Goal: Register for event/course: Sign up to attend an event or enroll in a course

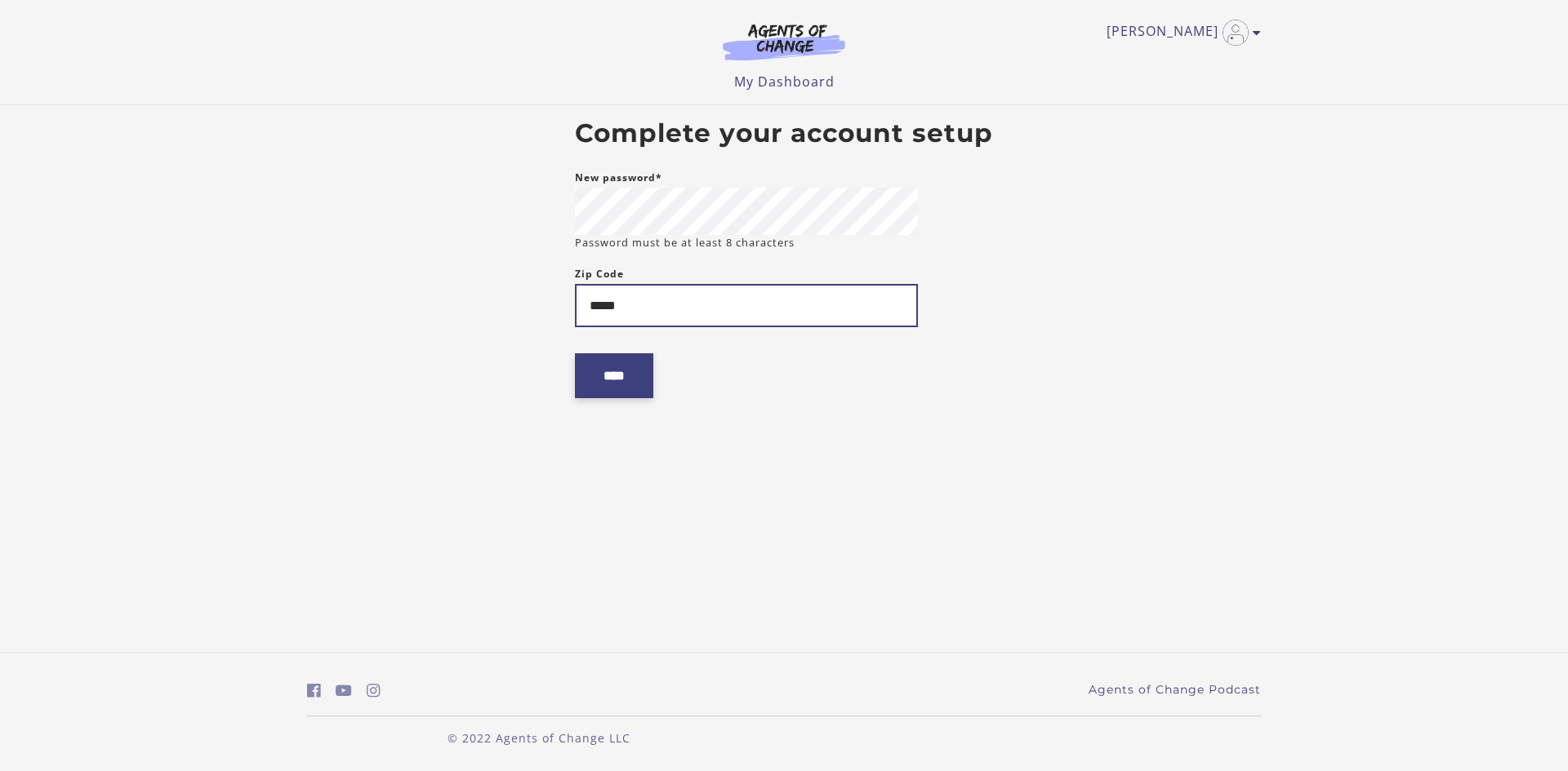
type input "*****"
click at [635, 392] on input "****" at bounding box center [614, 376] width 79 height 45
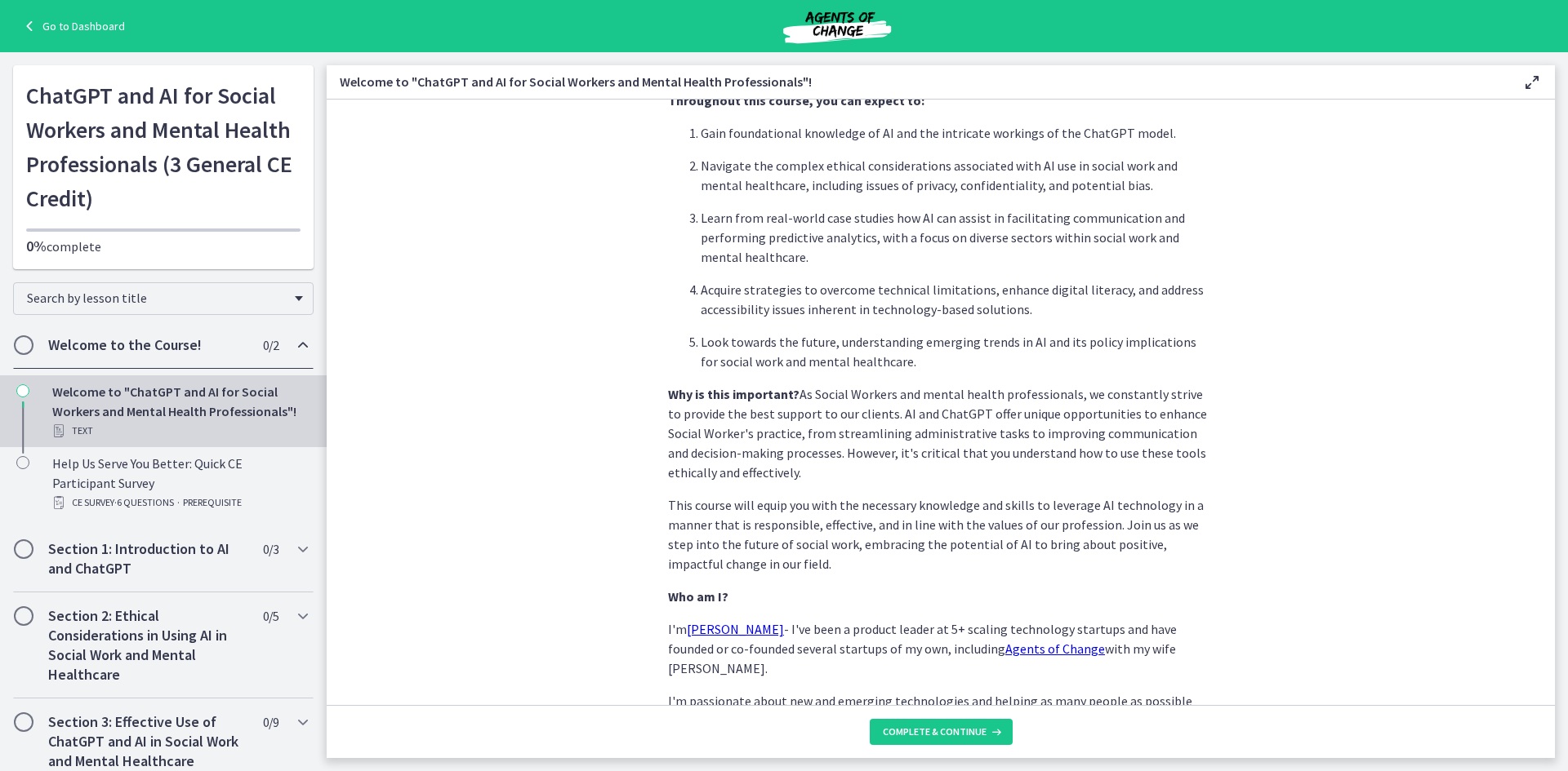
scroll to position [654, 0]
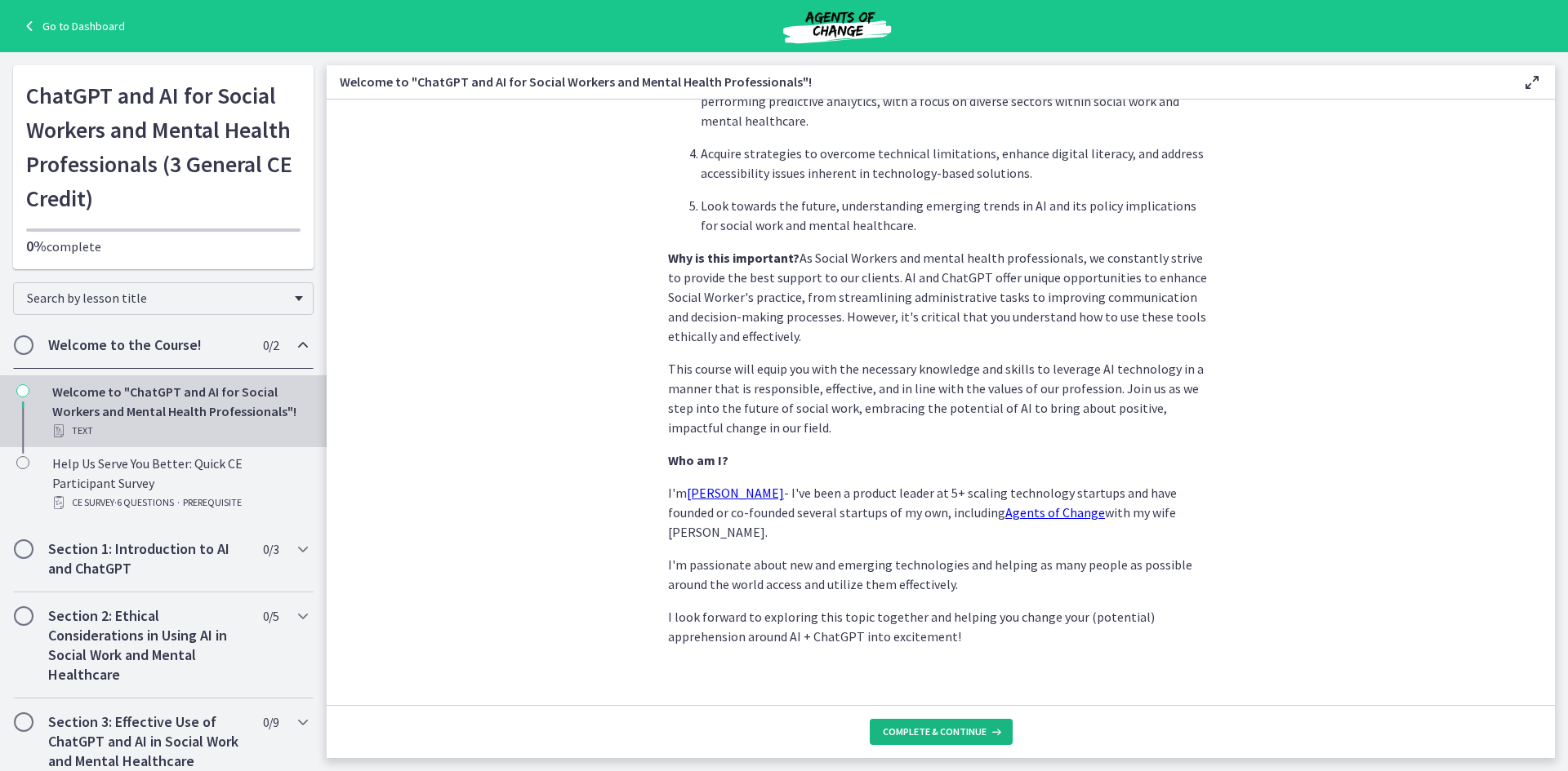
click at [933, 734] on span "Complete & continue" at bounding box center [933, 732] width 103 height 13
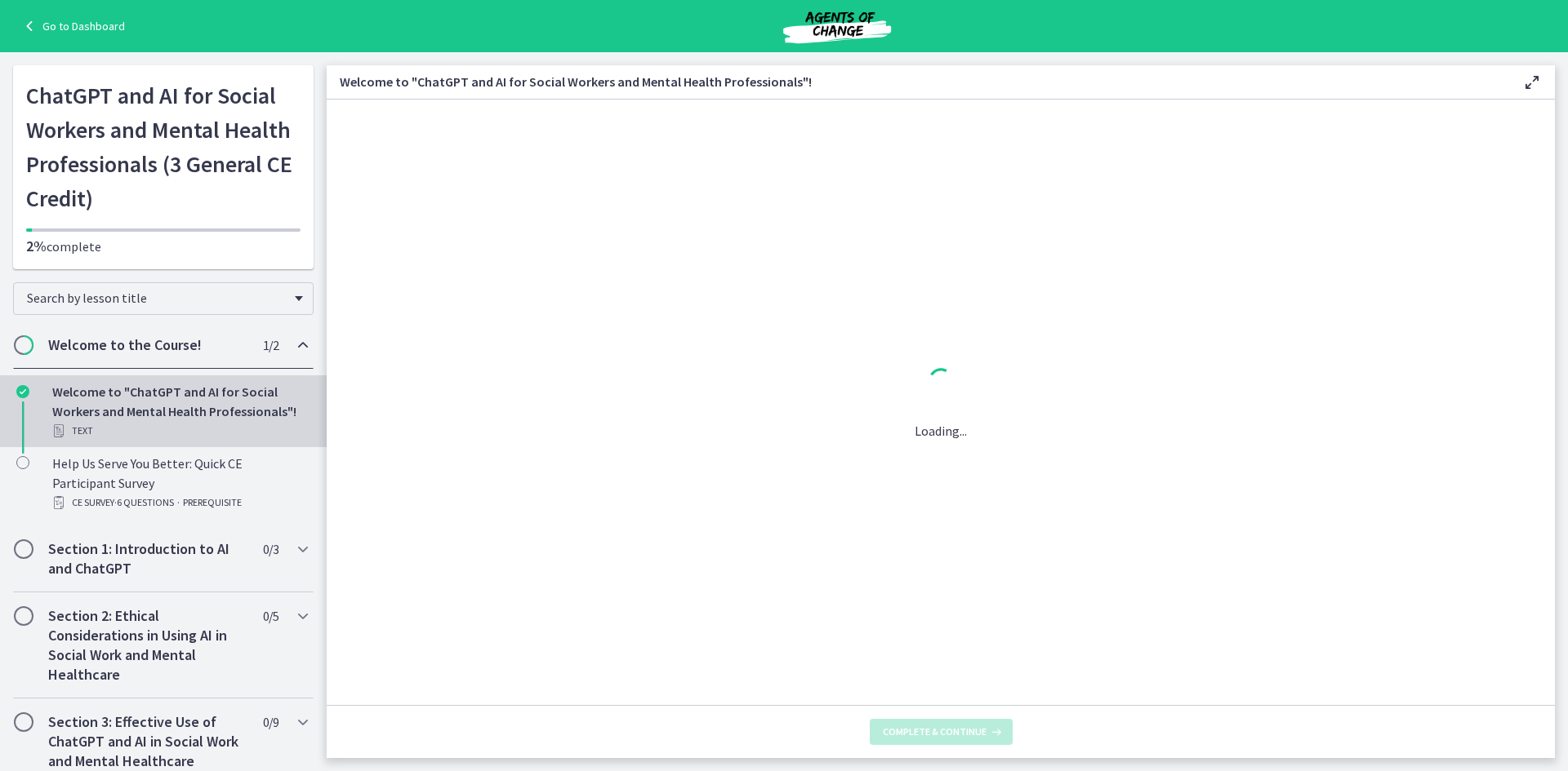
scroll to position [0, 0]
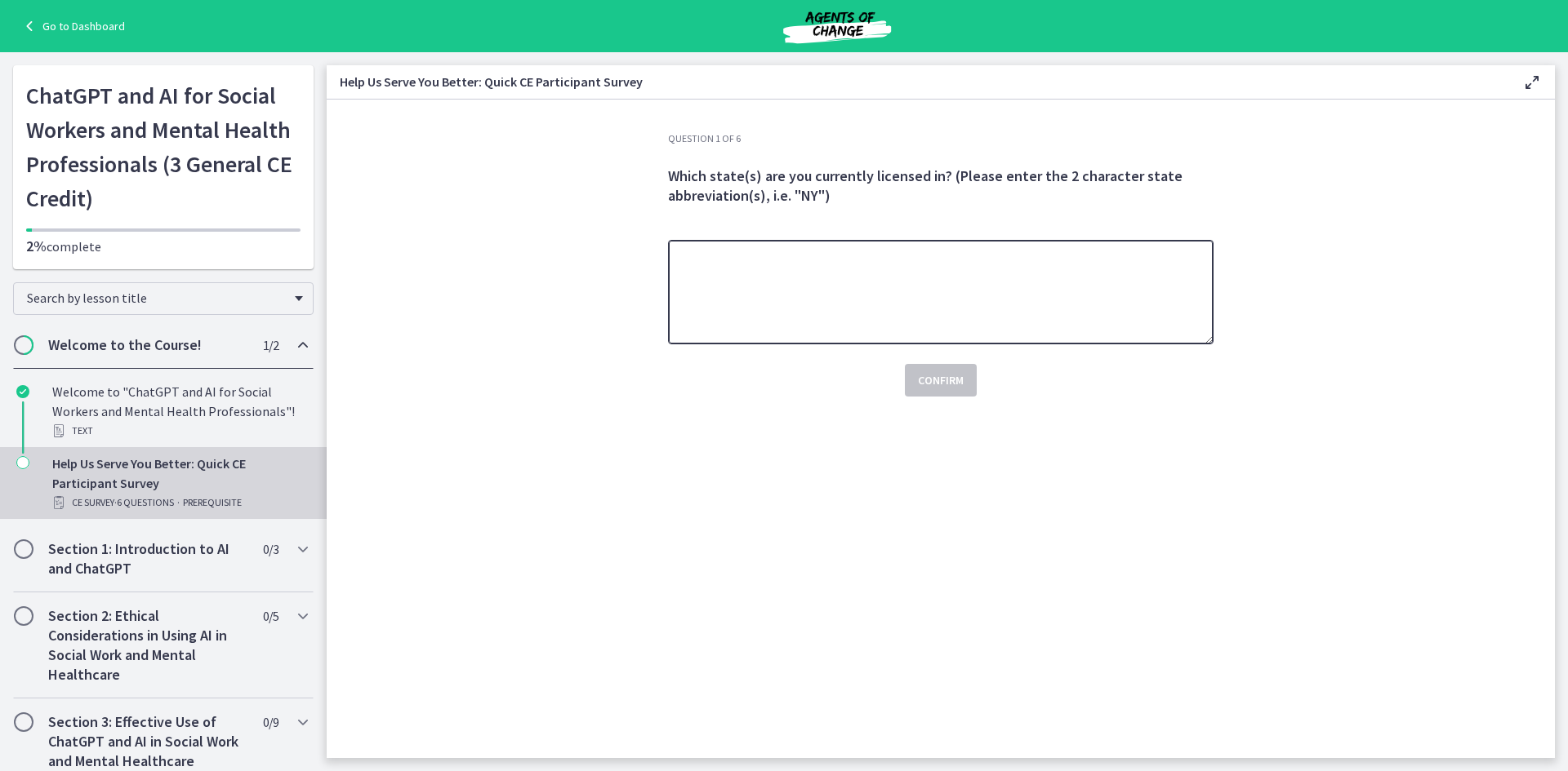
click at [871, 317] on textarea at bounding box center [940, 292] width 545 height 104
type textarea "**"
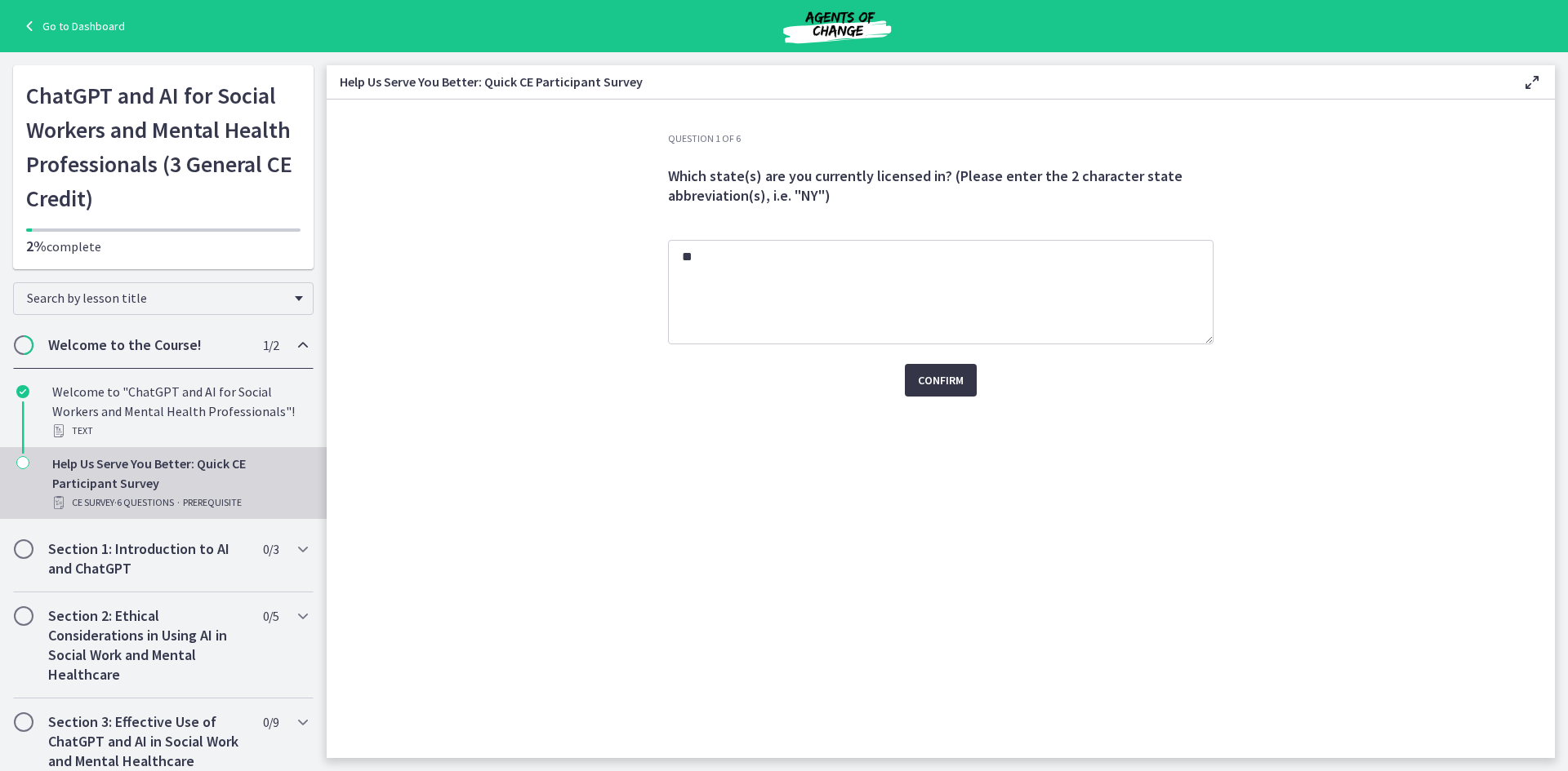
click at [923, 374] on span "Confirm" at bounding box center [940, 380] width 46 height 20
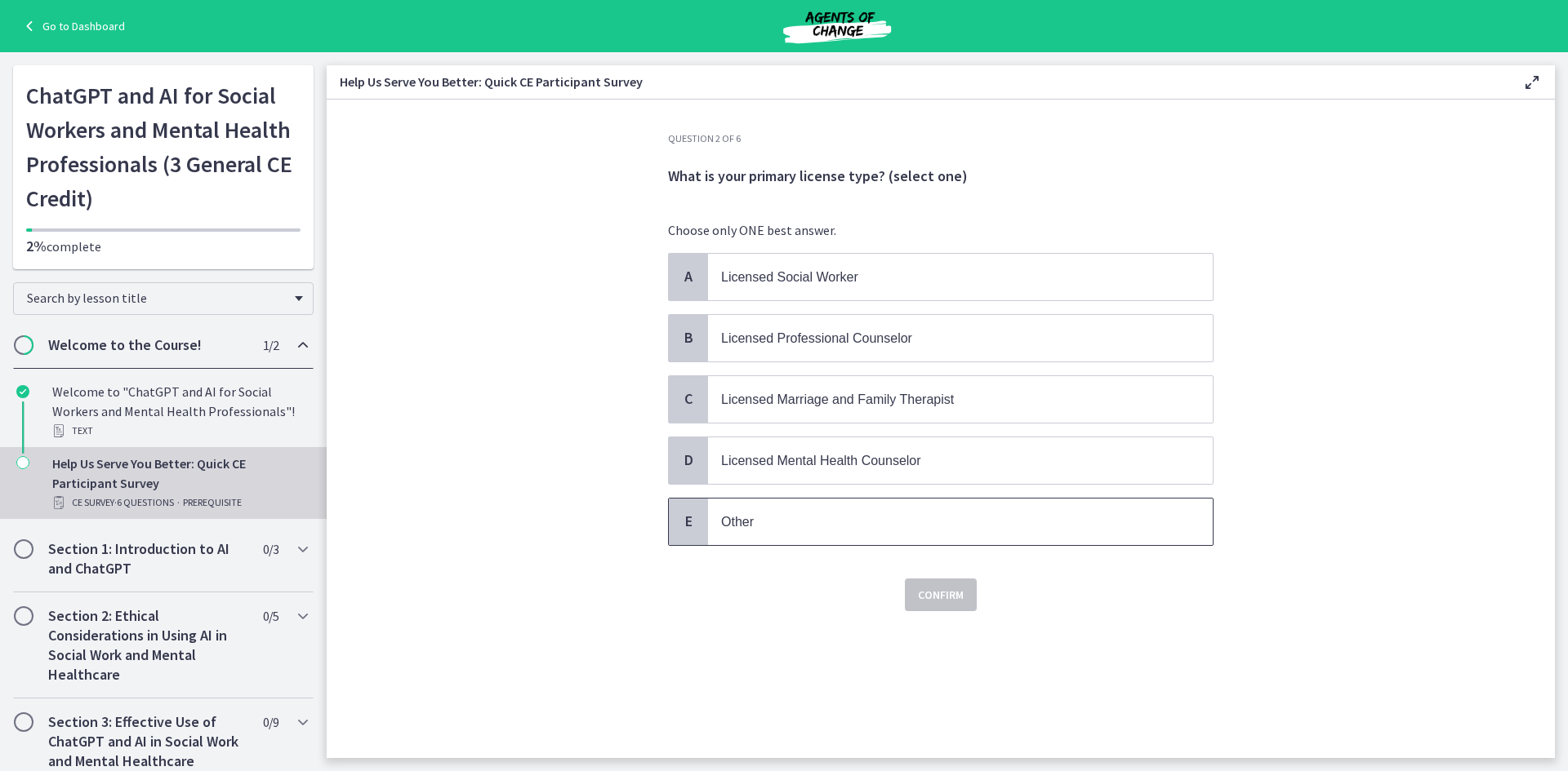
click at [796, 523] on p "Other" at bounding box center [944, 523] width 446 height 21
click at [925, 597] on span "Confirm" at bounding box center [940, 595] width 46 height 20
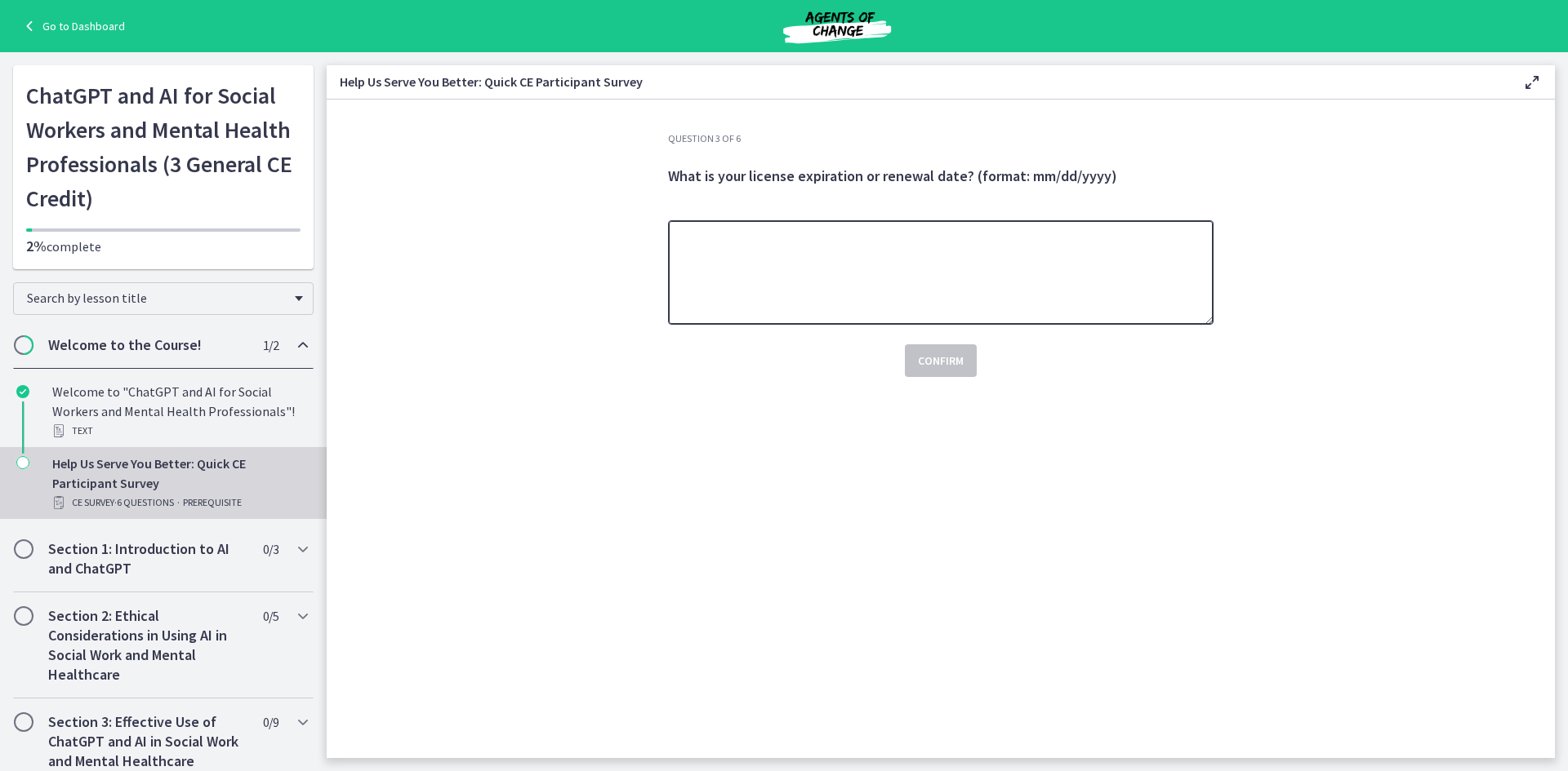
click at [875, 297] on textarea at bounding box center [940, 272] width 545 height 104
type textarea "**"
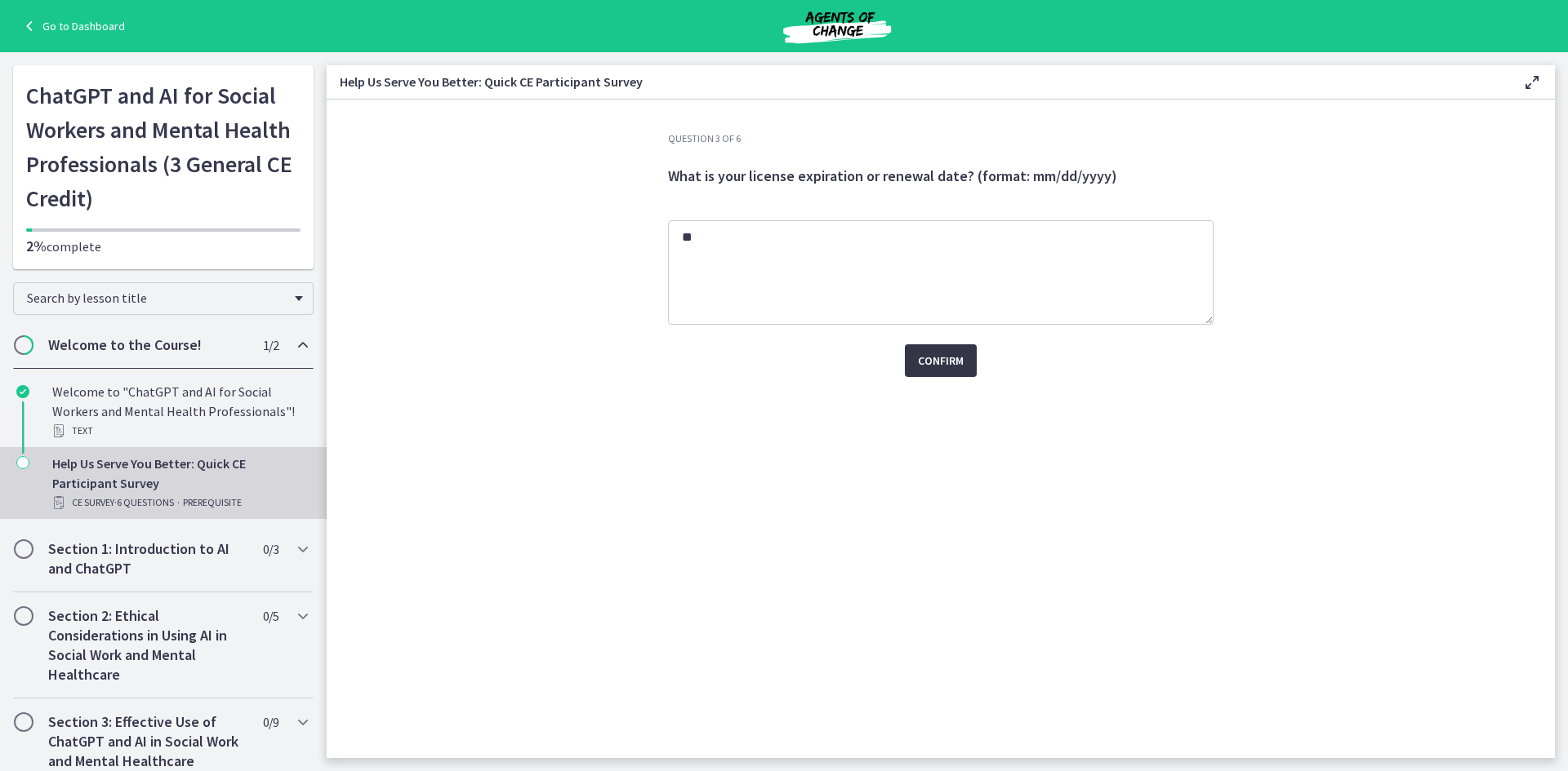
click at [911, 373] on button "Confirm" at bounding box center [941, 360] width 72 height 32
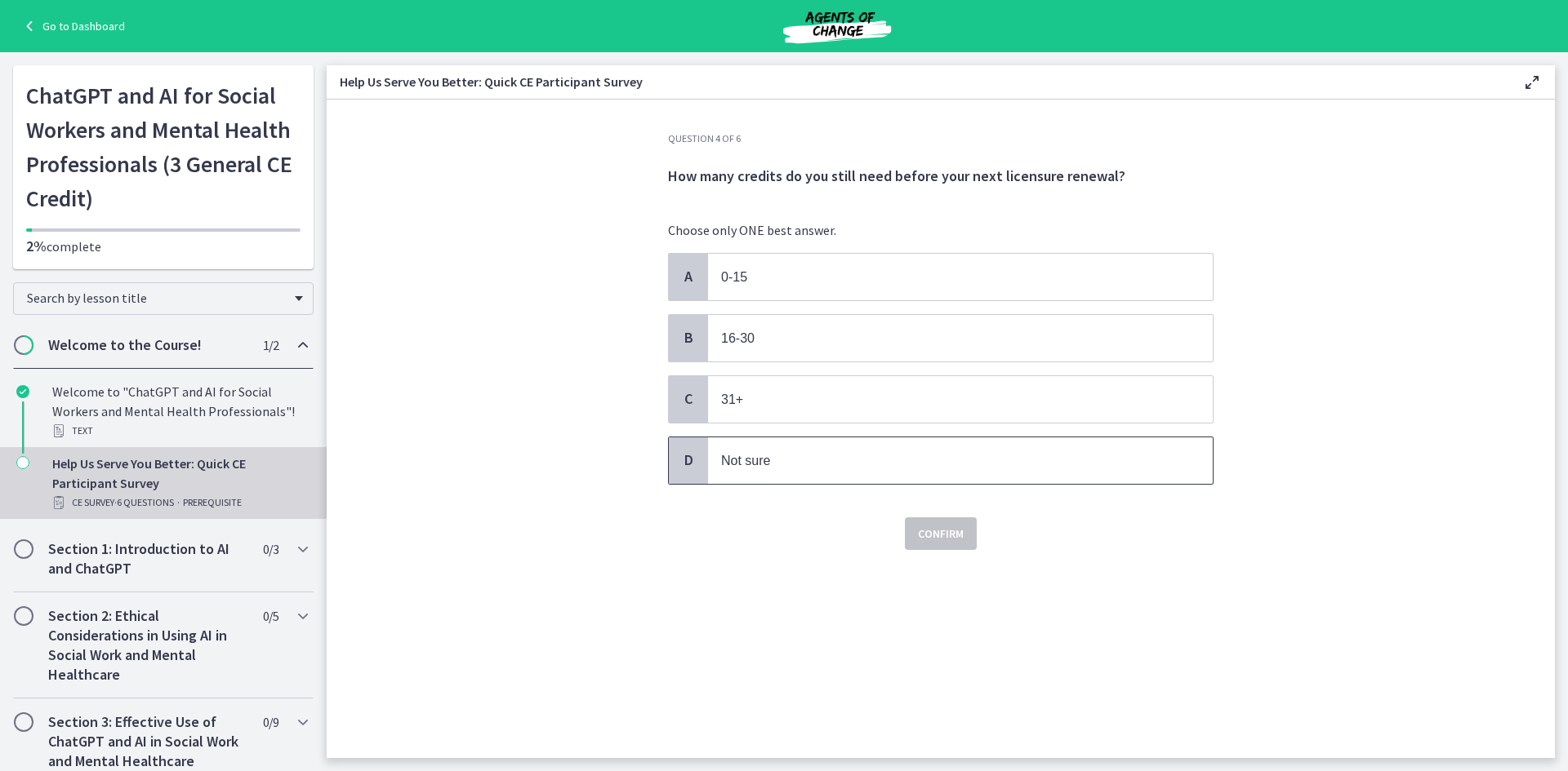
click at [734, 461] on span "Not sure" at bounding box center [746, 461] width 49 height 14
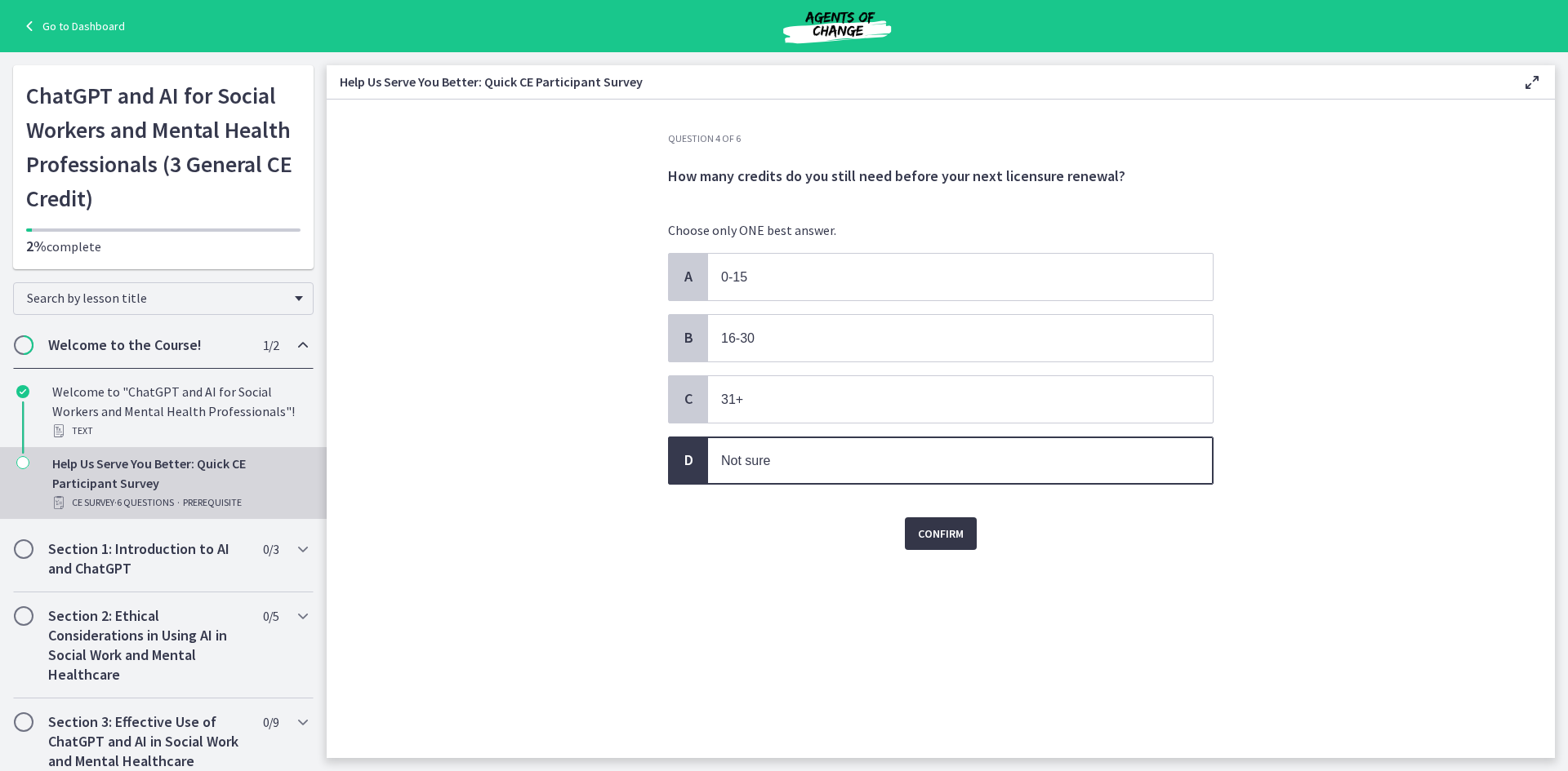
click at [932, 548] on button "Confirm" at bounding box center [941, 534] width 72 height 32
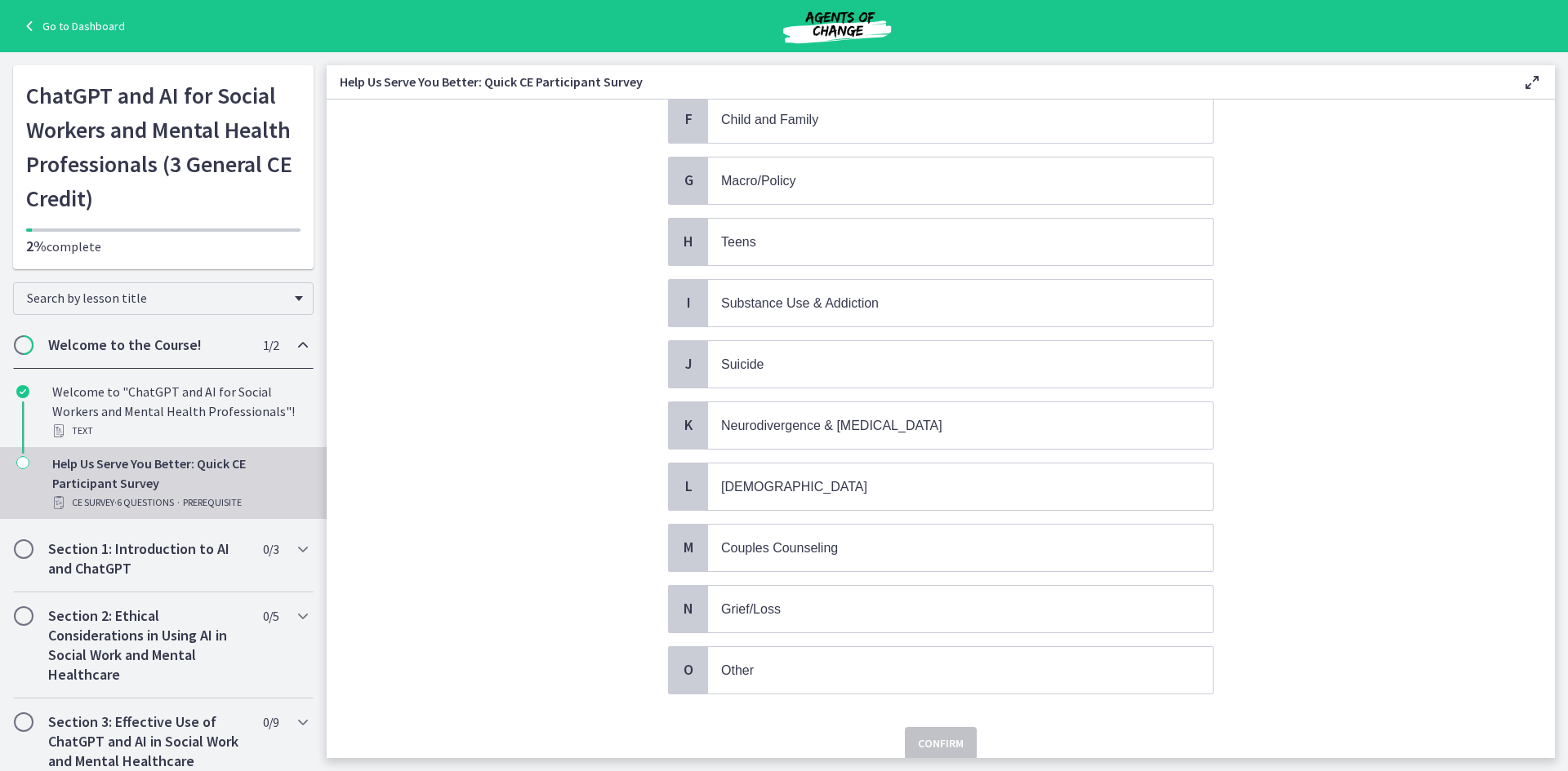
scroll to position [530, 0]
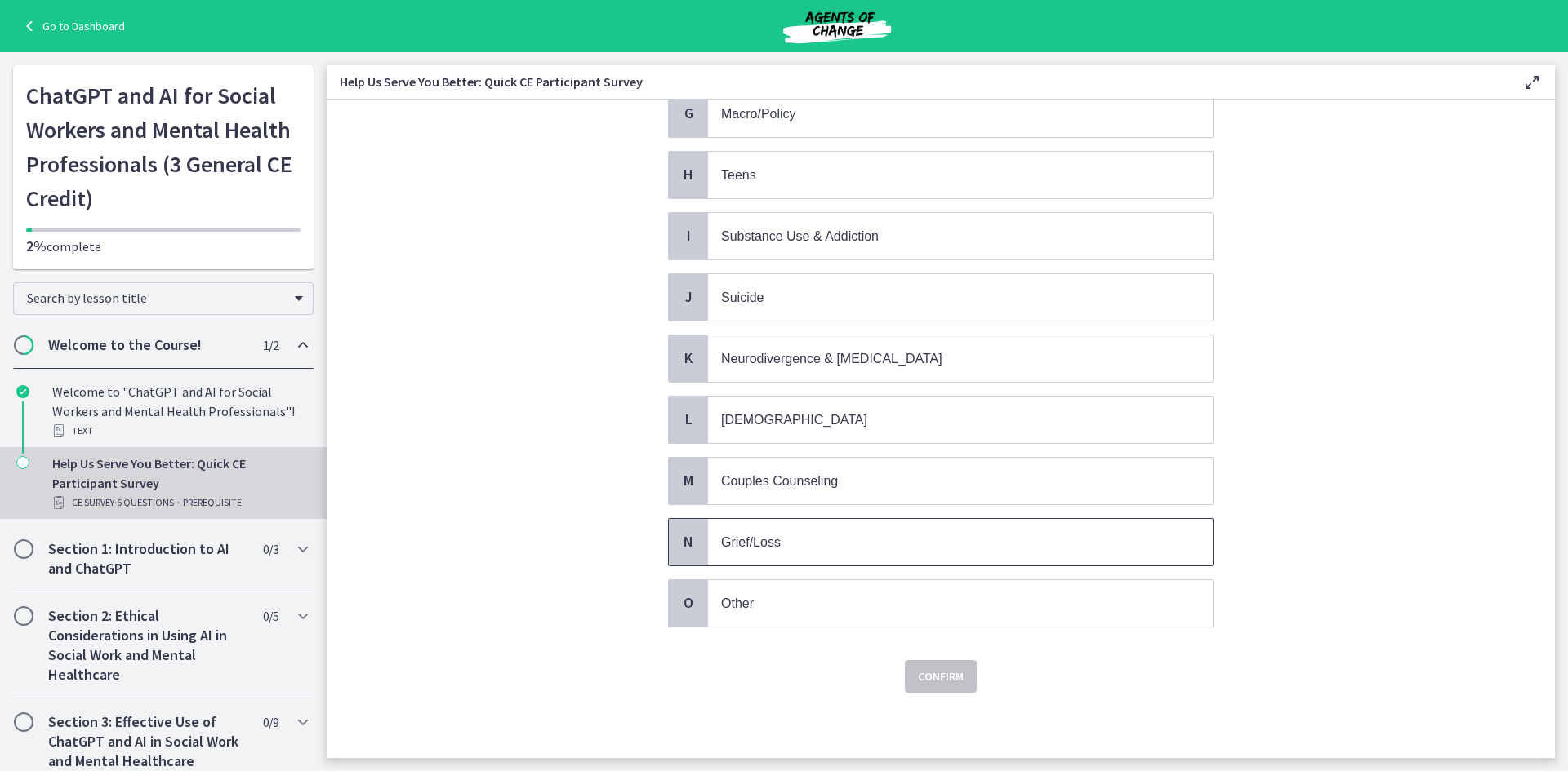
click at [847, 555] on span "Grief/Loss" at bounding box center [960, 542] width 505 height 46
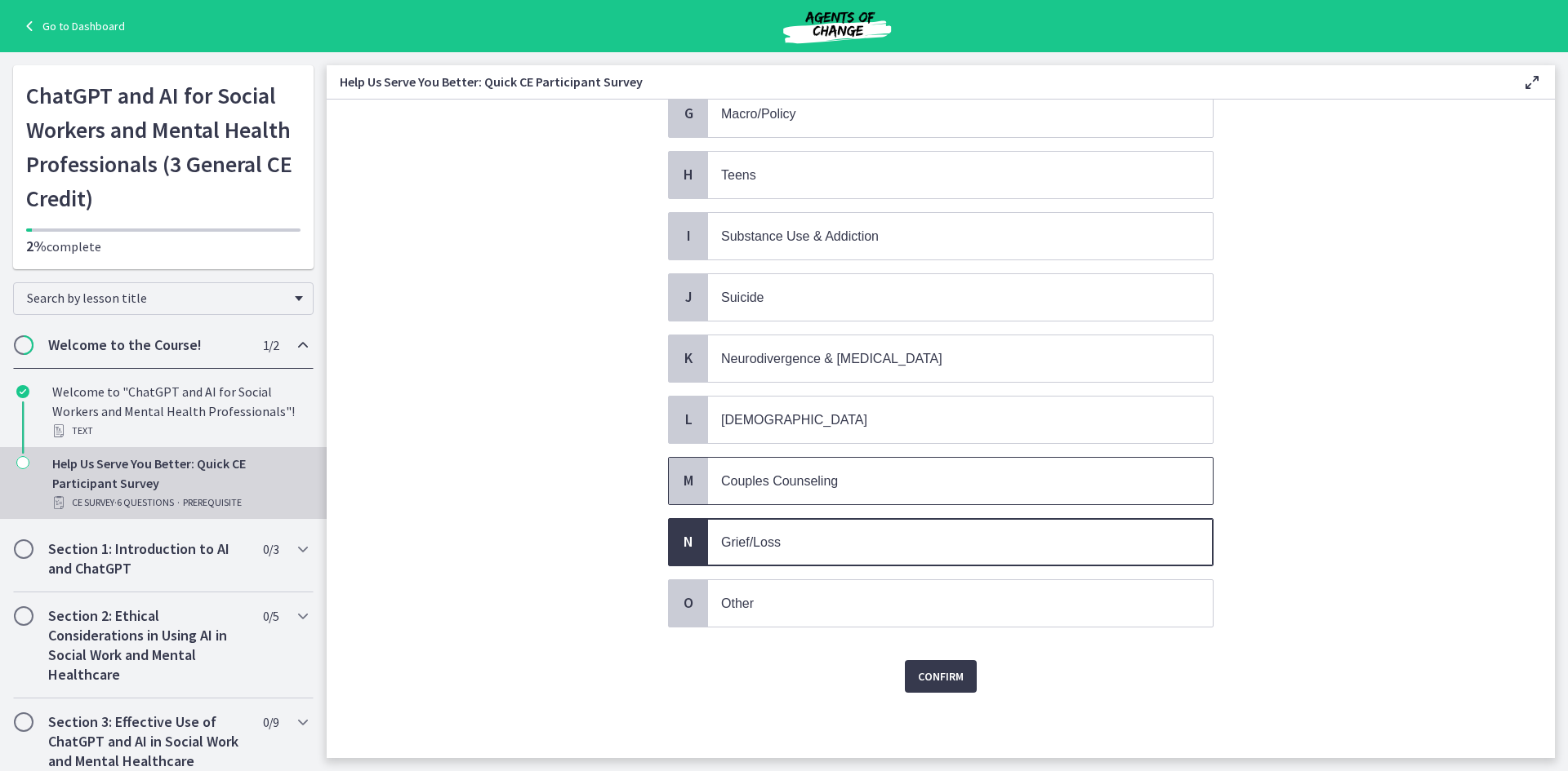
click at [828, 483] on span "Couples Counseling" at bounding box center [779, 481] width 117 height 14
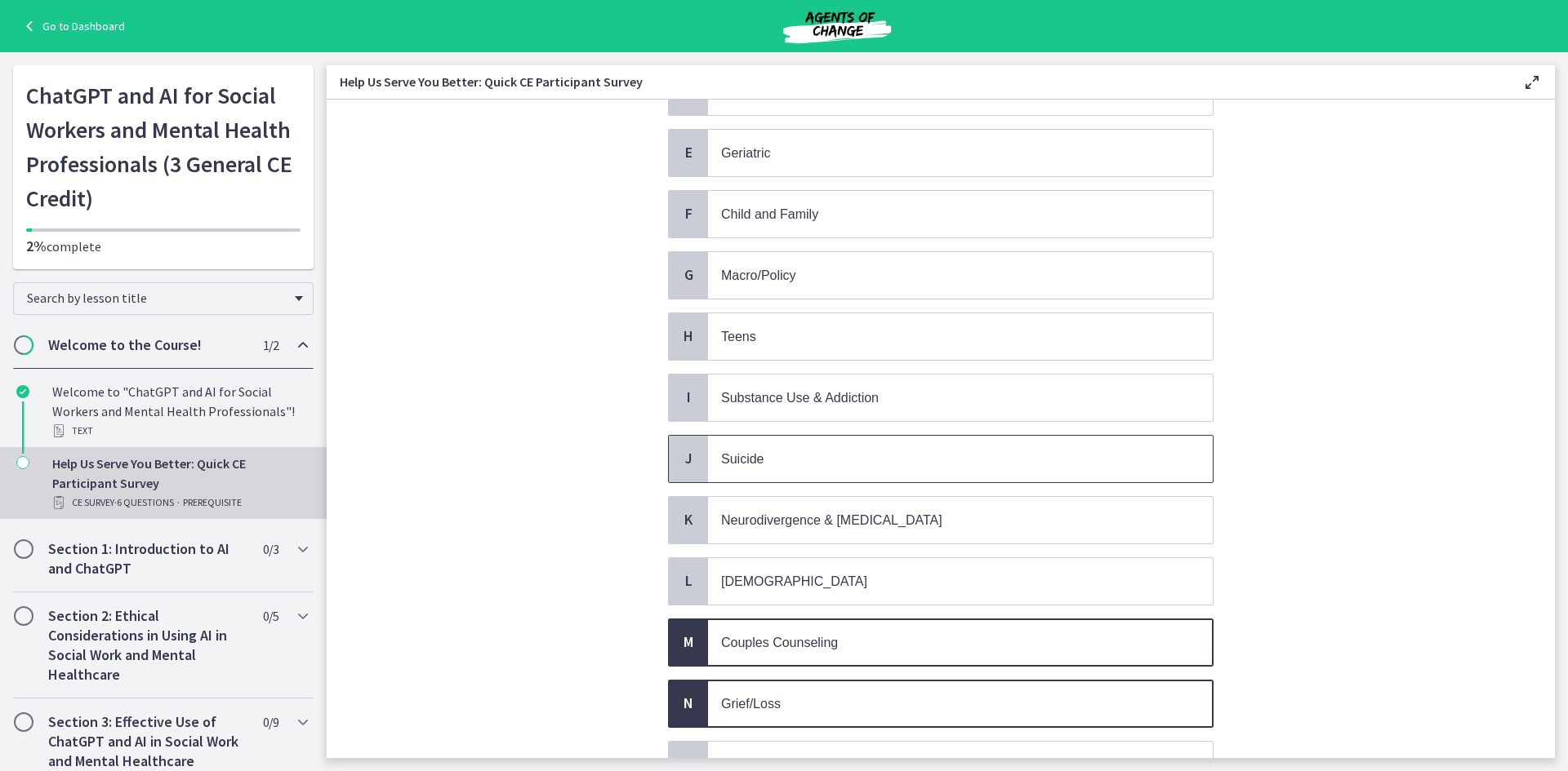
scroll to position [367, 0]
click at [847, 466] on p "Suicide" at bounding box center [944, 461] width 446 height 21
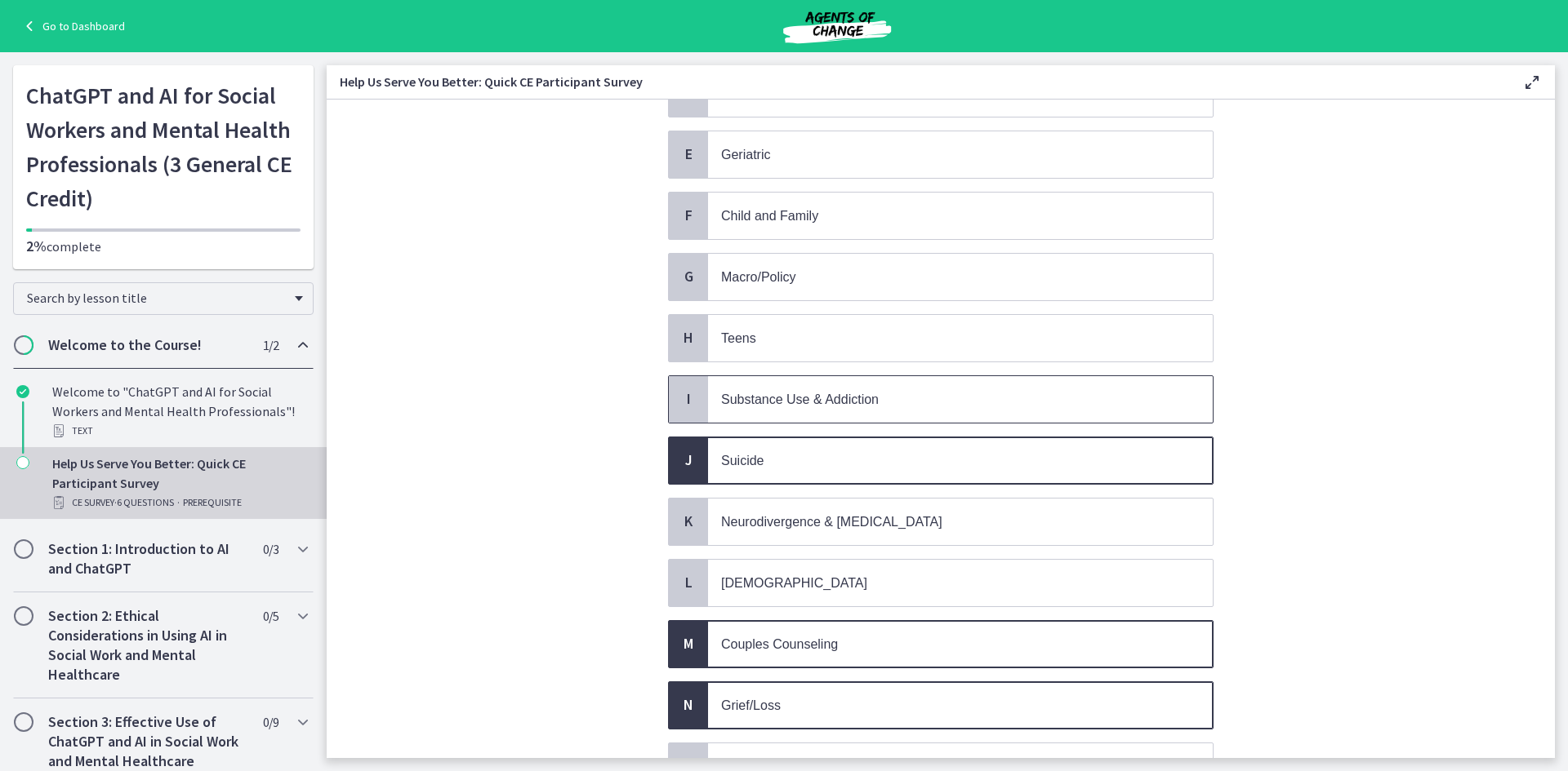
click at [852, 392] on p "Substance Use & Addiction" at bounding box center [944, 400] width 446 height 21
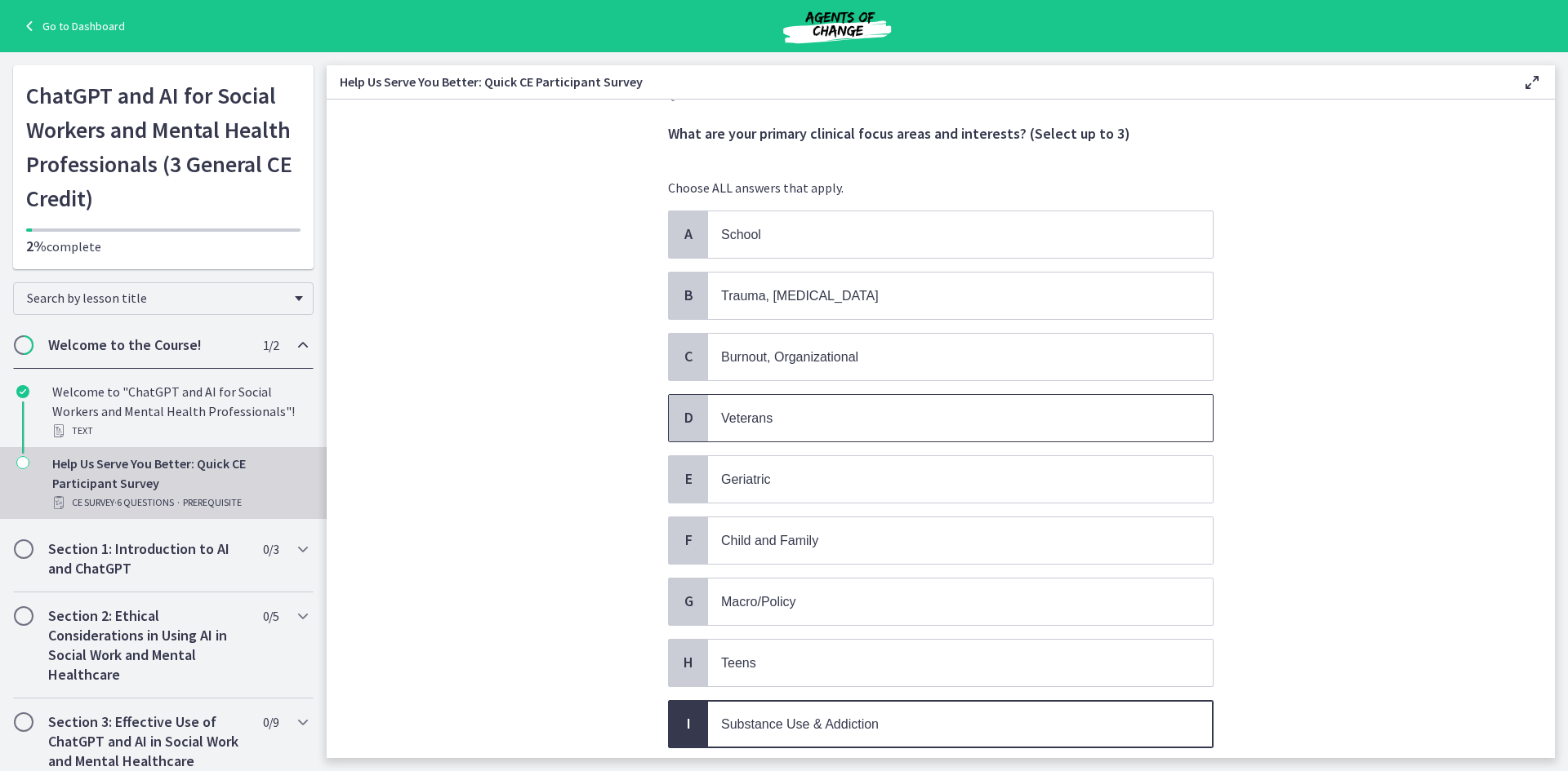
scroll to position [41, 0]
click at [824, 371] on span "Burnout, Organizational" at bounding box center [960, 358] width 505 height 46
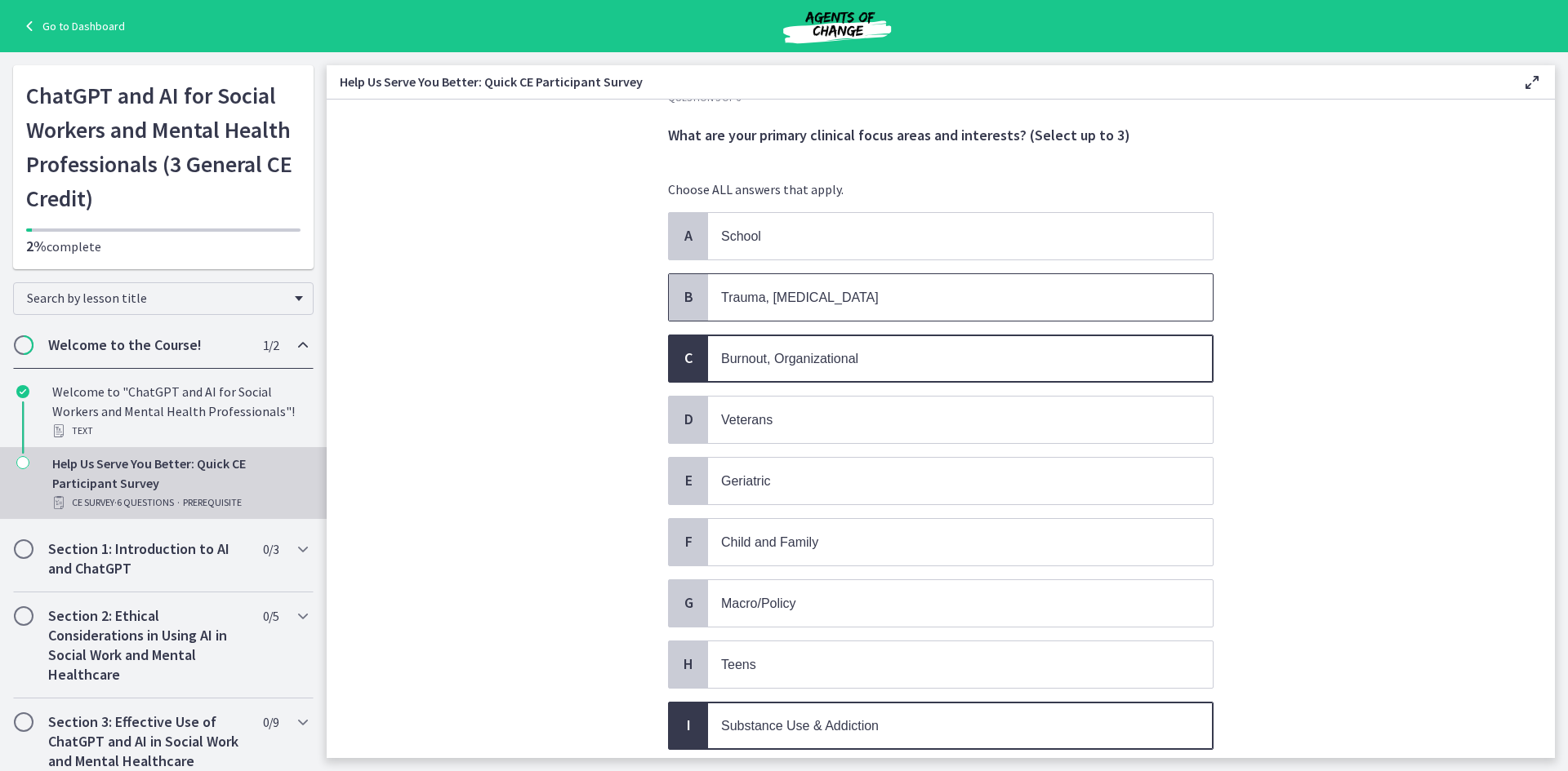
click at [823, 285] on span "Trauma, PTSD" at bounding box center [960, 297] width 505 height 46
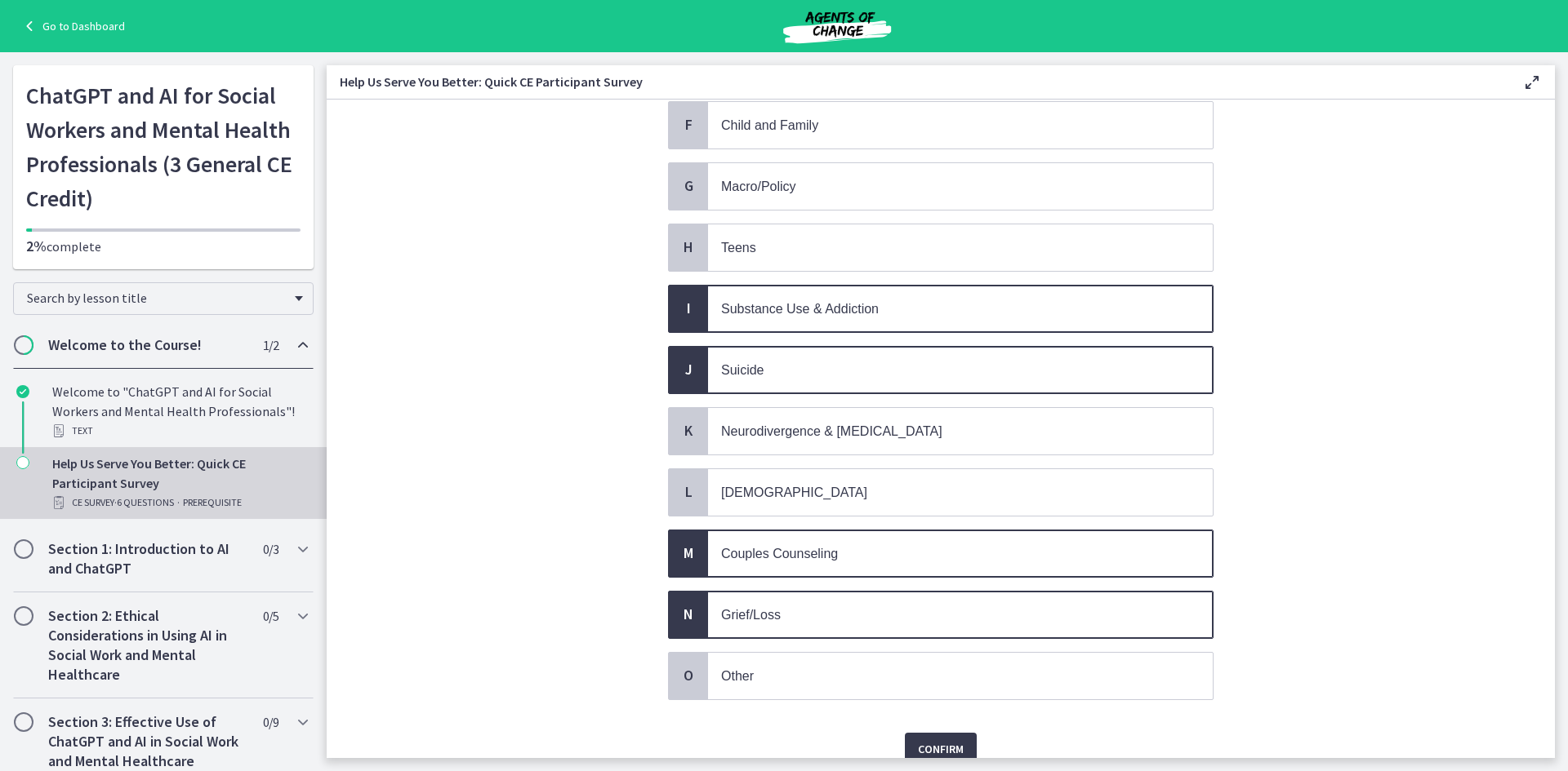
scroll to position [530, 0]
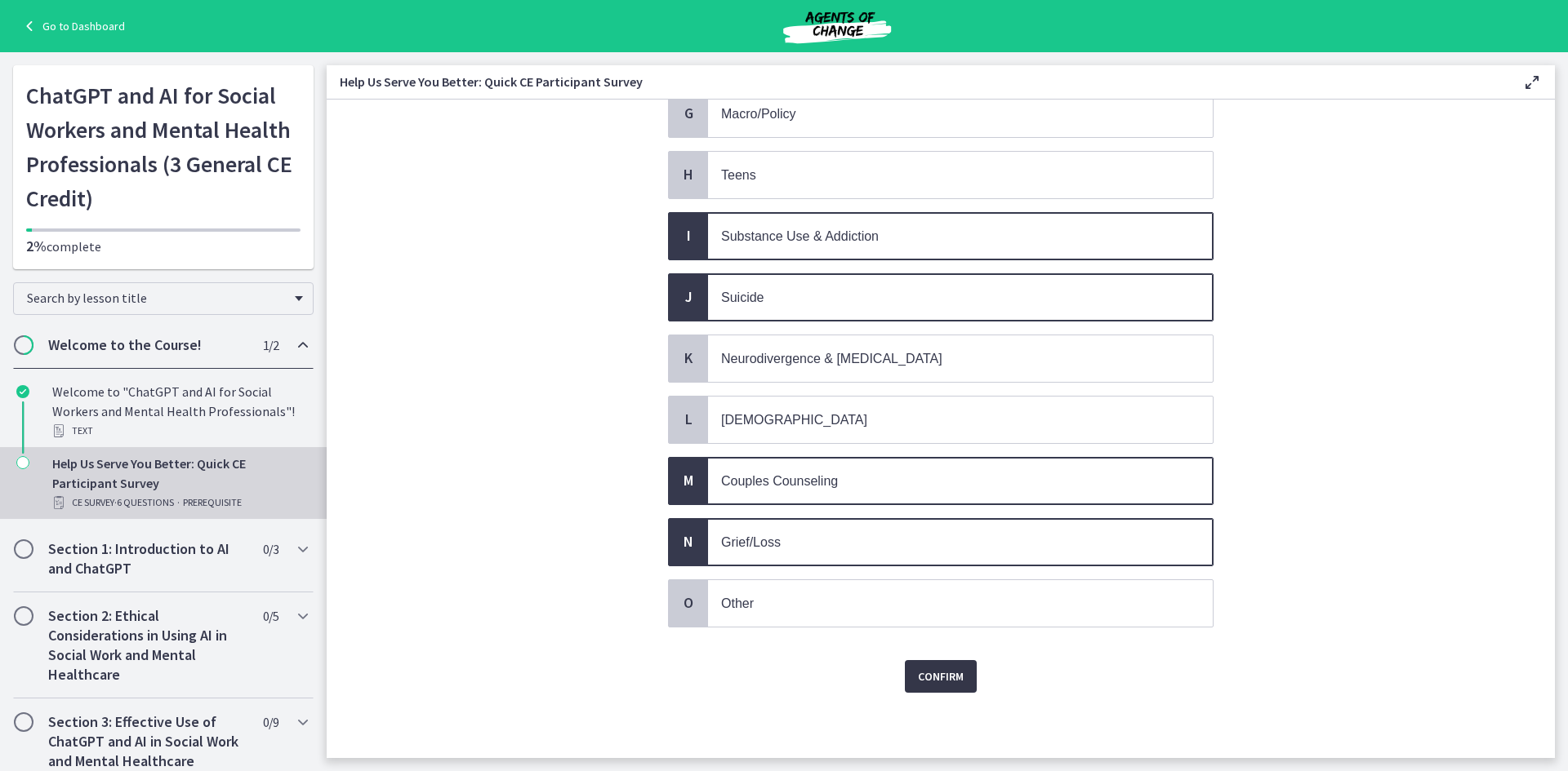
click at [920, 685] on span "Confirm" at bounding box center [940, 676] width 46 height 20
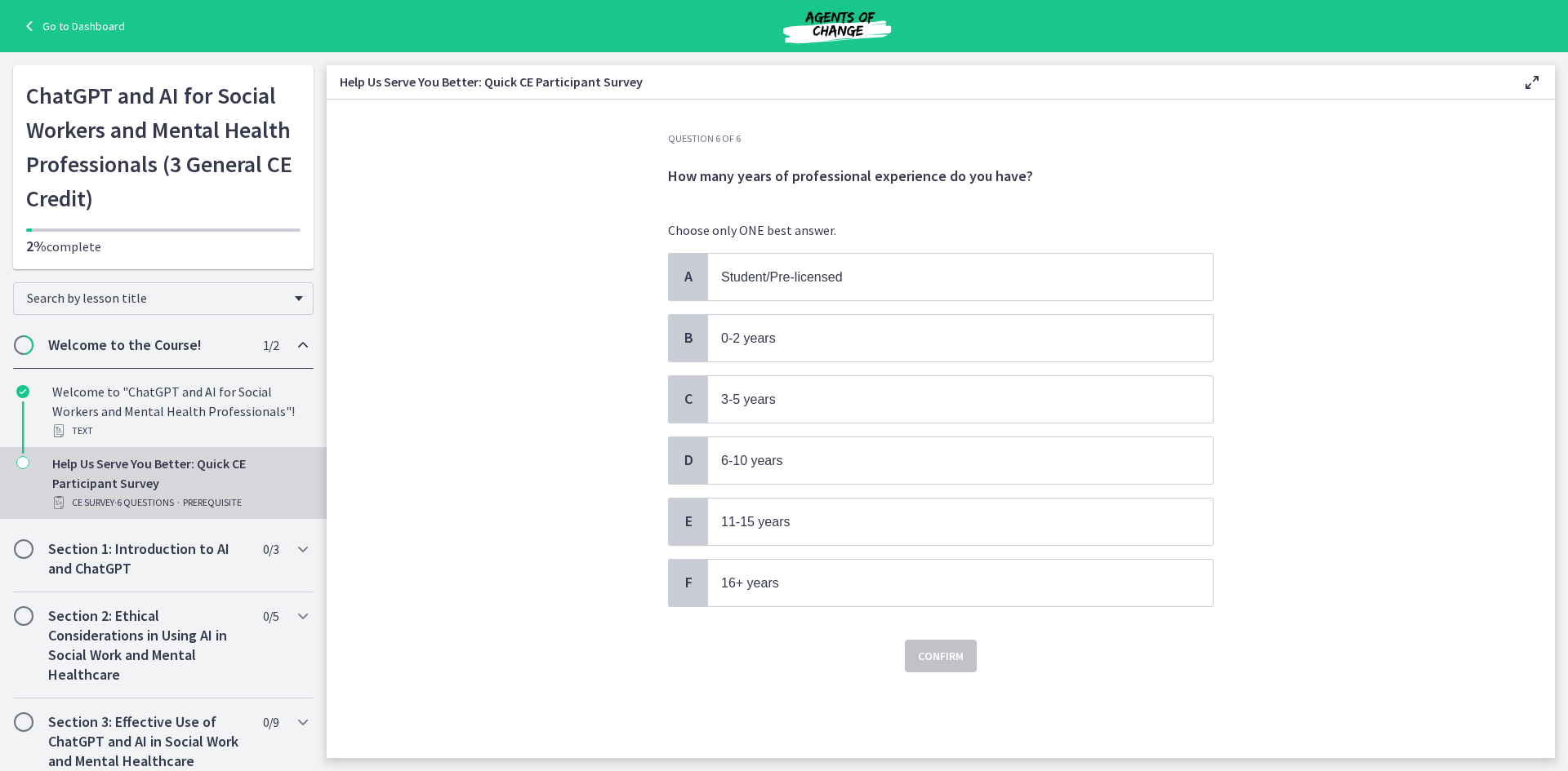
scroll to position [0, 0]
click at [797, 479] on span "6-10 years" at bounding box center [960, 460] width 505 height 46
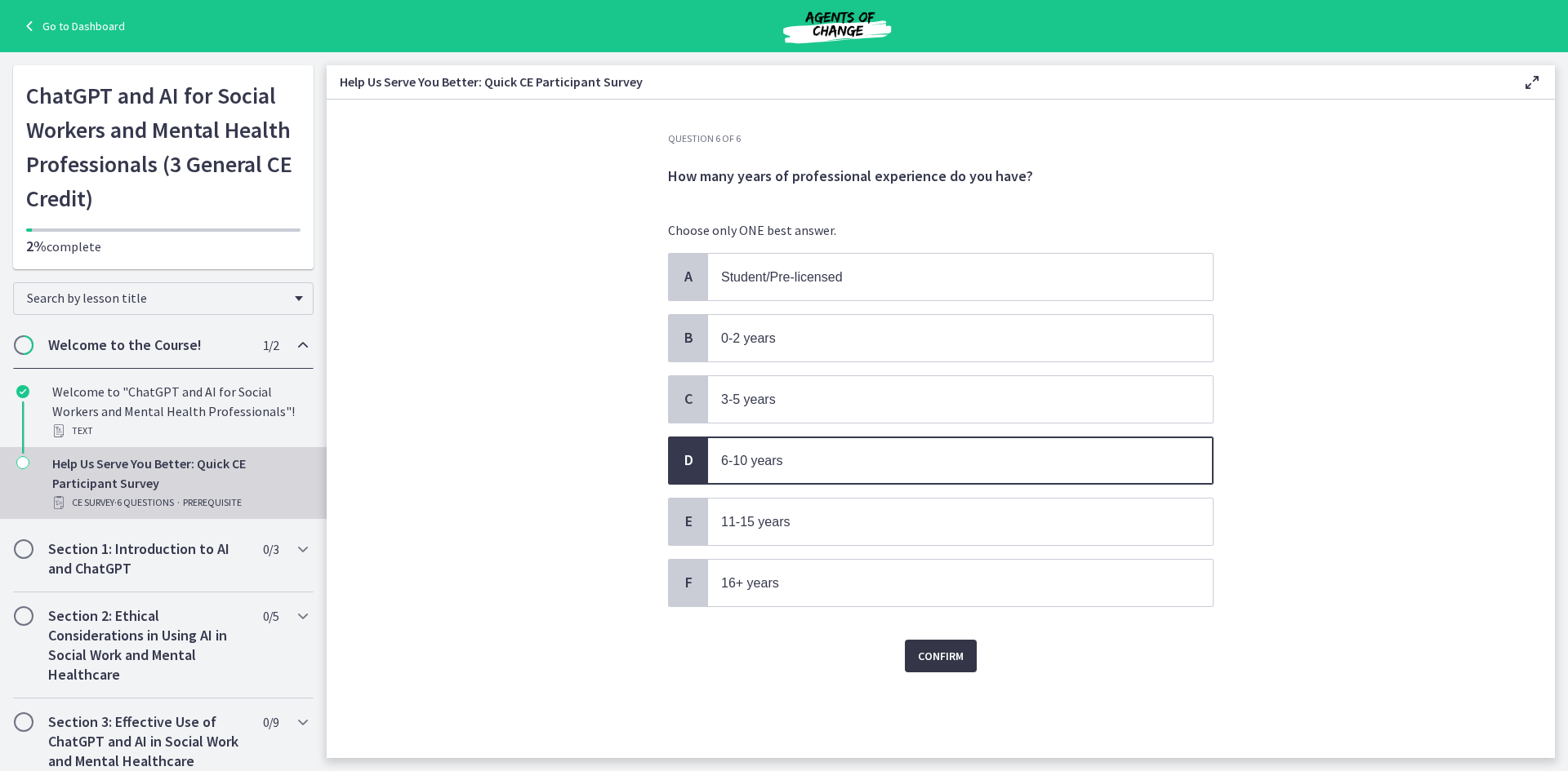
click at [947, 659] on span "Confirm" at bounding box center [940, 656] width 46 height 20
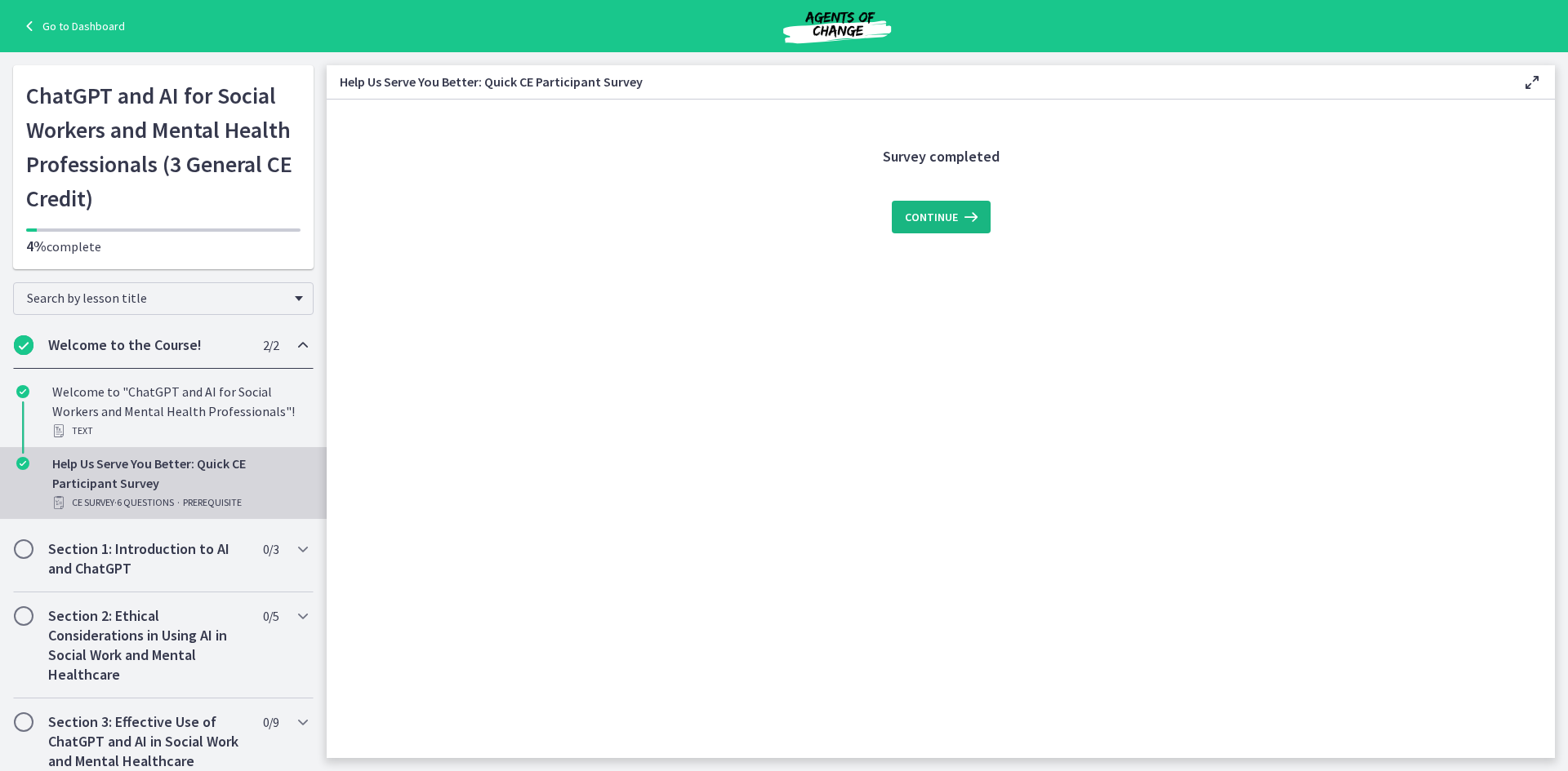
click at [927, 230] on button "Continue" at bounding box center [941, 217] width 99 height 32
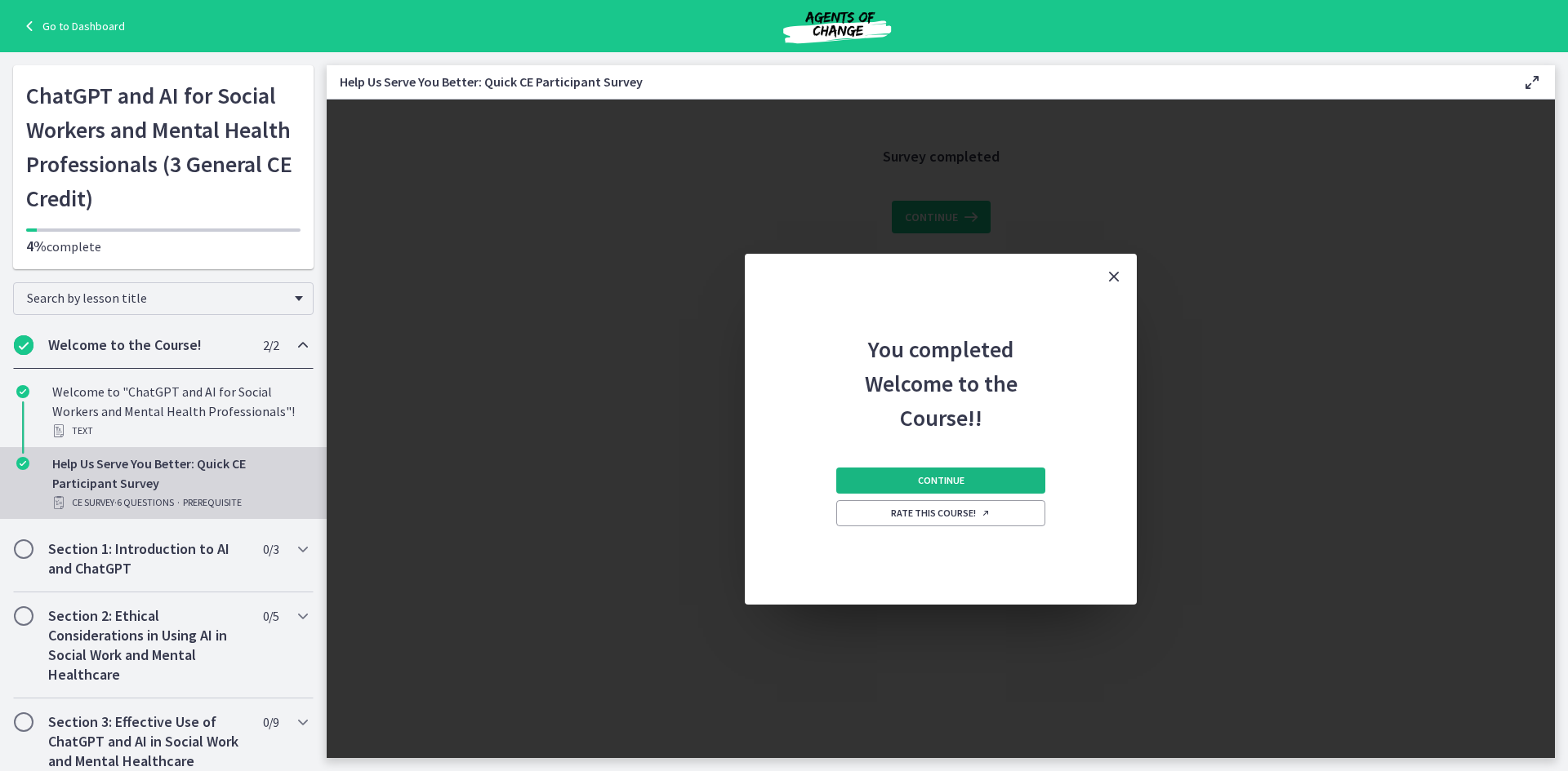
click at [986, 476] on button "Continue" at bounding box center [940, 481] width 209 height 27
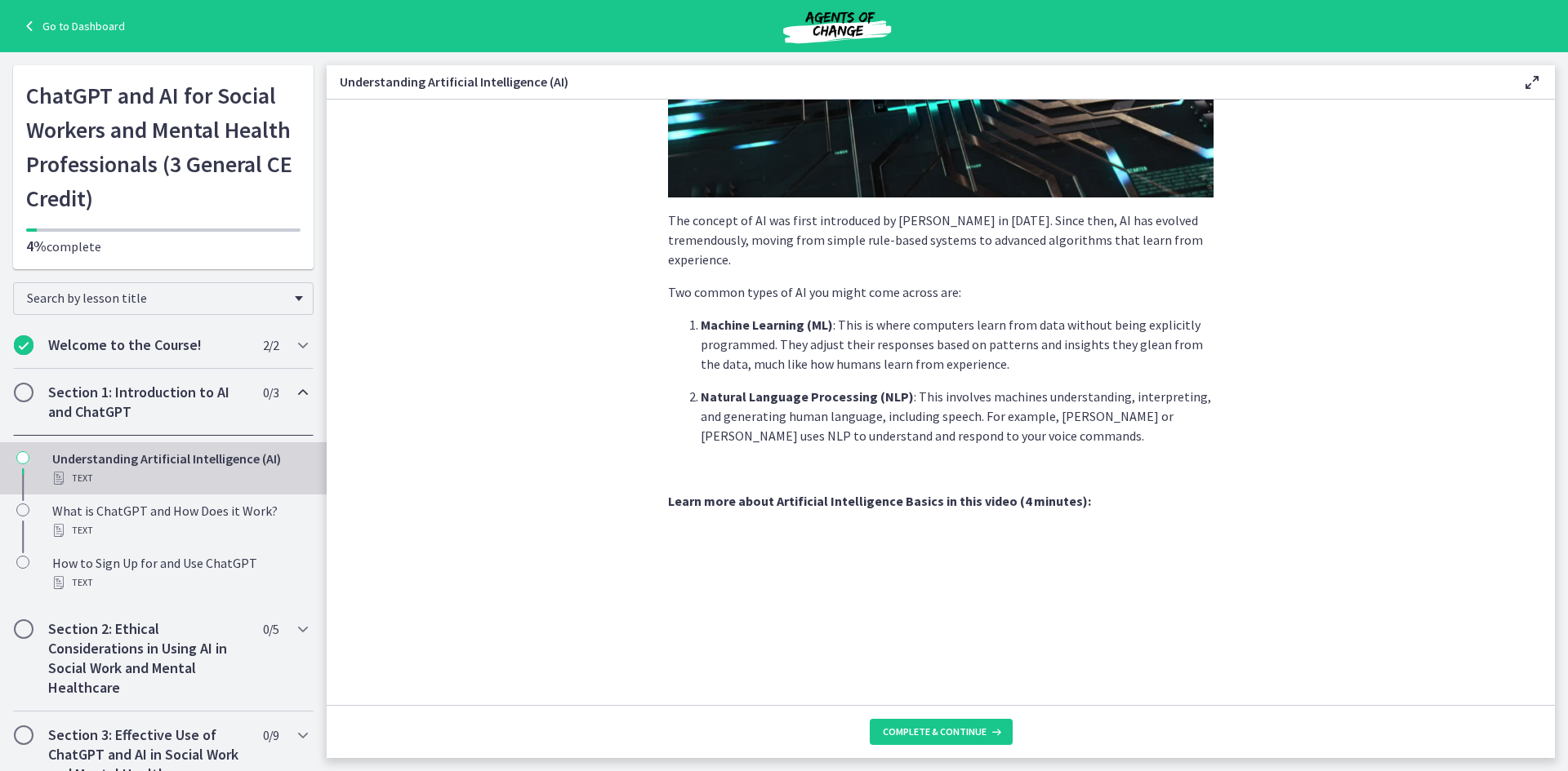
scroll to position [595, 0]
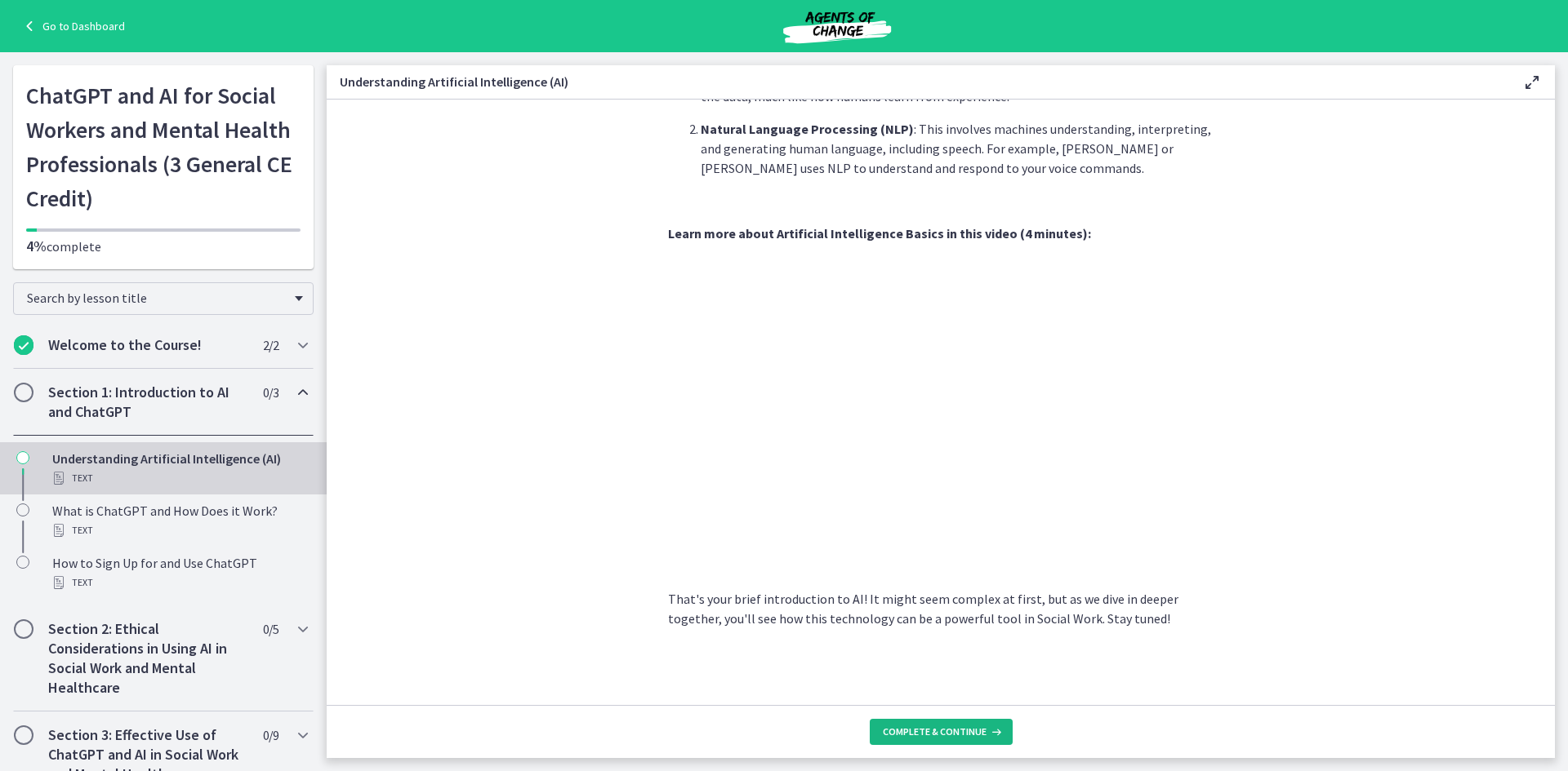
click at [939, 735] on span "Complete & continue" at bounding box center [933, 732] width 103 height 13
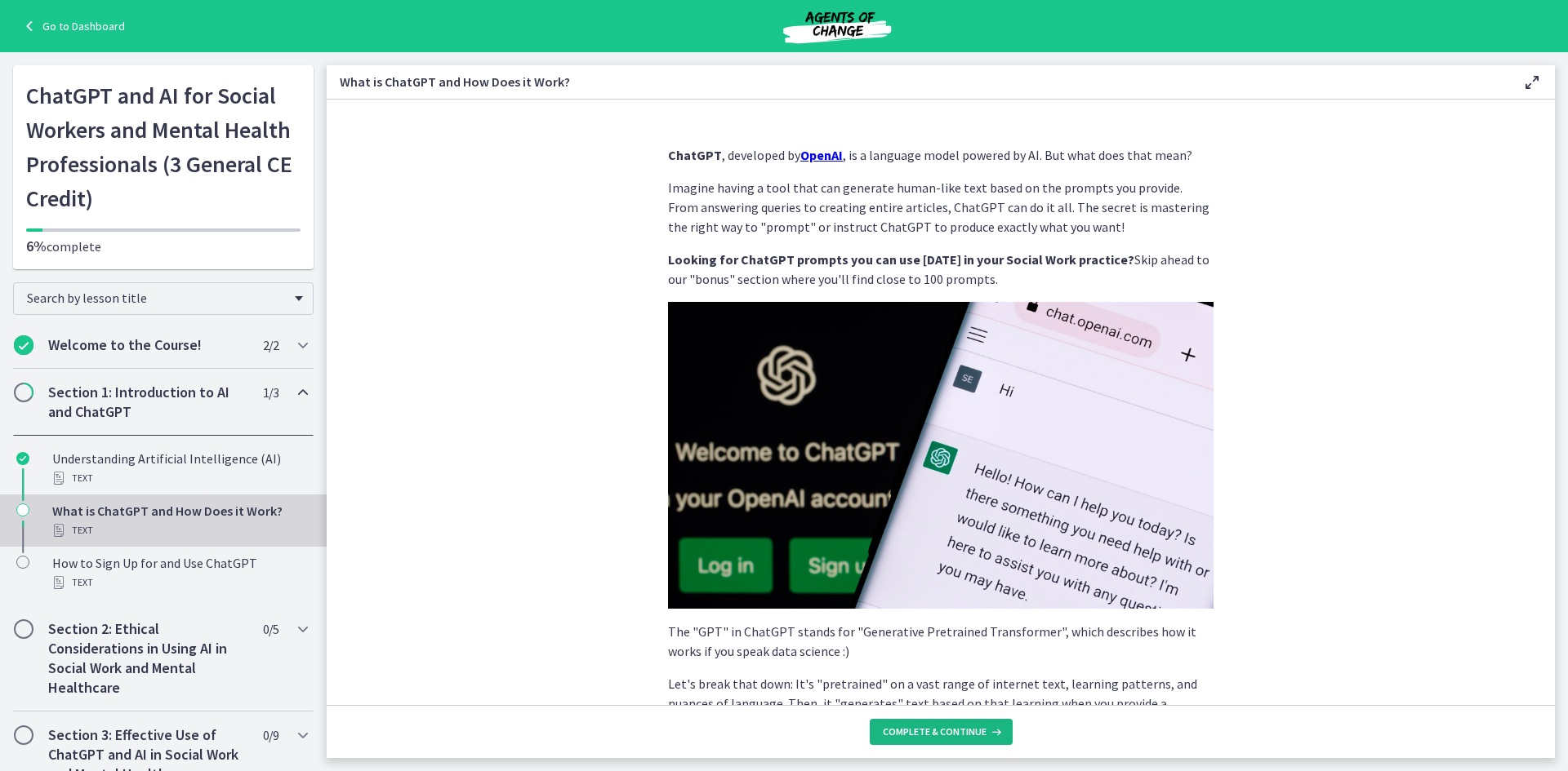
click at [939, 735] on span "Complete & continue" at bounding box center [933, 732] width 103 height 13
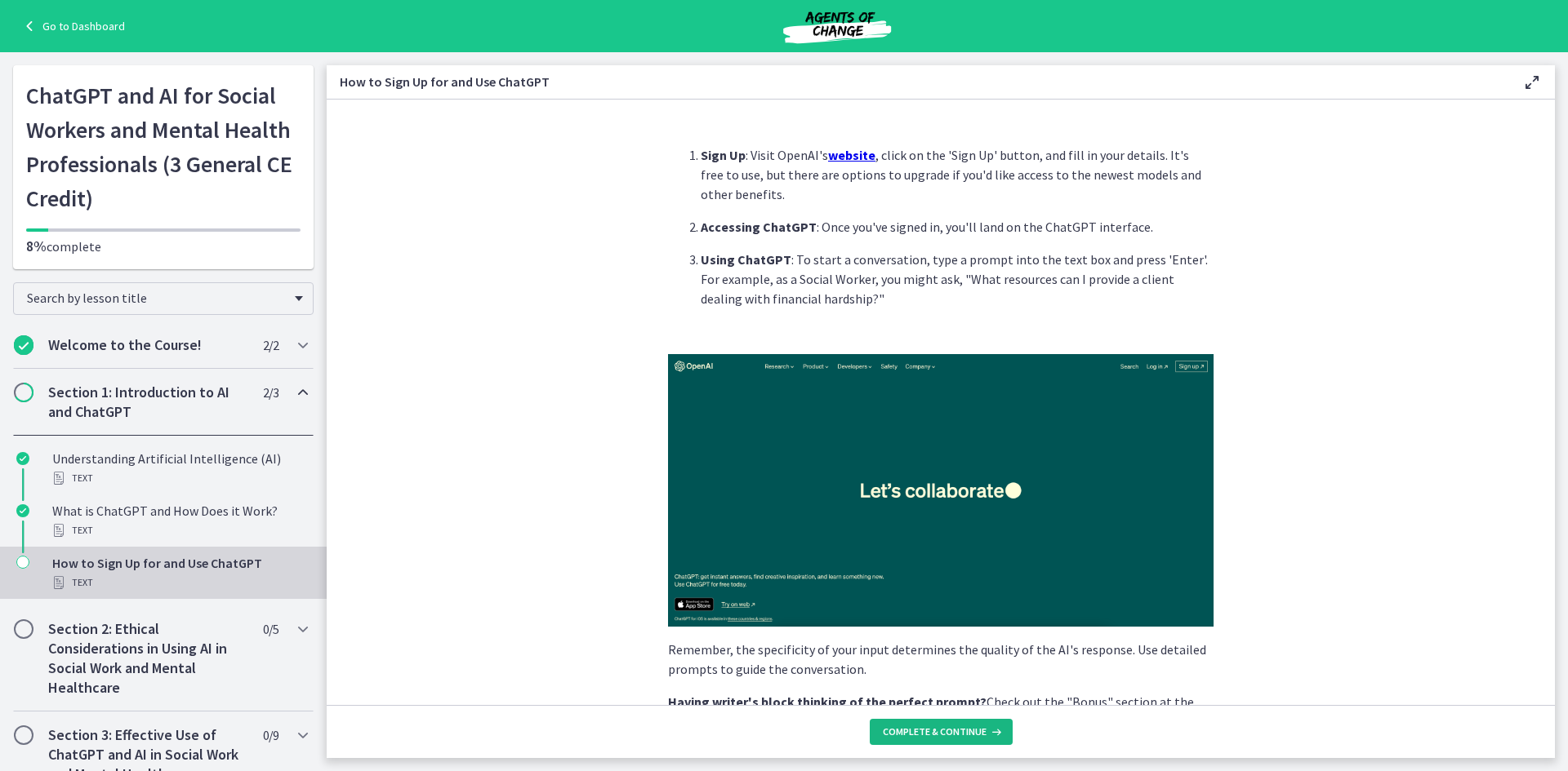
click at [939, 735] on span "Complete & continue" at bounding box center [933, 732] width 103 height 13
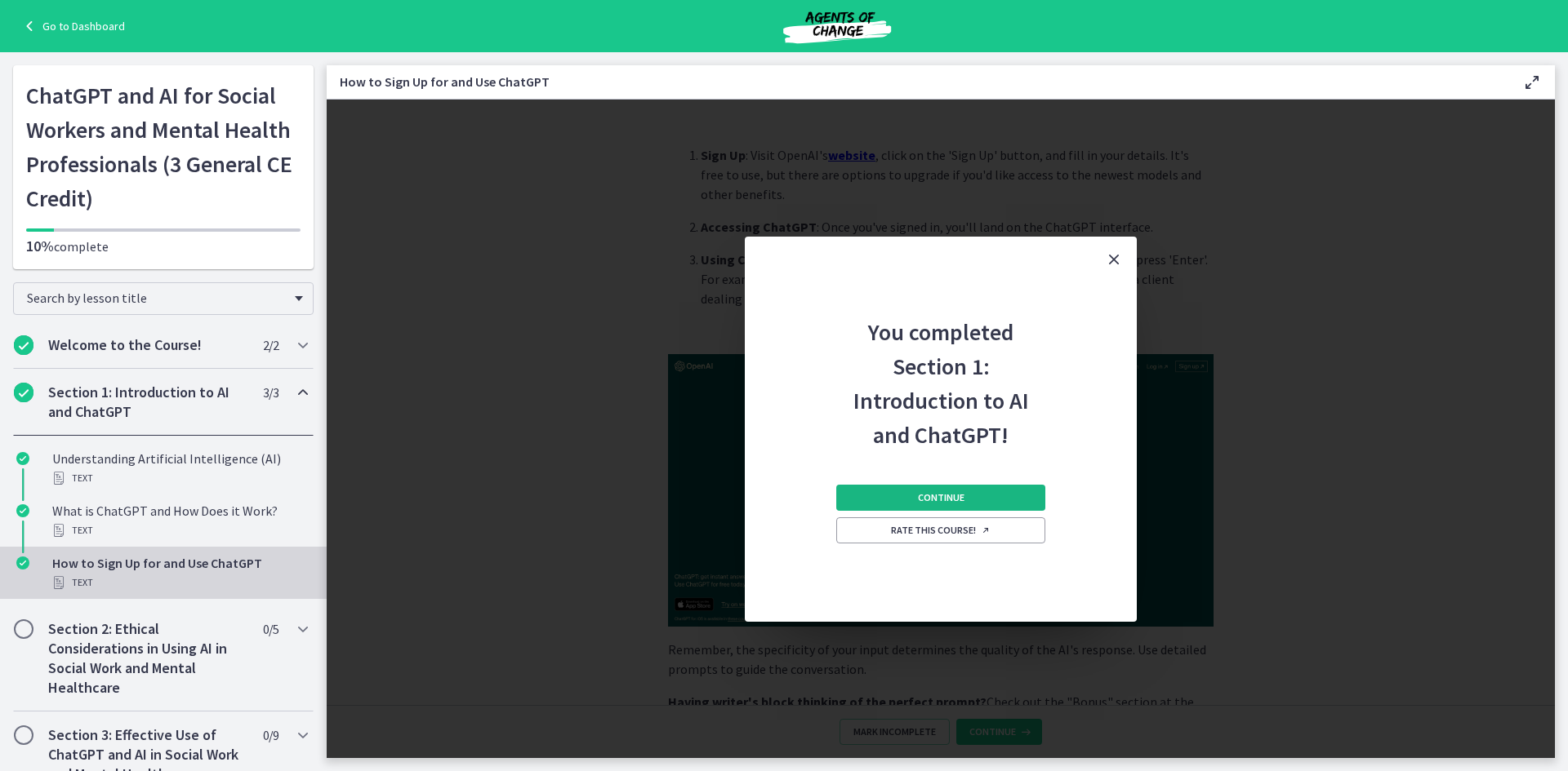
click at [957, 491] on span "Continue" at bounding box center [940, 498] width 46 height 13
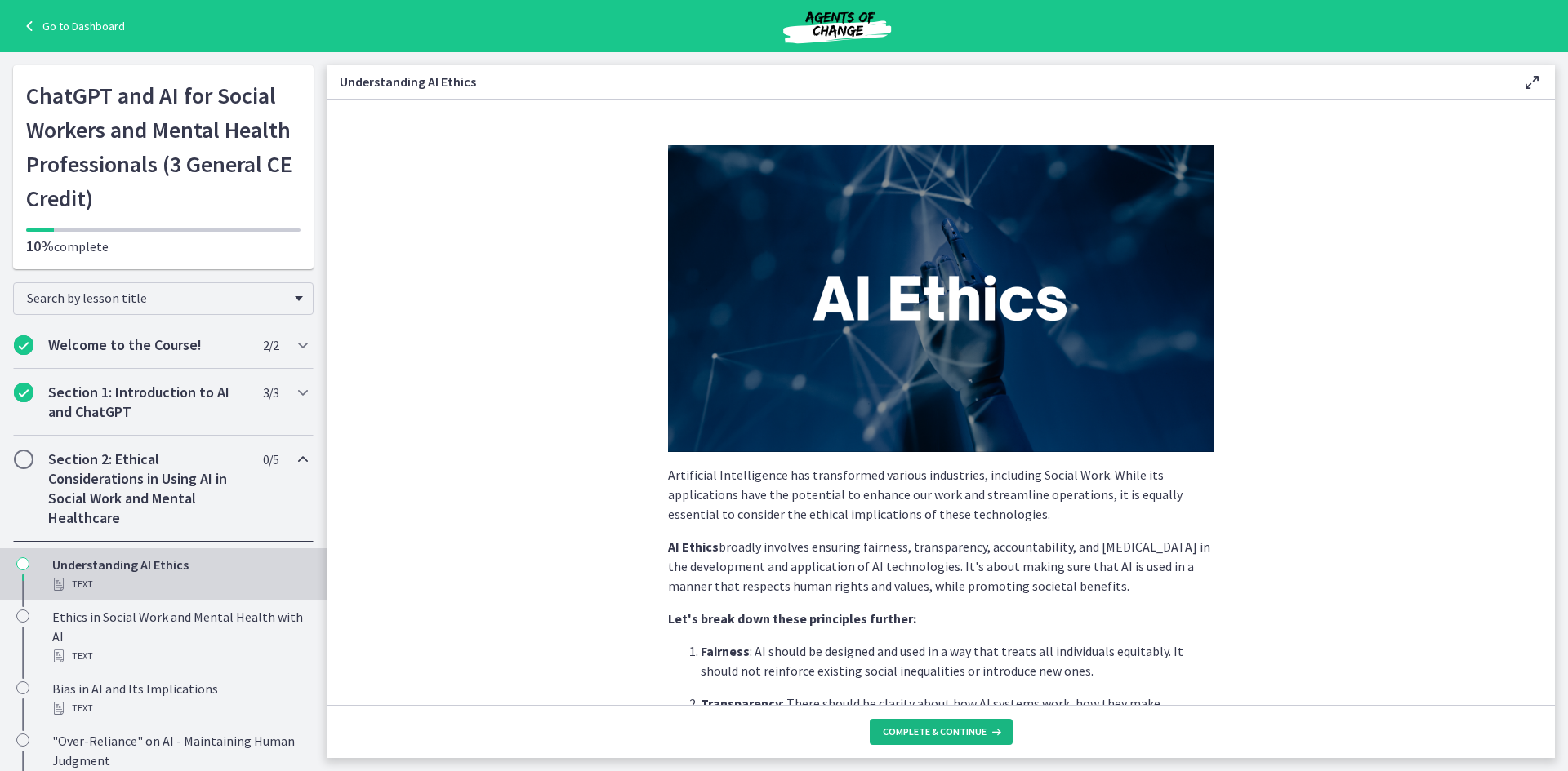
click at [931, 727] on span "Complete & continue" at bounding box center [933, 732] width 103 height 13
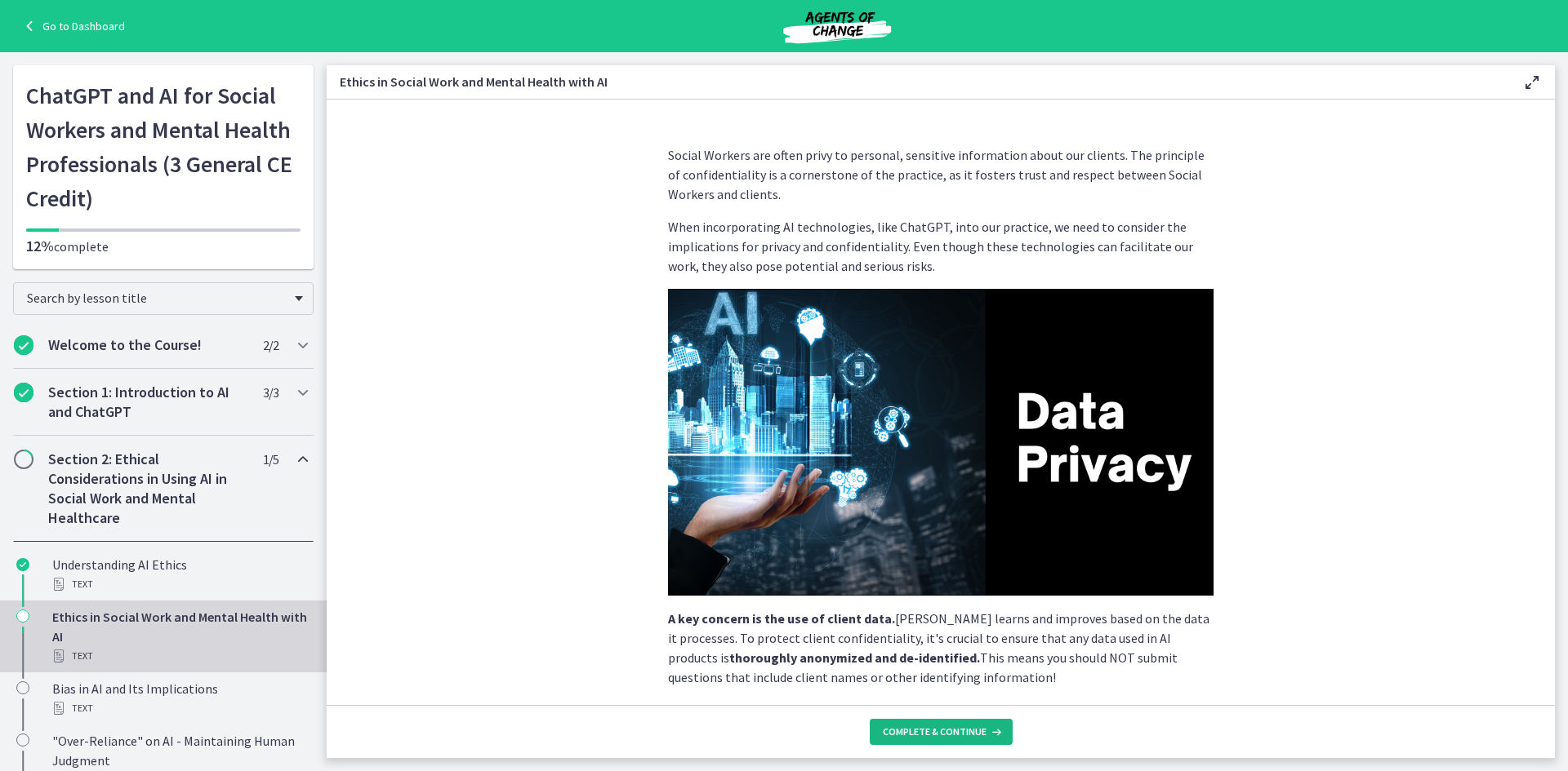
click at [931, 727] on span "Complete & continue" at bounding box center [933, 732] width 103 height 13
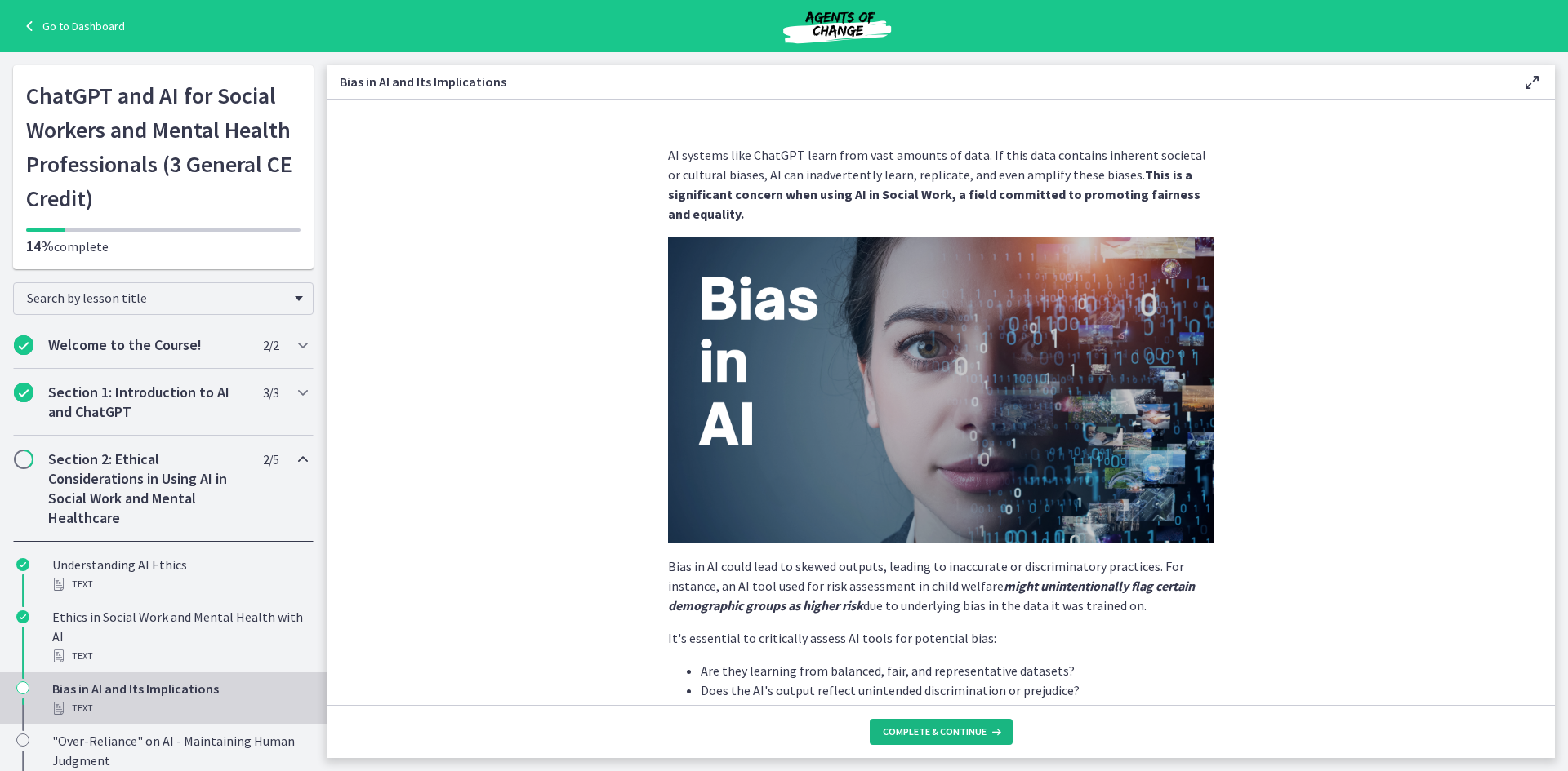
click at [931, 727] on span "Complete & continue" at bounding box center [933, 732] width 103 height 13
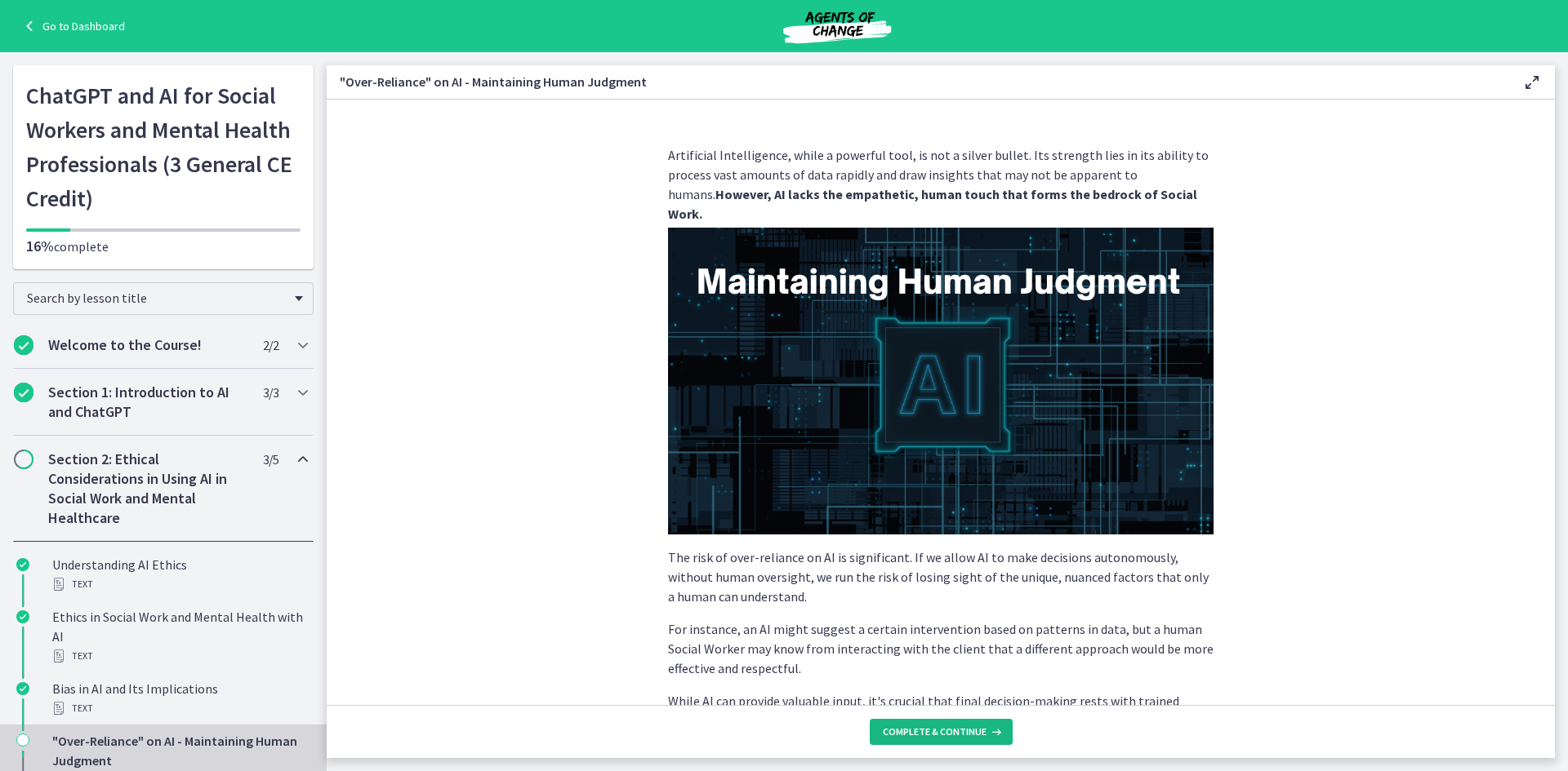
click at [931, 727] on span "Complete & continue" at bounding box center [933, 732] width 103 height 13
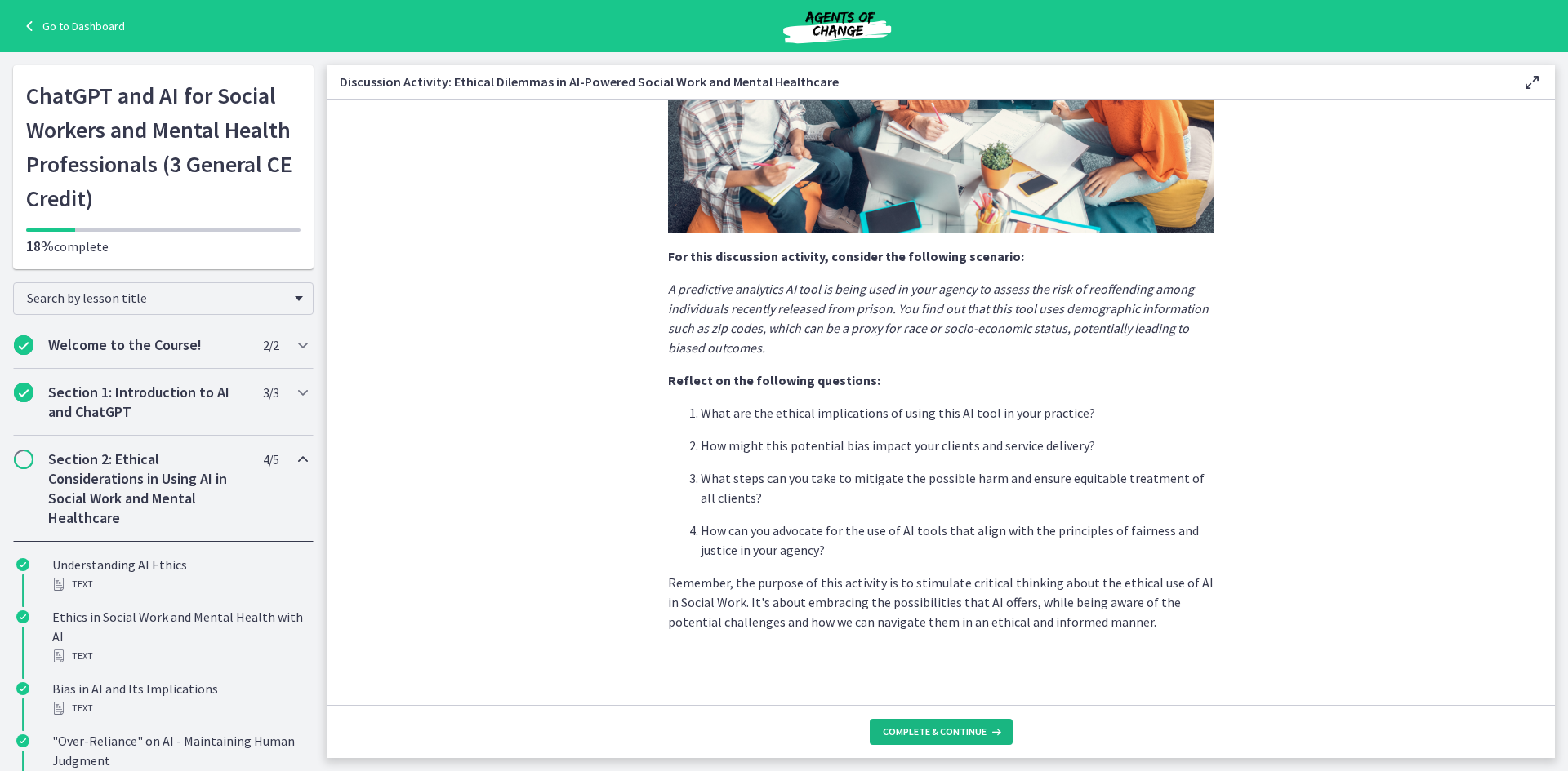
scroll to position [296, 0]
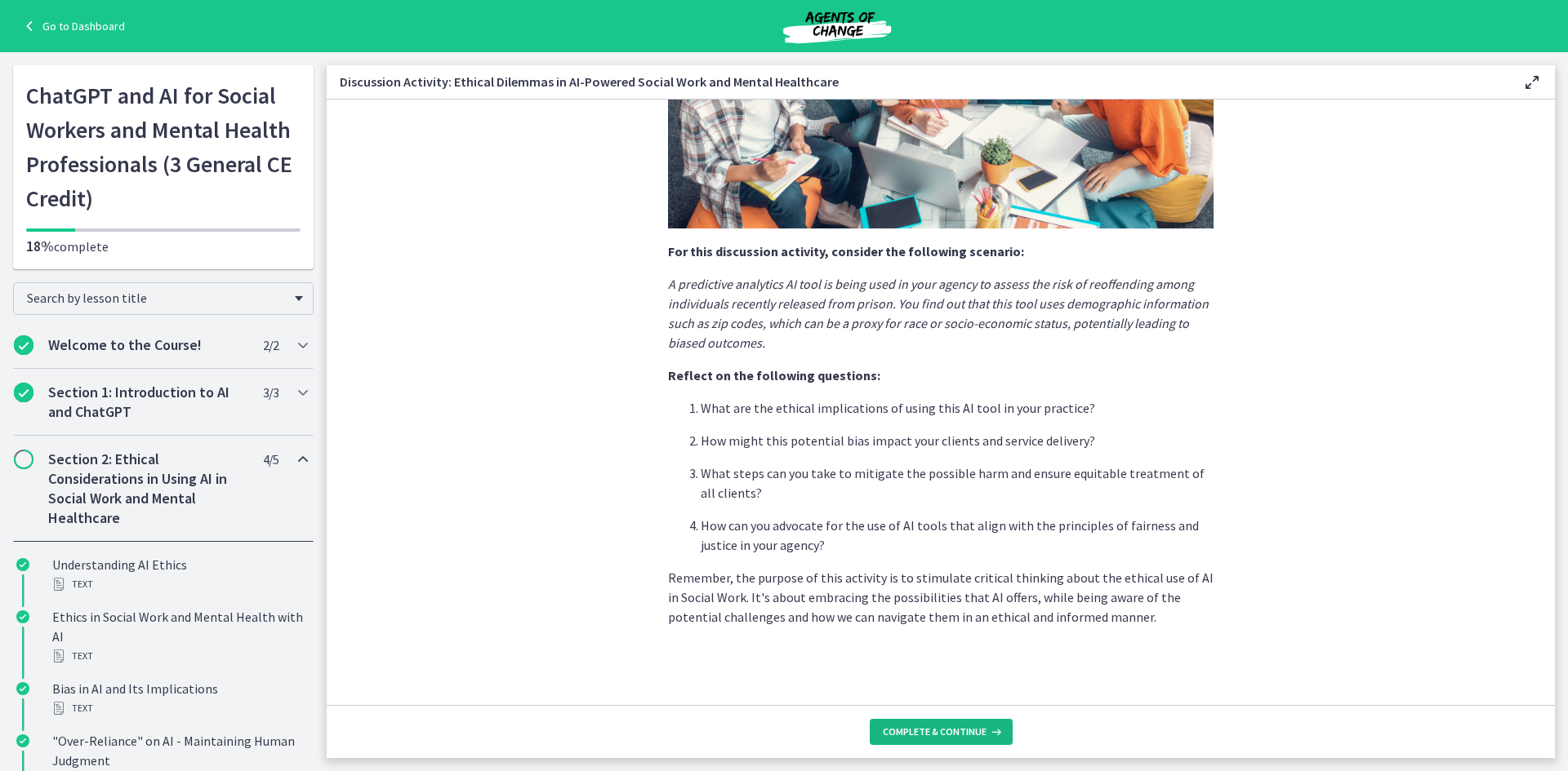
click at [952, 742] on button "Complete & continue" at bounding box center [941, 732] width 143 height 27
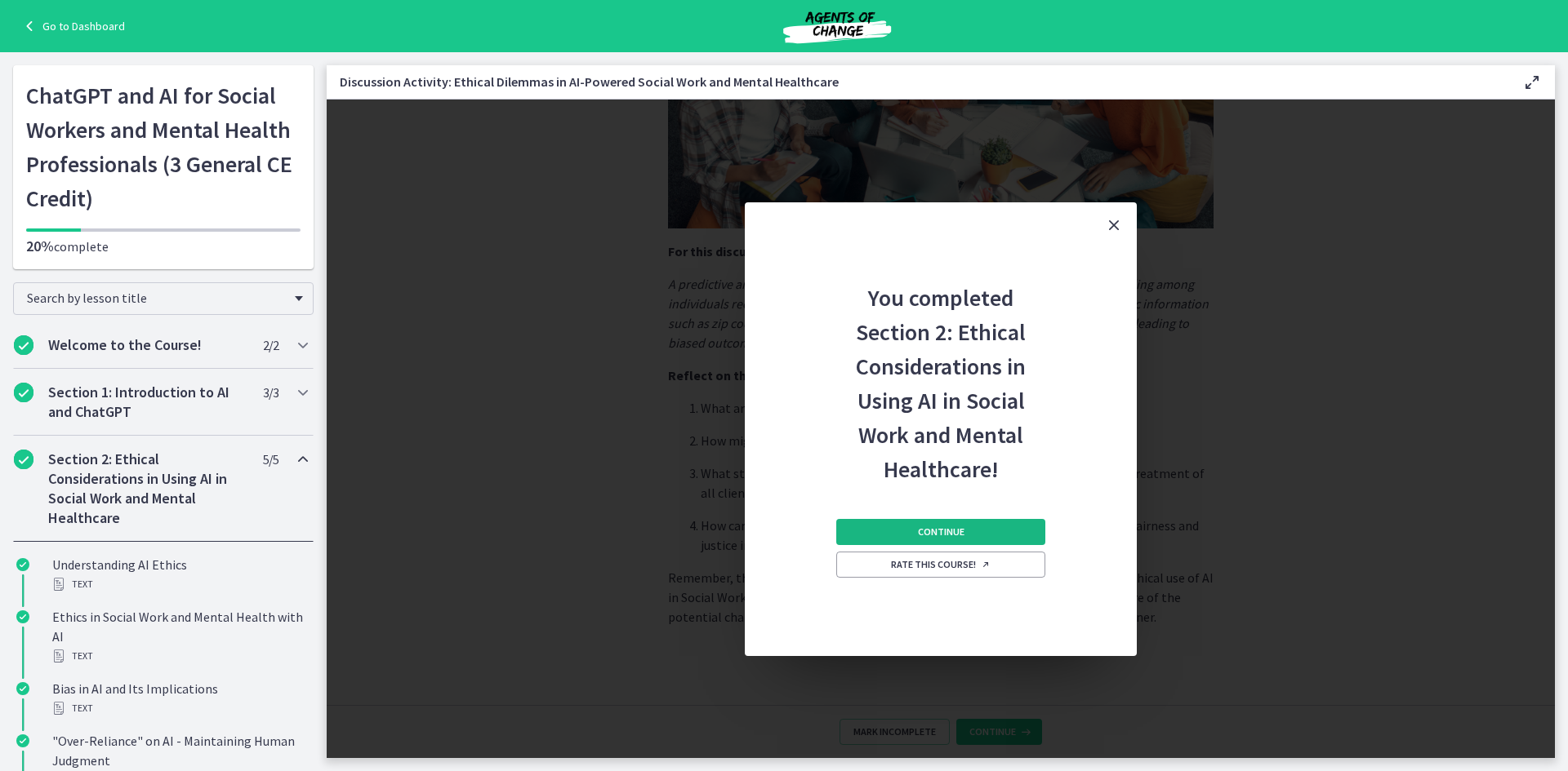
click at [981, 529] on button "Continue" at bounding box center [940, 532] width 209 height 27
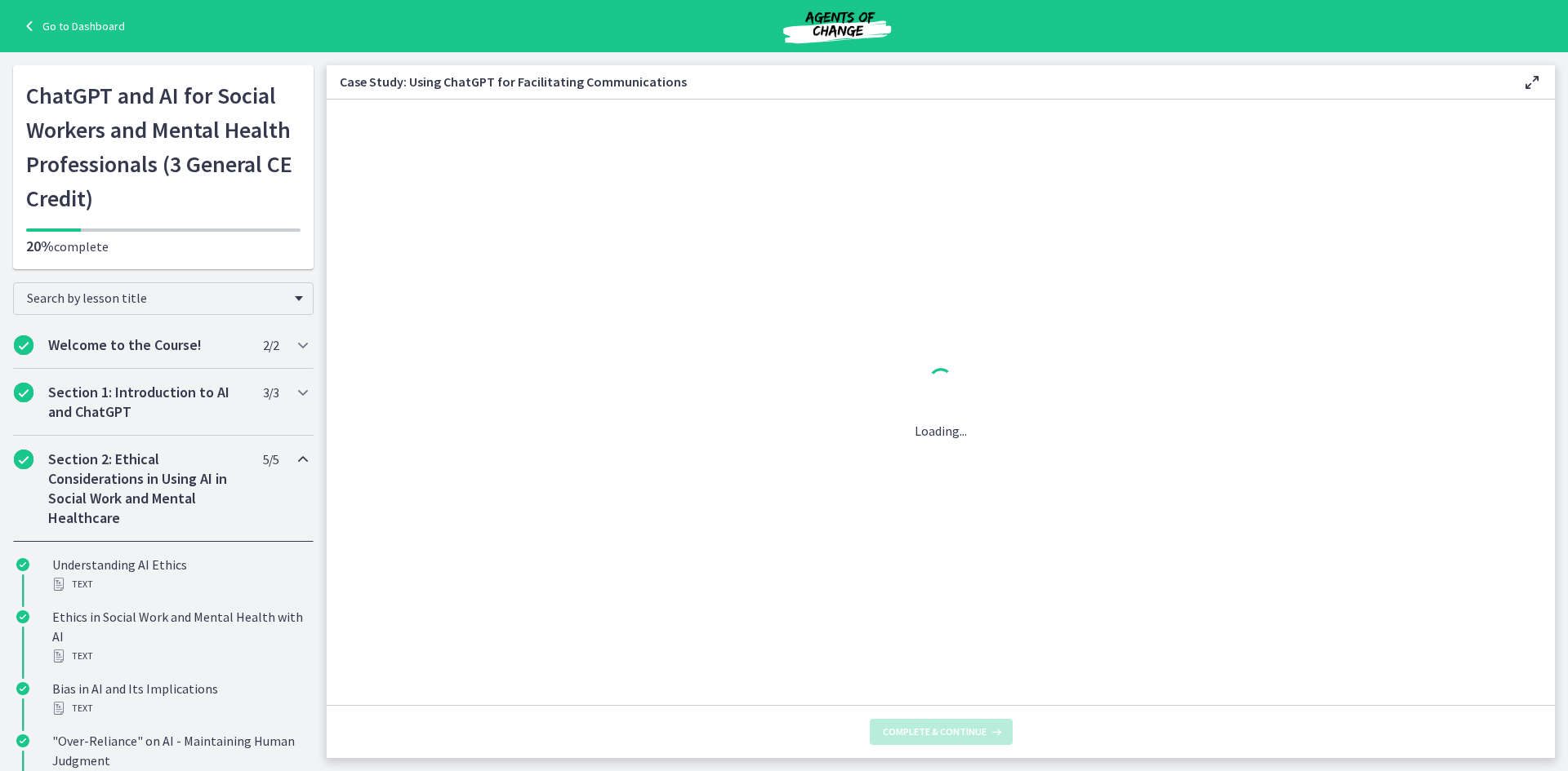
scroll to position [0, 0]
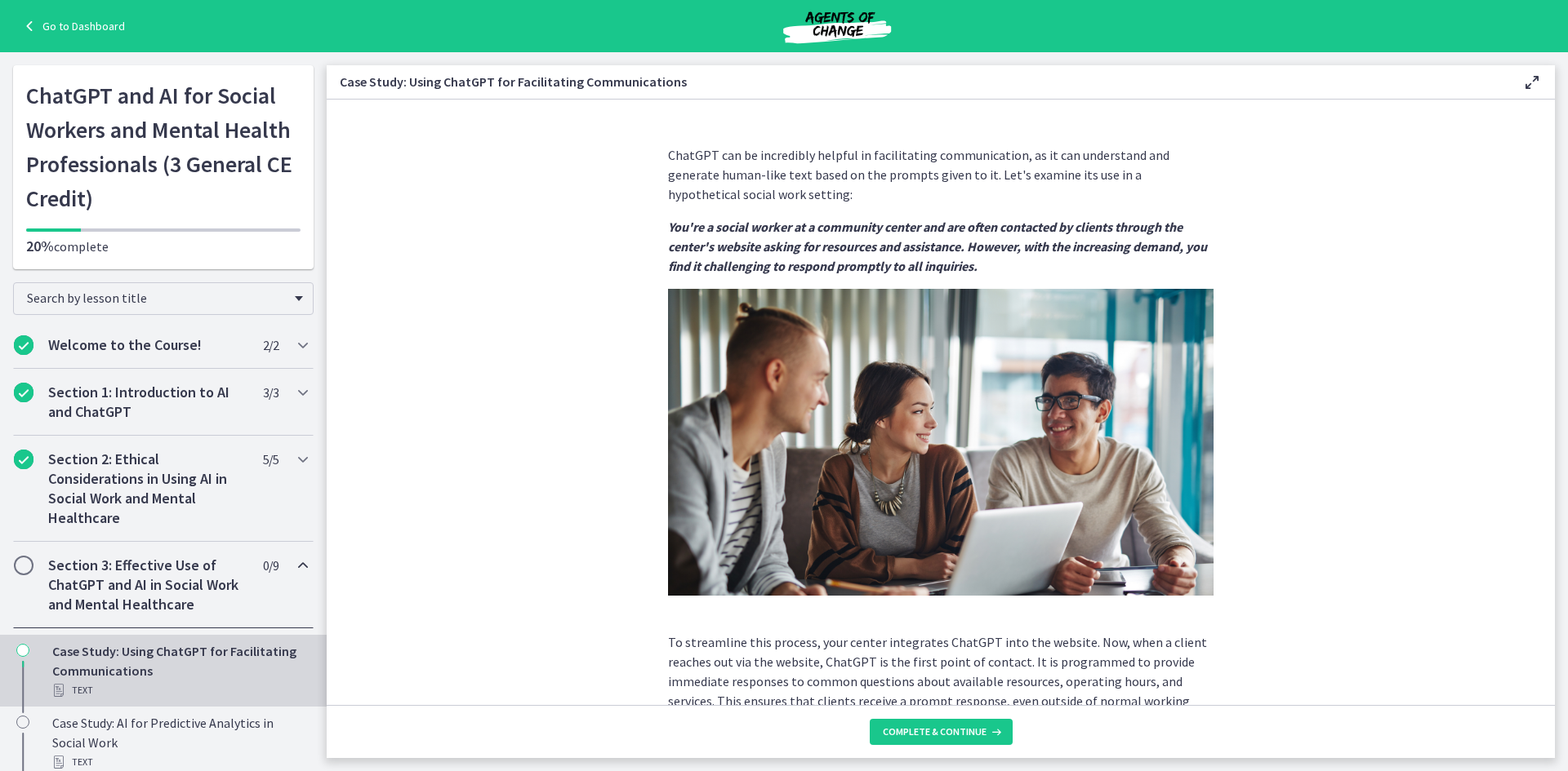
click at [964, 712] on footer "Complete & continue" at bounding box center [940, 732] width 1227 height 53
click at [961, 724] on button "Complete & continue" at bounding box center [941, 732] width 143 height 27
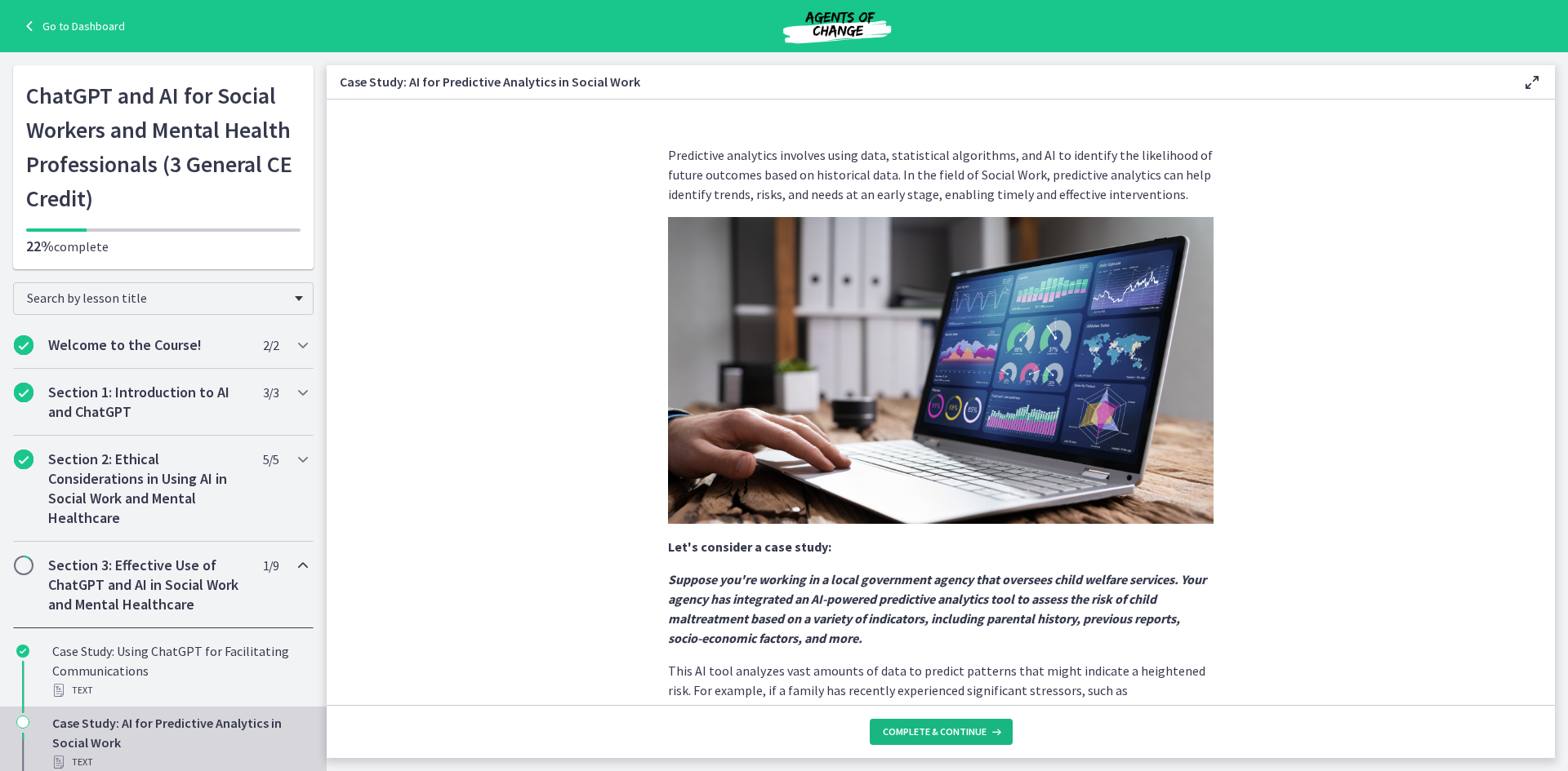
click at [958, 731] on span "Complete & continue" at bounding box center [933, 732] width 103 height 13
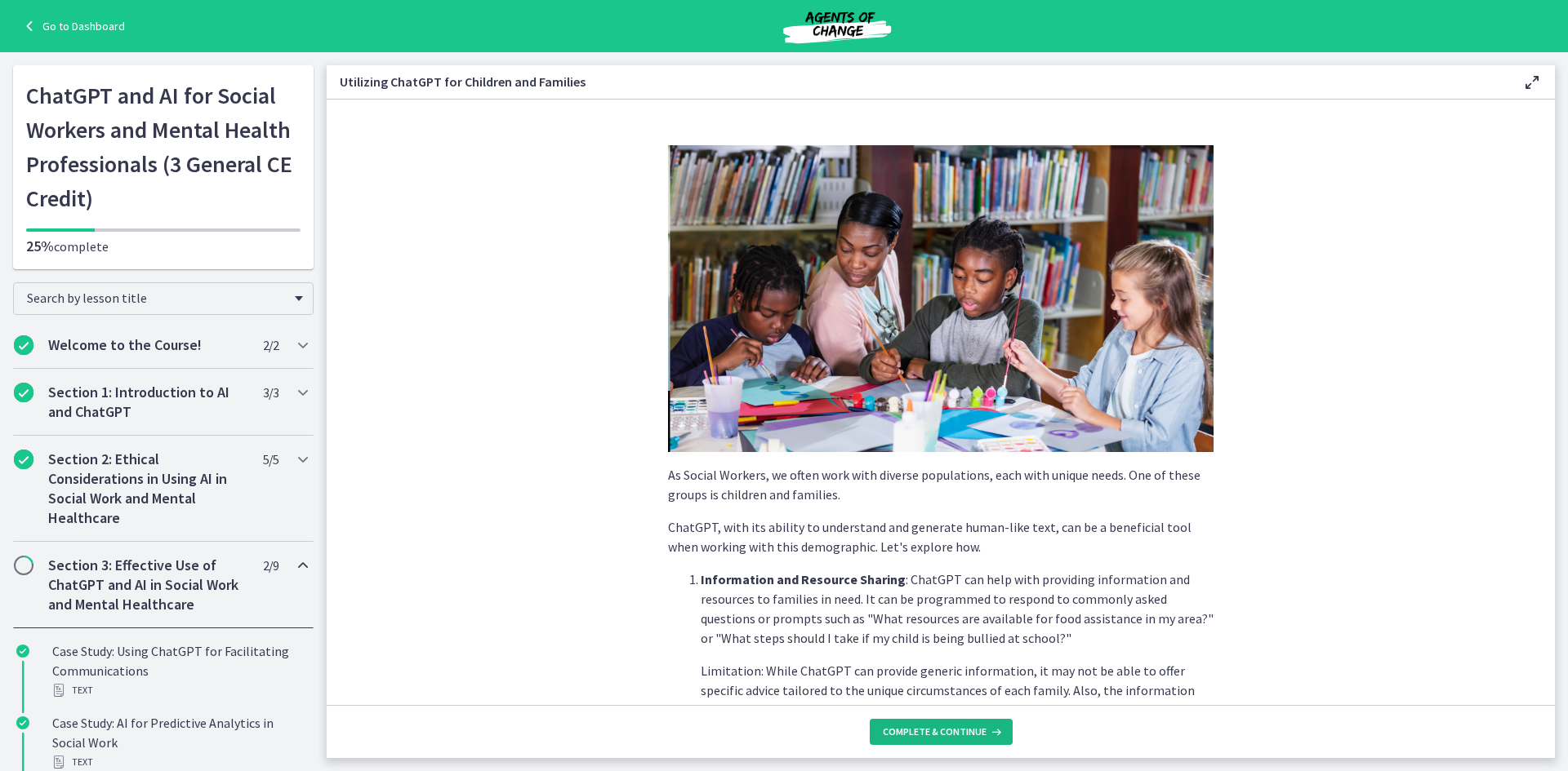
click at [958, 731] on span "Complete & continue" at bounding box center [933, 732] width 103 height 13
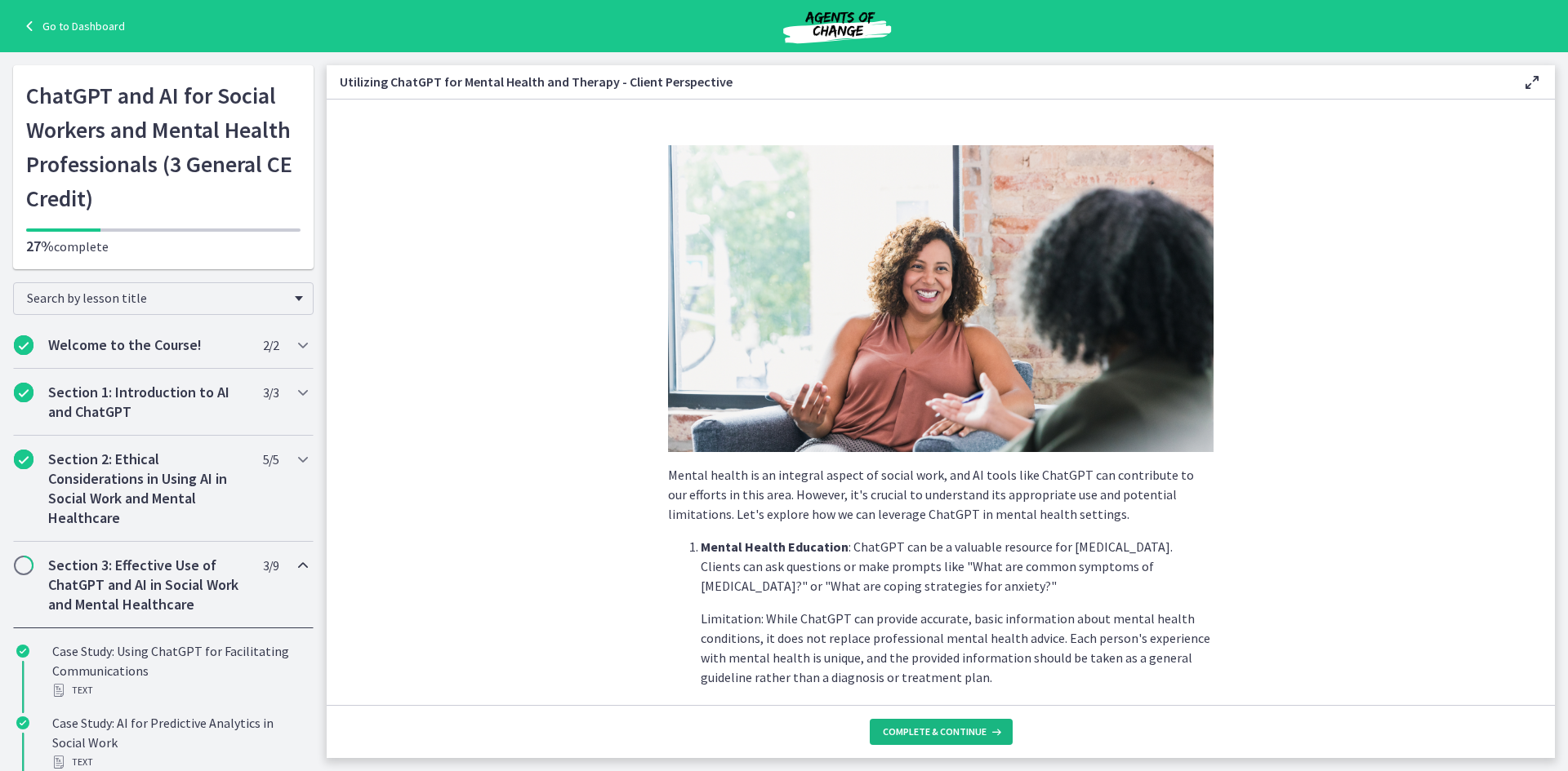
click at [958, 731] on span "Complete & continue" at bounding box center [933, 732] width 103 height 13
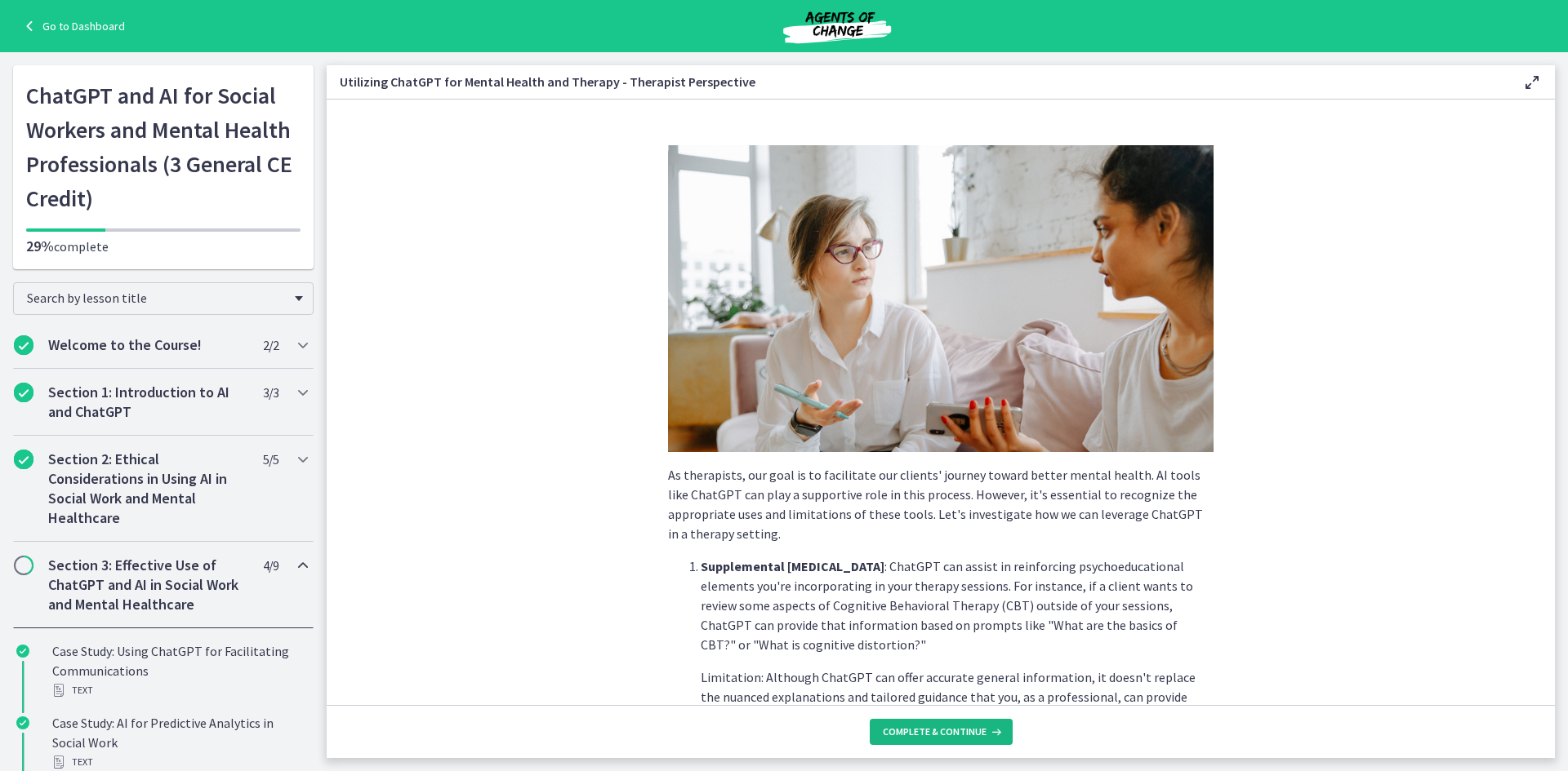
click at [958, 731] on span "Complete & continue" at bounding box center [933, 732] width 103 height 13
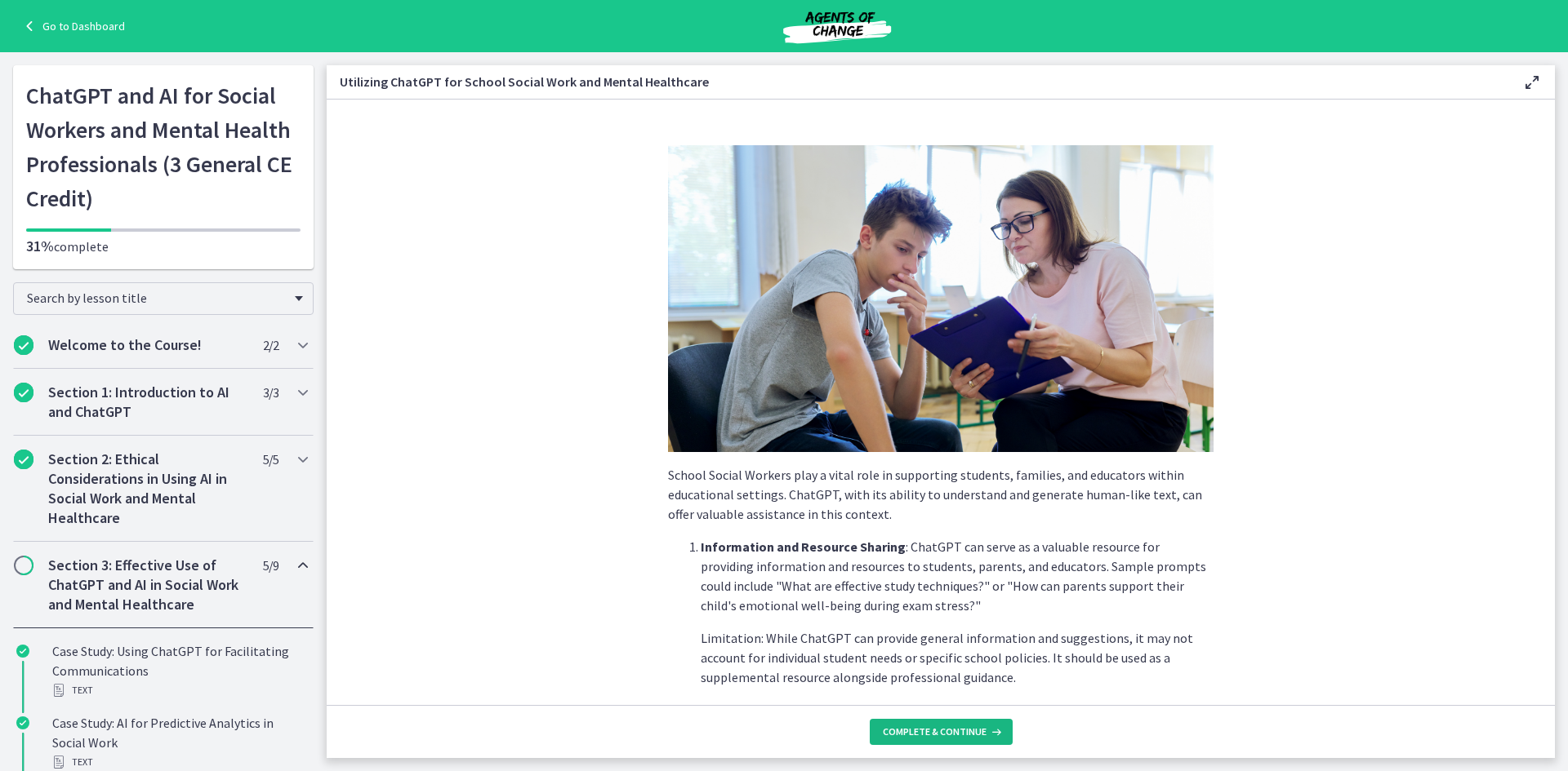
click at [958, 731] on span "Complete & continue" at bounding box center [933, 732] width 103 height 13
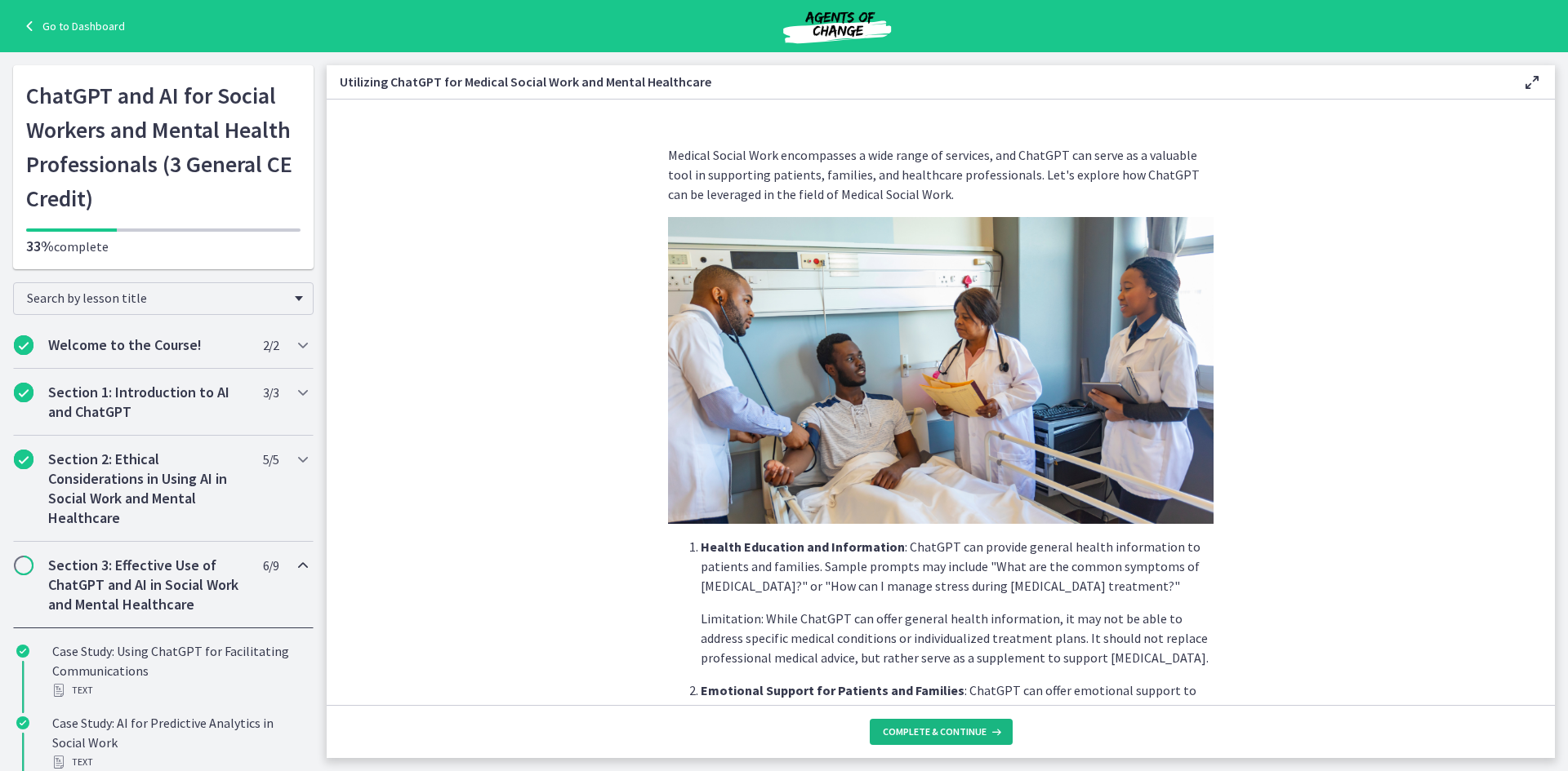
click at [958, 731] on span "Complete & continue" at bounding box center [933, 732] width 103 height 13
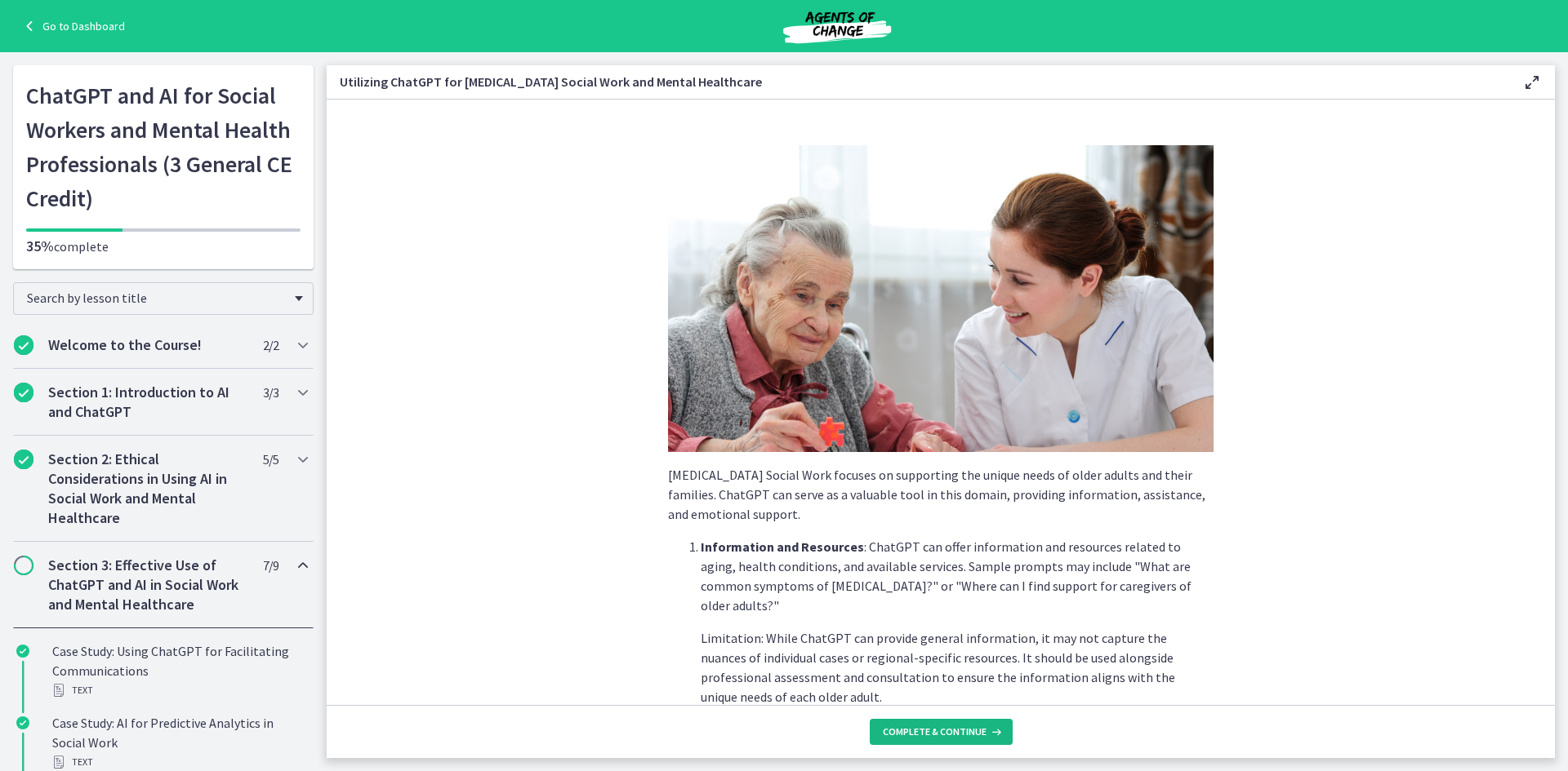
click at [958, 731] on span "Complete & continue" at bounding box center [933, 732] width 103 height 13
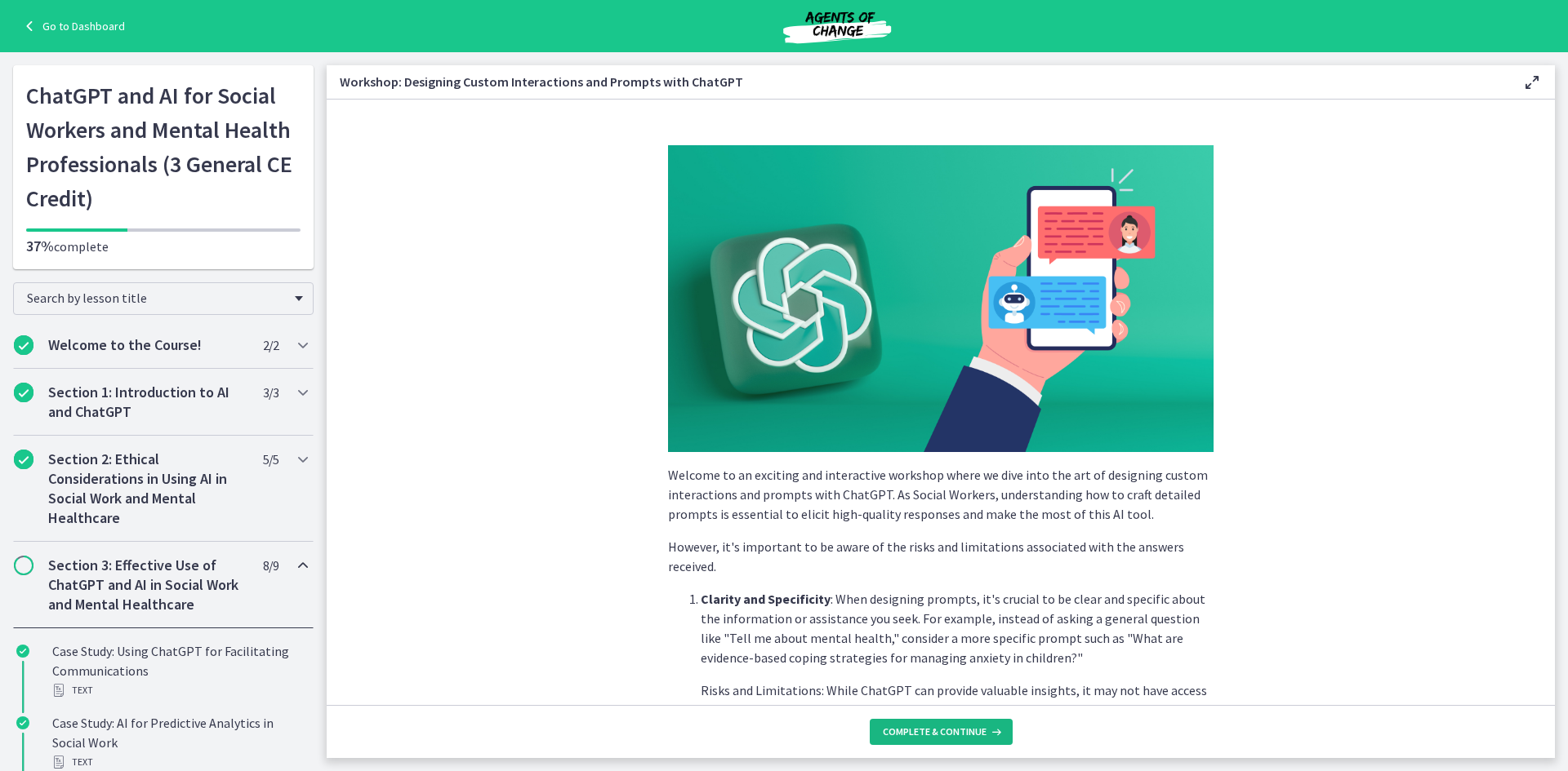
click at [958, 731] on span "Complete & continue" at bounding box center [933, 732] width 103 height 13
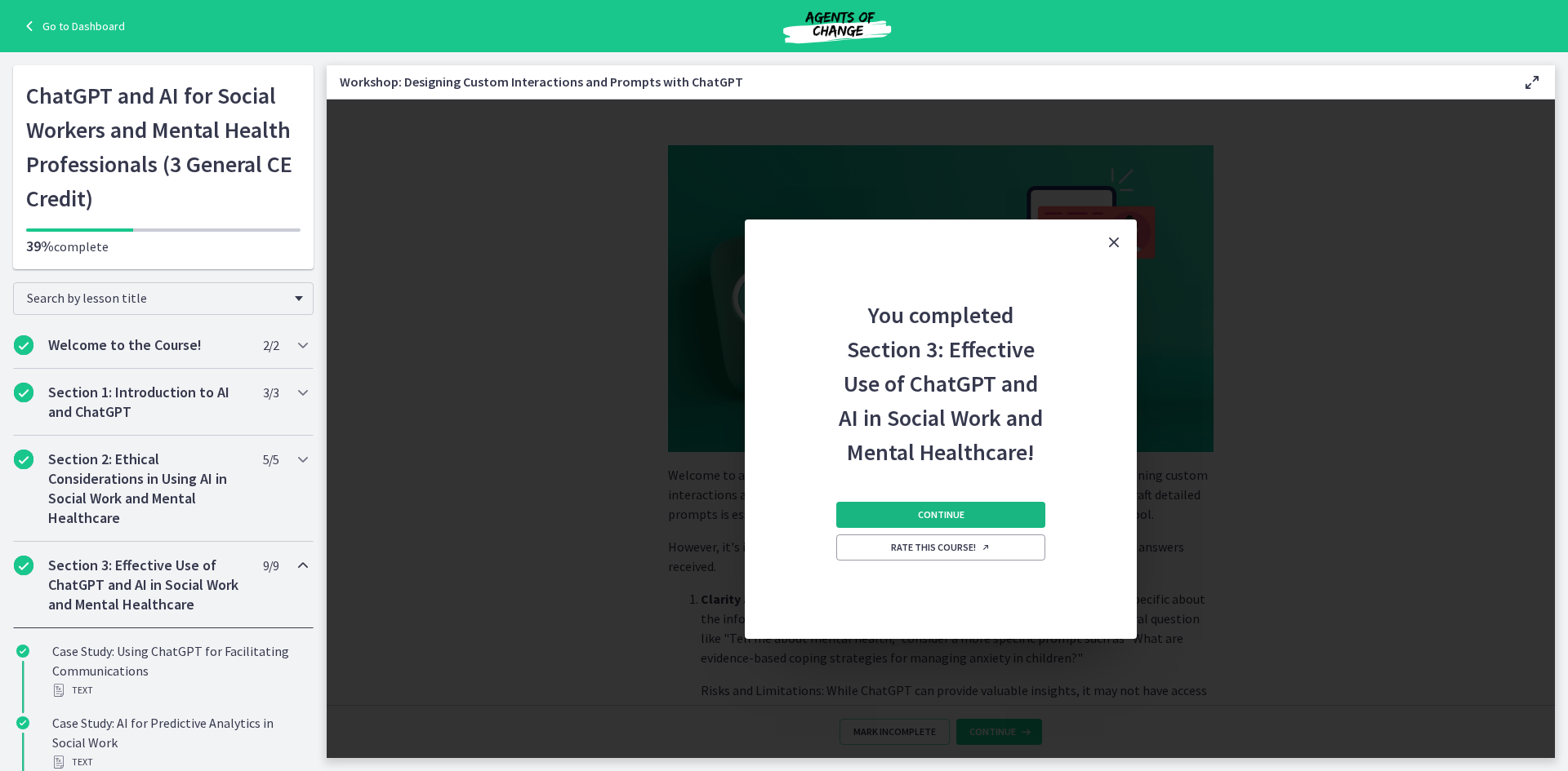
click at [952, 513] on span "Continue" at bounding box center [940, 515] width 46 height 13
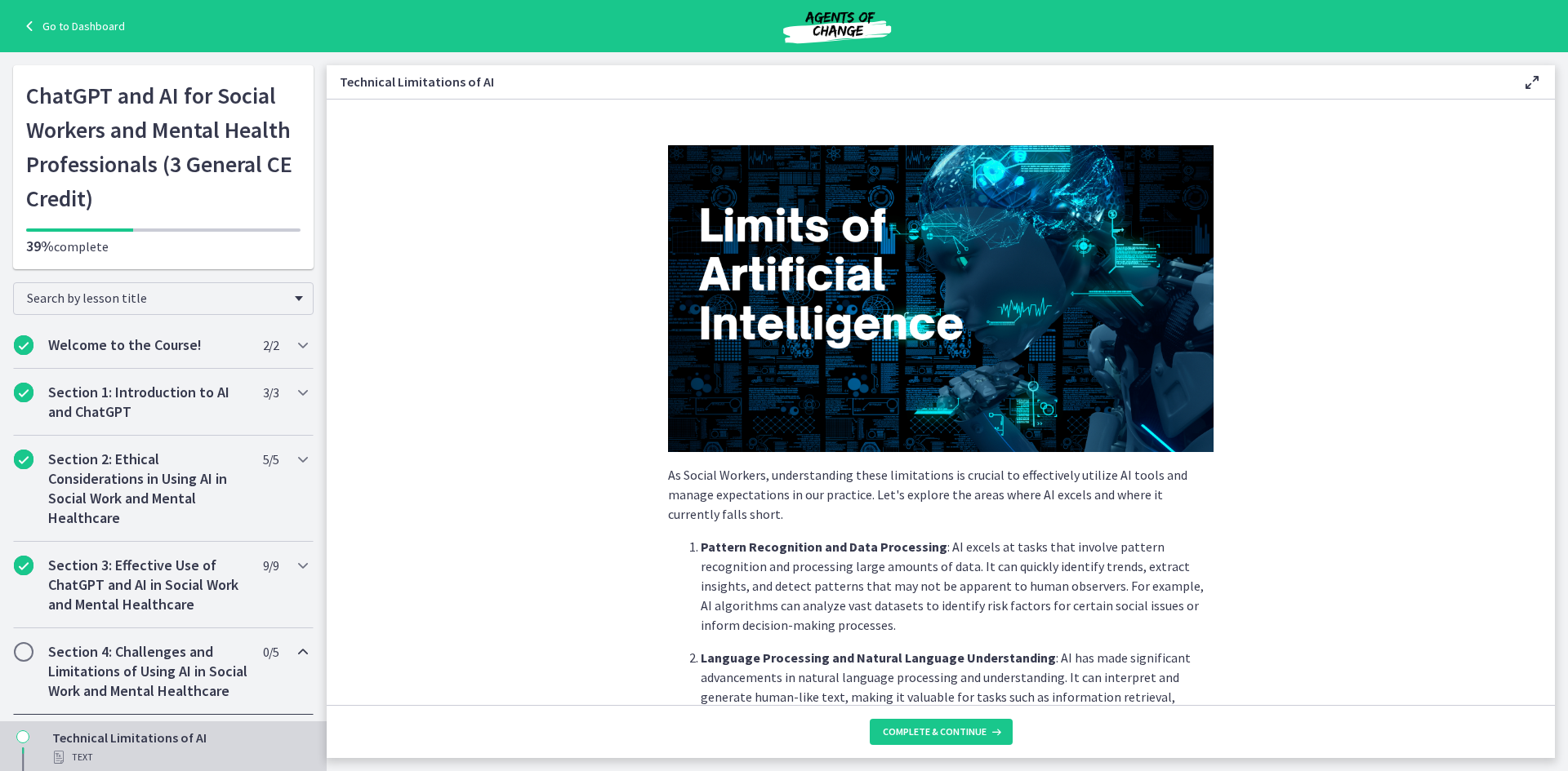
click at [953, 718] on footer "Complete & continue" at bounding box center [940, 732] width 1227 height 53
click at [953, 720] on button "Complete & continue" at bounding box center [941, 732] width 143 height 27
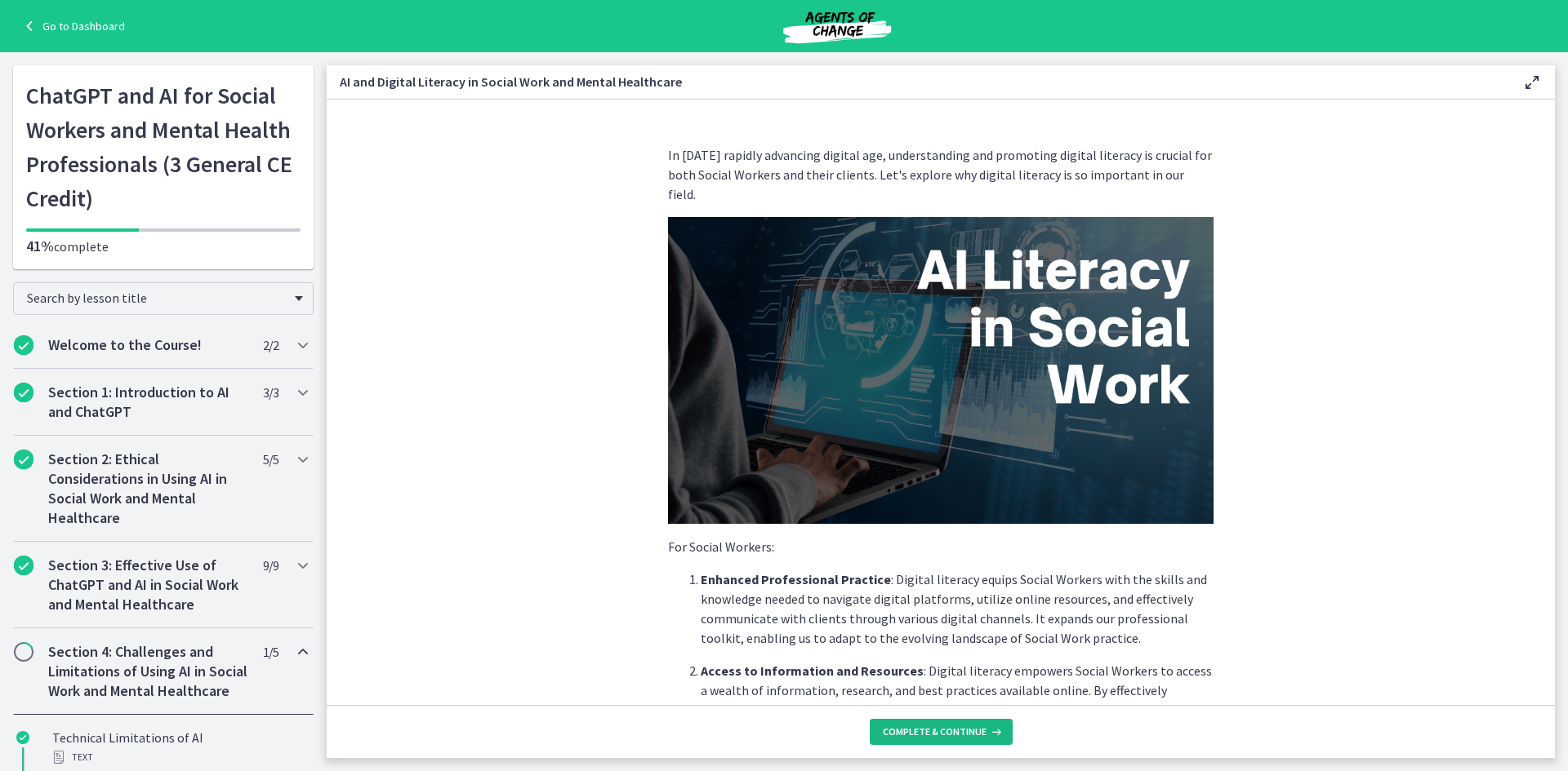
click at [952, 731] on span "Complete & continue" at bounding box center [933, 732] width 103 height 13
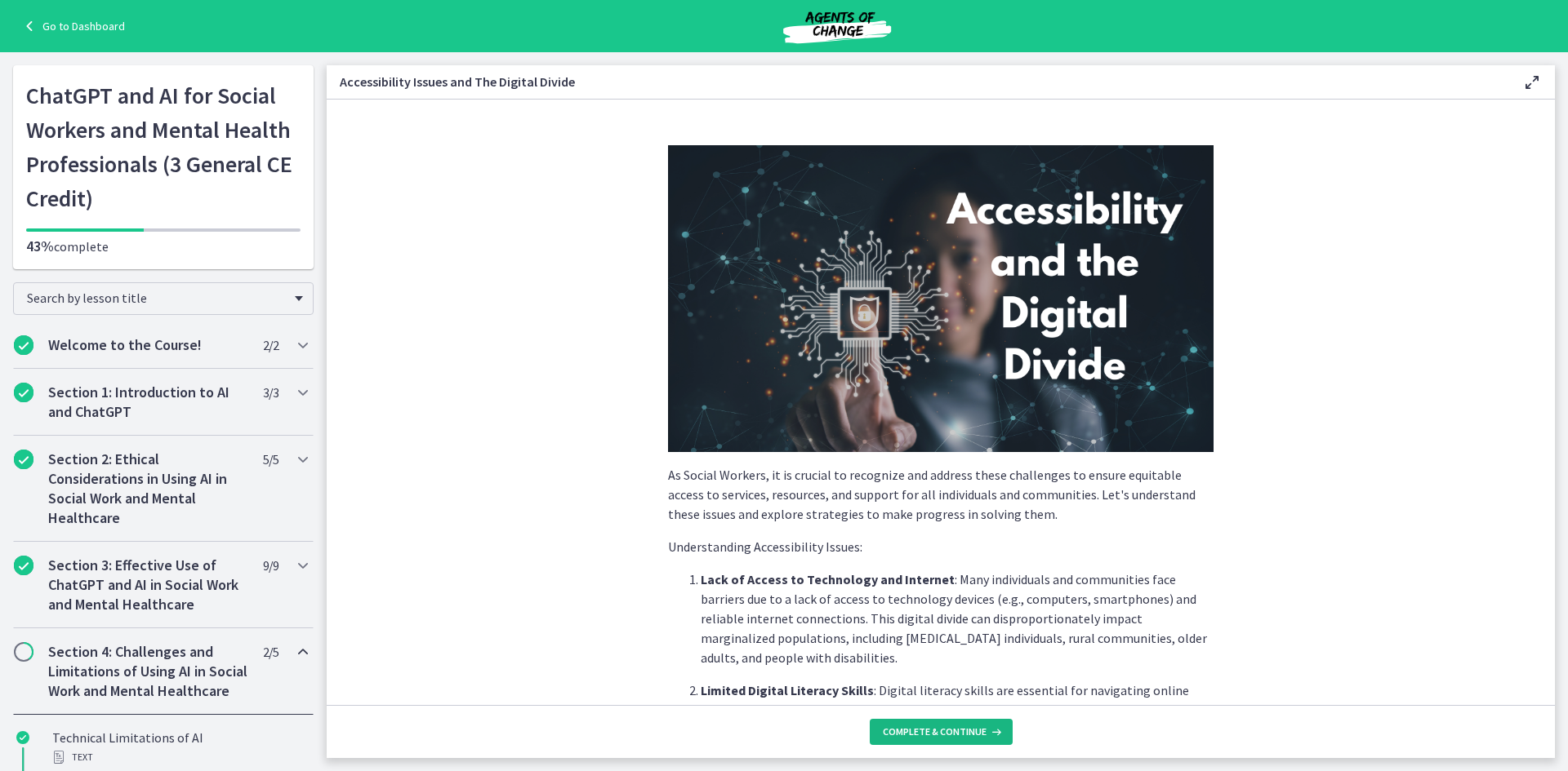
click at [952, 731] on span "Complete & continue" at bounding box center [933, 732] width 103 height 13
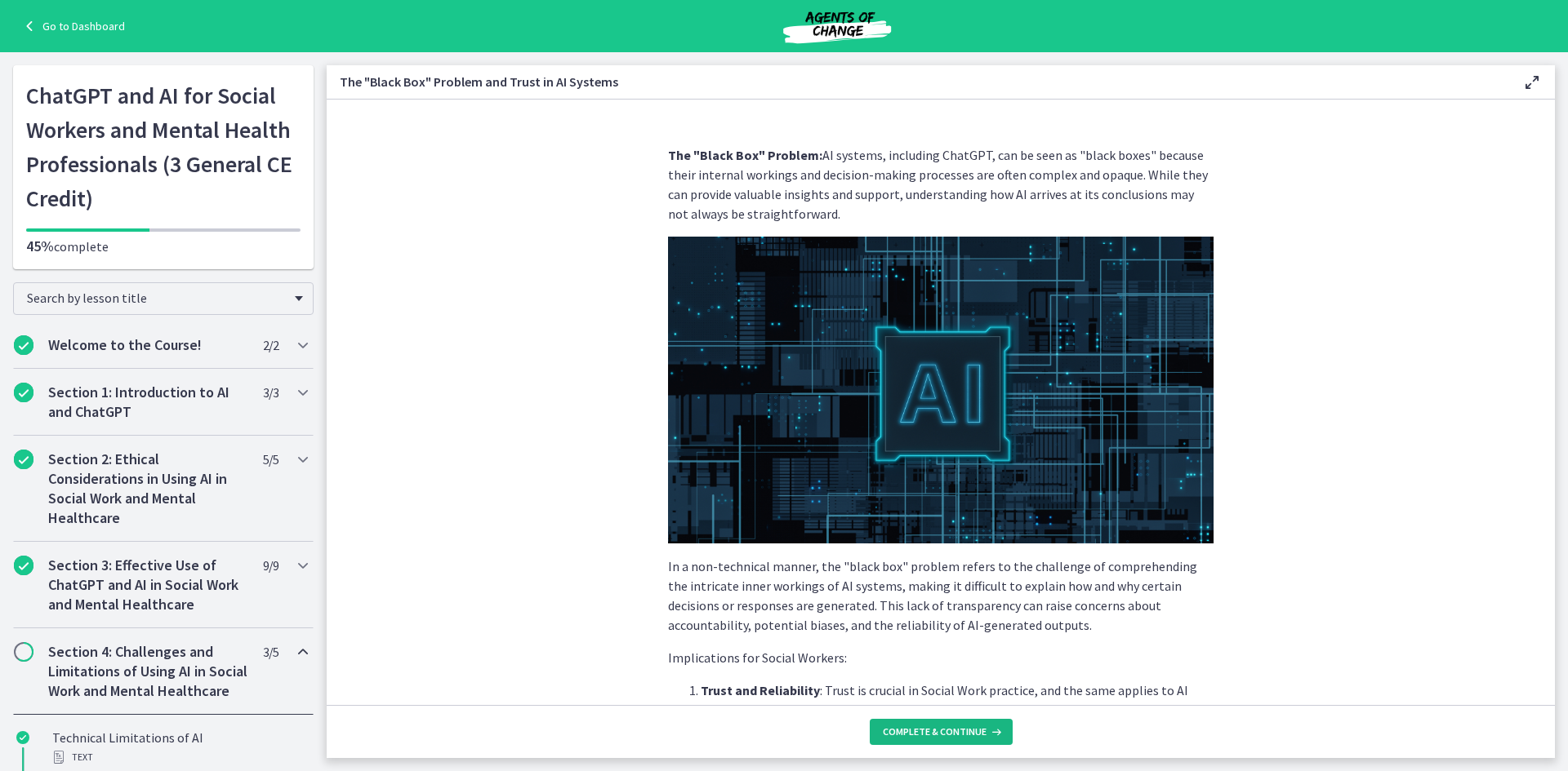
click at [952, 731] on span "Complete & continue" at bounding box center [933, 732] width 103 height 13
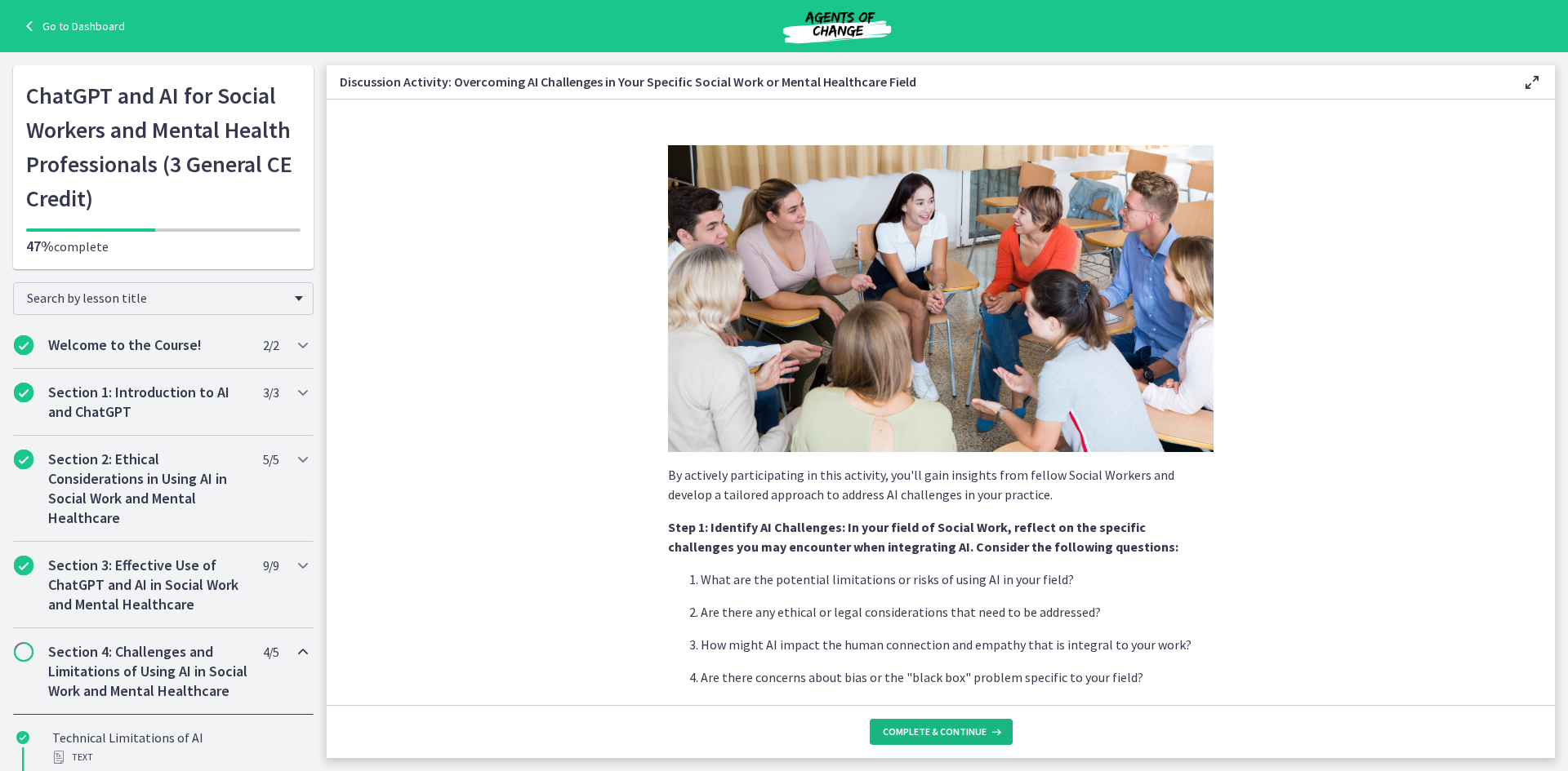
click at [952, 731] on span "Complete & continue" at bounding box center [933, 732] width 103 height 13
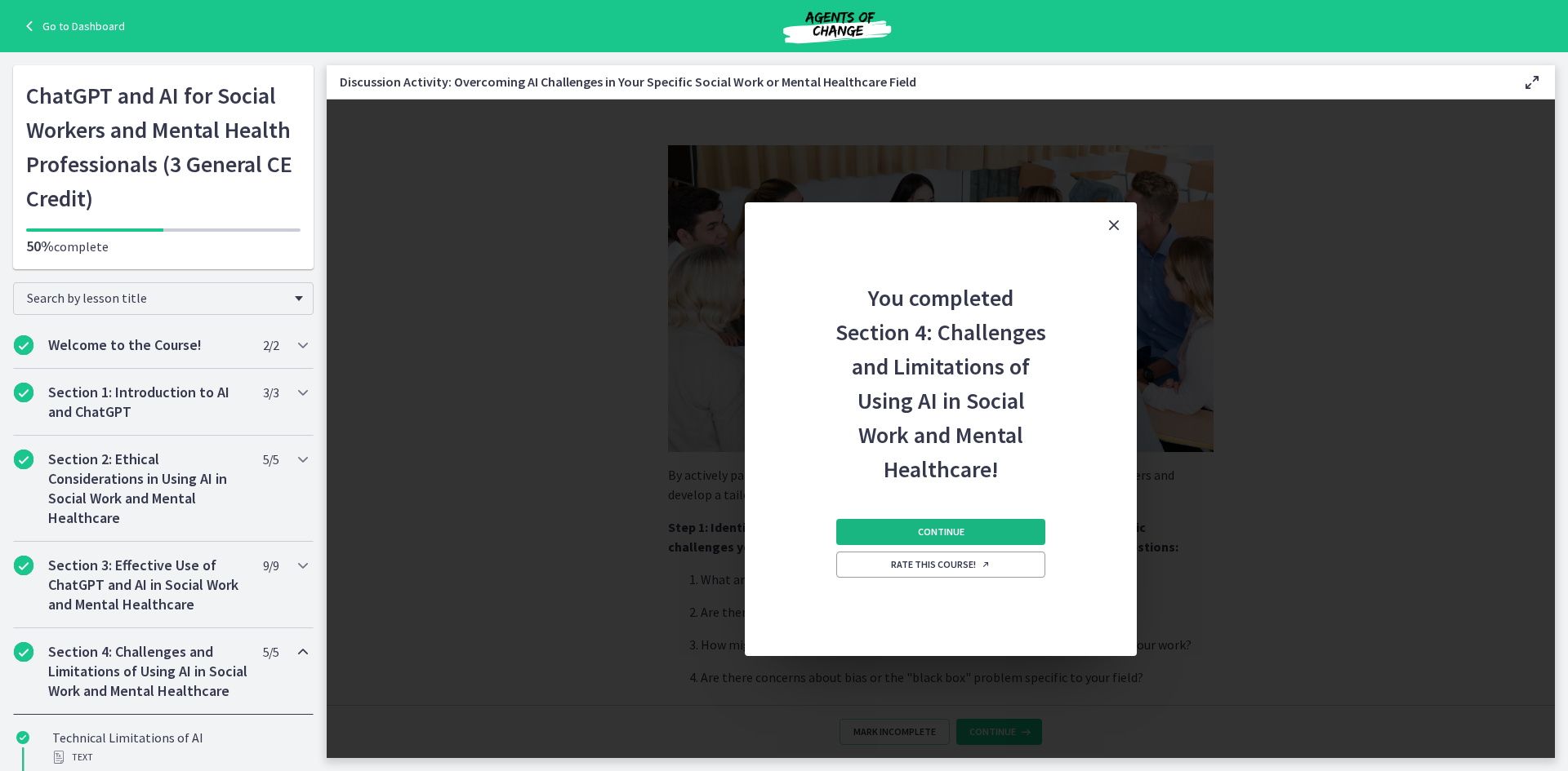
click at [942, 523] on button "Continue" at bounding box center [940, 532] width 209 height 27
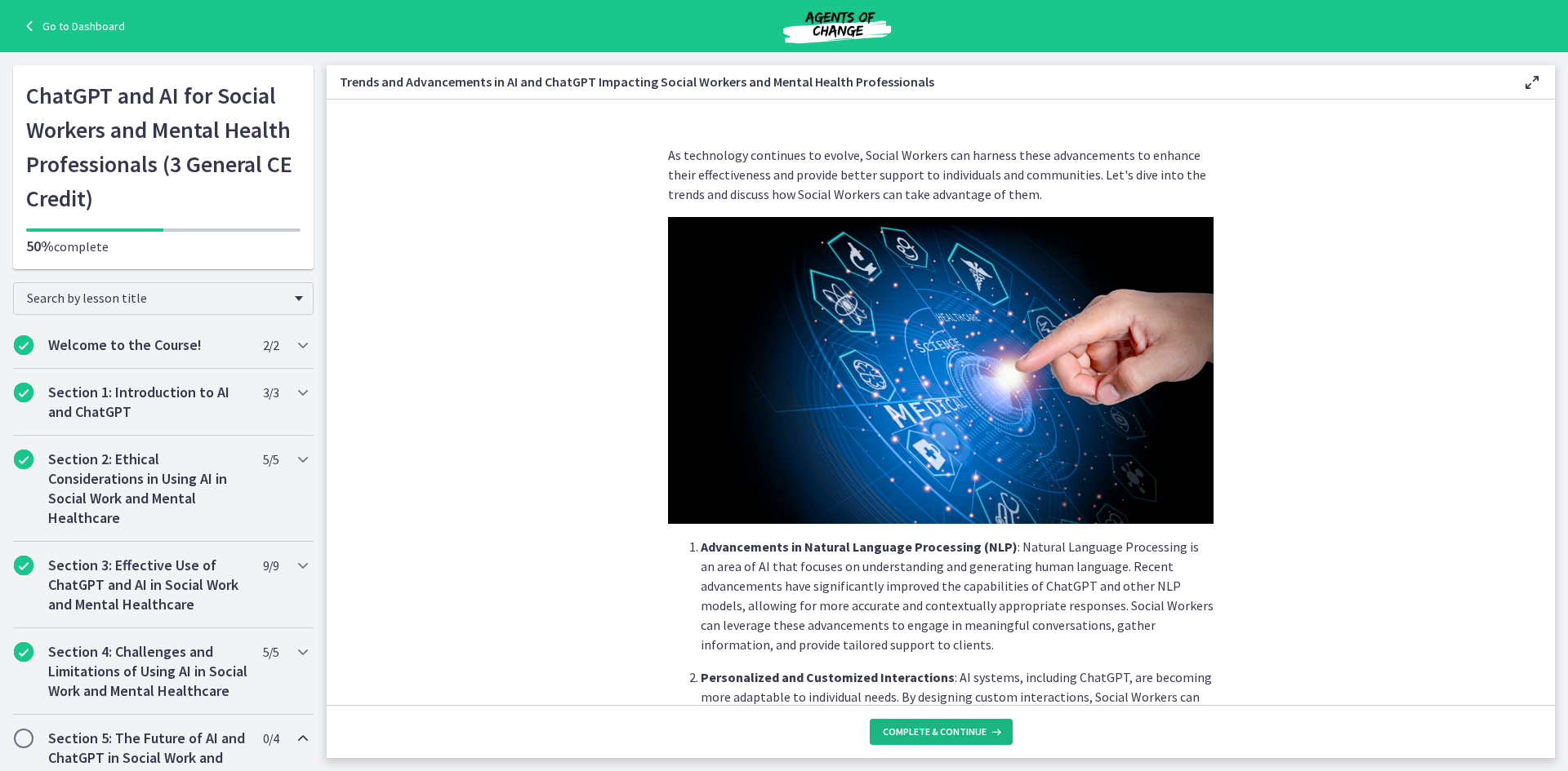
click at [975, 724] on button "Complete & continue" at bounding box center [941, 732] width 143 height 27
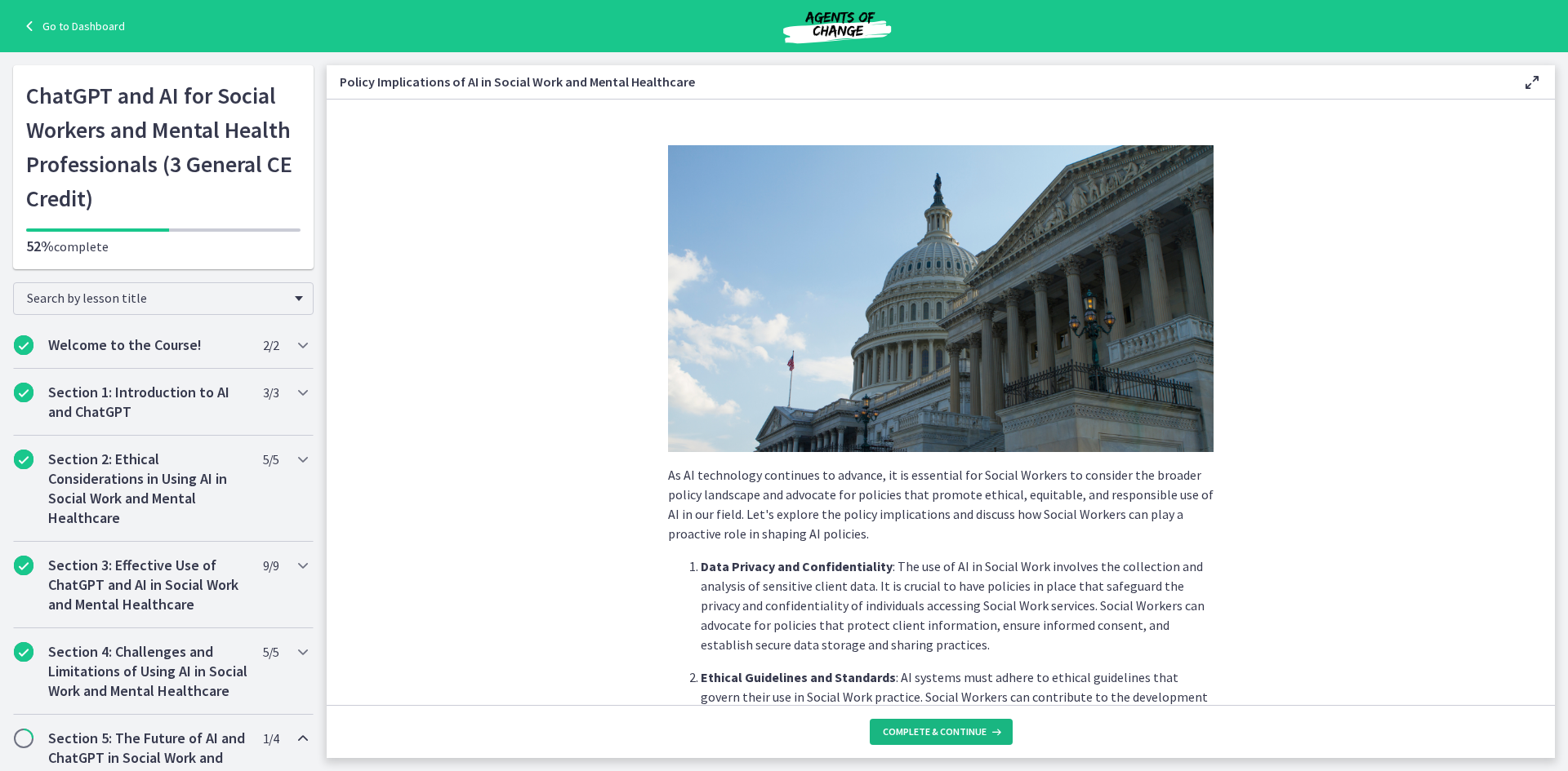
click at [975, 724] on button "Complete & continue" at bounding box center [941, 732] width 143 height 27
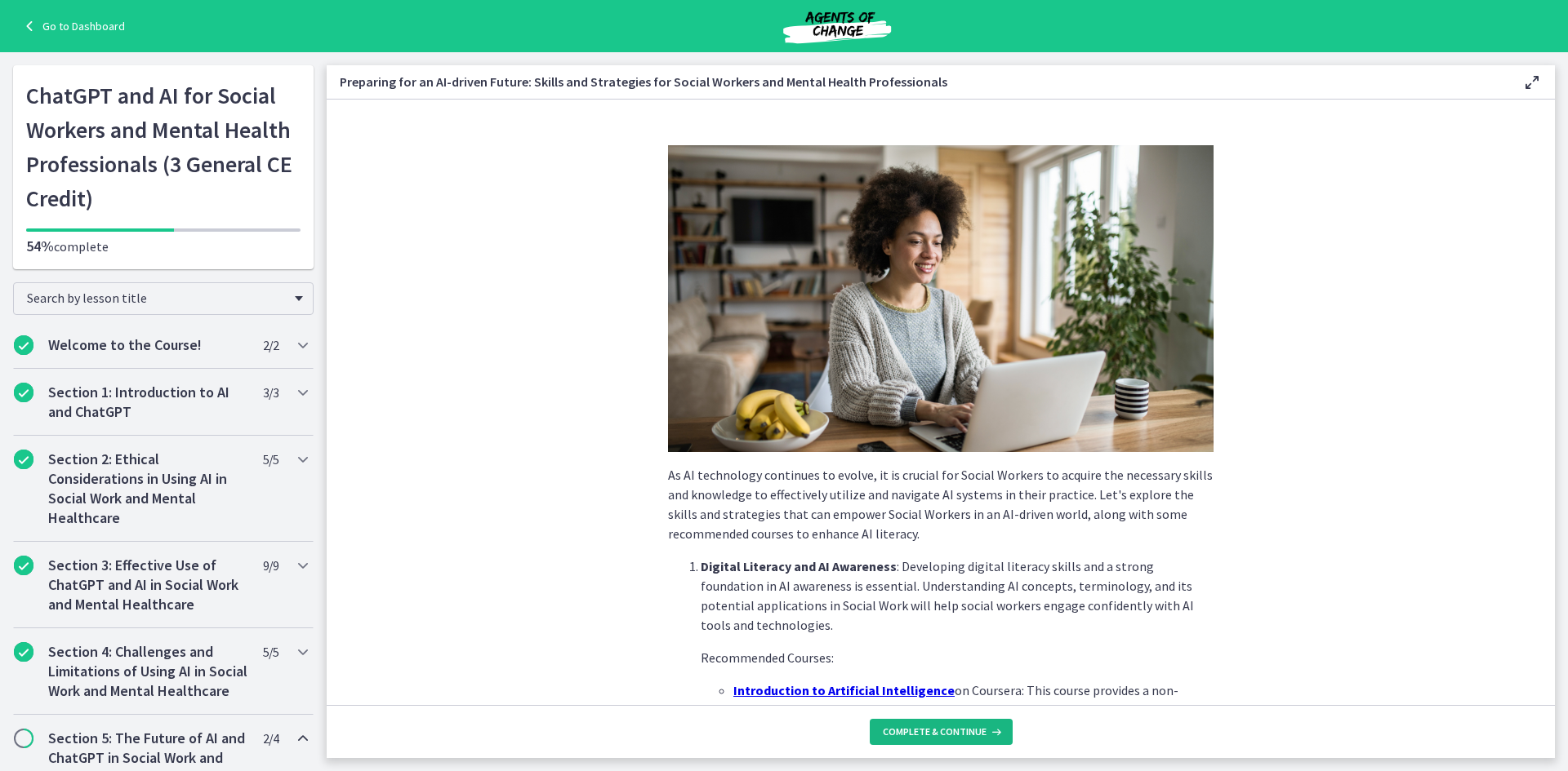
click at [975, 724] on button "Complete & continue" at bounding box center [941, 732] width 143 height 27
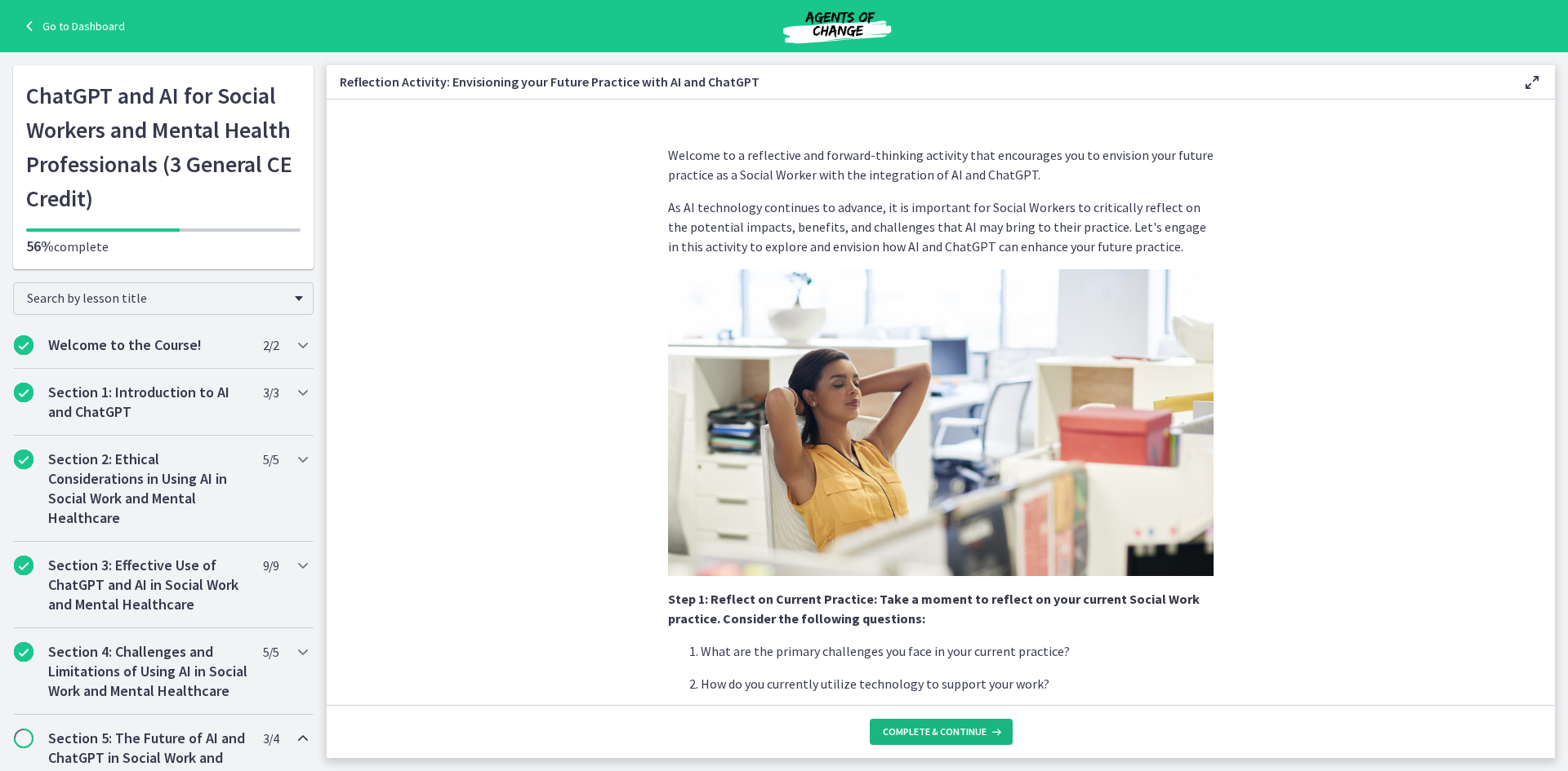
click at [975, 724] on button "Complete & continue" at bounding box center [941, 732] width 143 height 27
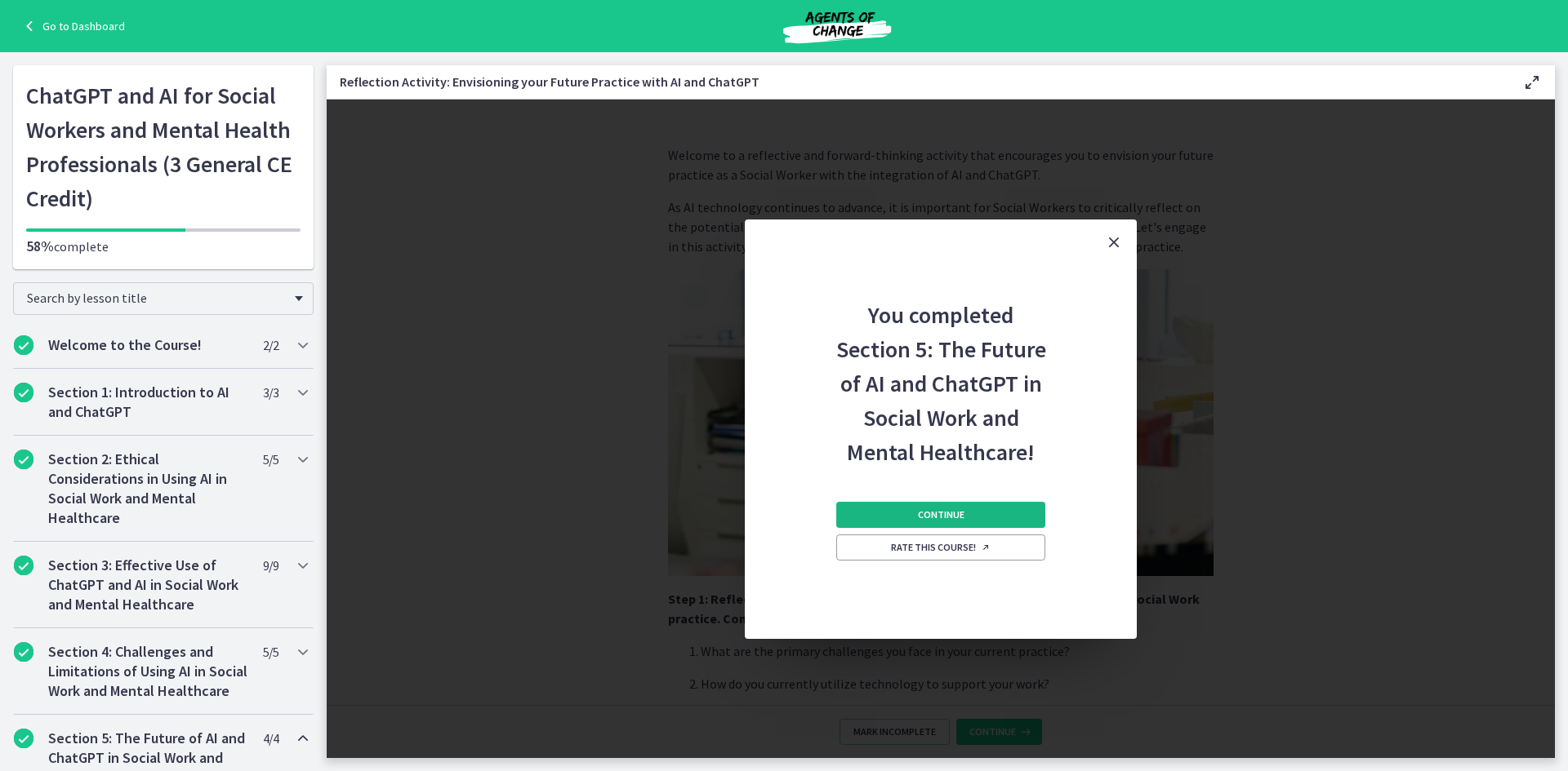
click at [980, 506] on button "Continue" at bounding box center [940, 515] width 209 height 27
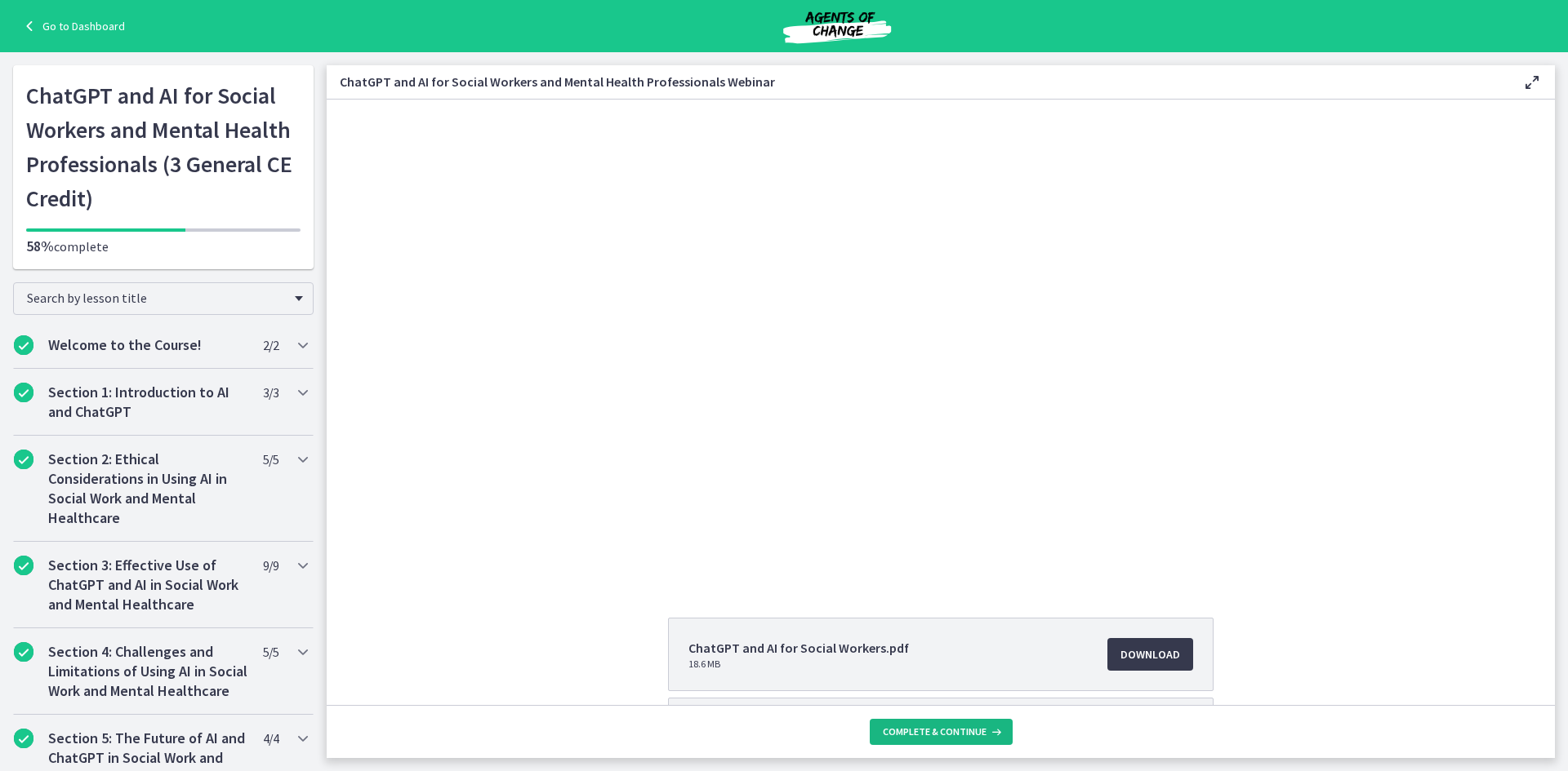
click at [973, 725] on button "Complete & continue" at bounding box center [941, 732] width 143 height 27
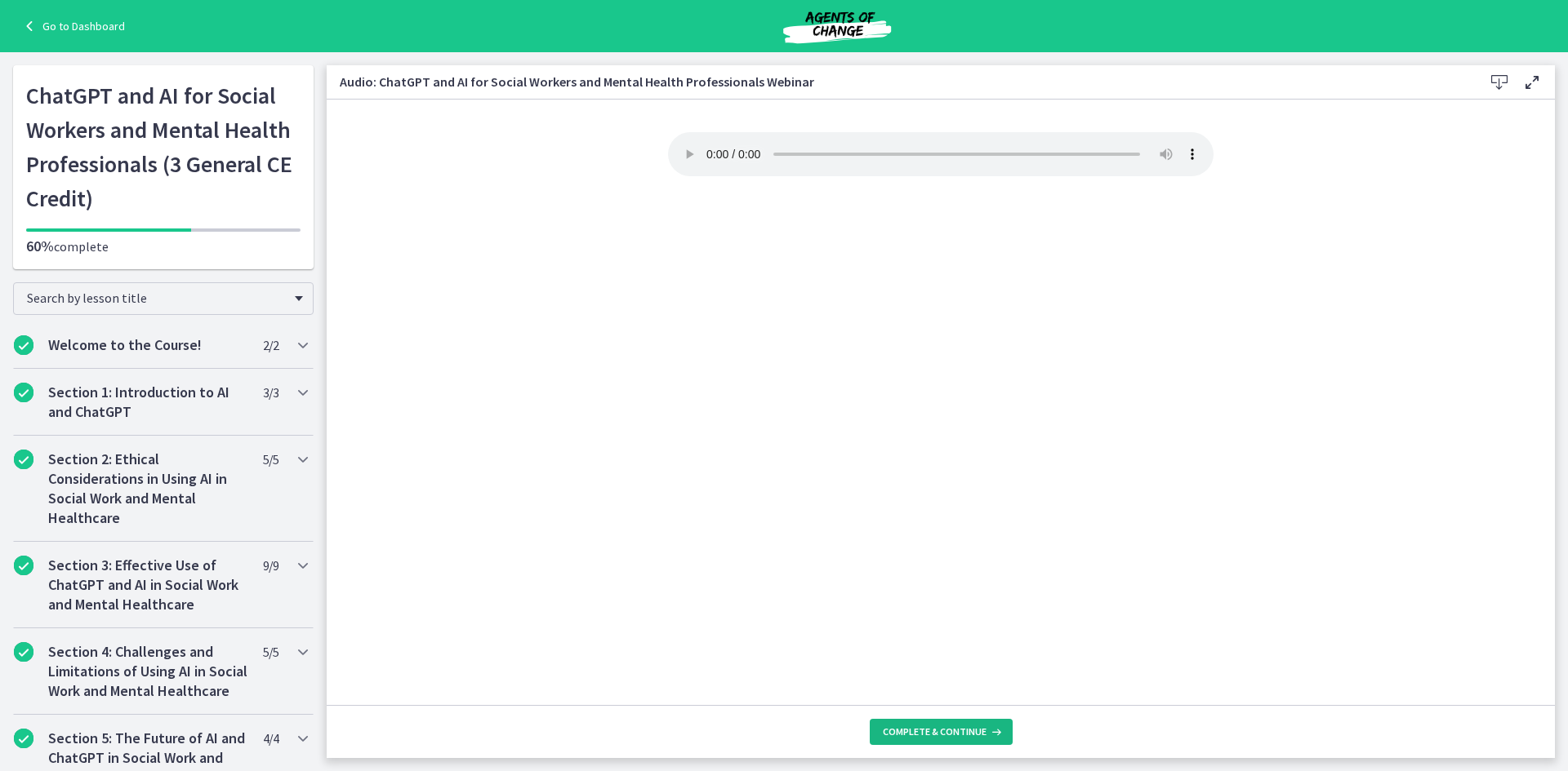
click at [937, 723] on button "Complete & continue" at bounding box center [941, 732] width 143 height 27
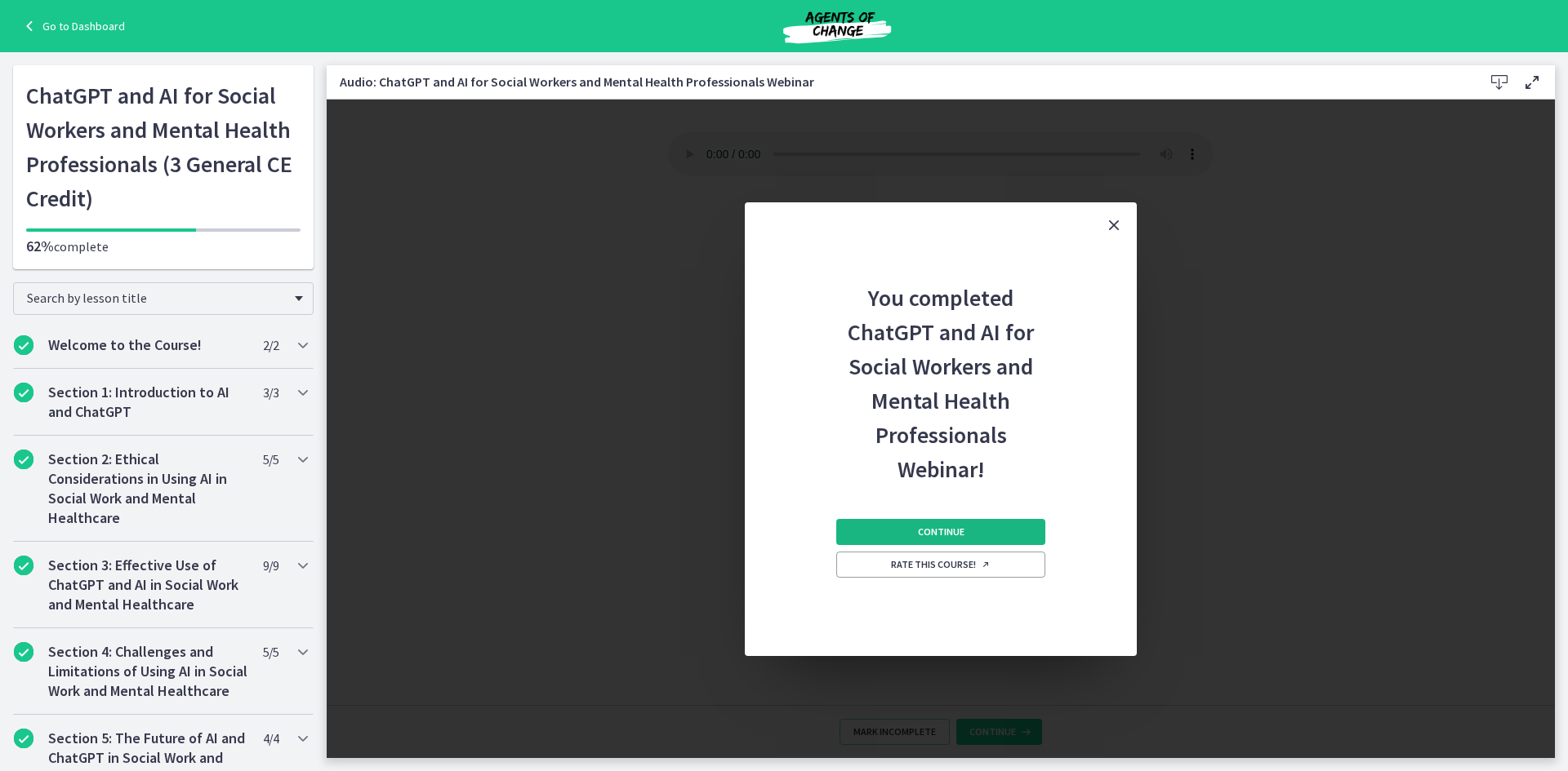
click at [982, 532] on button "Continue" at bounding box center [940, 532] width 209 height 27
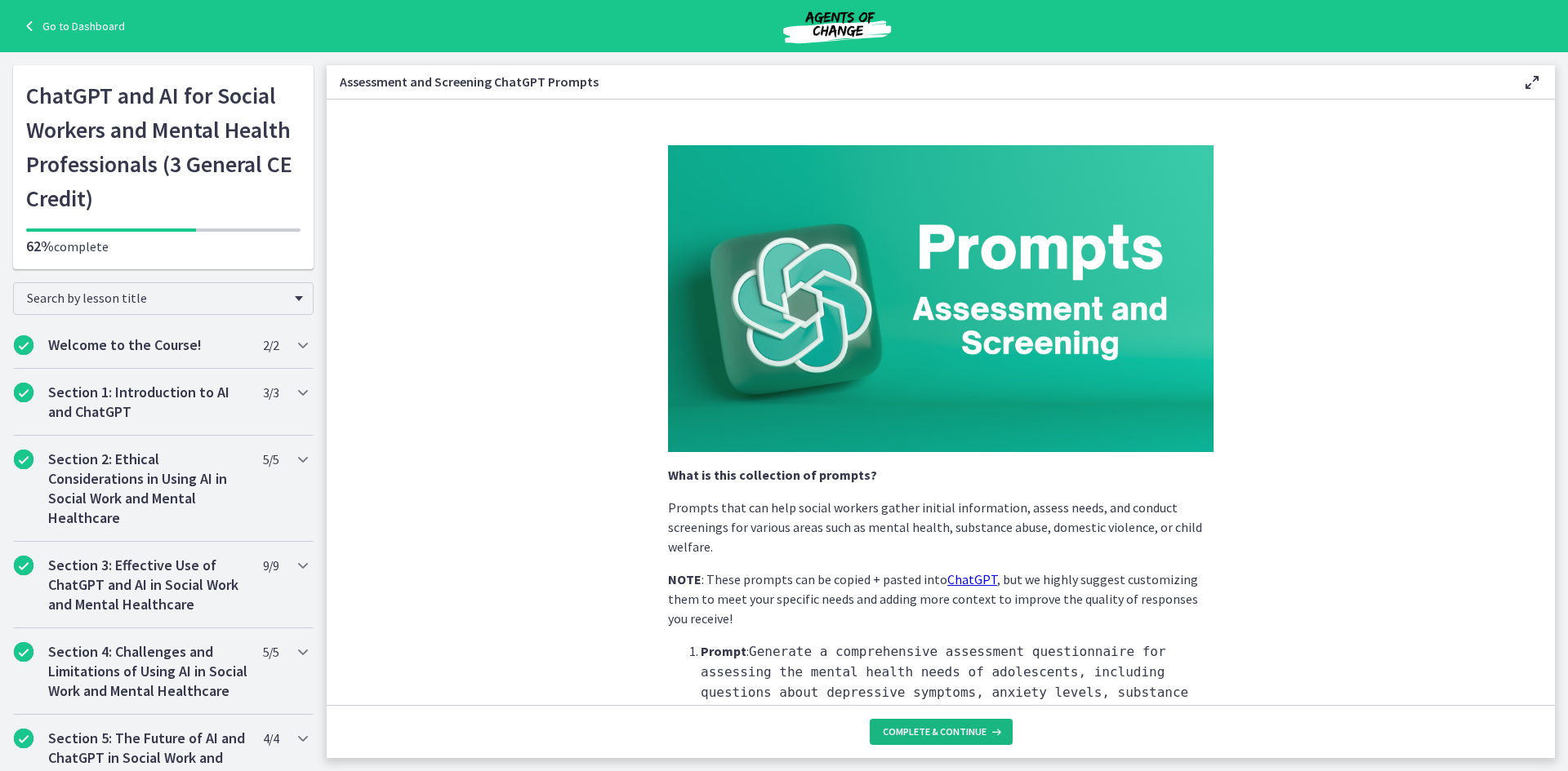
click at [958, 731] on span "Complete & continue" at bounding box center [933, 732] width 103 height 13
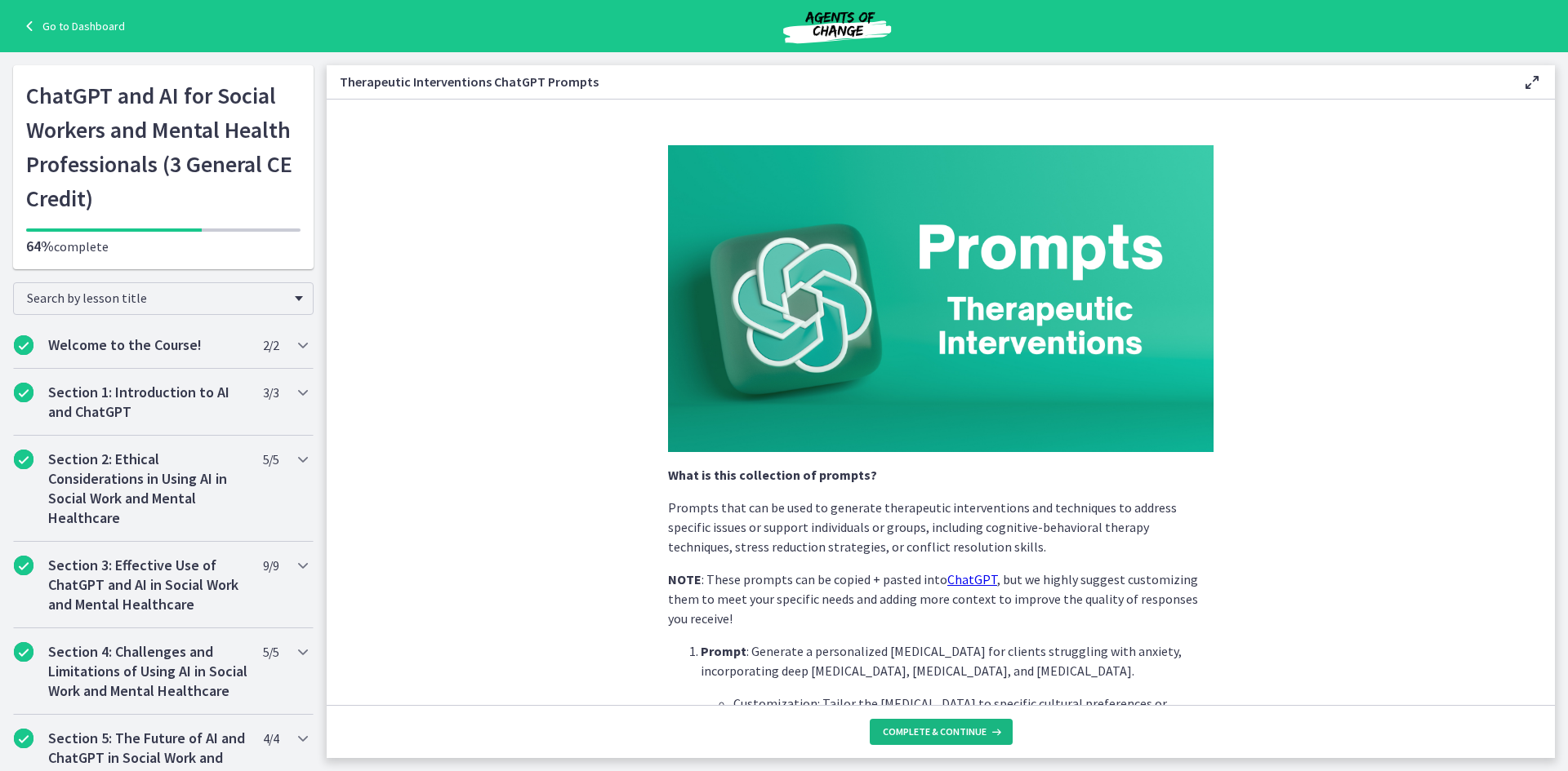
click at [958, 731] on span "Complete & continue" at bounding box center [933, 732] width 103 height 13
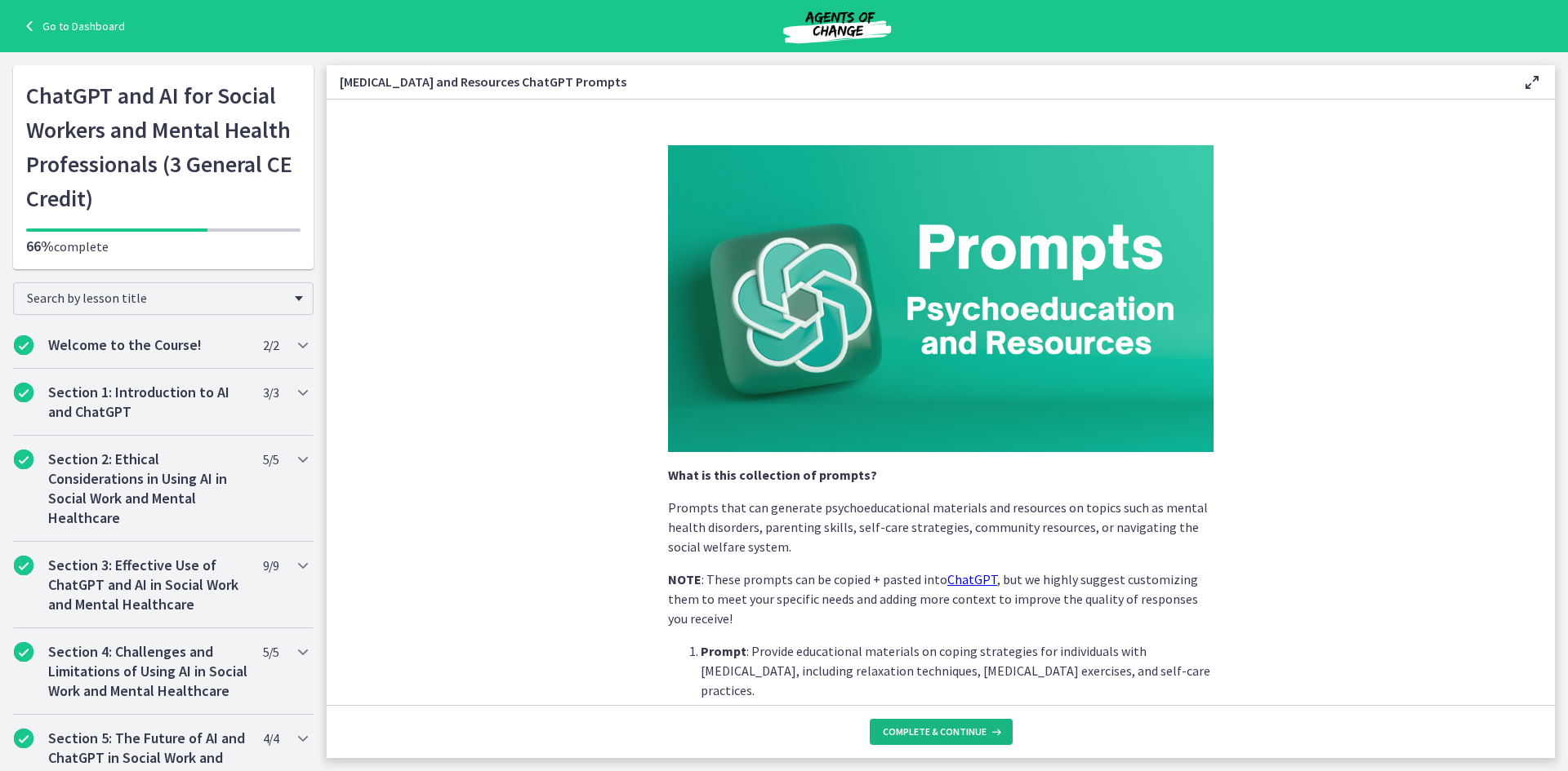
click at [958, 731] on span "Complete & continue" at bounding box center [933, 732] width 103 height 13
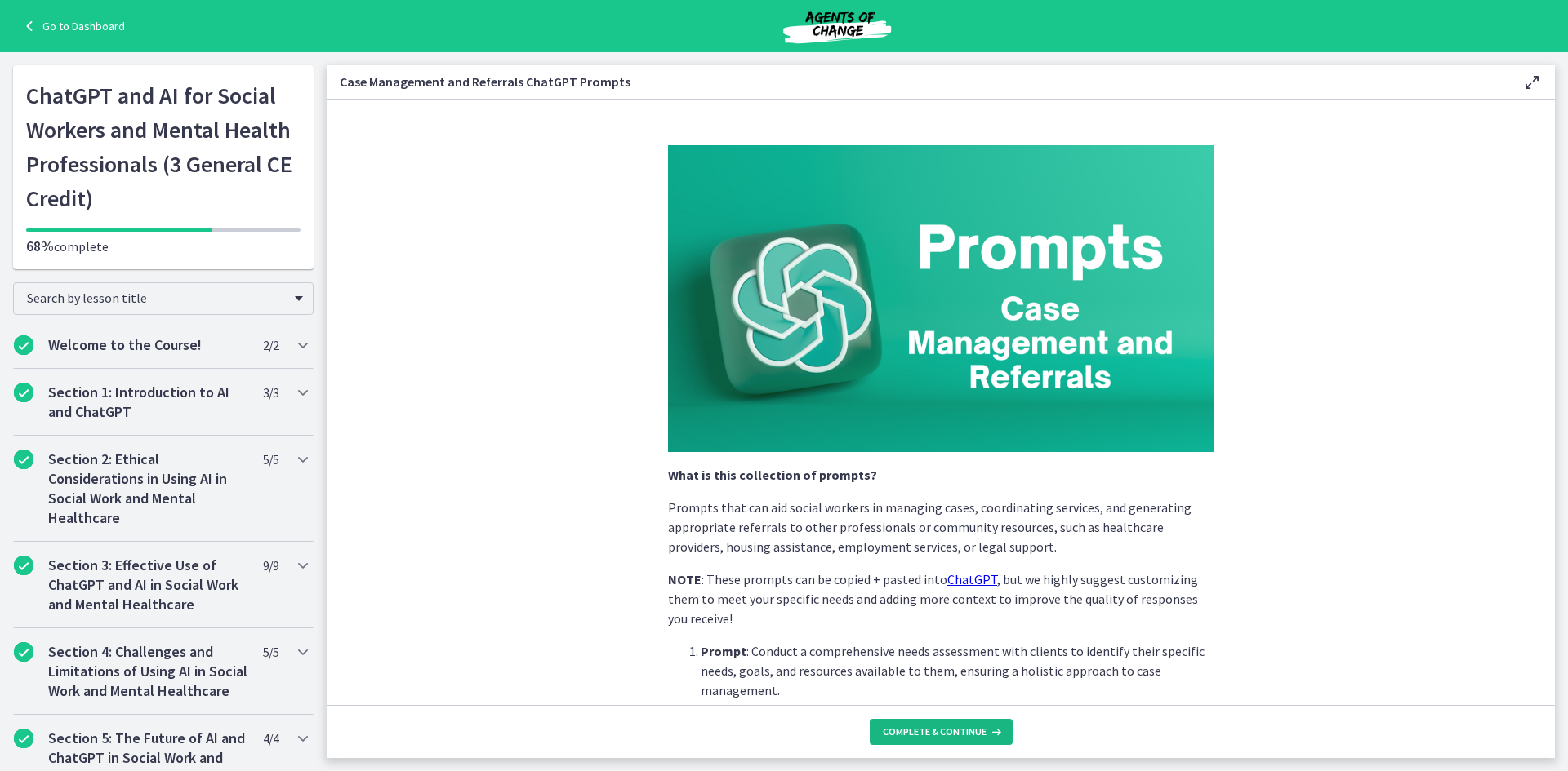
click at [958, 731] on span "Complete & continue" at bounding box center [933, 732] width 103 height 13
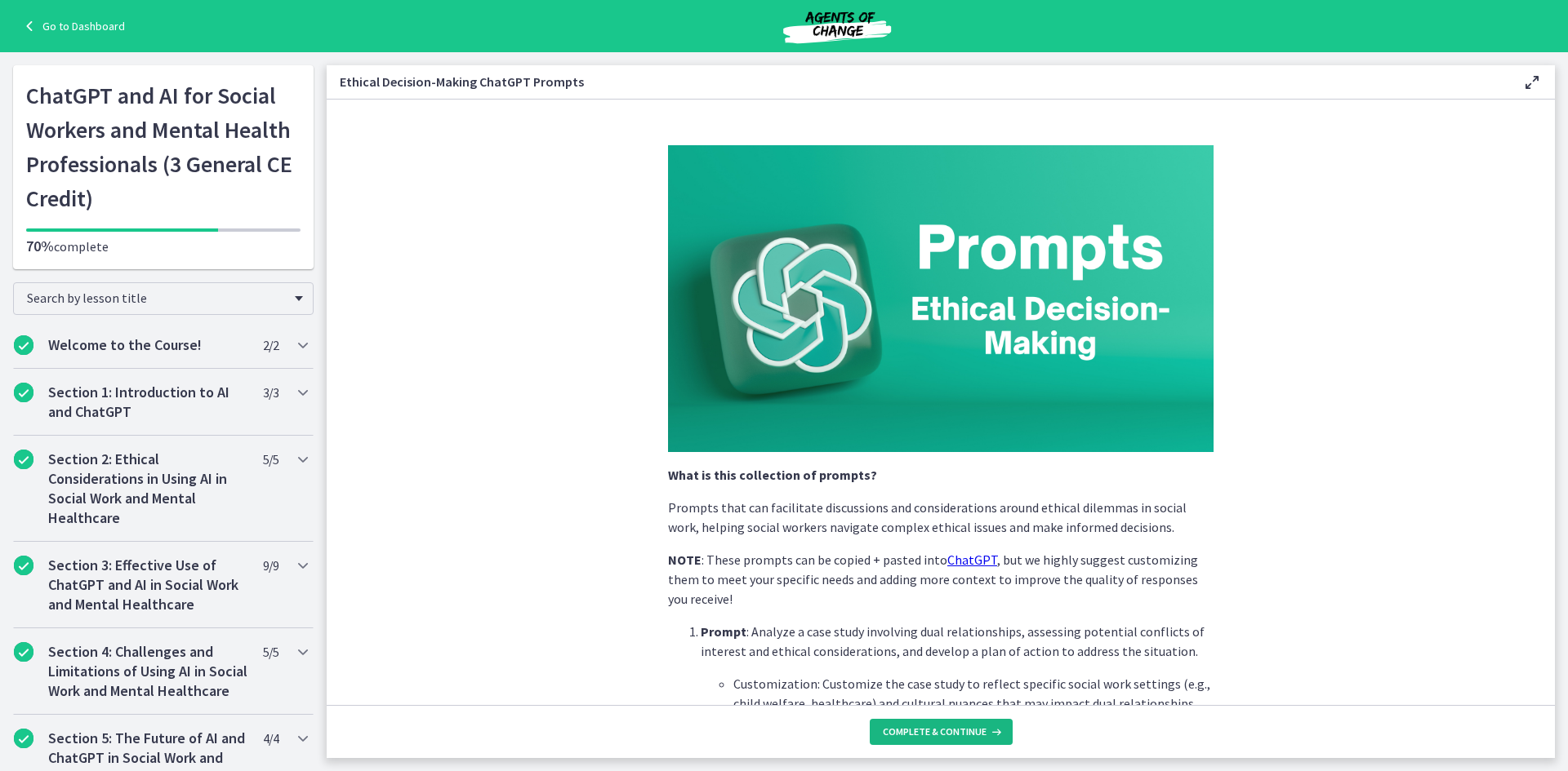
click at [958, 731] on span "Complete & continue" at bounding box center [933, 732] width 103 height 13
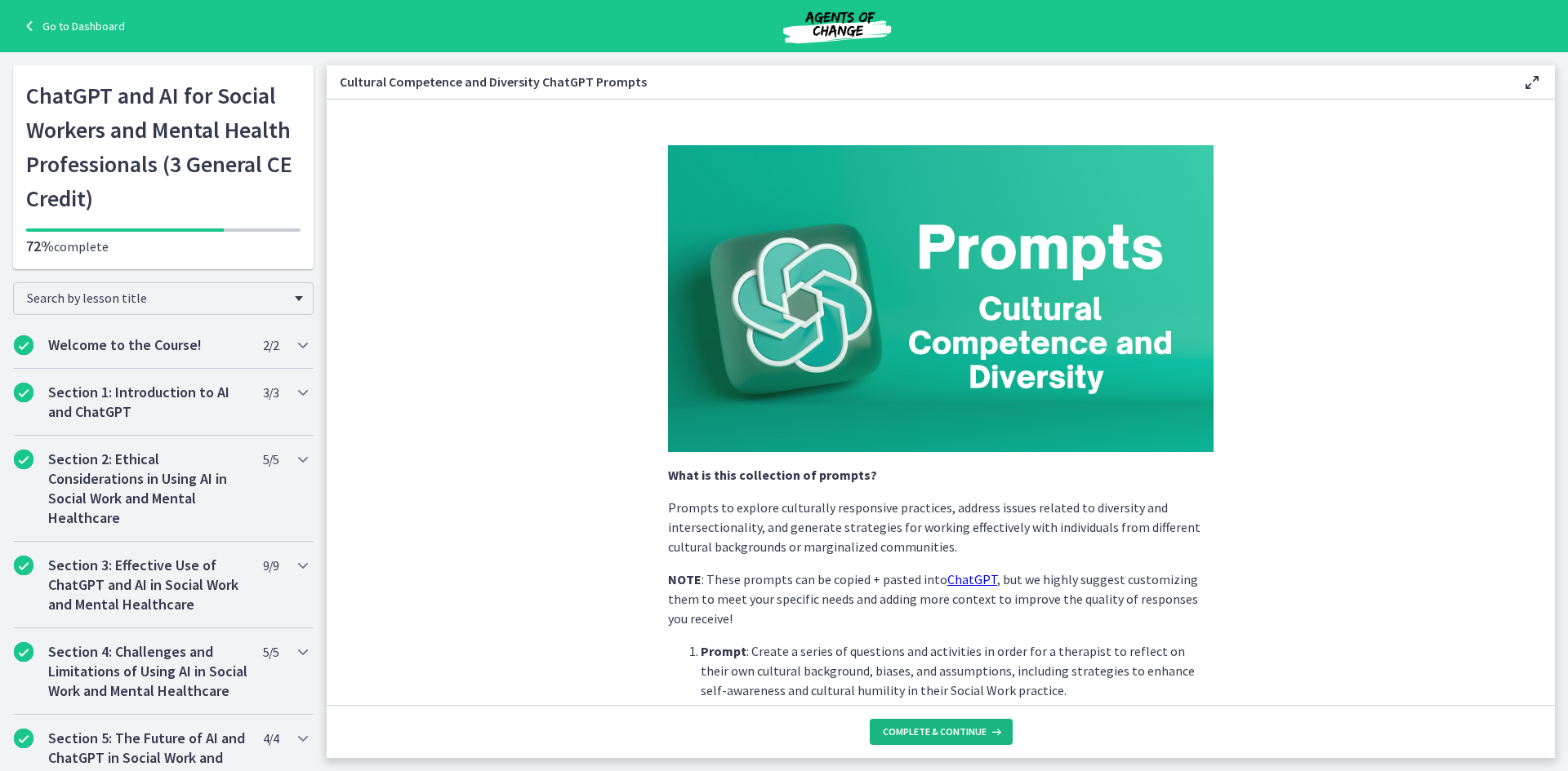
click at [958, 731] on span "Complete & continue" at bounding box center [933, 732] width 103 height 13
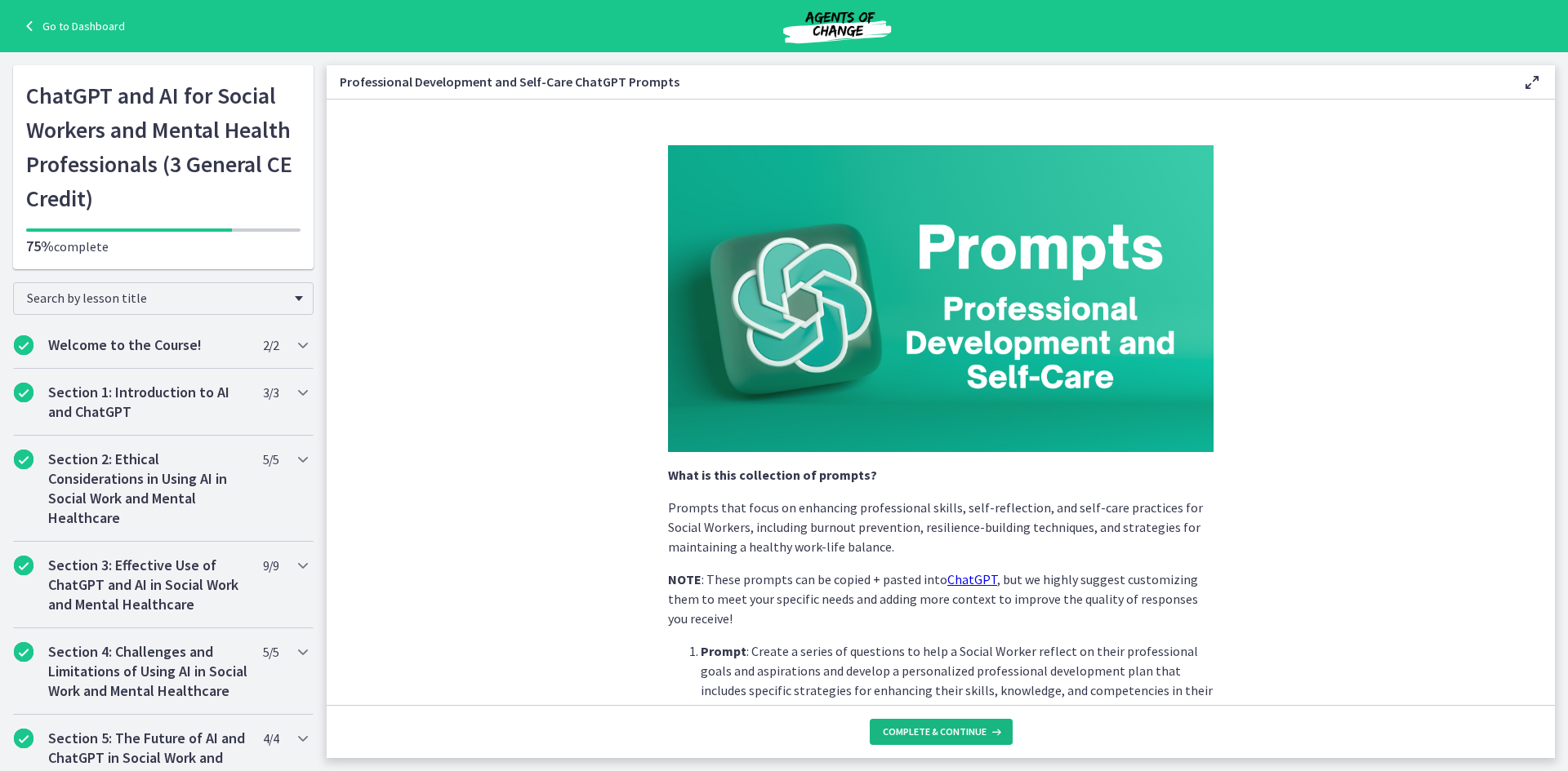
click at [958, 731] on span "Complete & continue" at bounding box center [933, 732] width 103 height 13
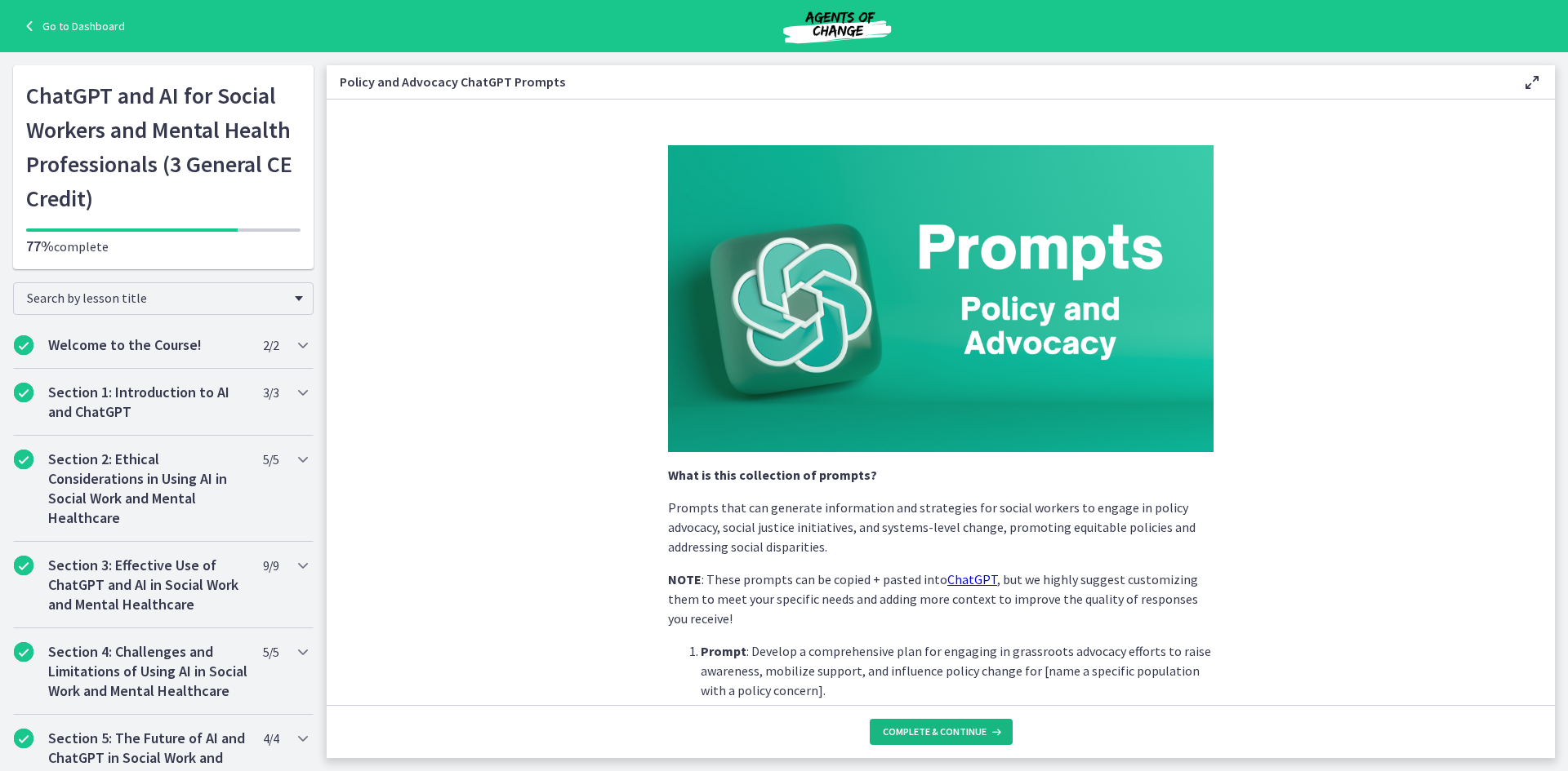
click at [958, 731] on span "Complete & continue" at bounding box center [933, 732] width 103 height 13
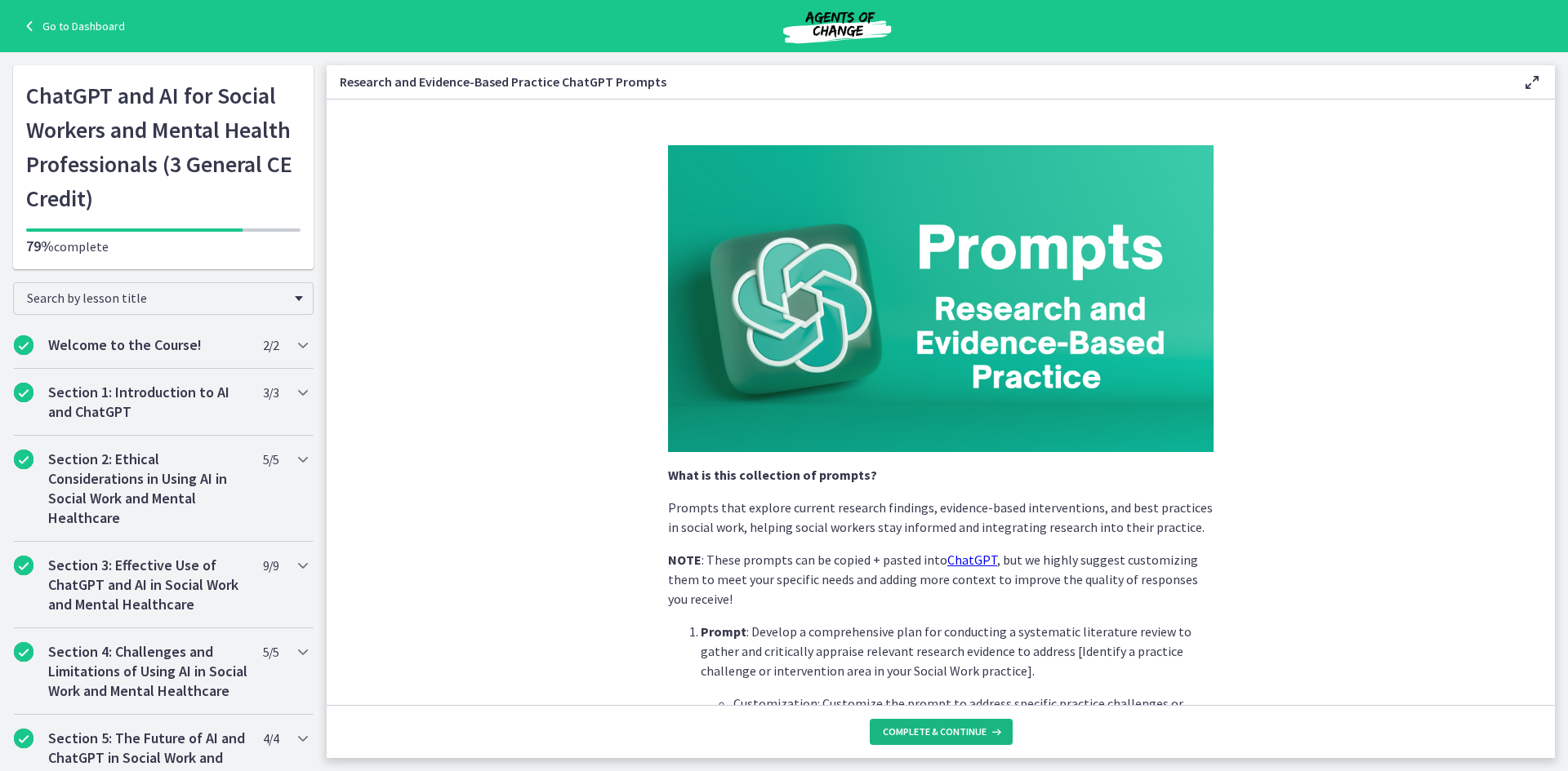
click at [958, 731] on span "Complete & continue" at bounding box center [933, 732] width 103 height 13
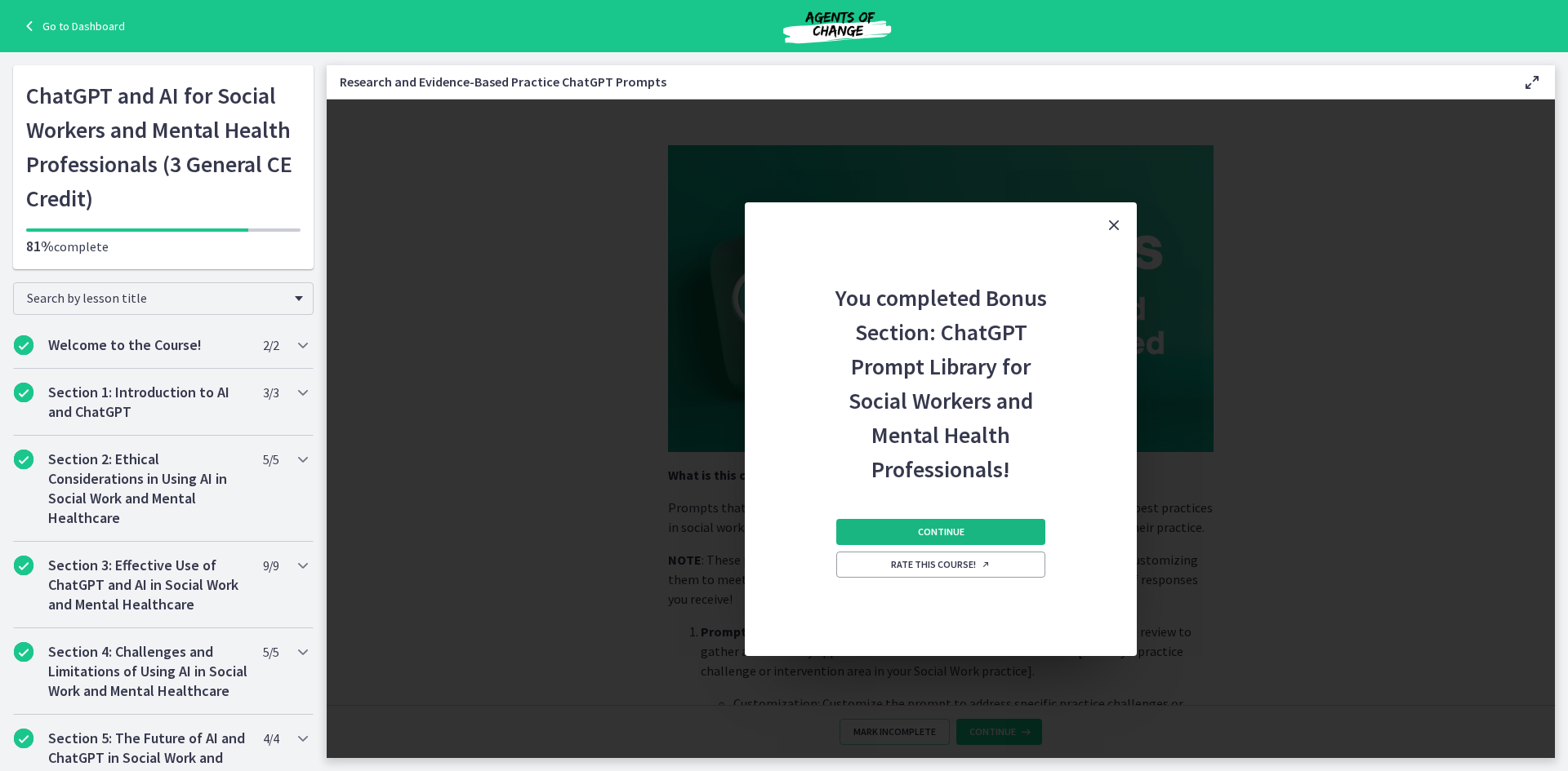
click at [947, 535] on span "Continue" at bounding box center [940, 532] width 46 height 13
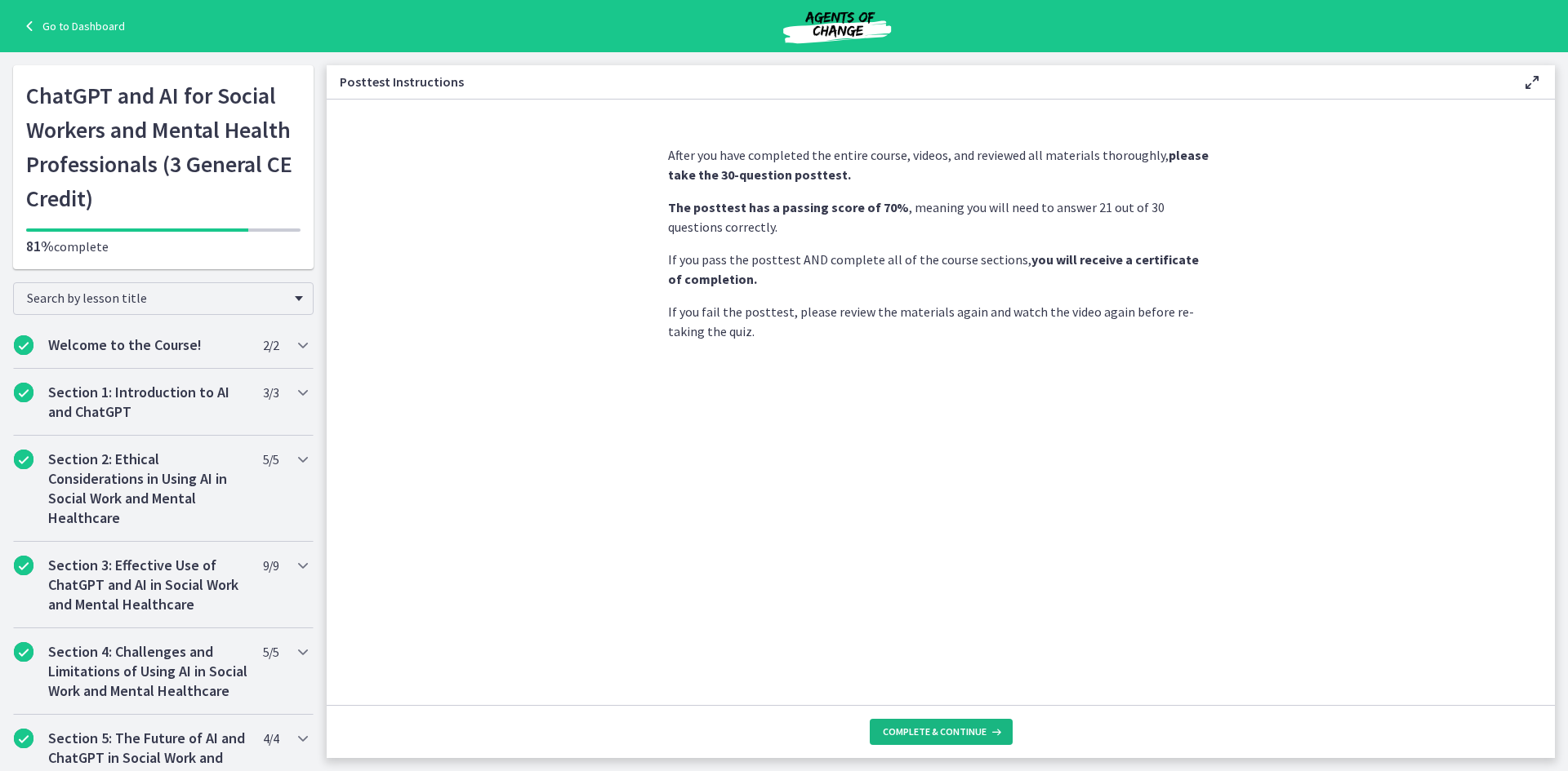
click at [960, 728] on span "Complete & continue" at bounding box center [933, 732] width 103 height 13
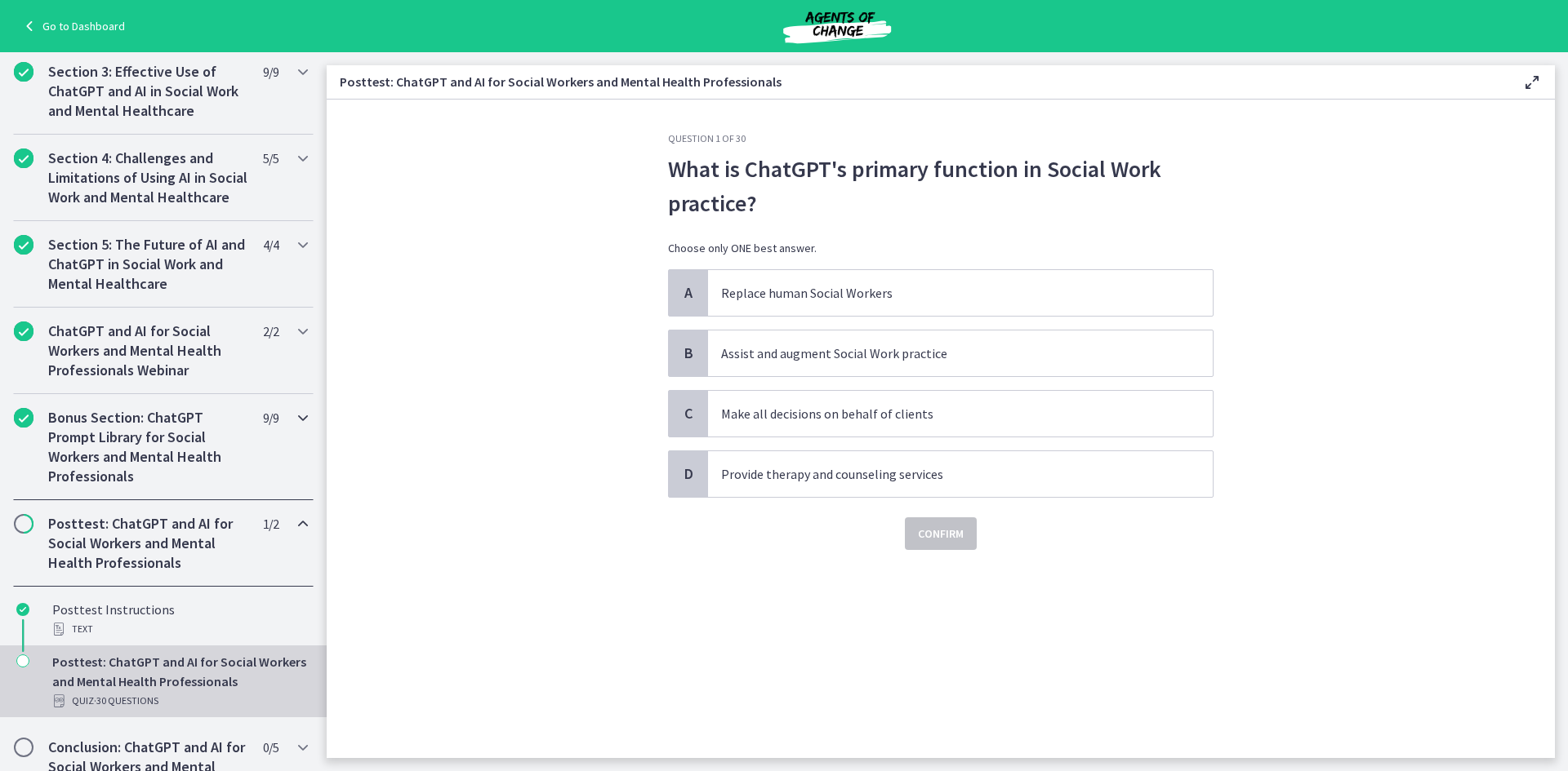
scroll to position [600, 0]
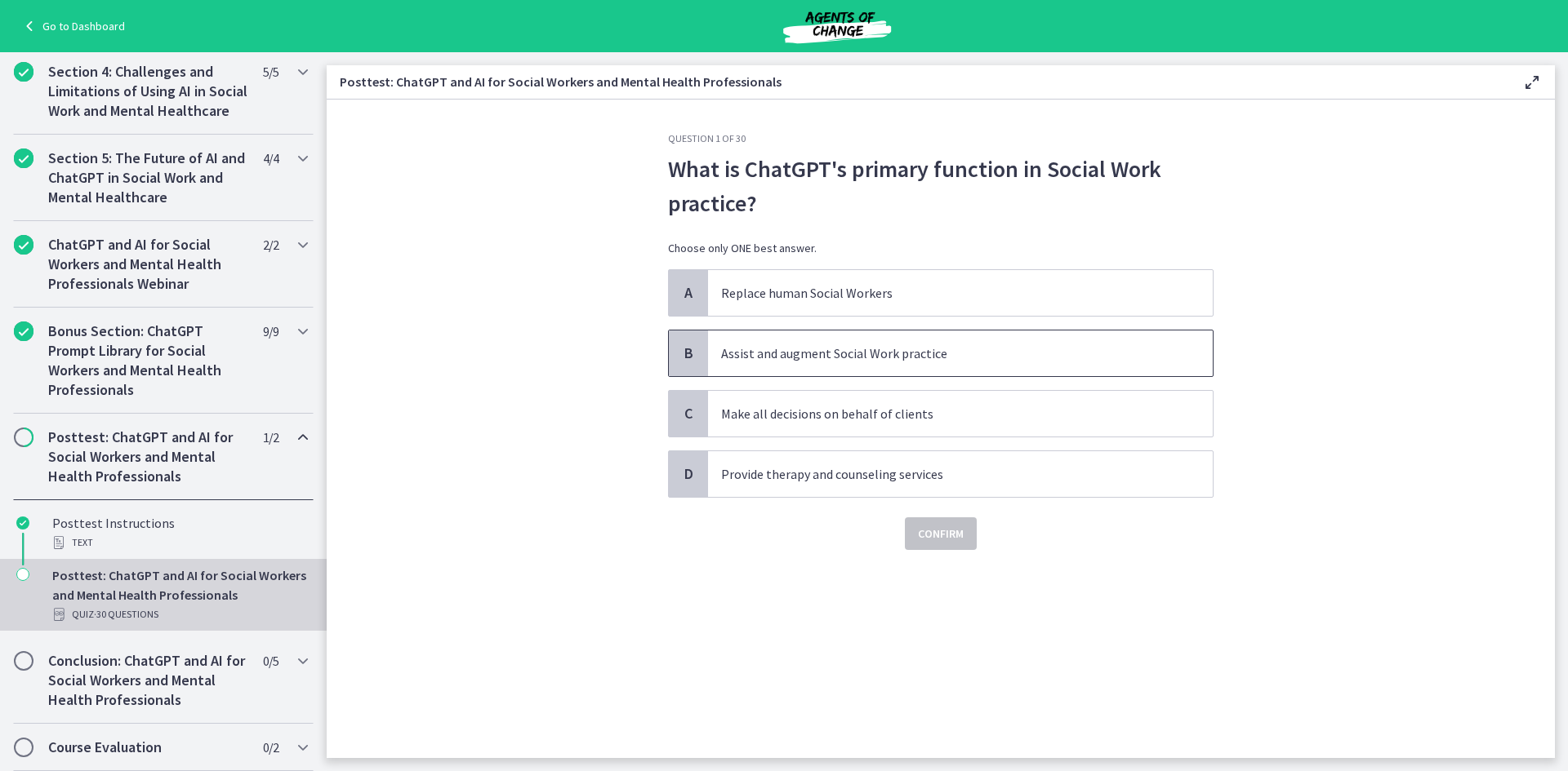
click at [886, 359] on p "Assist and augment Social Work practice" at bounding box center [944, 353] width 446 height 20
click at [923, 542] on span "Confirm" at bounding box center [940, 534] width 46 height 20
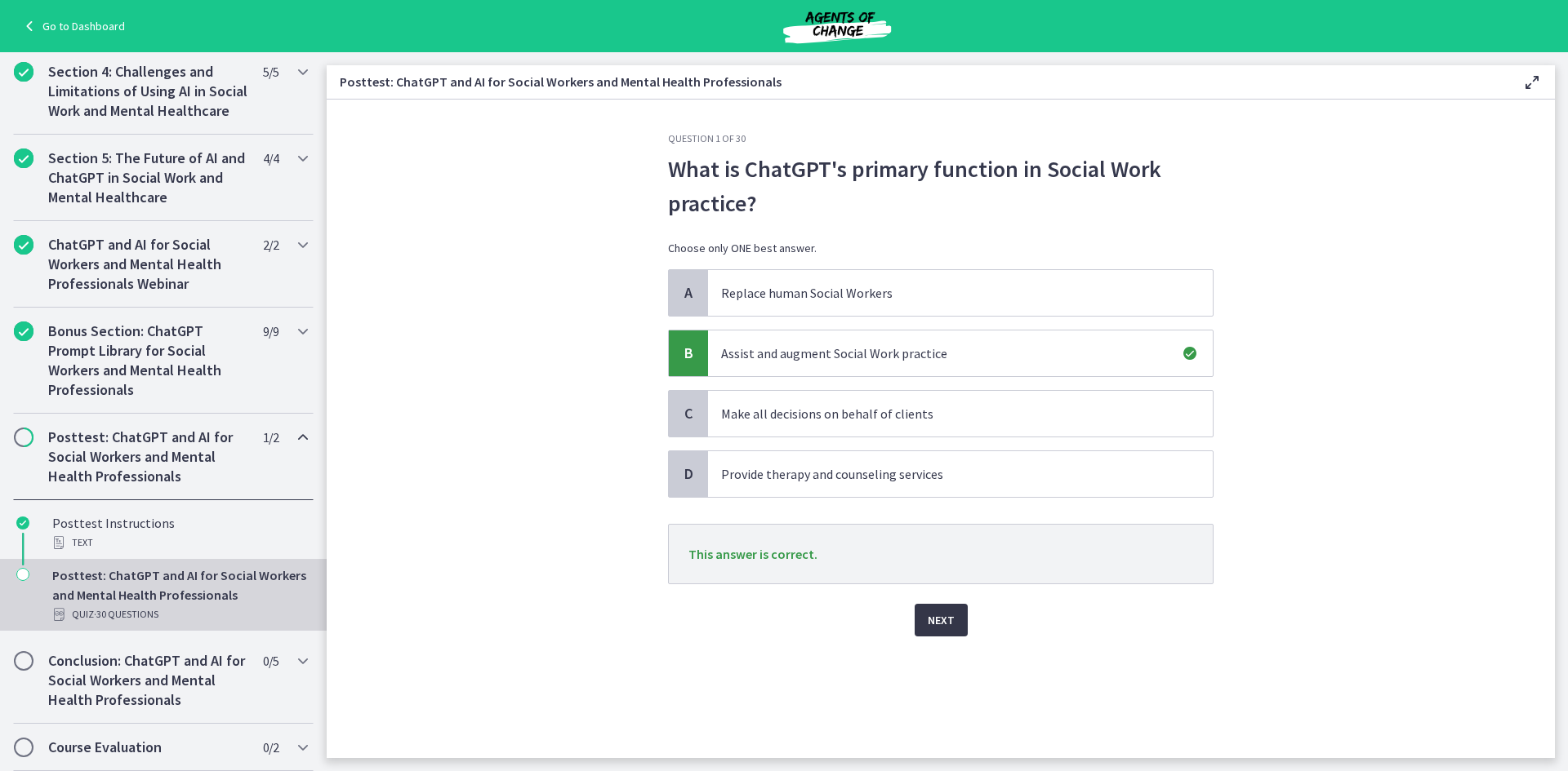
click at [947, 632] on button "Next" at bounding box center [941, 620] width 53 height 32
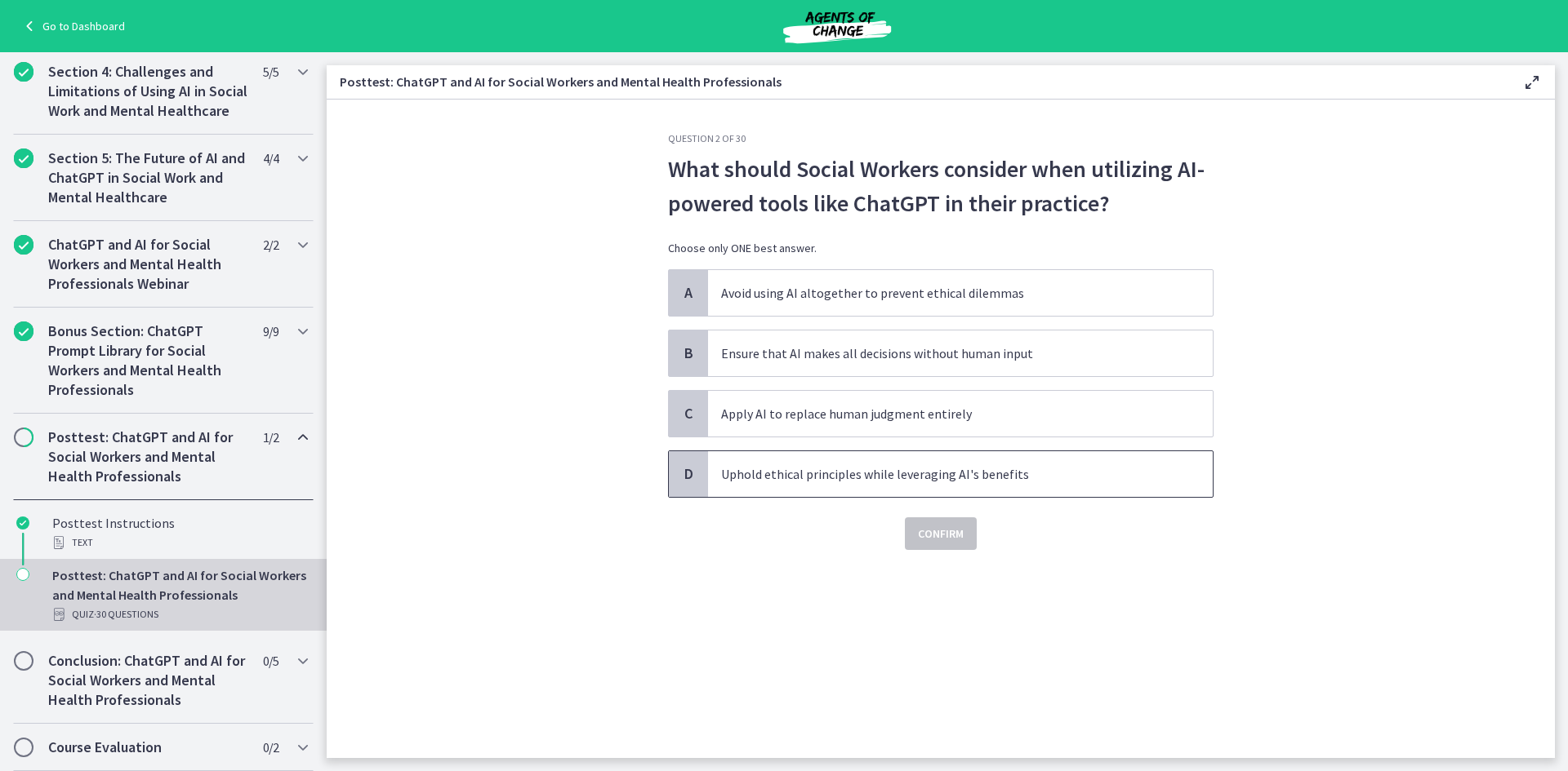
click at [839, 488] on span "Uphold ethical principles while leveraging AI's benefits" at bounding box center [960, 474] width 505 height 46
click at [920, 544] on button "Confirm" at bounding box center [941, 534] width 72 height 32
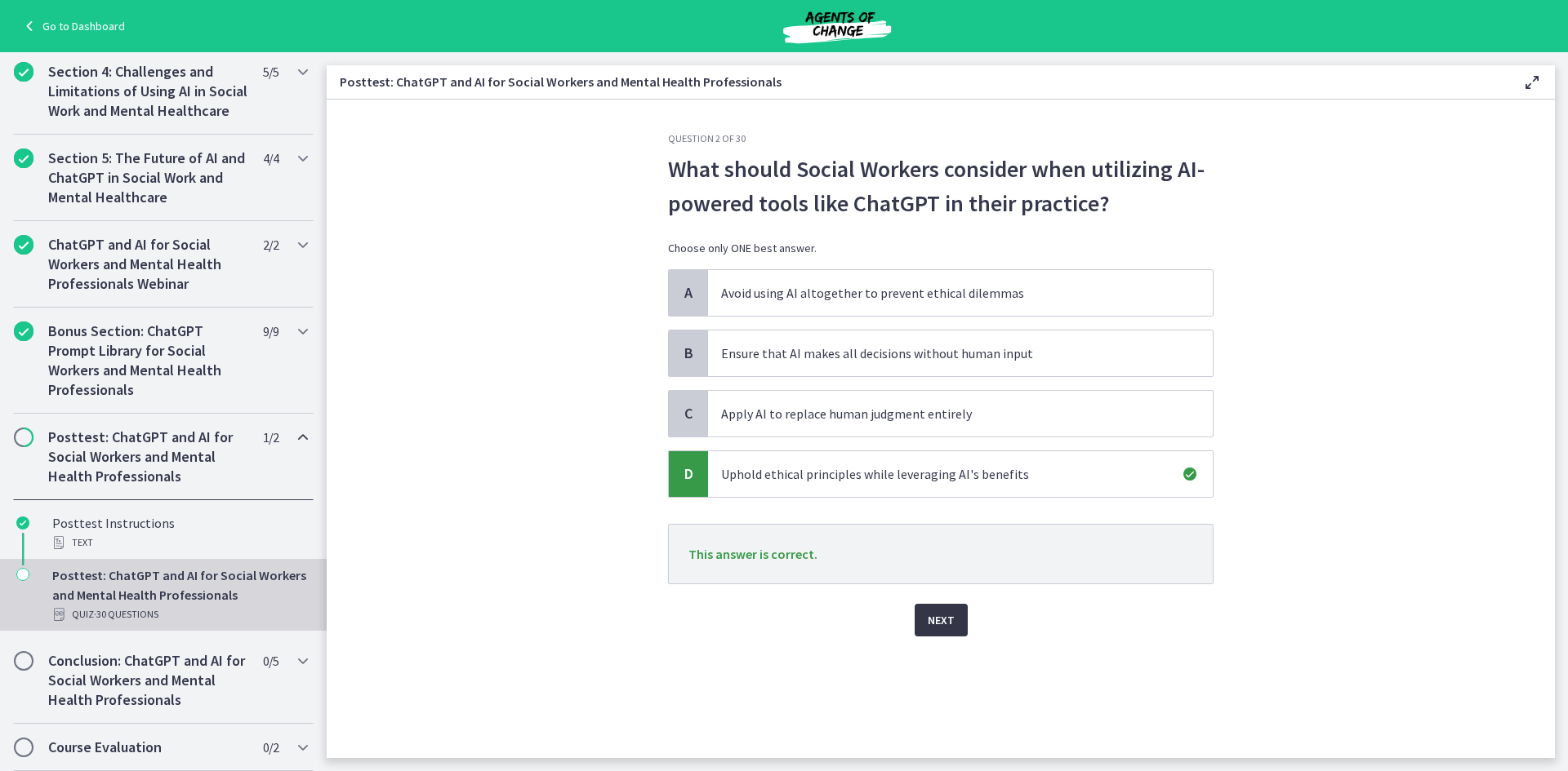
click at [941, 625] on span "Next" at bounding box center [941, 620] width 27 height 20
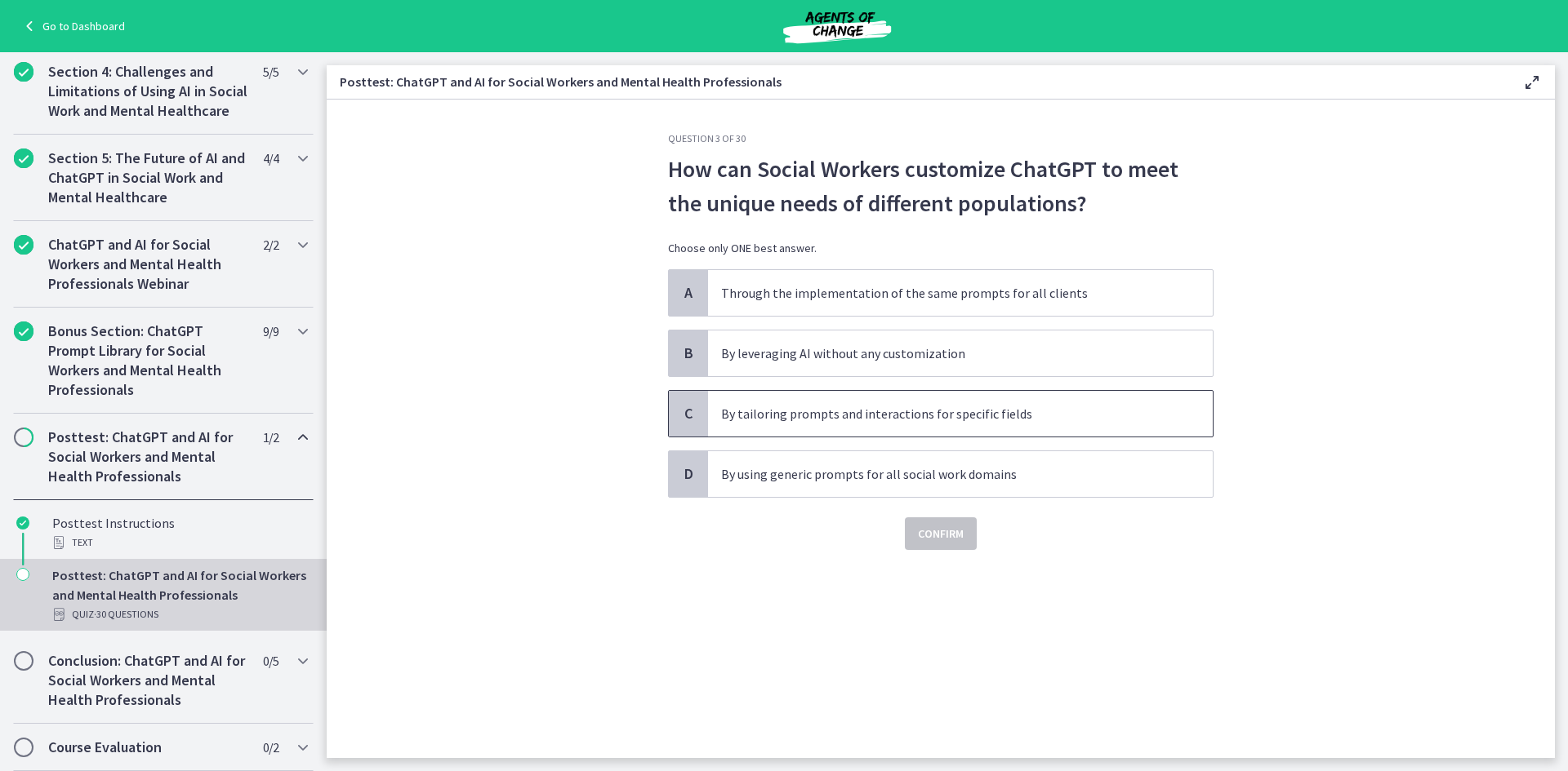
click at [841, 401] on span "By tailoring prompts and interactions for specific fields" at bounding box center [960, 413] width 505 height 46
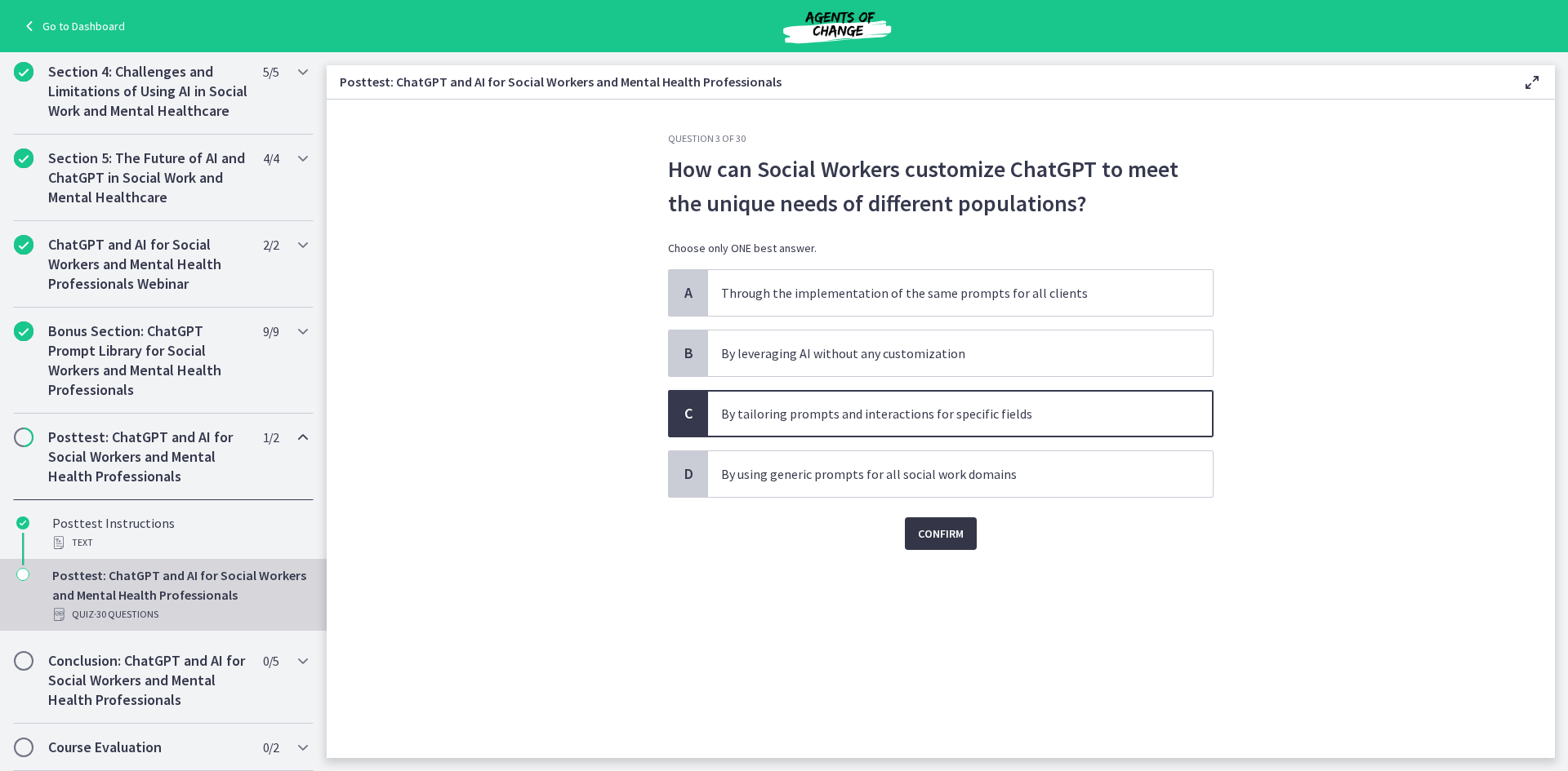
click at [923, 529] on span "Confirm" at bounding box center [940, 534] width 46 height 20
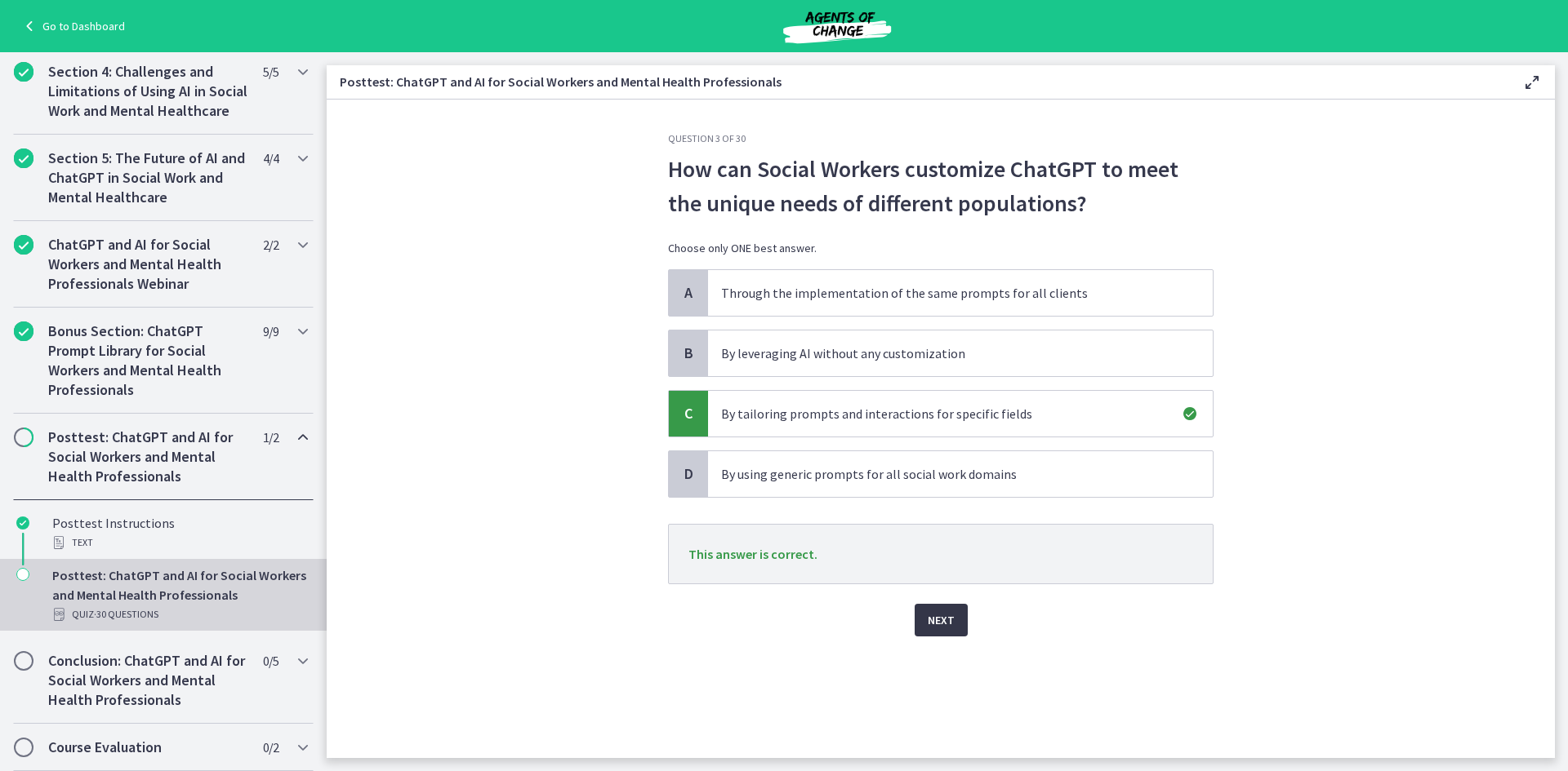
click at [947, 627] on span "Next" at bounding box center [941, 620] width 27 height 20
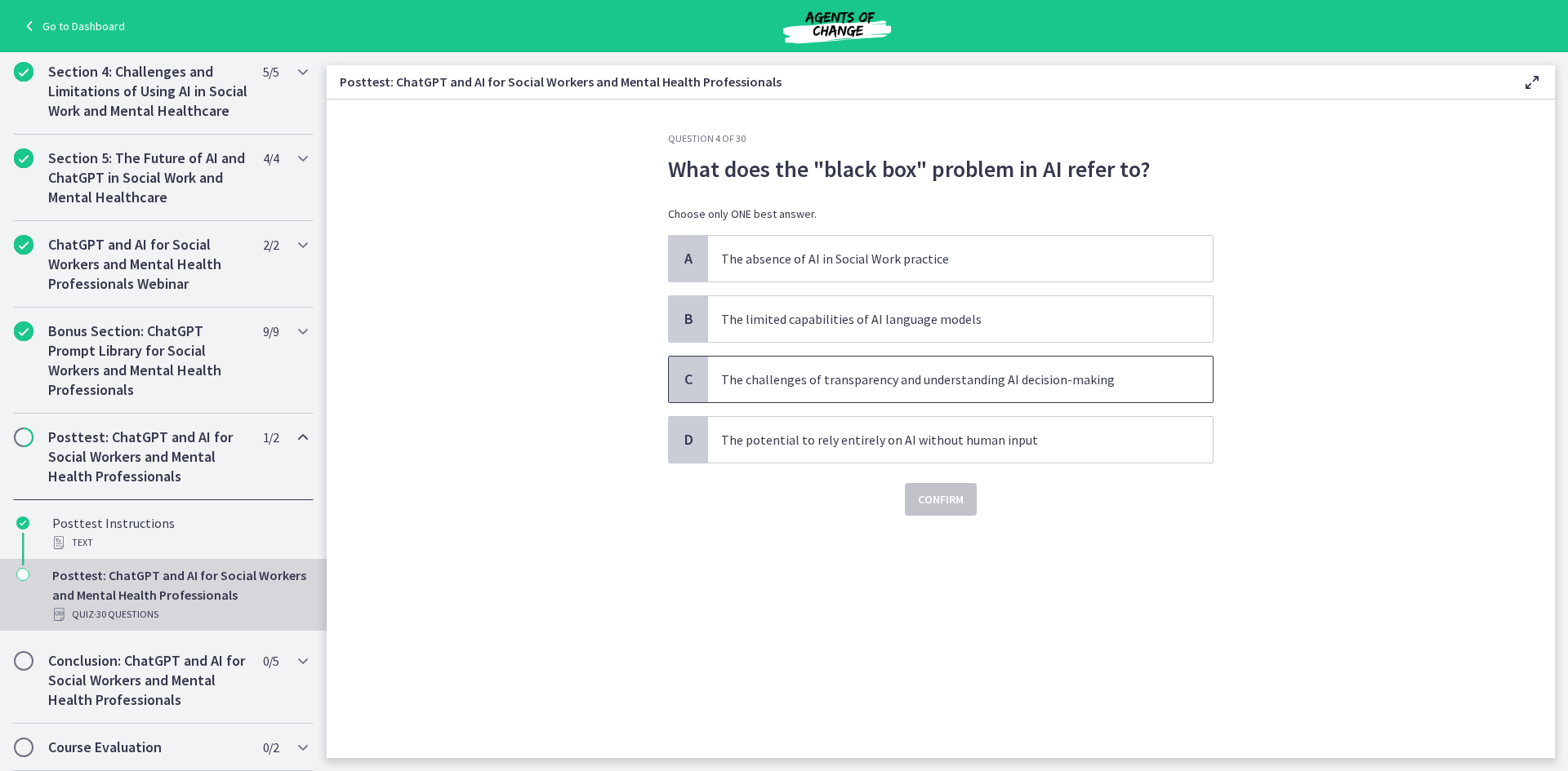
click at [840, 375] on p "The challenges of transparency and understanding AI decision-making" at bounding box center [944, 379] width 446 height 20
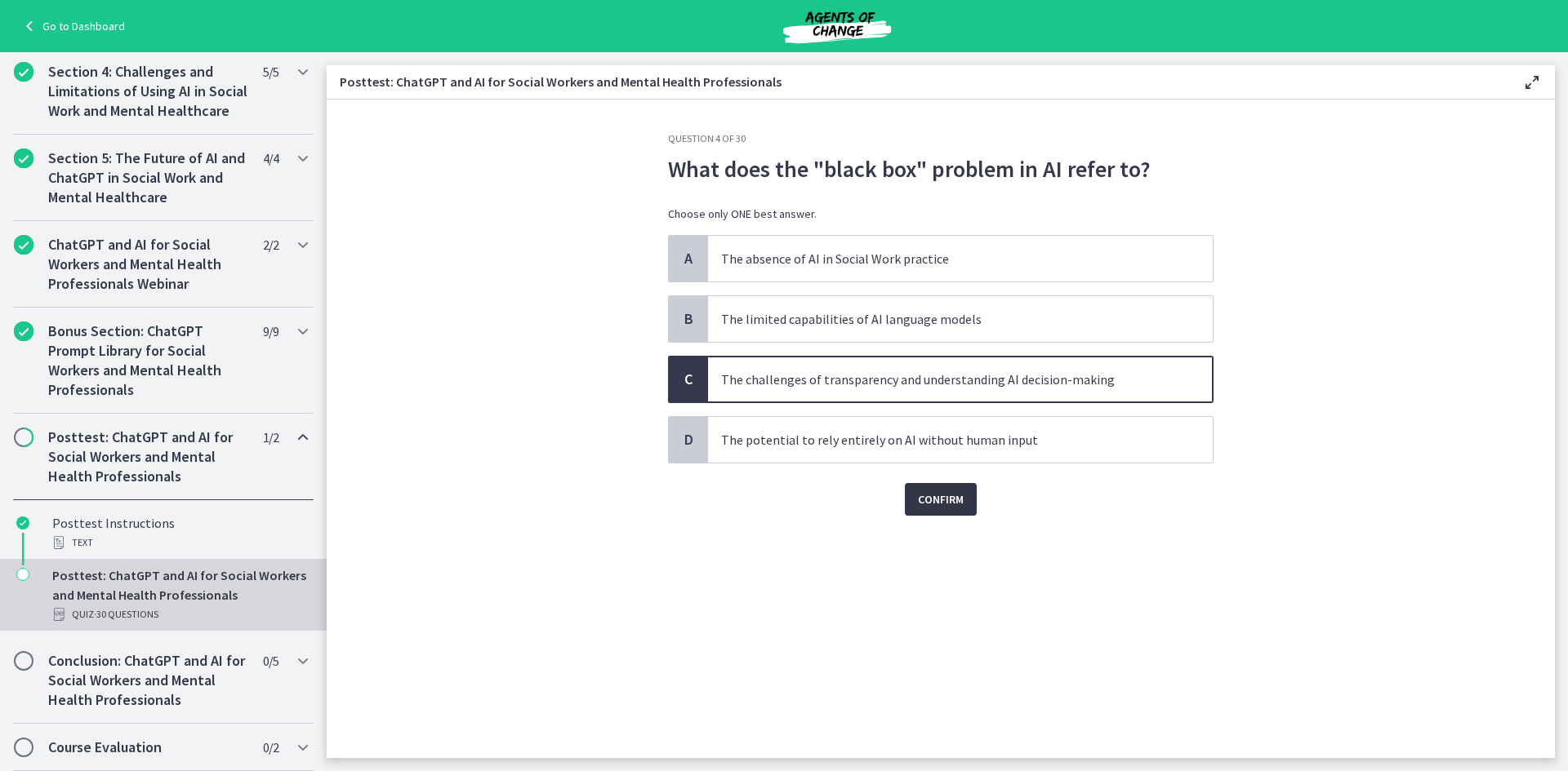
click at [953, 512] on button "Confirm" at bounding box center [941, 500] width 72 height 32
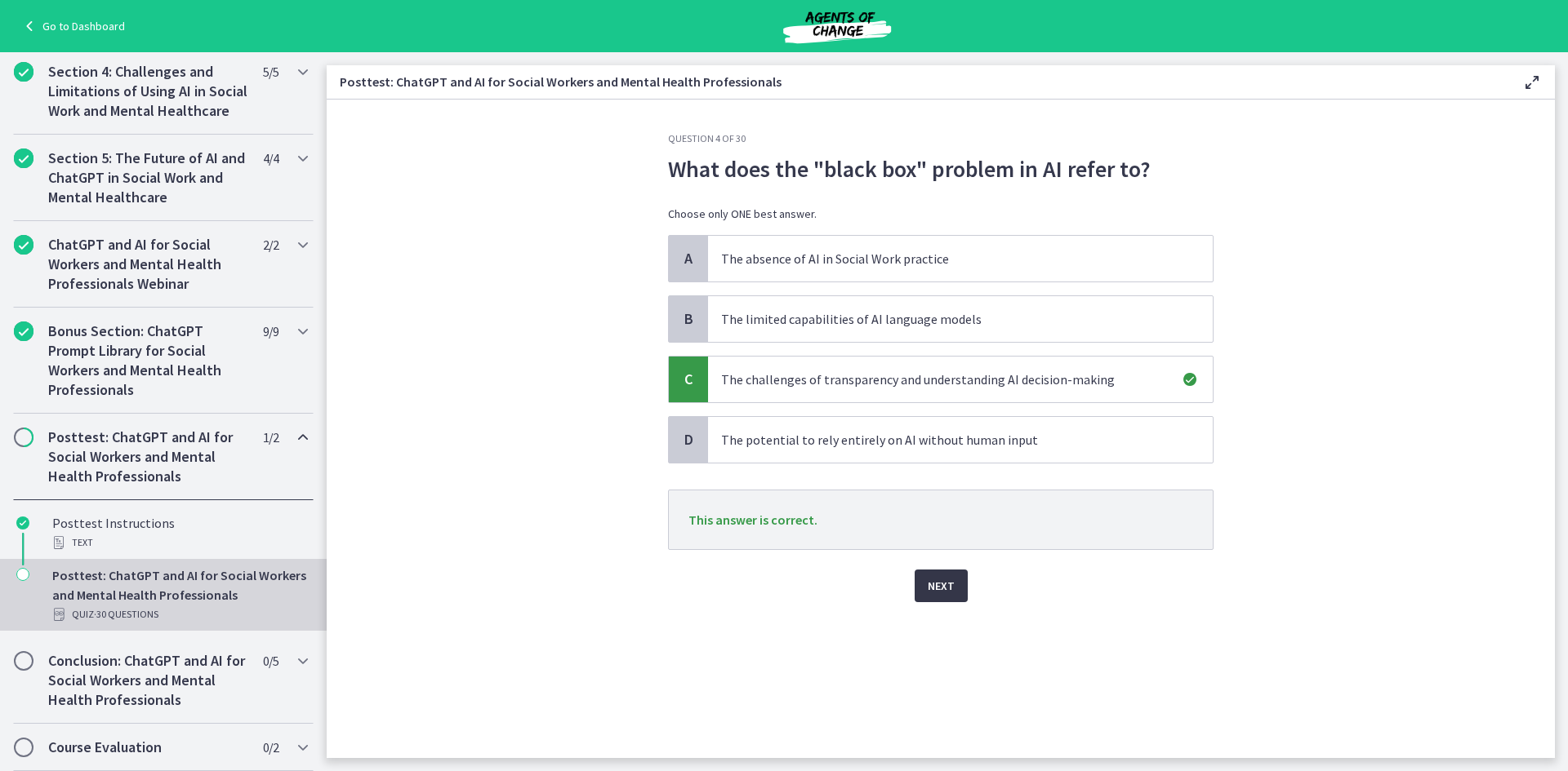
click at [947, 588] on span "Next" at bounding box center [941, 586] width 27 height 20
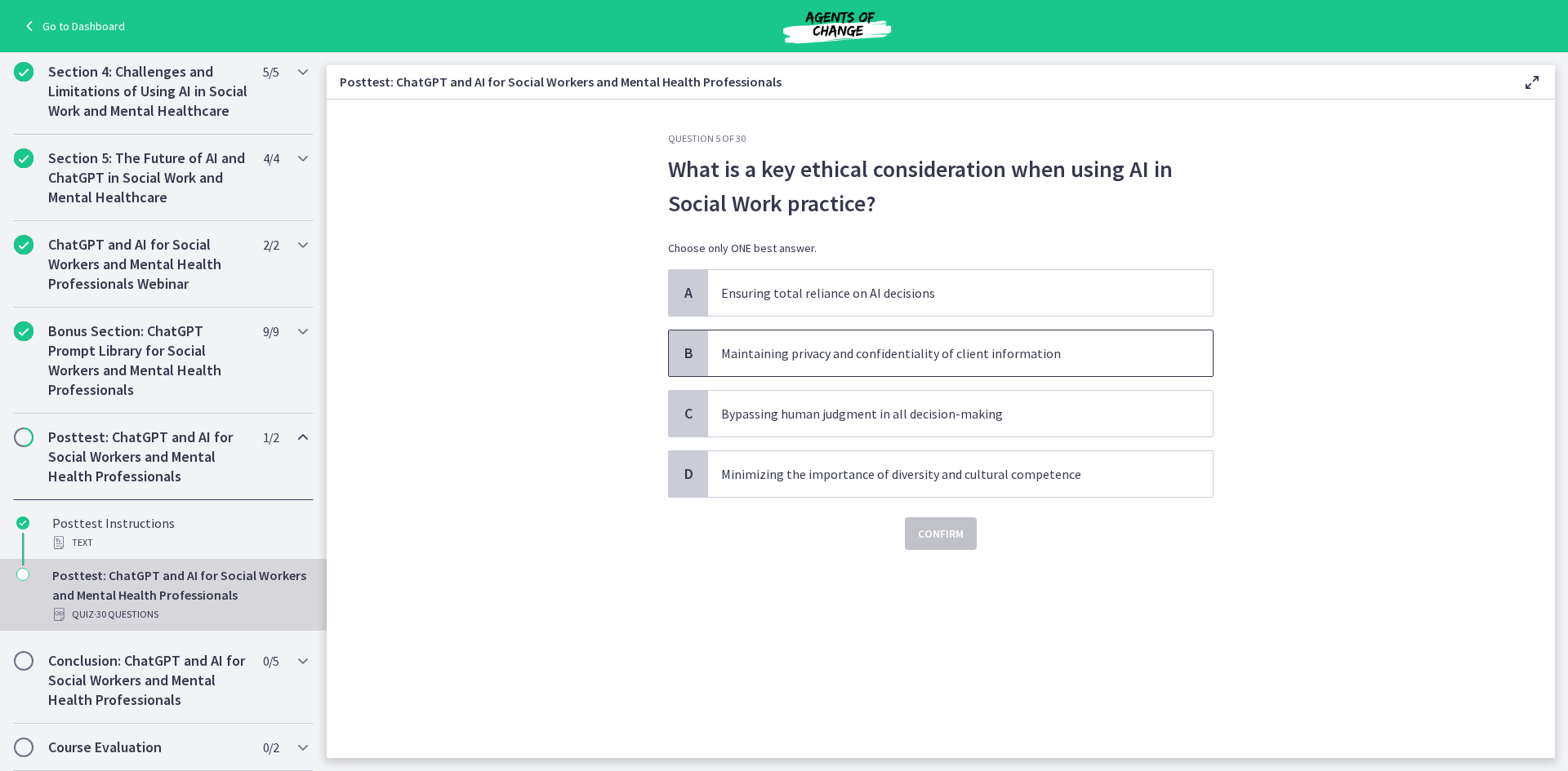
click at [1076, 349] on p "Maintaining privacy and confidentiality of client information" at bounding box center [944, 353] width 446 height 20
click at [968, 538] on button "Confirm" at bounding box center [941, 534] width 72 height 32
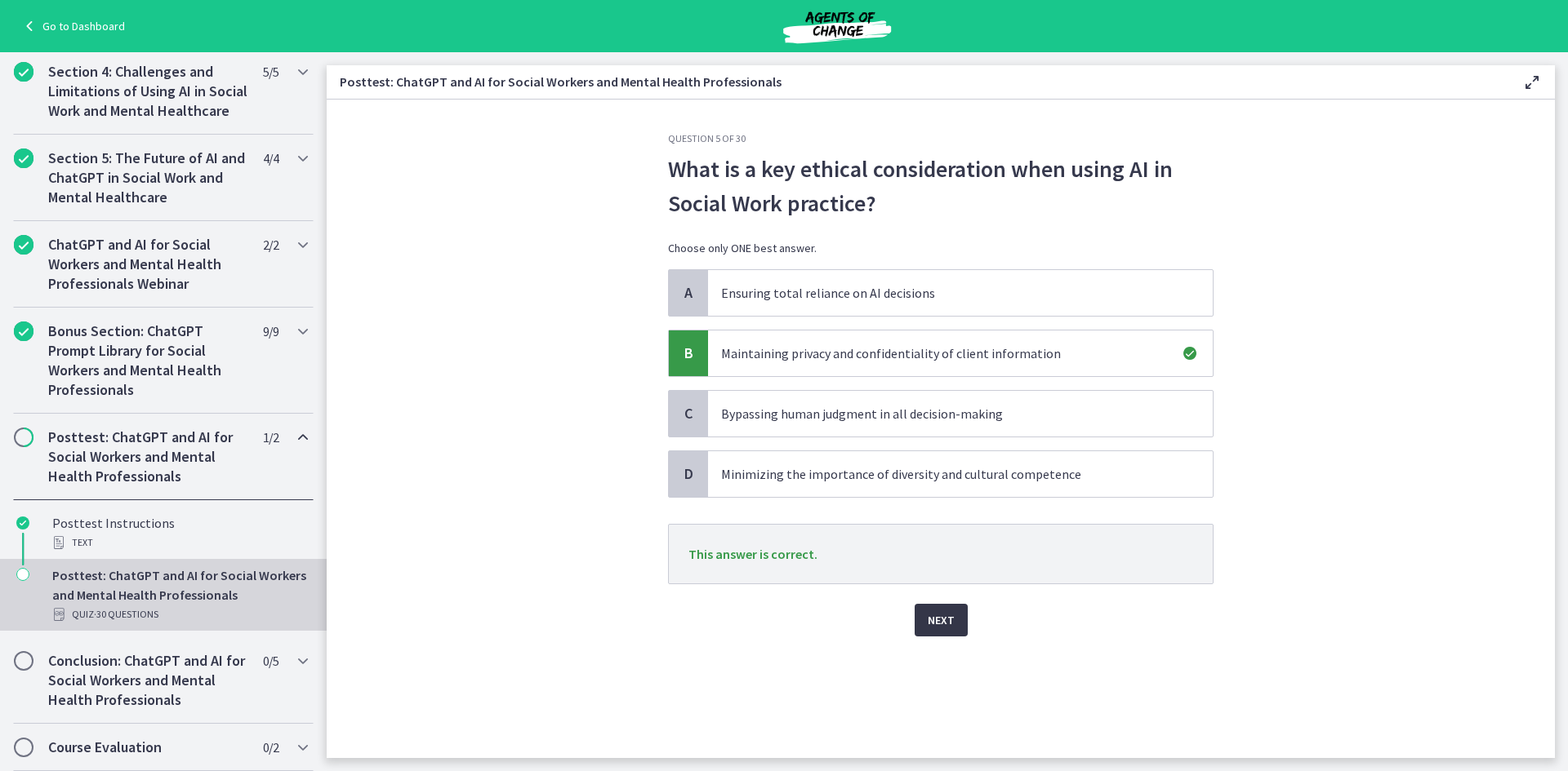
click at [953, 629] on button "Next" at bounding box center [941, 620] width 53 height 32
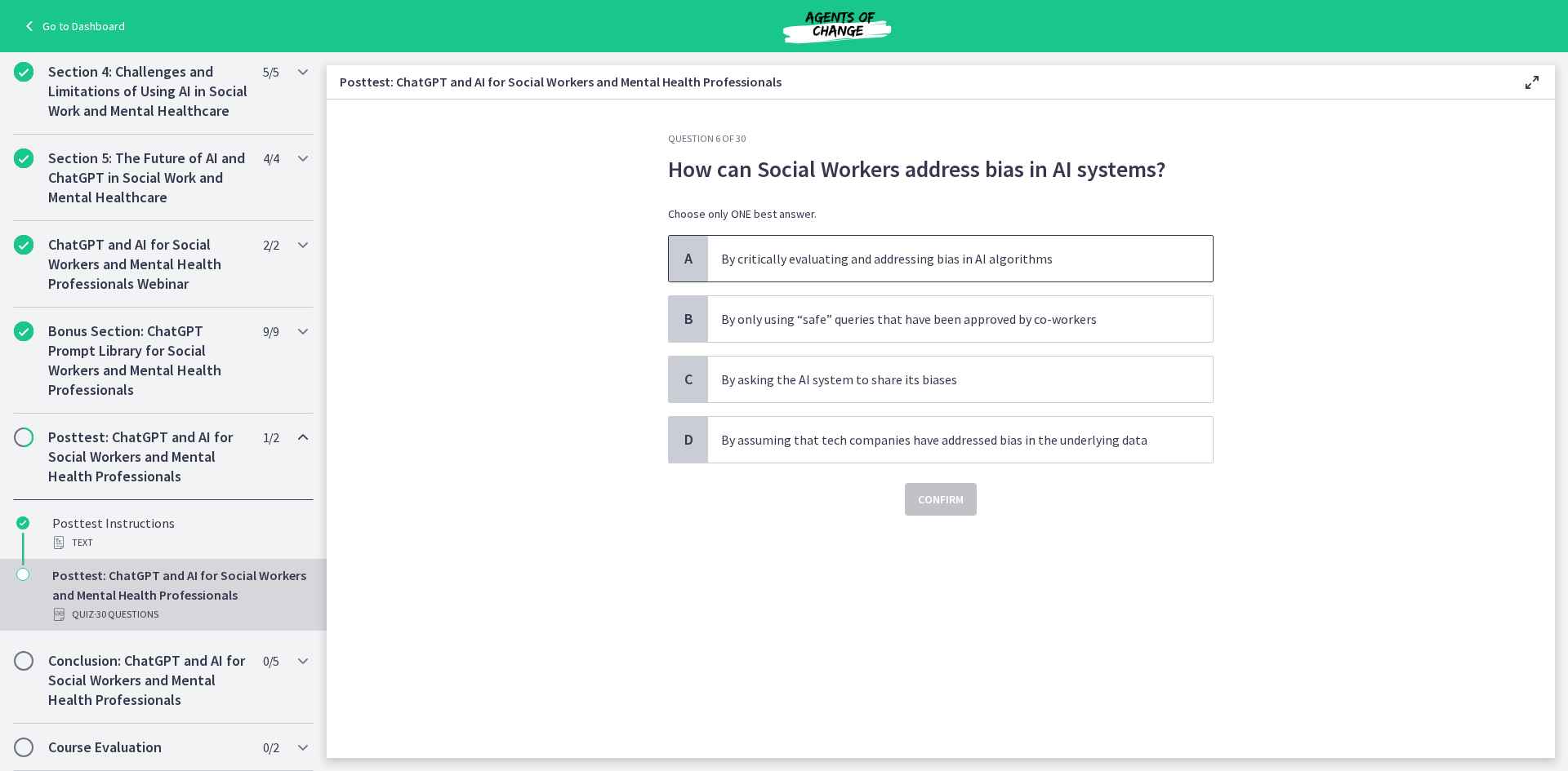
click at [1080, 262] on p "By critically evaluating and addressing bias in AI algorithms" at bounding box center [944, 259] width 446 height 20
click at [950, 491] on span "Confirm" at bounding box center [940, 499] width 46 height 20
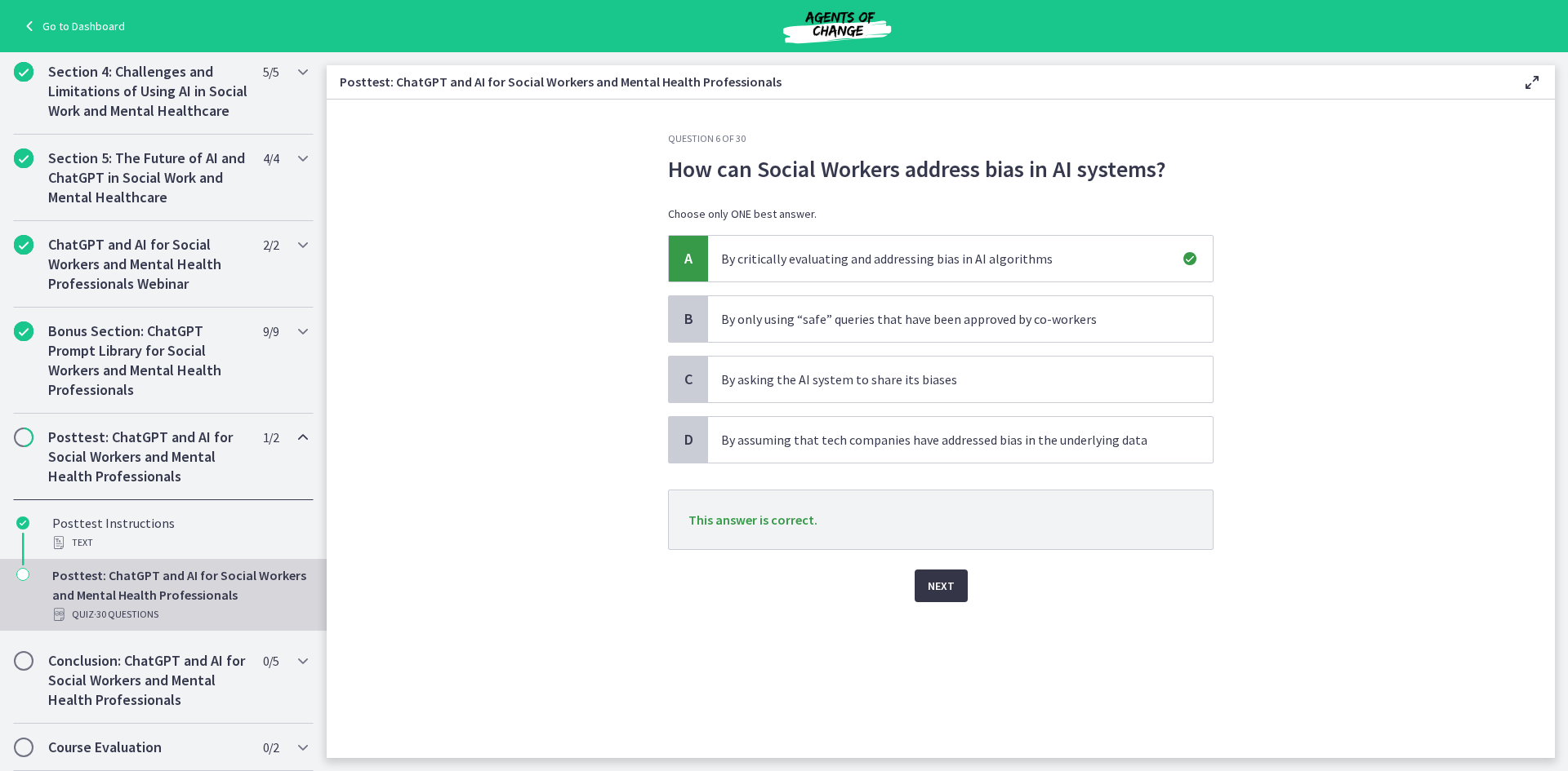
click at [935, 578] on span "Next" at bounding box center [941, 586] width 27 height 20
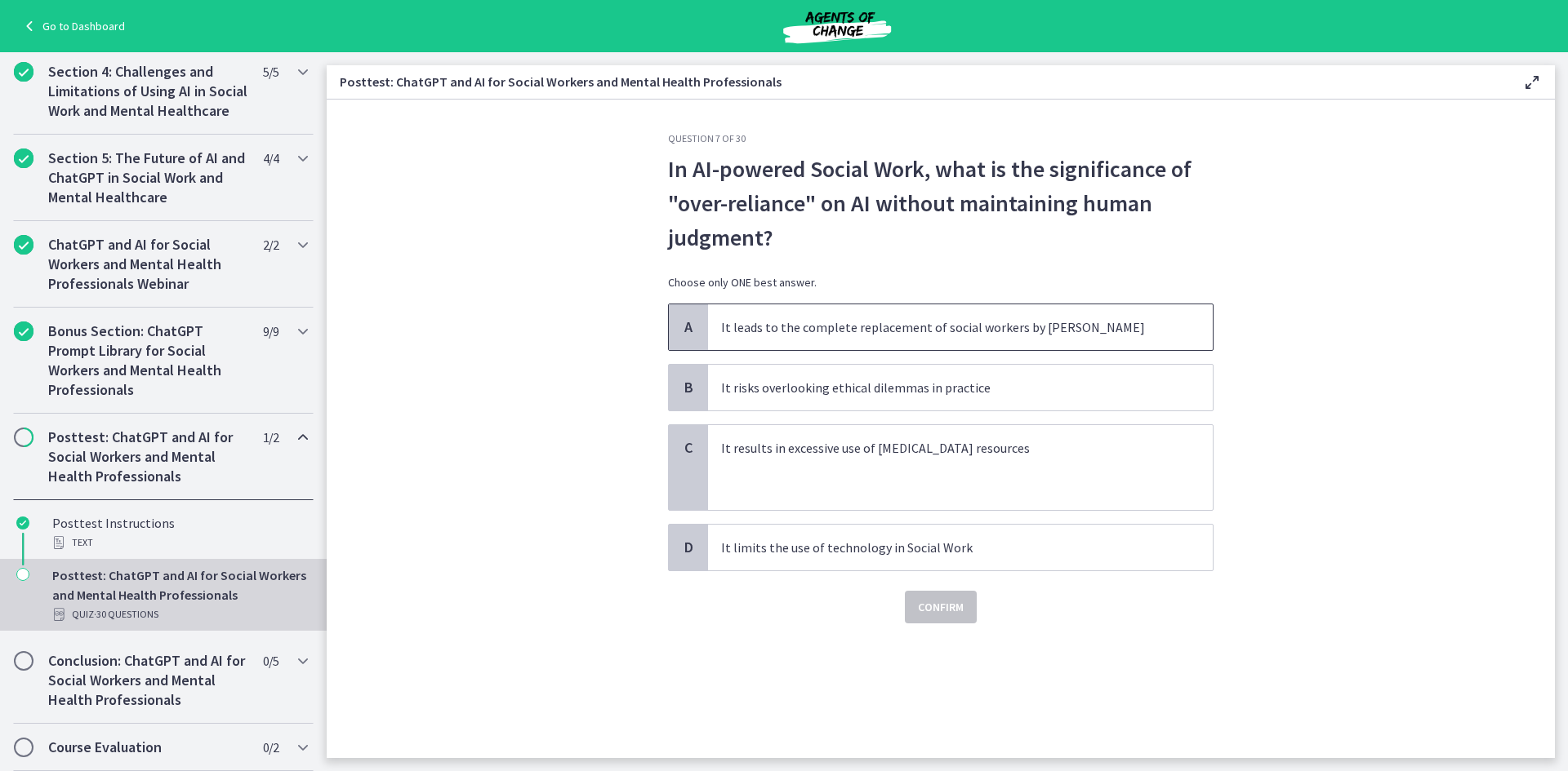
click at [941, 347] on span "It leads to the complete replacement of social workers by AI" at bounding box center [960, 327] width 505 height 46
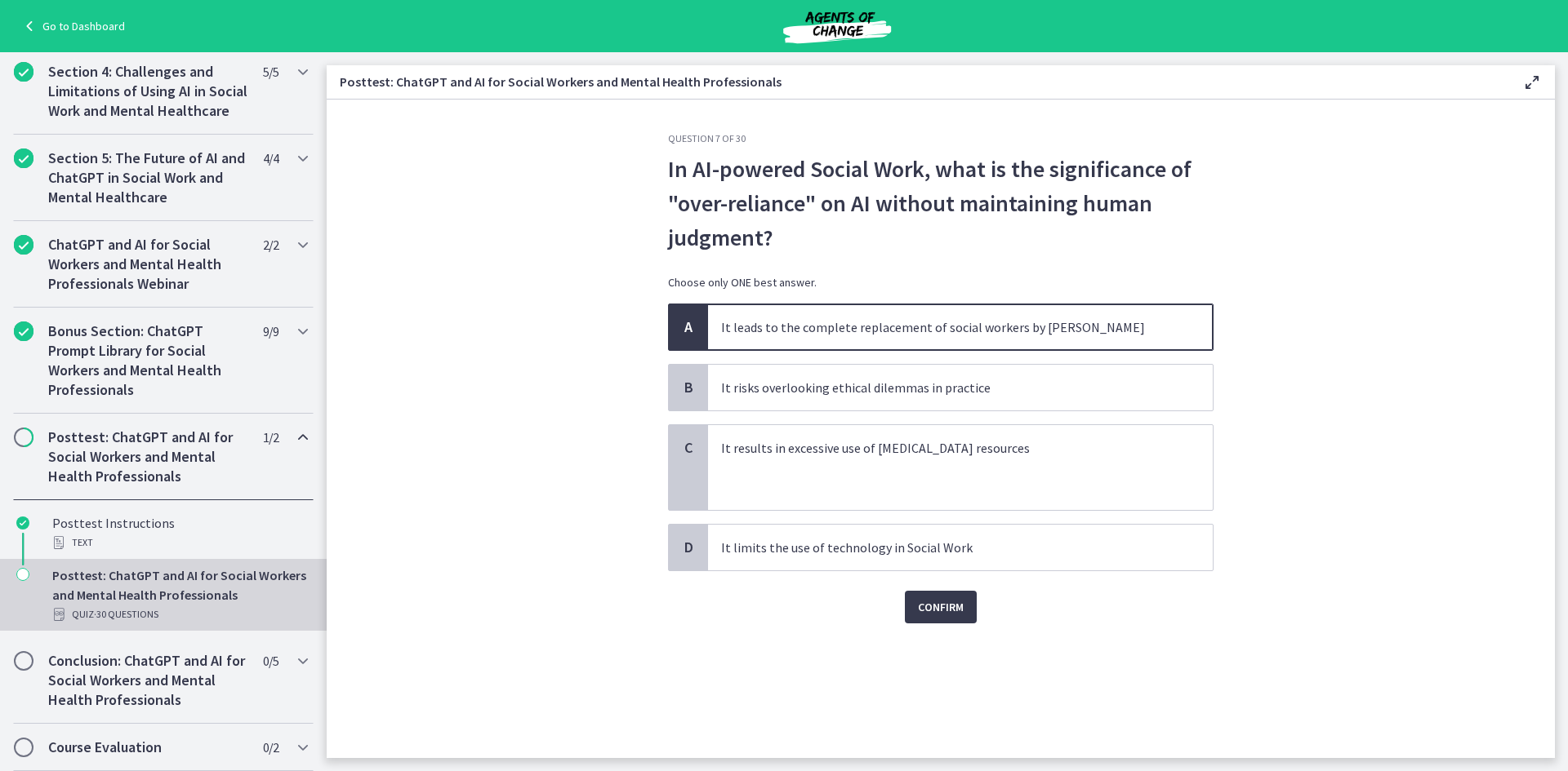
click at [935, 627] on div "Question 7 of 30 In AI-powered Social Work, what is the significance of "over-r…" at bounding box center [940, 445] width 571 height 626
click at [934, 607] on span "Confirm" at bounding box center [940, 607] width 46 height 20
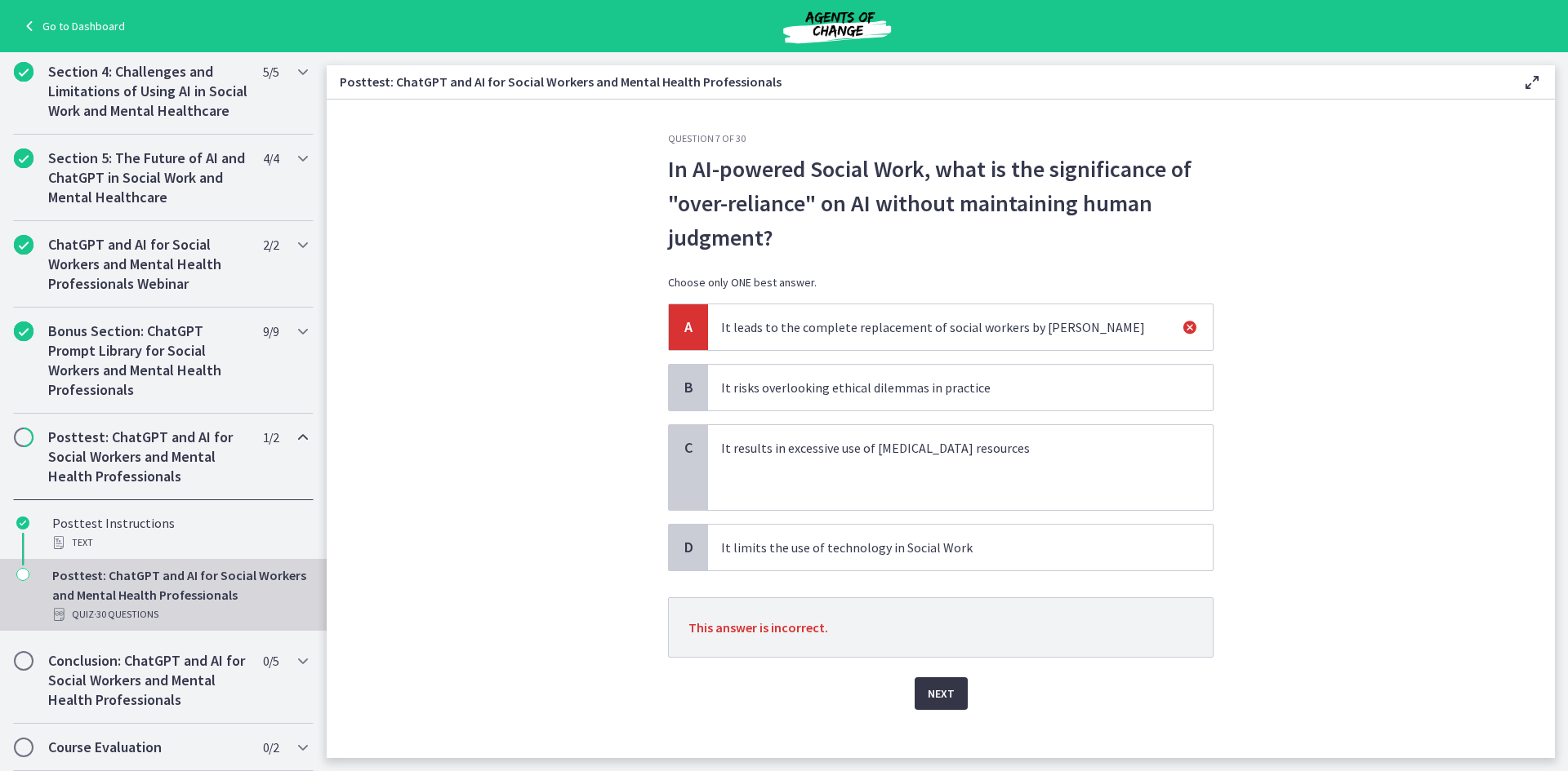
click at [928, 691] on span "Next" at bounding box center [941, 693] width 27 height 20
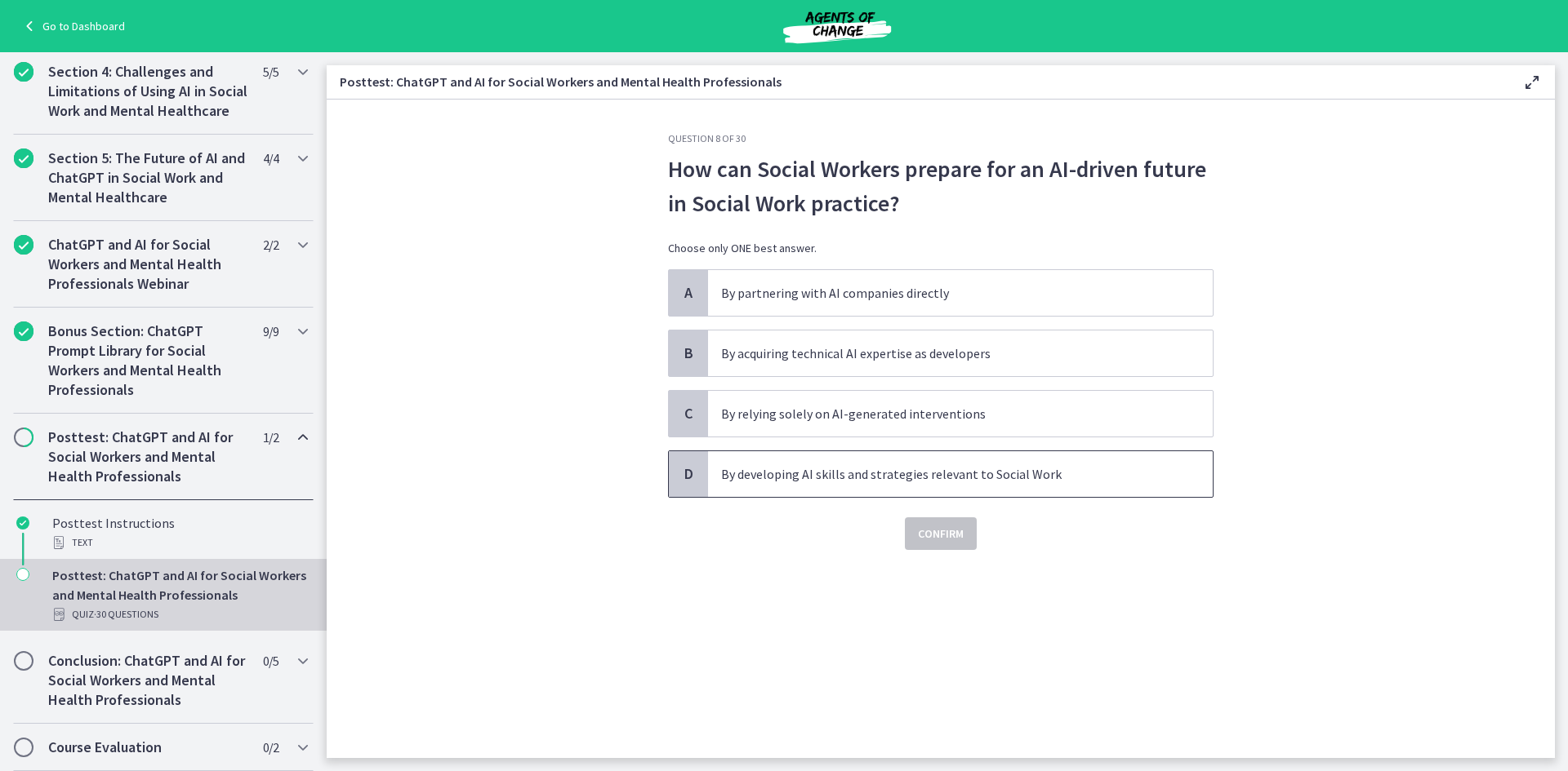
click at [848, 489] on span "By developing AI skills and strategies relevant to Social Work" at bounding box center [960, 474] width 505 height 46
click at [942, 537] on span "Confirm" at bounding box center [940, 534] width 46 height 20
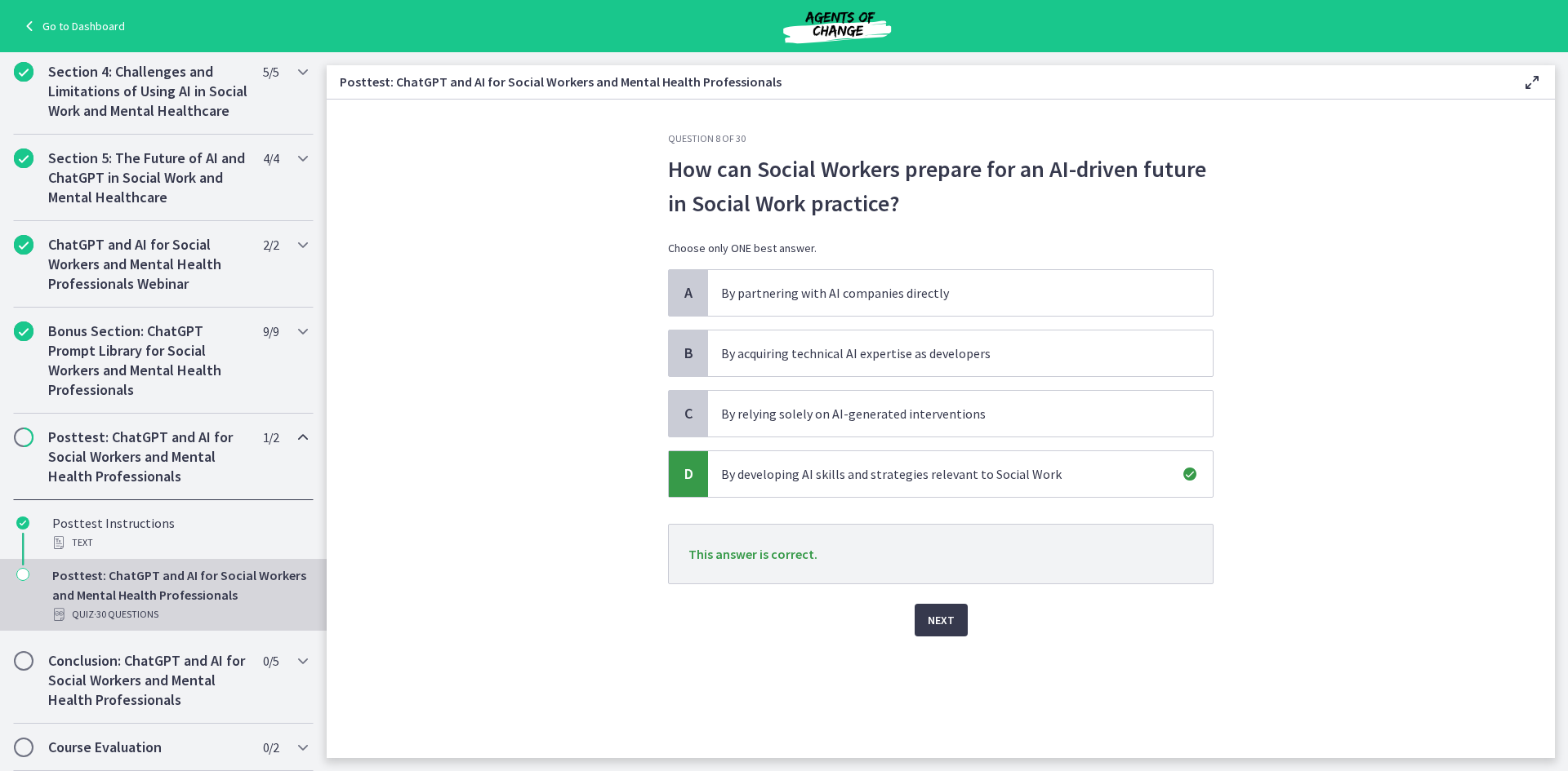
click at [933, 639] on div "Question 8 of 30 How can Social Workers prepare for an AI-driven future in Soci…" at bounding box center [940, 445] width 571 height 626
click at [936, 630] on button "Next" at bounding box center [941, 620] width 53 height 32
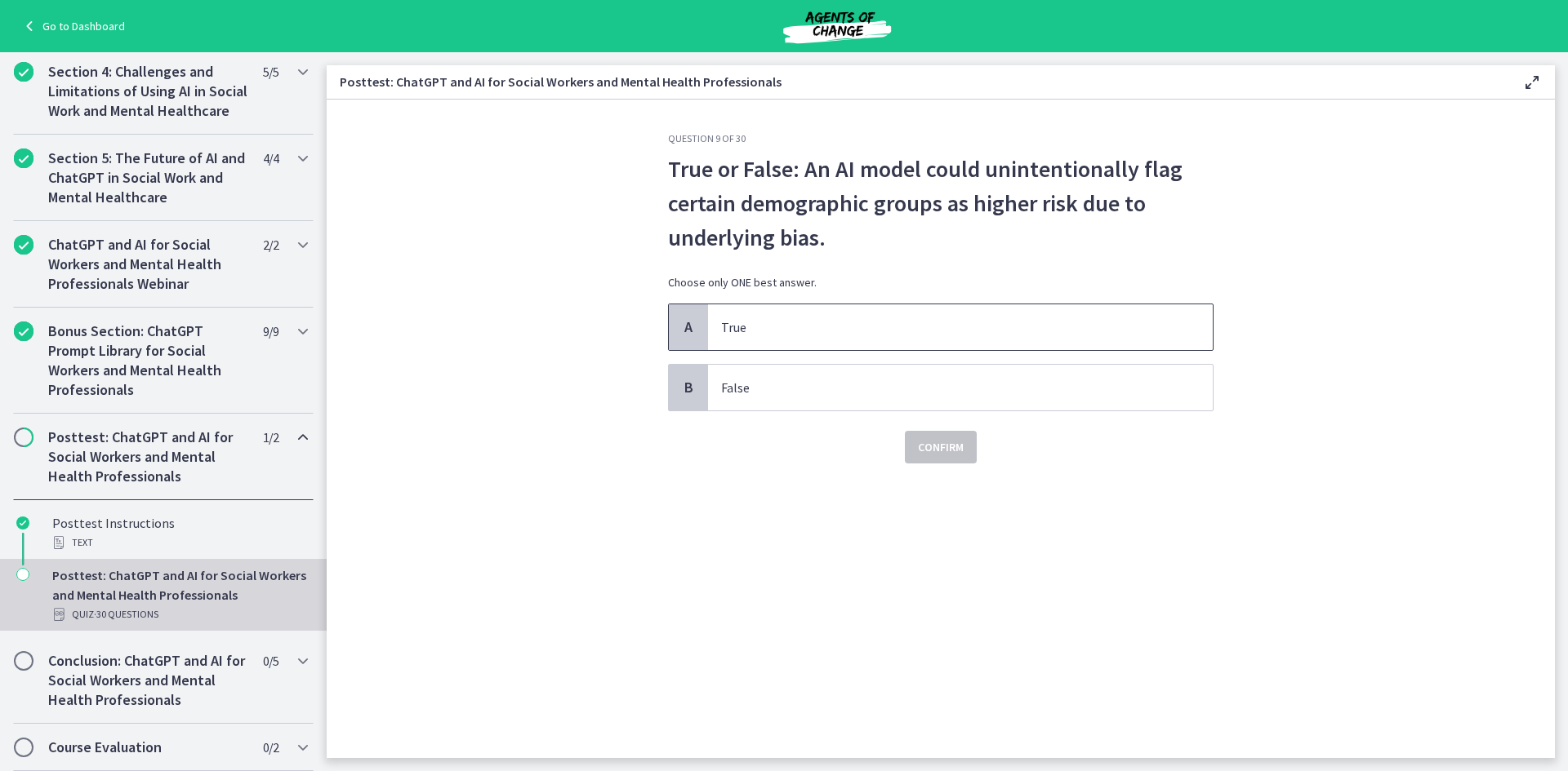
click at [835, 319] on p "True" at bounding box center [944, 327] width 446 height 20
click at [931, 447] on span "Confirm" at bounding box center [940, 447] width 46 height 20
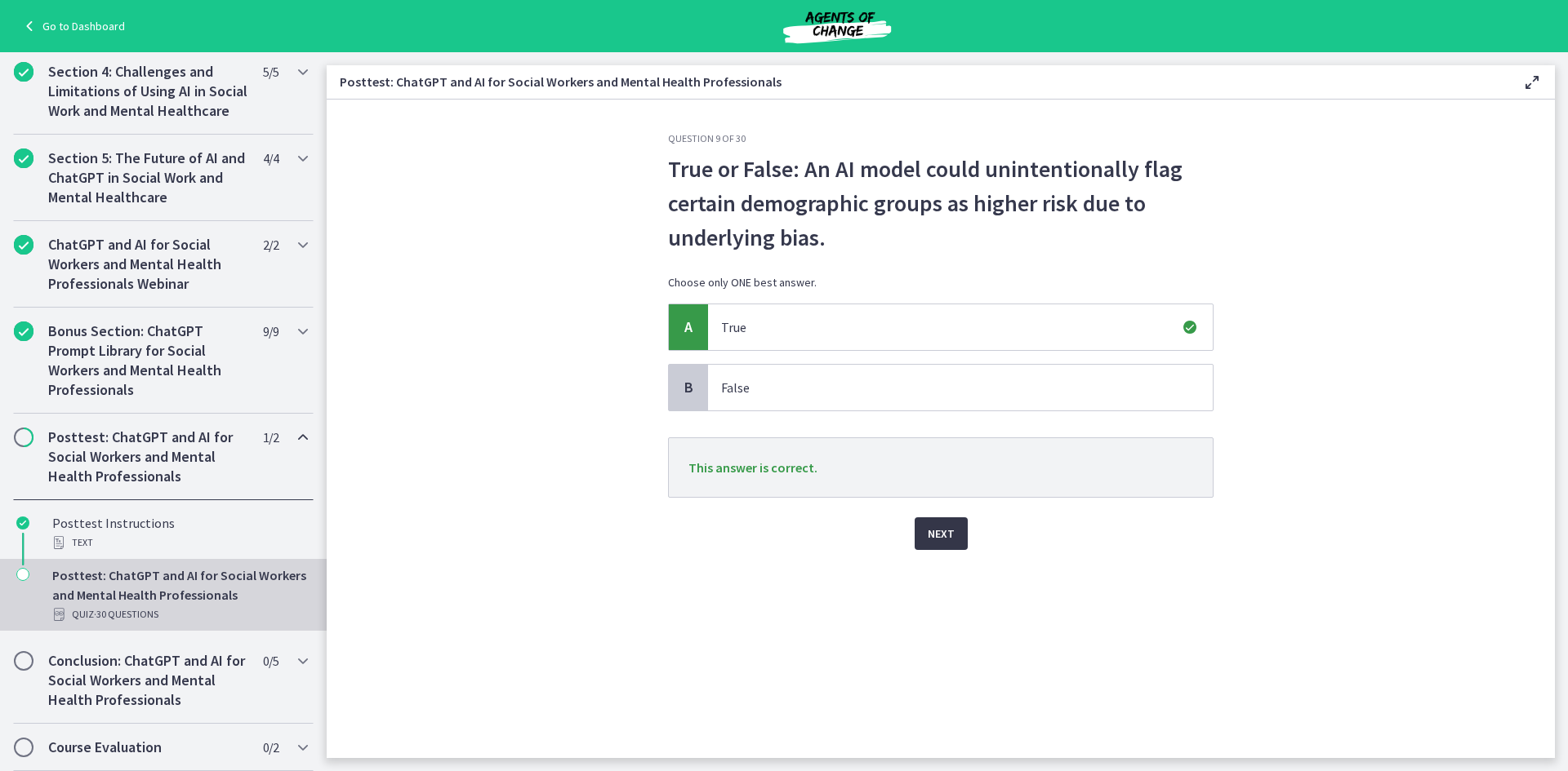
click at [953, 532] on button "Next" at bounding box center [941, 534] width 53 height 32
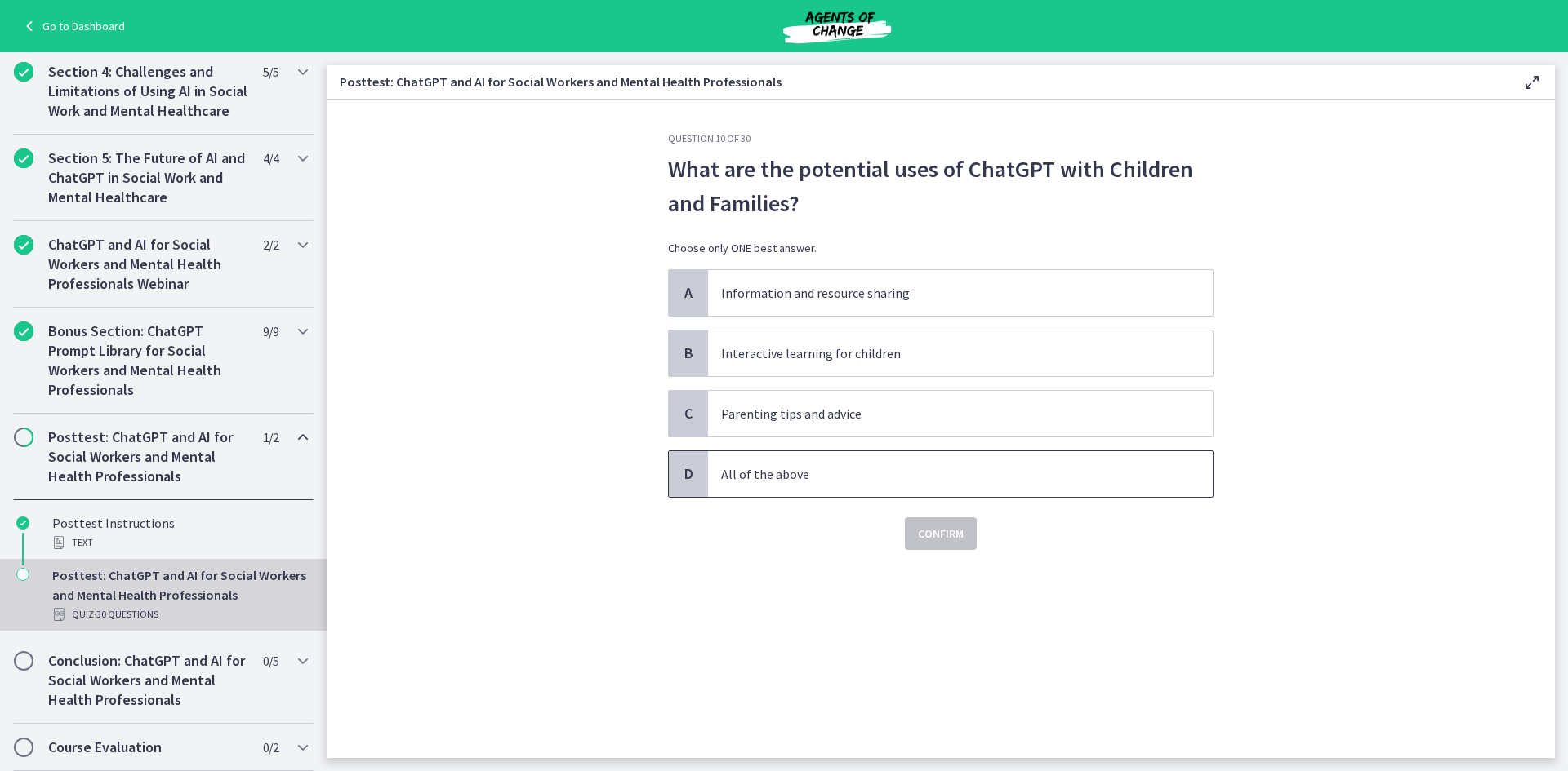
click at [894, 489] on span "All of the above" at bounding box center [960, 474] width 505 height 46
click at [933, 550] on div "Question 10 of 30 What are the potential uses of ChatGPT with Children and Fami…" at bounding box center [940, 445] width 571 height 626
click at [934, 542] on span "Confirm" at bounding box center [940, 534] width 46 height 20
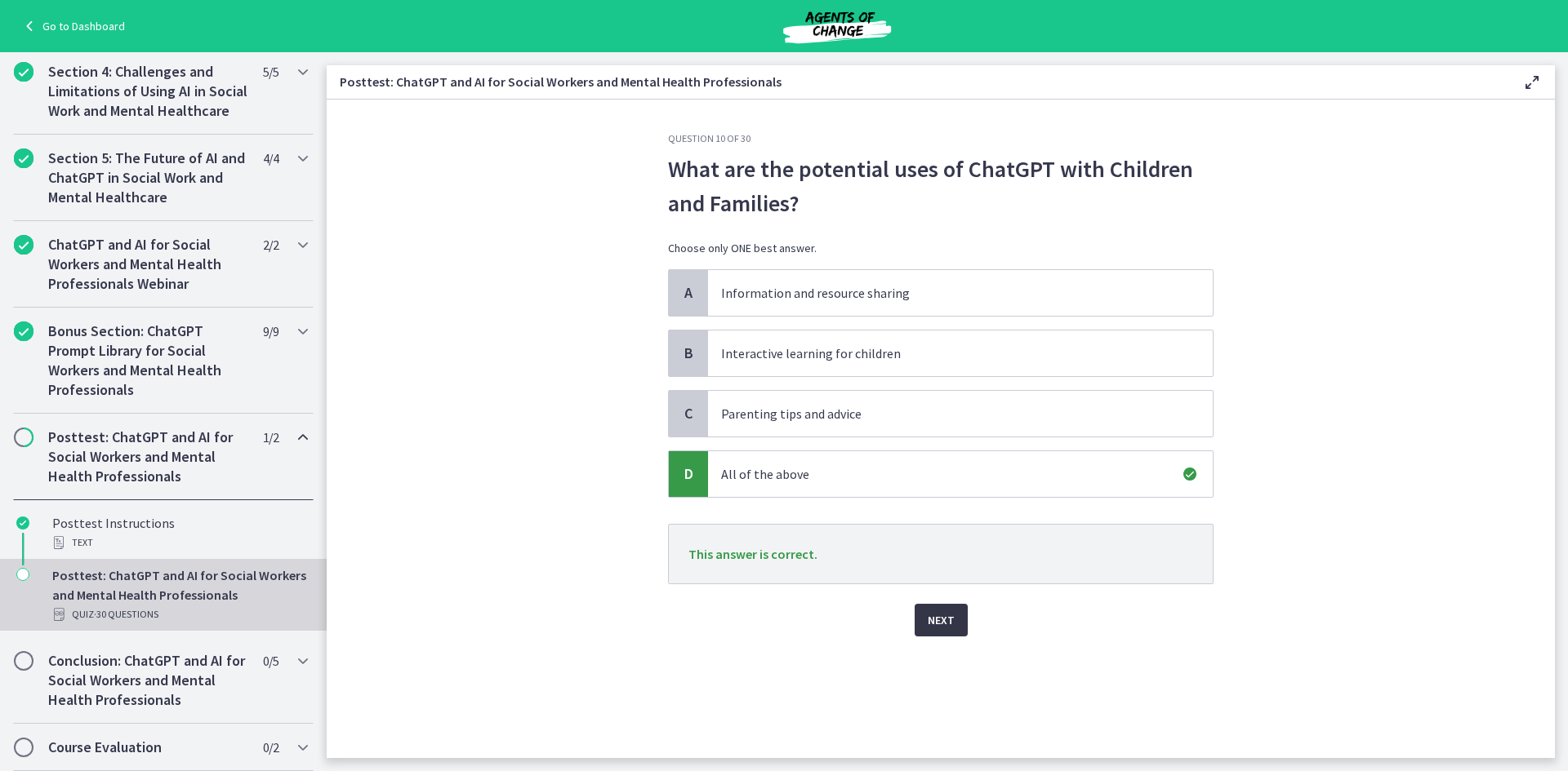
click at [944, 607] on button "Next" at bounding box center [941, 620] width 53 height 32
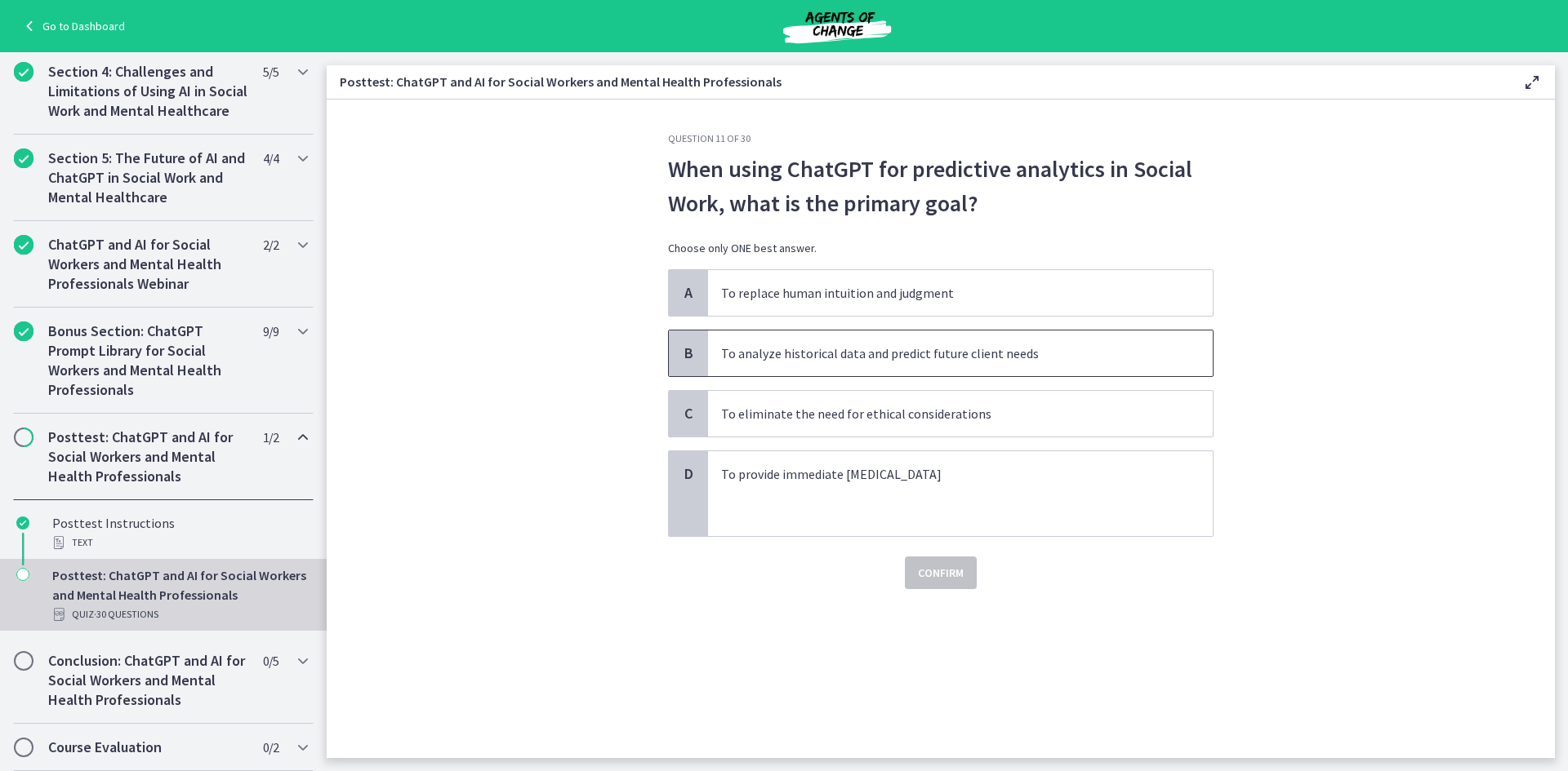
click at [1004, 372] on span "To analyze historical data and predict future client needs" at bounding box center [960, 354] width 505 height 46
click at [960, 577] on span "Confirm" at bounding box center [940, 573] width 46 height 20
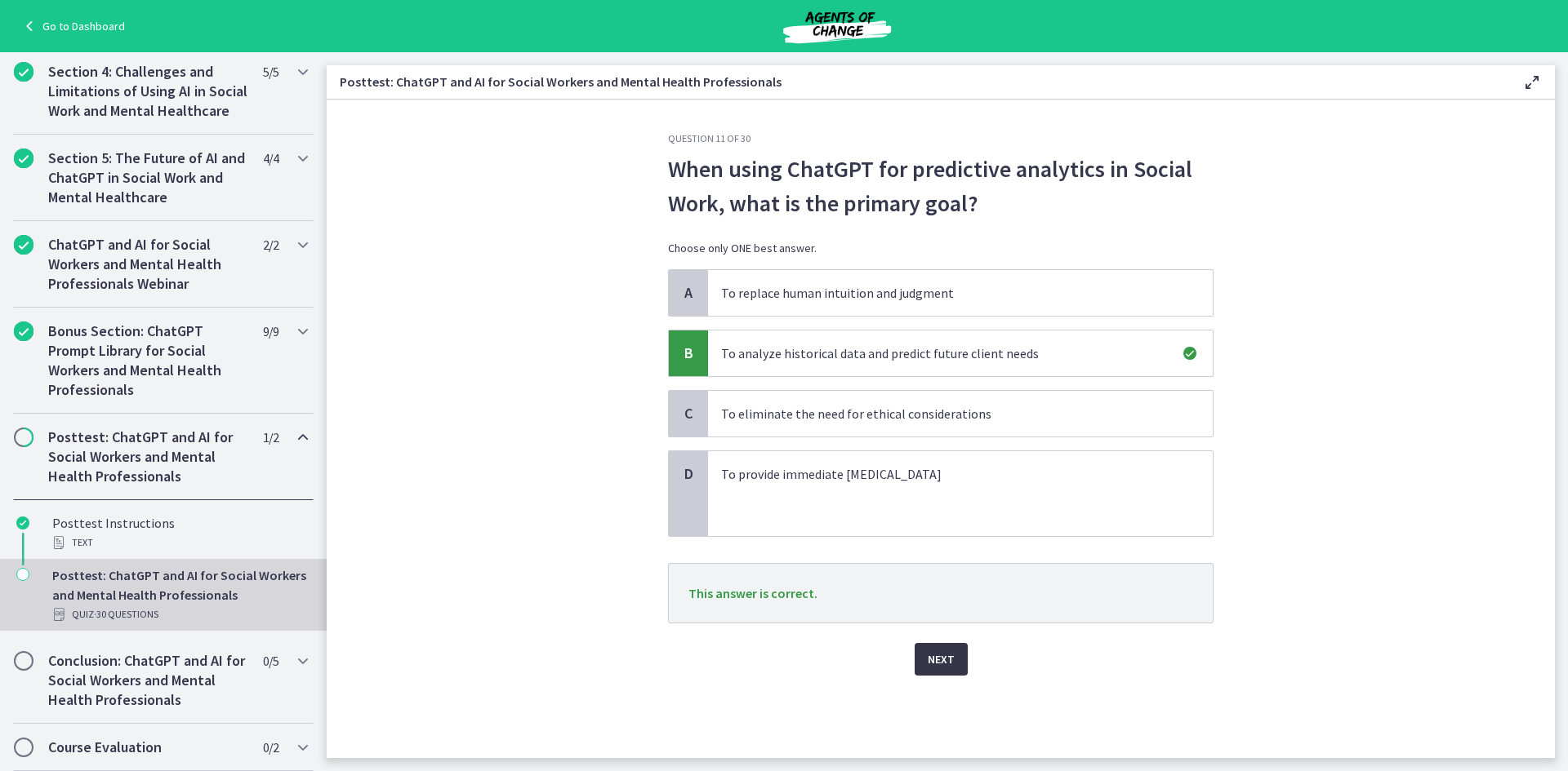
click at [949, 657] on span "Next" at bounding box center [941, 659] width 27 height 20
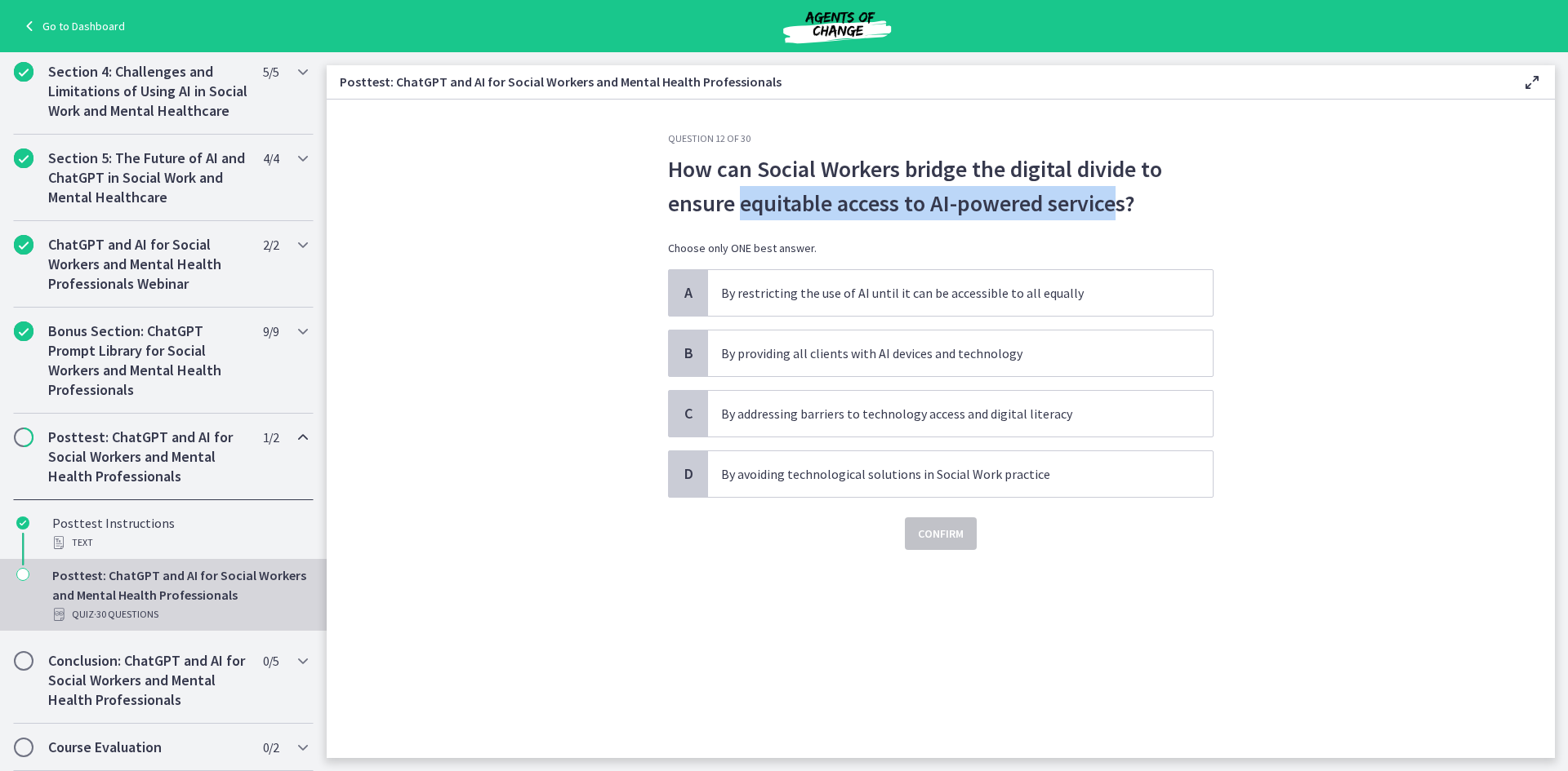
drag, startPoint x: 742, startPoint y: 202, endPoint x: 1113, endPoint y: 203, distance: 371.0
click at [1113, 203] on p "How can Social Workers bridge the digital divide to ensure equitable access to …" at bounding box center [940, 186] width 545 height 68
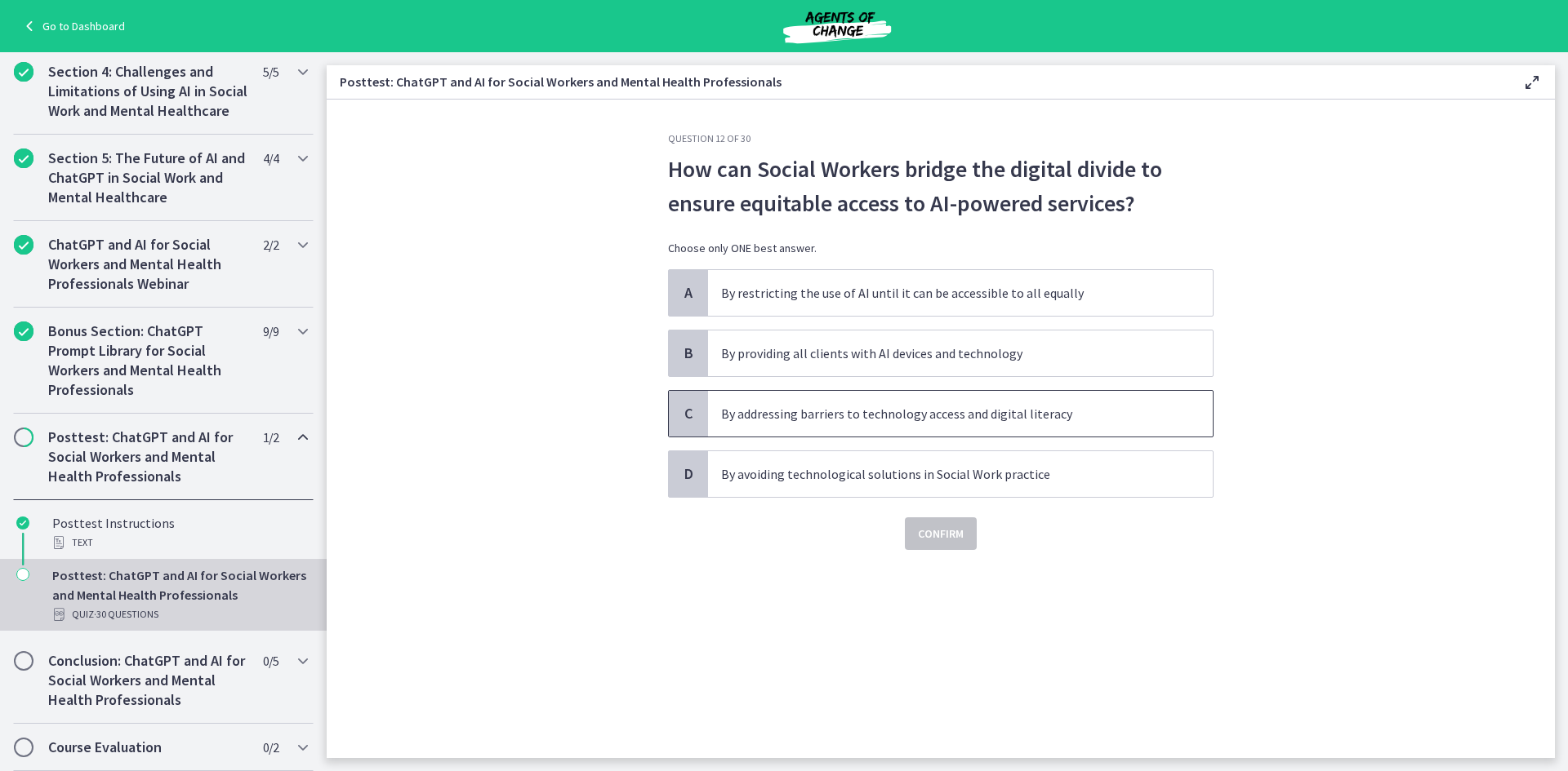
click at [1069, 425] on span "By addressing barriers to technology access and digital literacy" at bounding box center [960, 413] width 505 height 46
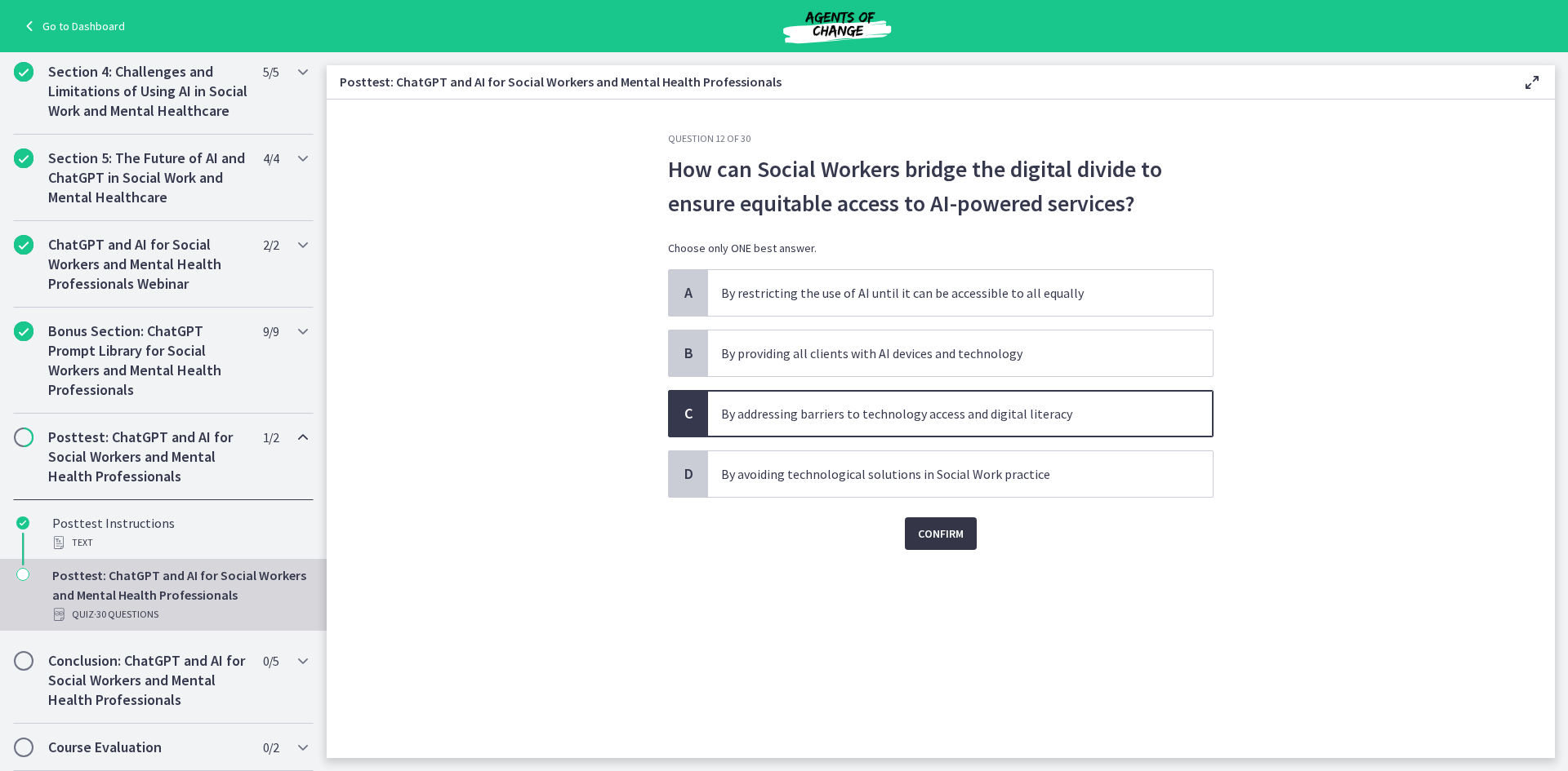
click at [970, 531] on button "Confirm" at bounding box center [941, 534] width 72 height 32
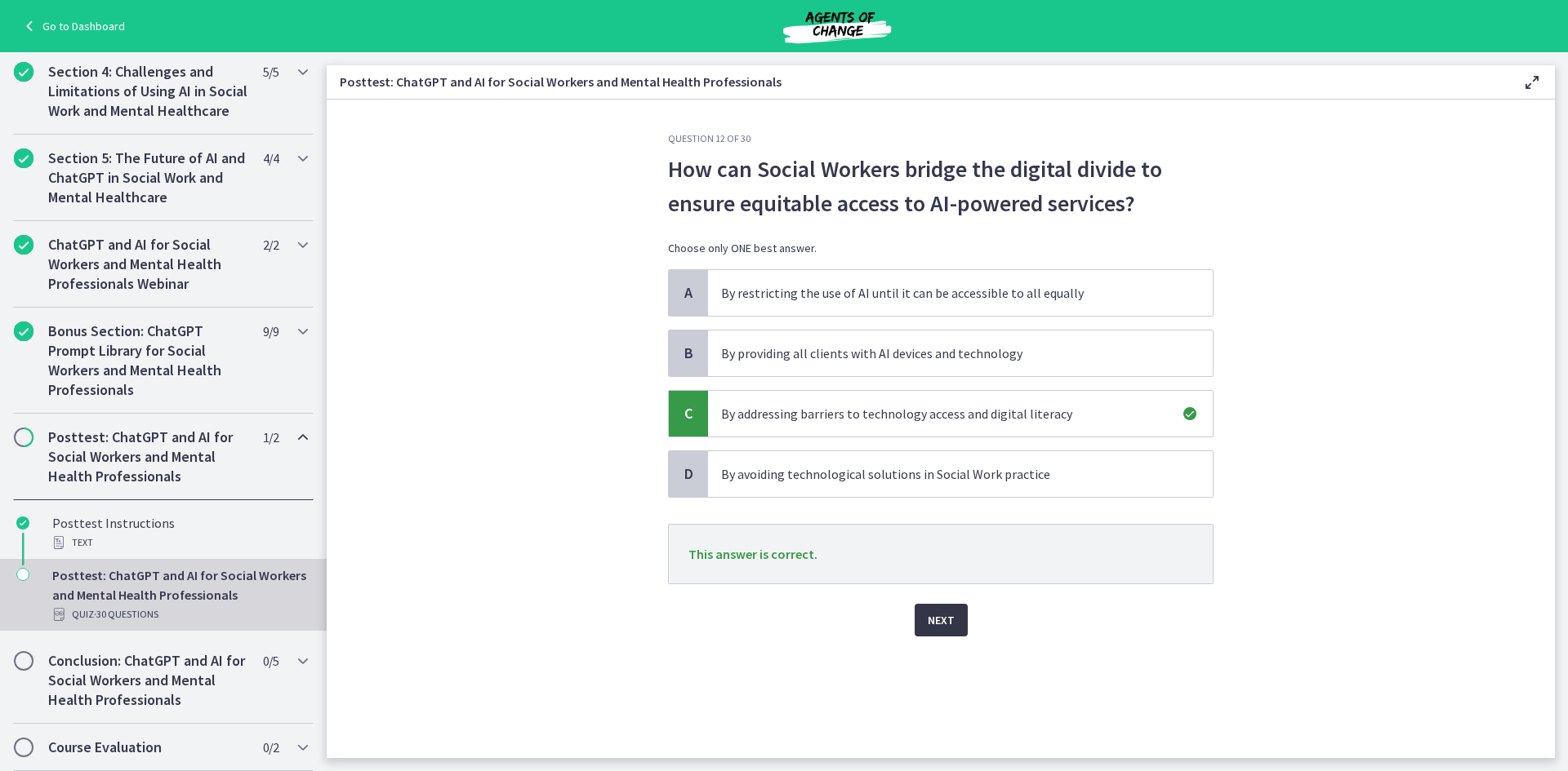
click at [957, 607] on button "Next" at bounding box center [941, 620] width 53 height 32
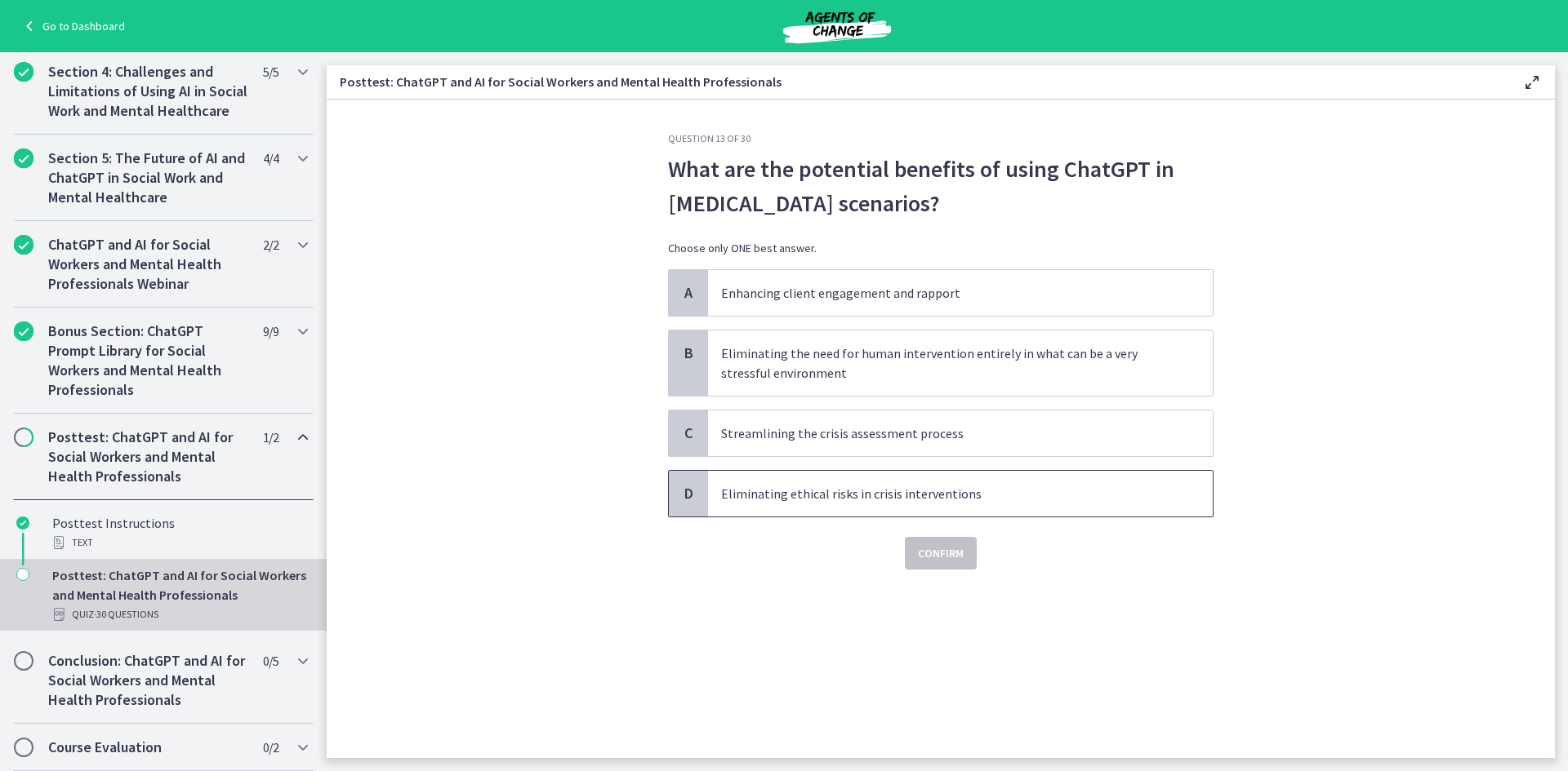
click at [1102, 501] on p "Eliminating ethical risks in crisis interventions" at bounding box center [944, 493] width 446 height 20
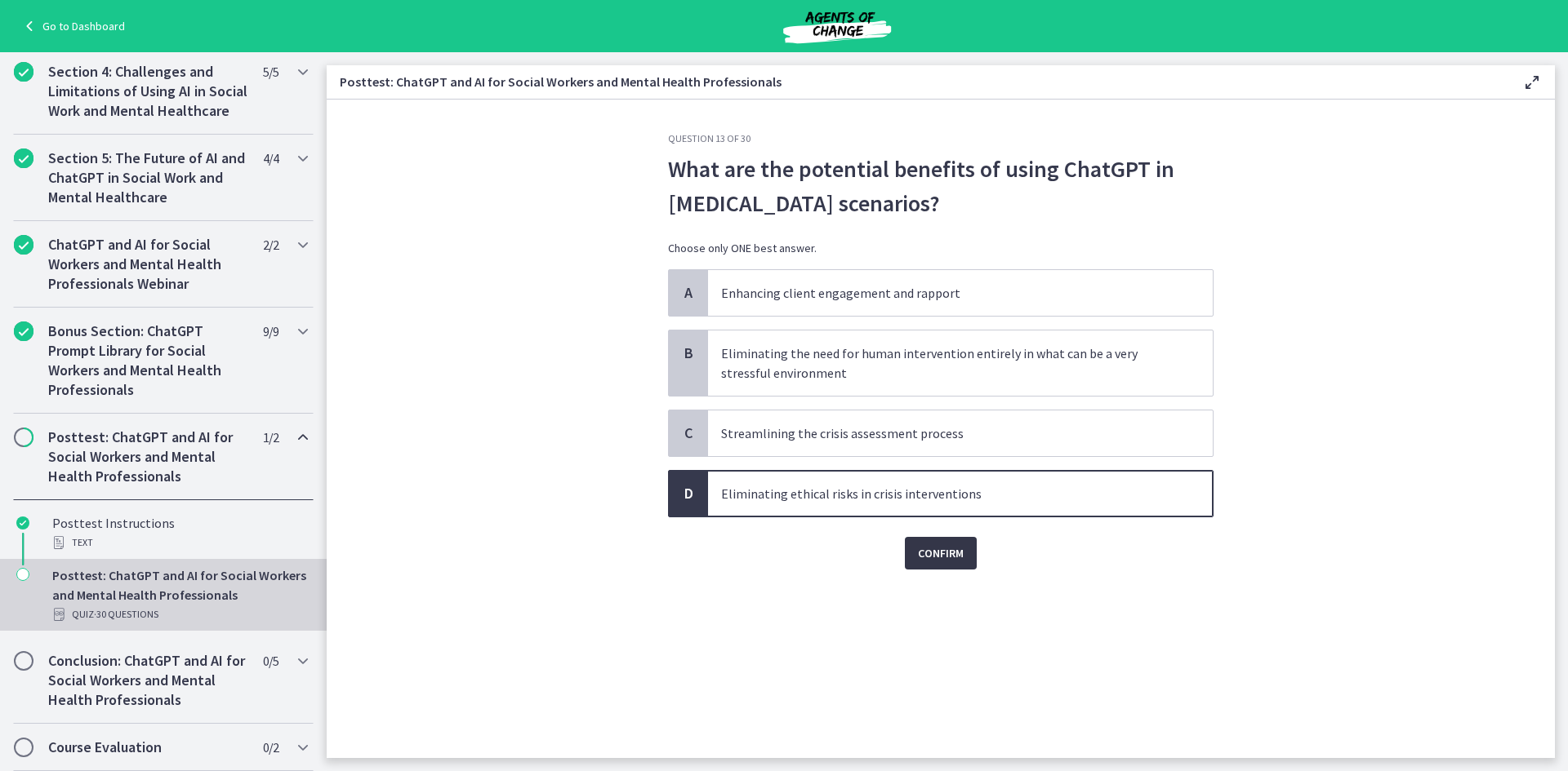
click at [931, 542] on button "Confirm" at bounding box center [941, 553] width 72 height 32
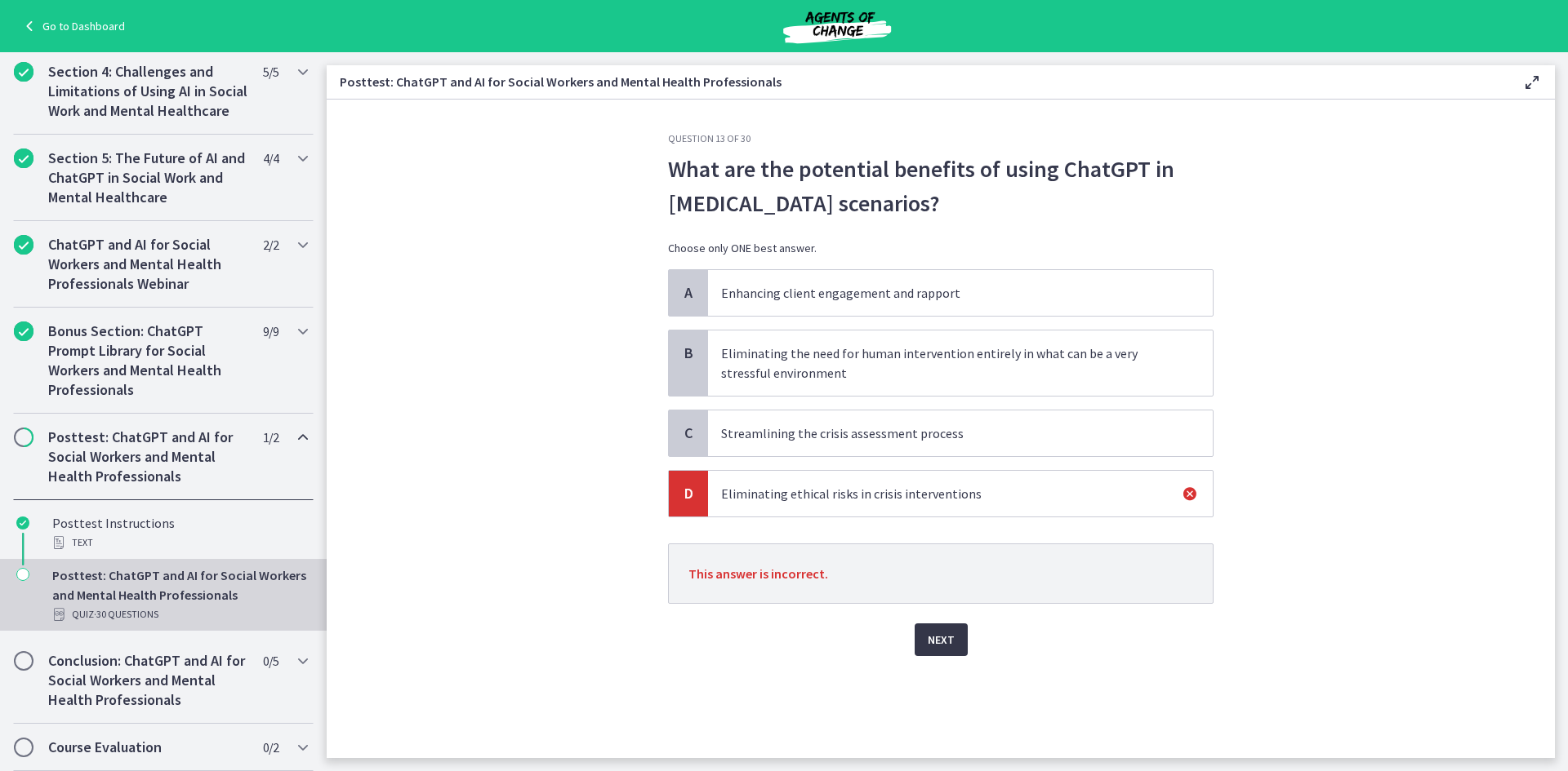
click at [947, 645] on span "Next" at bounding box center [941, 639] width 27 height 20
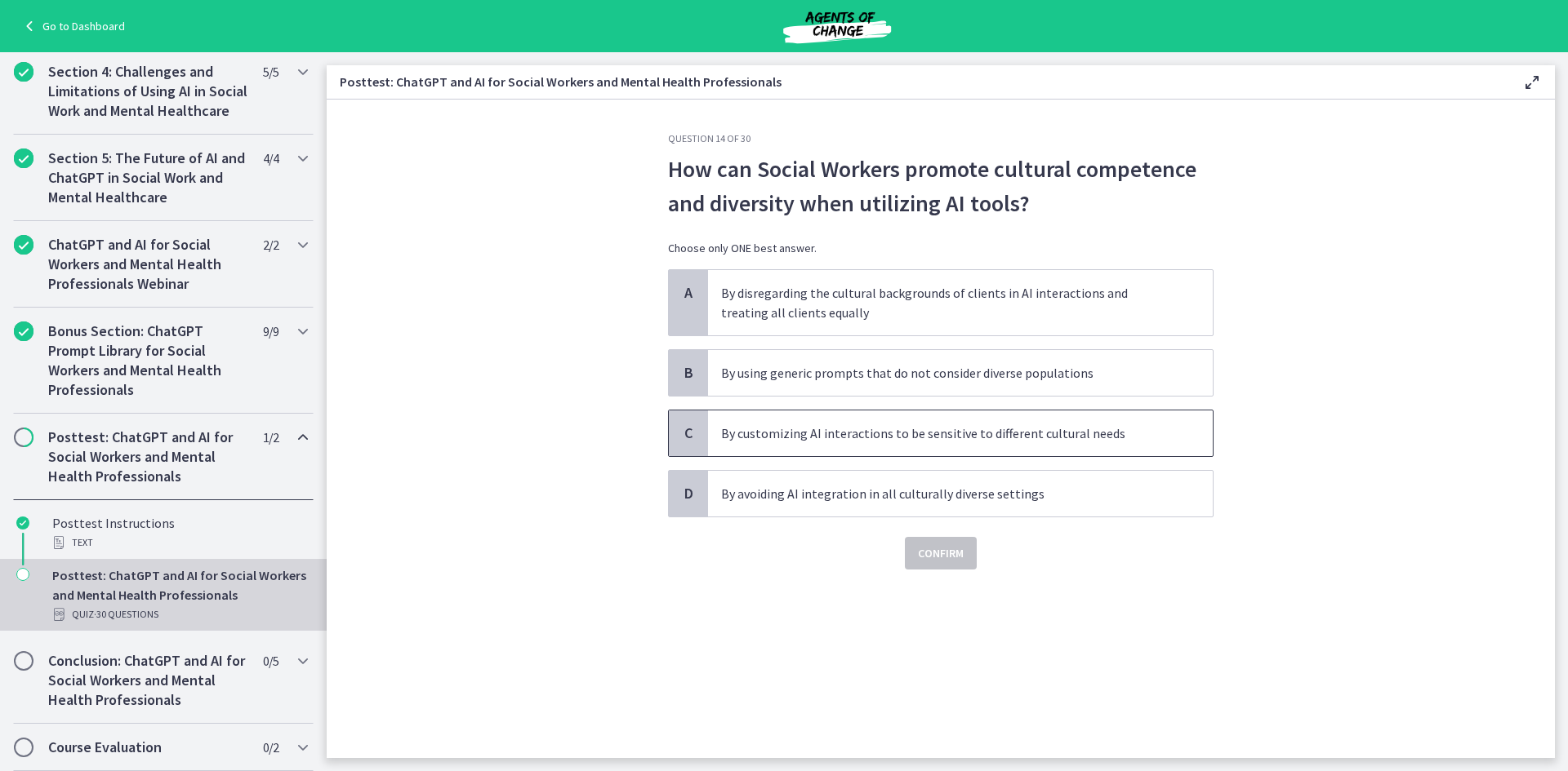
click at [1005, 437] on p "By customizing AI interactions to be sensitive to different cultural needs" at bounding box center [944, 433] width 446 height 20
click at [946, 549] on span "Confirm" at bounding box center [940, 553] width 46 height 20
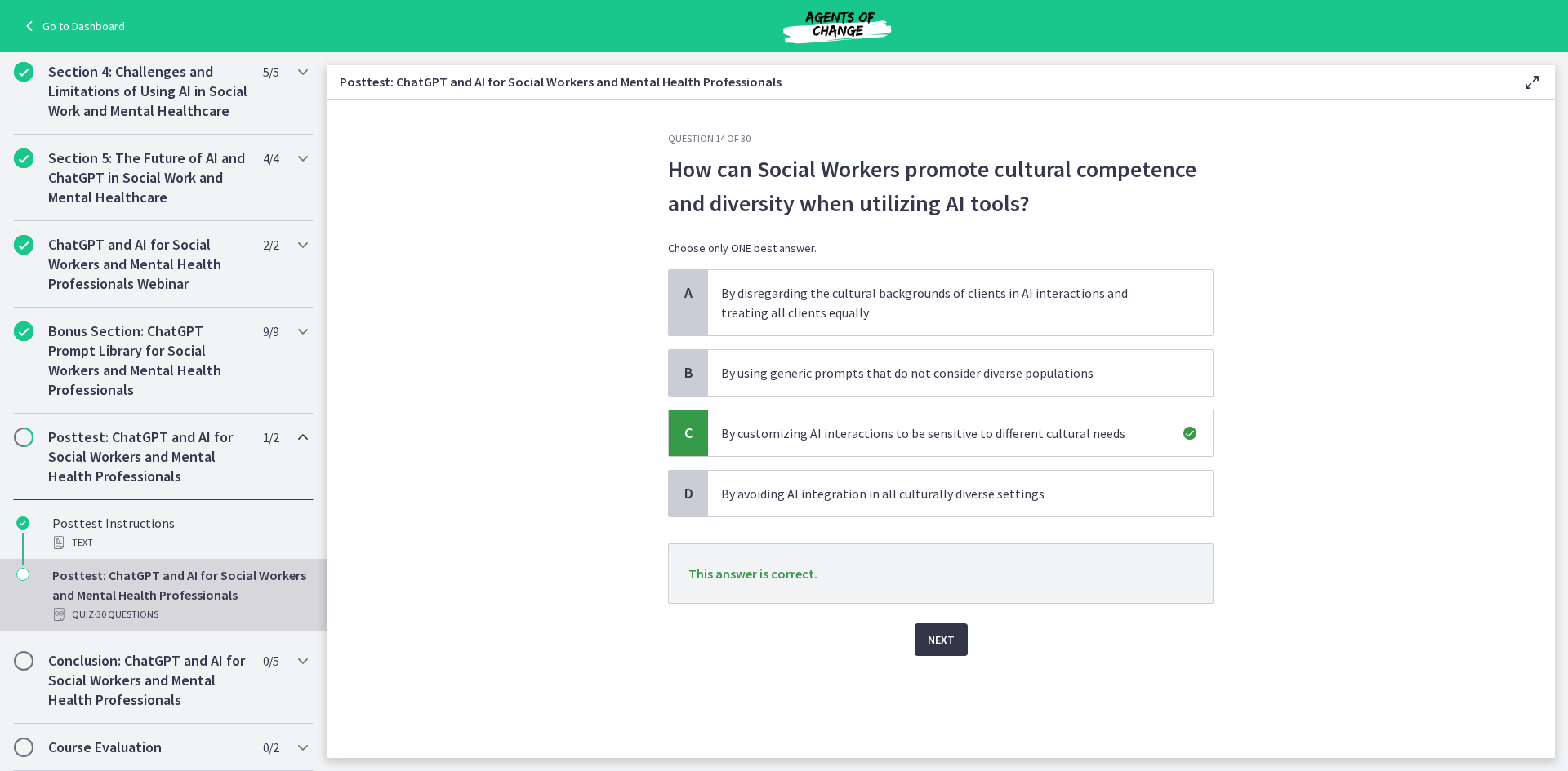
click at [944, 624] on button "Next" at bounding box center [941, 640] width 53 height 32
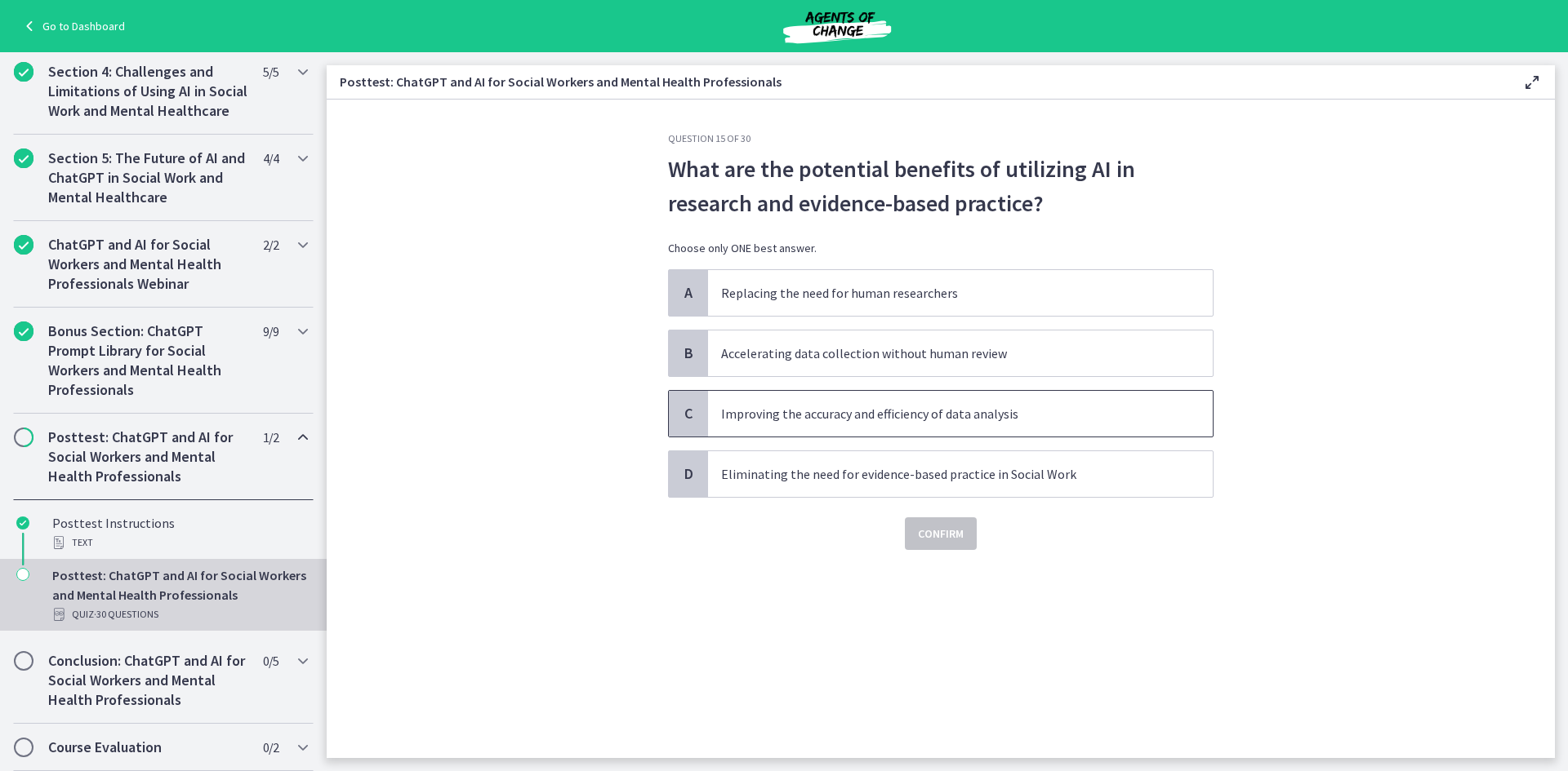
click at [1021, 412] on p "Improving the accuracy and efficiency of data analysis" at bounding box center [944, 413] width 446 height 20
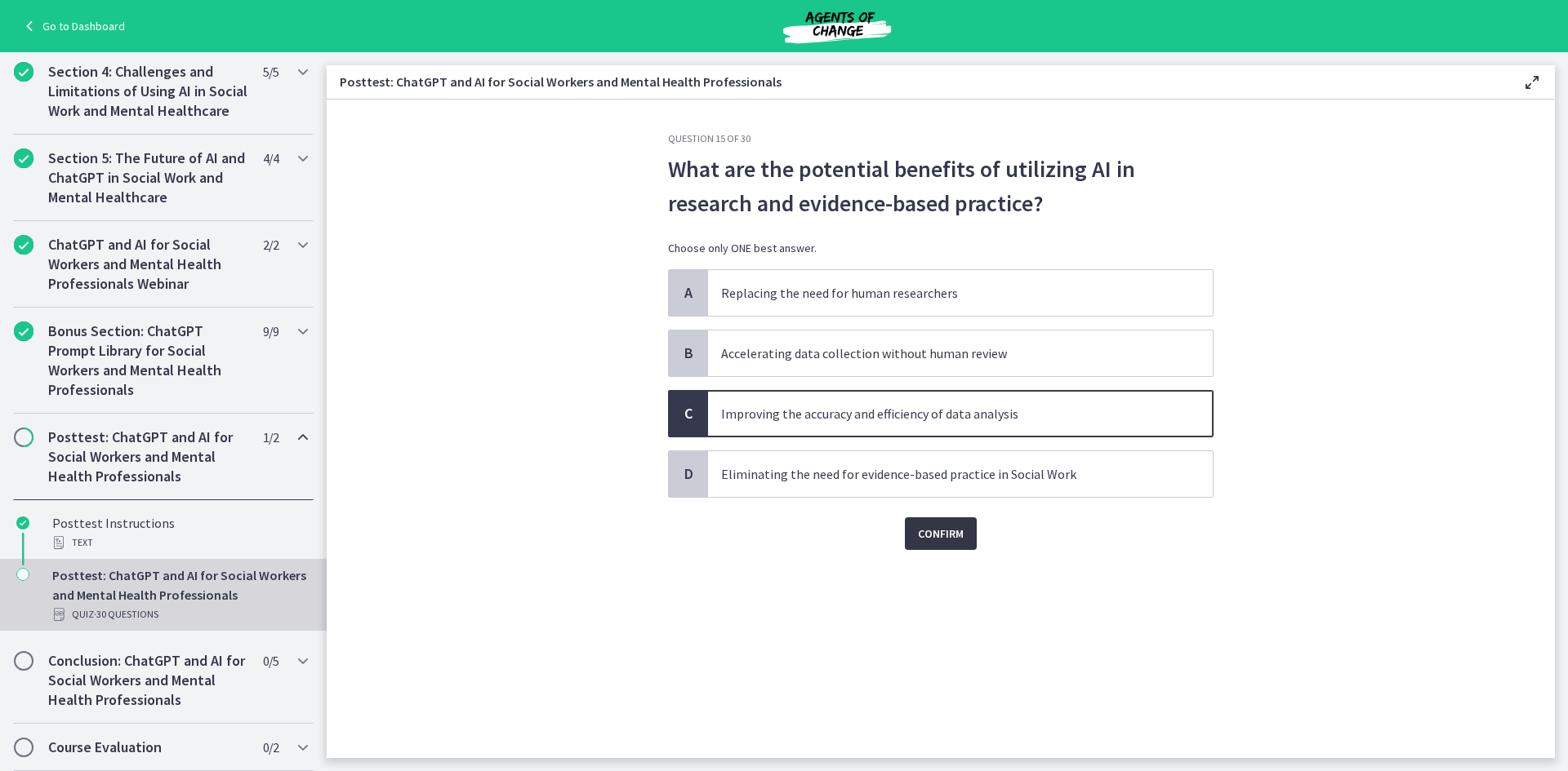
click at [945, 535] on span "Confirm" at bounding box center [940, 534] width 46 height 20
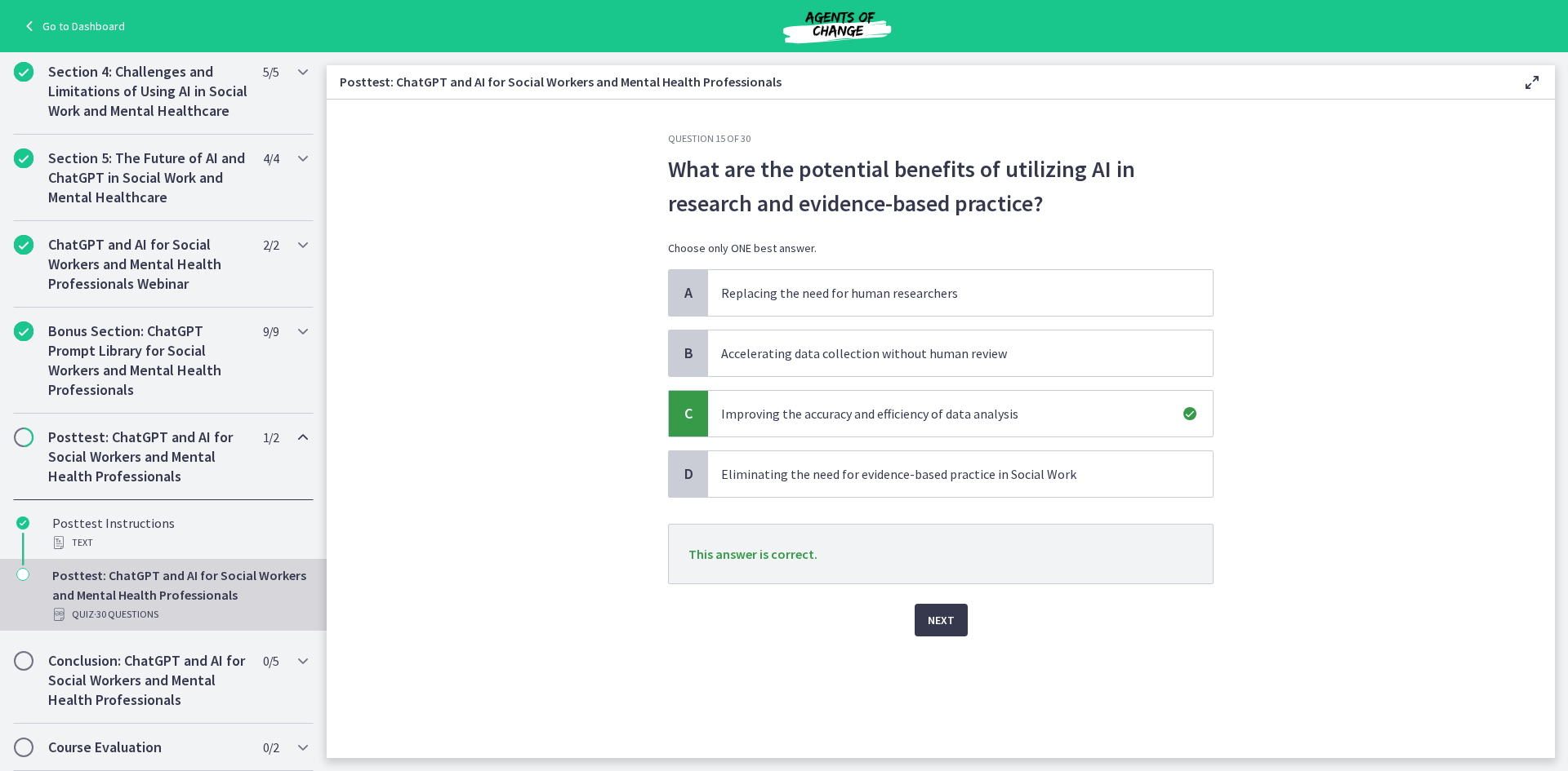
click at [970, 648] on div "Question 15 of 30 What are the potential benefits of utilizing AI in research a…" at bounding box center [940, 445] width 571 height 626
click at [958, 635] on button "Next" at bounding box center [941, 620] width 53 height 32
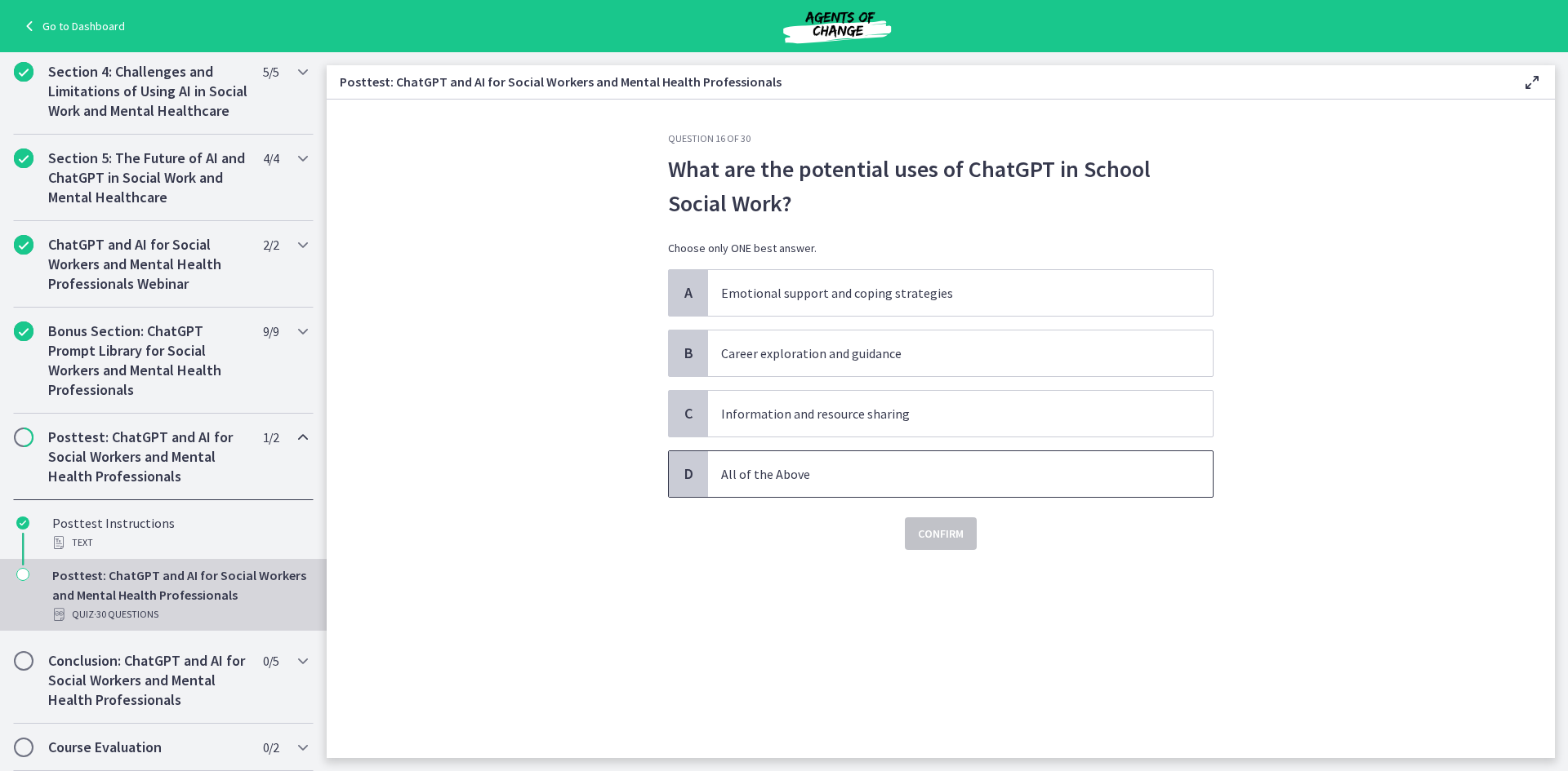
click at [852, 487] on span "All of the Above" at bounding box center [960, 474] width 505 height 46
click at [946, 546] on button "Confirm" at bounding box center [941, 534] width 72 height 32
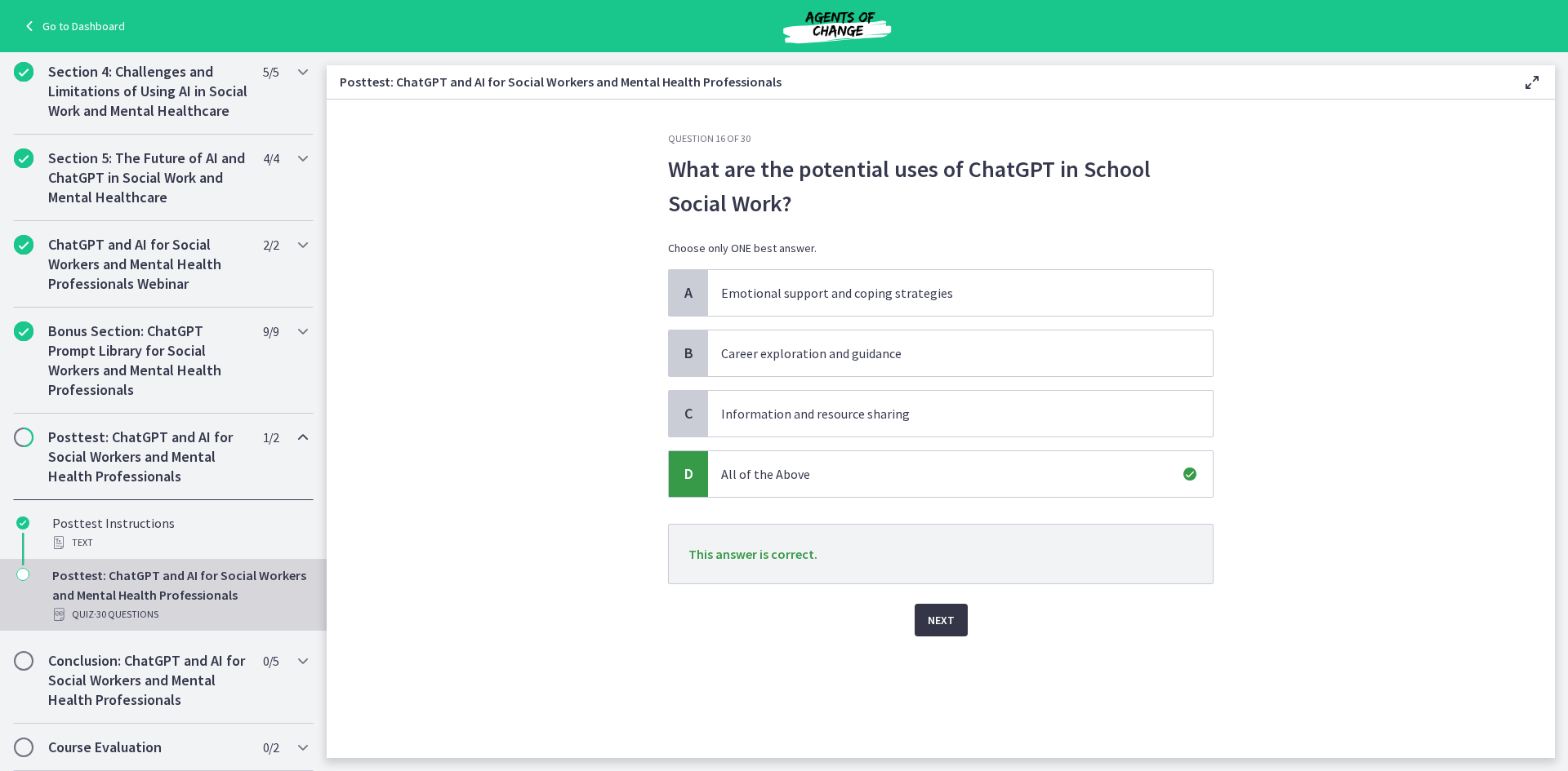
click at [946, 622] on span "Next" at bounding box center [941, 620] width 27 height 20
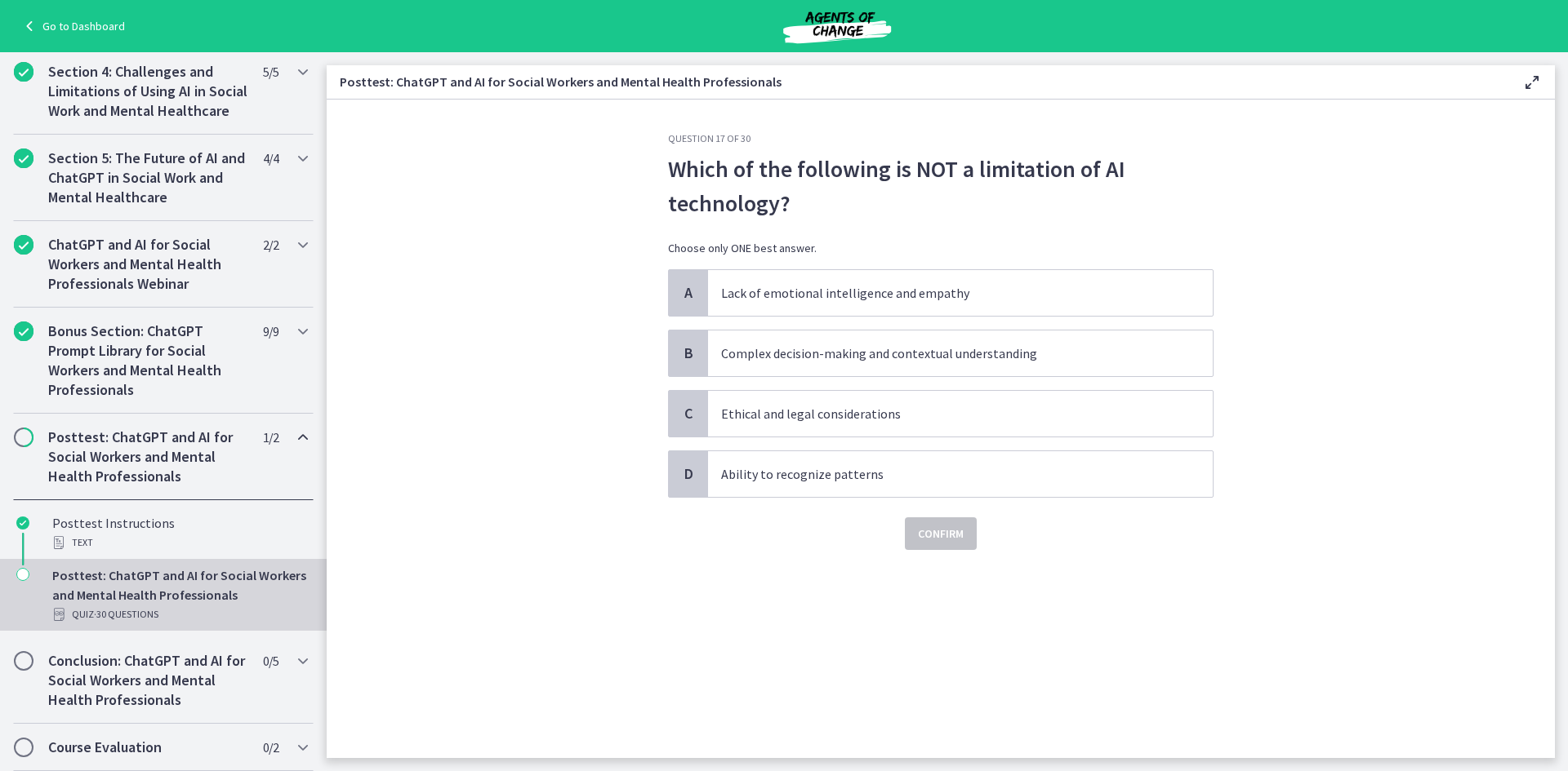
drag, startPoint x: 945, startPoint y: 622, endPoint x: 341, endPoint y: 282, distance: 693.1
click at [341, 282] on section "Question 17 of 30 Which of the following is NOT a limitation of AI technology? …" at bounding box center [940, 429] width 1227 height 659
click at [932, 342] on span "Complex decision-making and contextual understanding" at bounding box center [960, 354] width 505 height 46
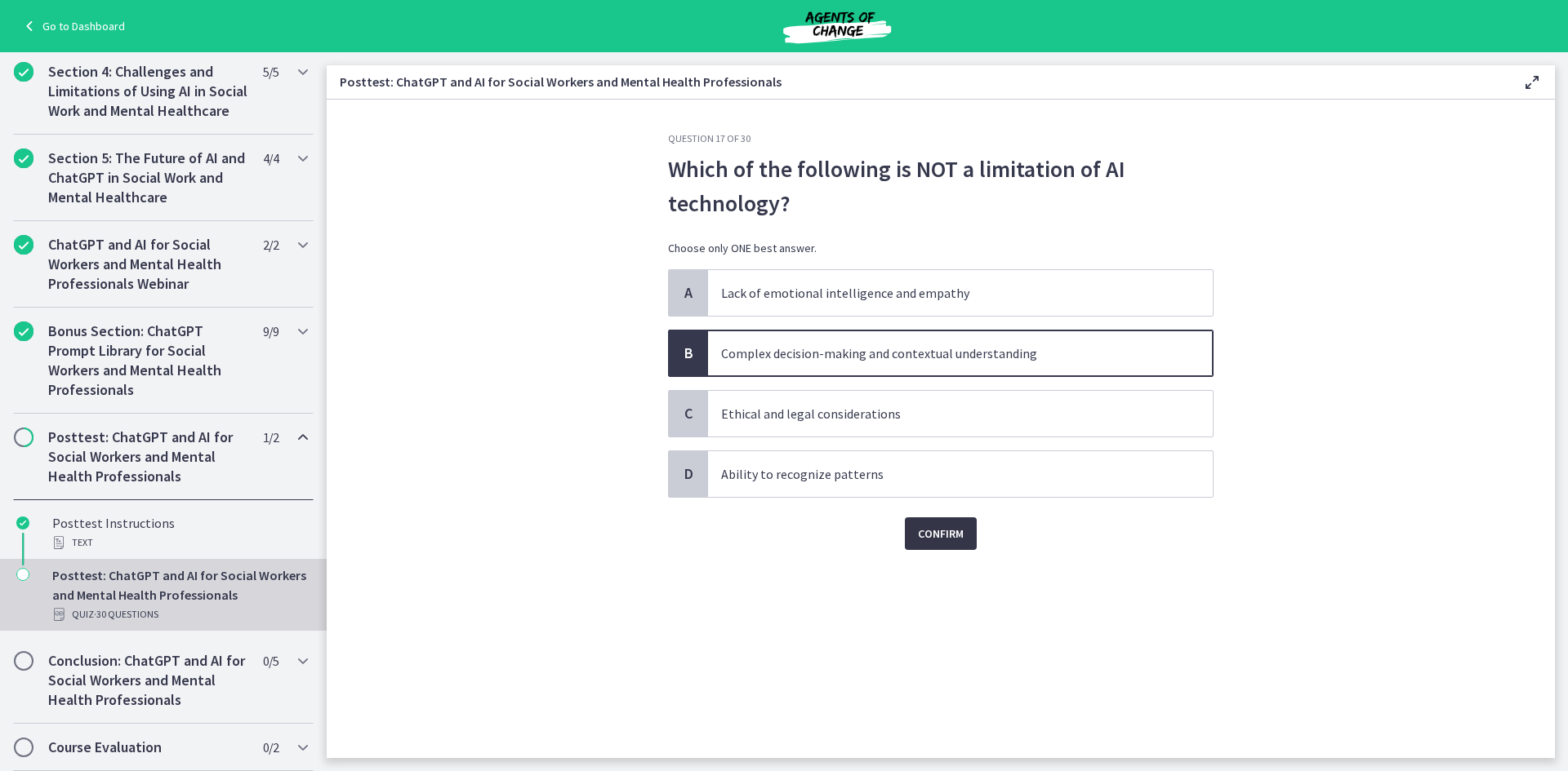
click at [958, 534] on span "Confirm" at bounding box center [940, 534] width 46 height 20
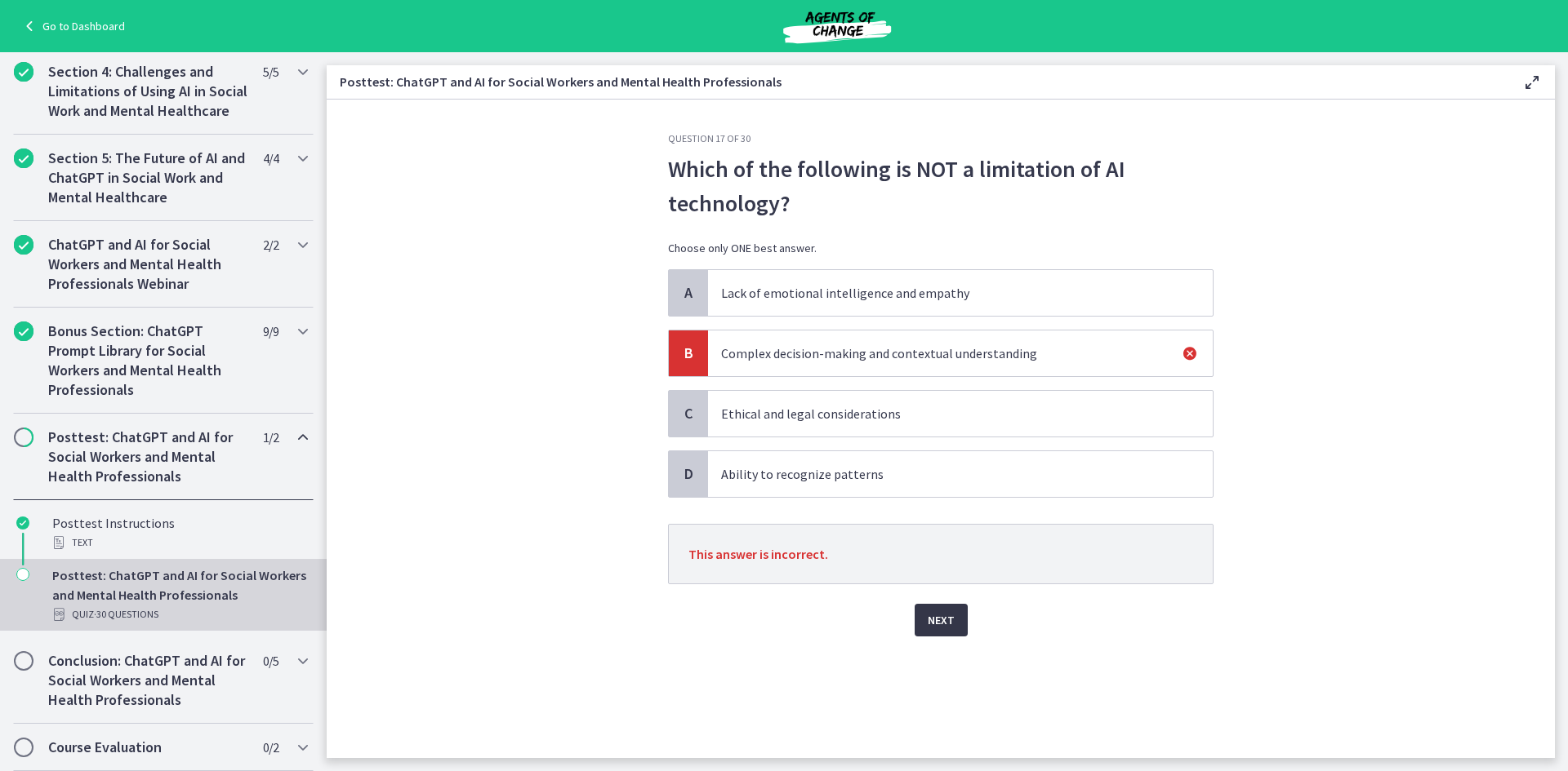
click at [956, 616] on button "Next" at bounding box center [941, 620] width 53 height 32
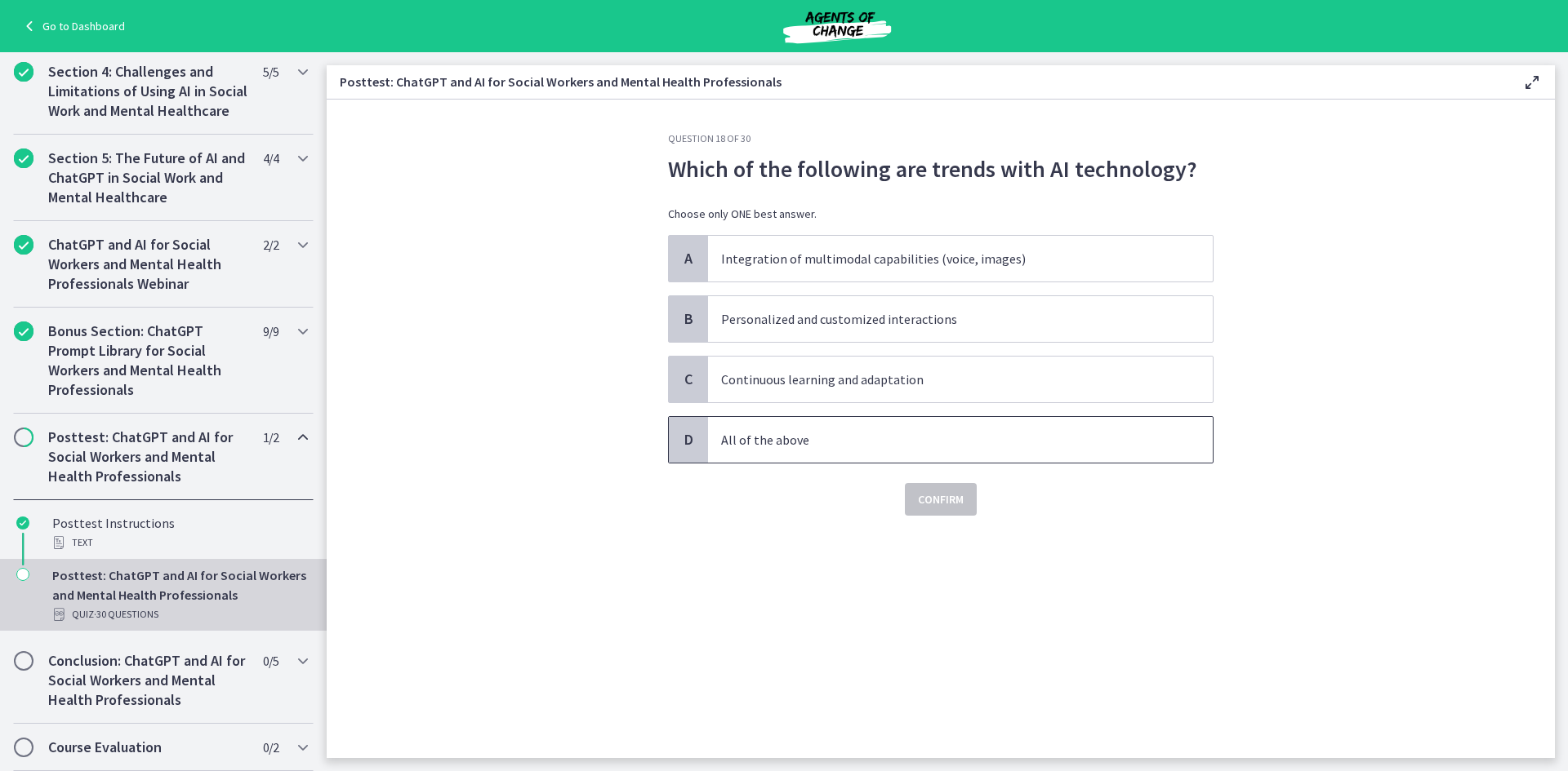
click at [829, 460] on span "All of the above" at bounding box center [960, 440] width 505 height 46
click at [924, 523] on div "Question 18 of 30 Which of the following are trends with AI technology? Choose …" at bounding box center [940, 445] width 571 height 626
click at [926, 516] on div "Question 18 of 30 Which of the following are trends with AI technology? Choose …" at bounding box center [940, 445] width 571 height 626
click at [933, 494] on span "Confirm" at bounding box center [940, 499] width 46 height 20
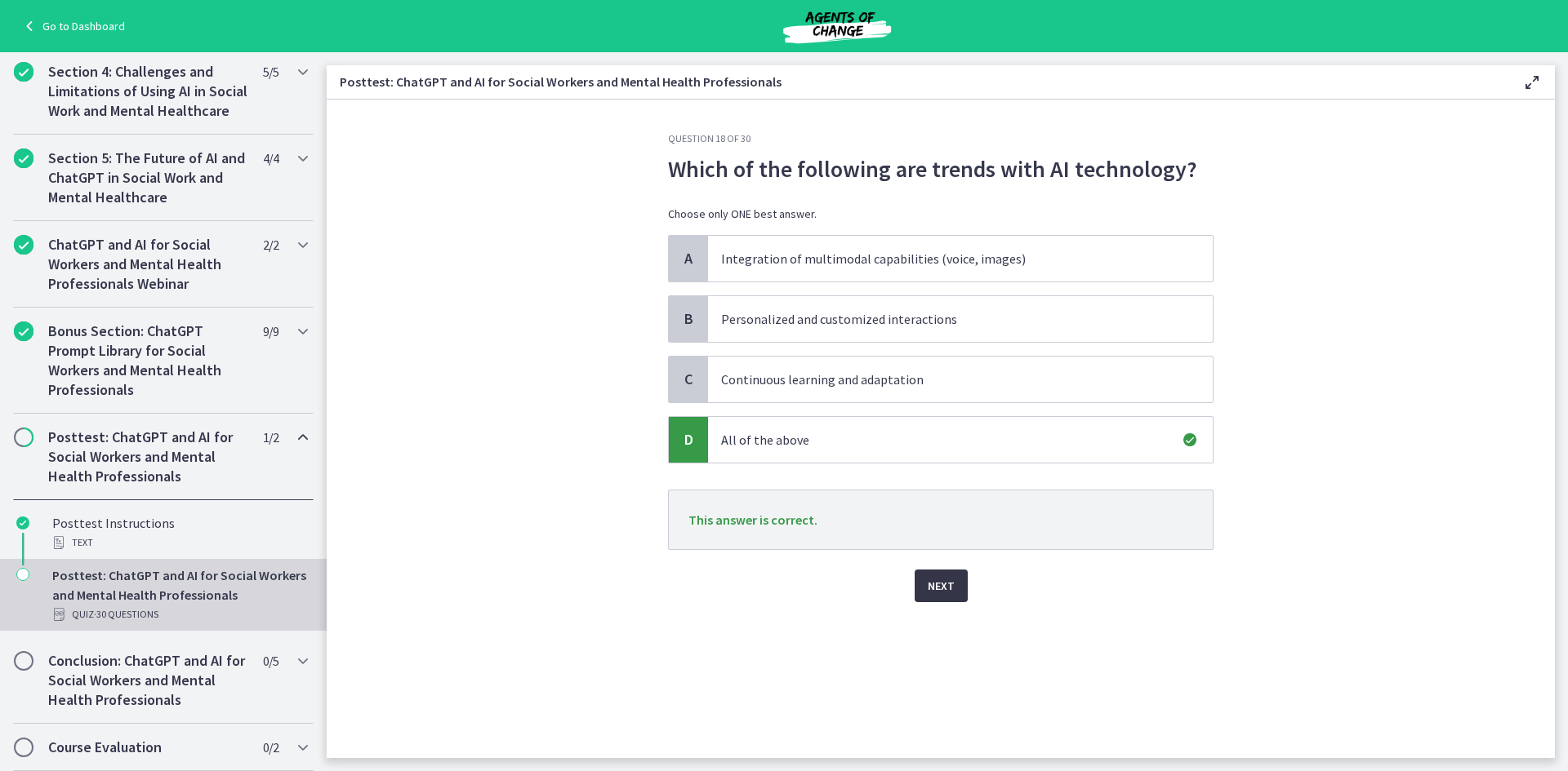
click at [942, 591] on span "Next" at bounding box center [941, 586] width 27 height 20
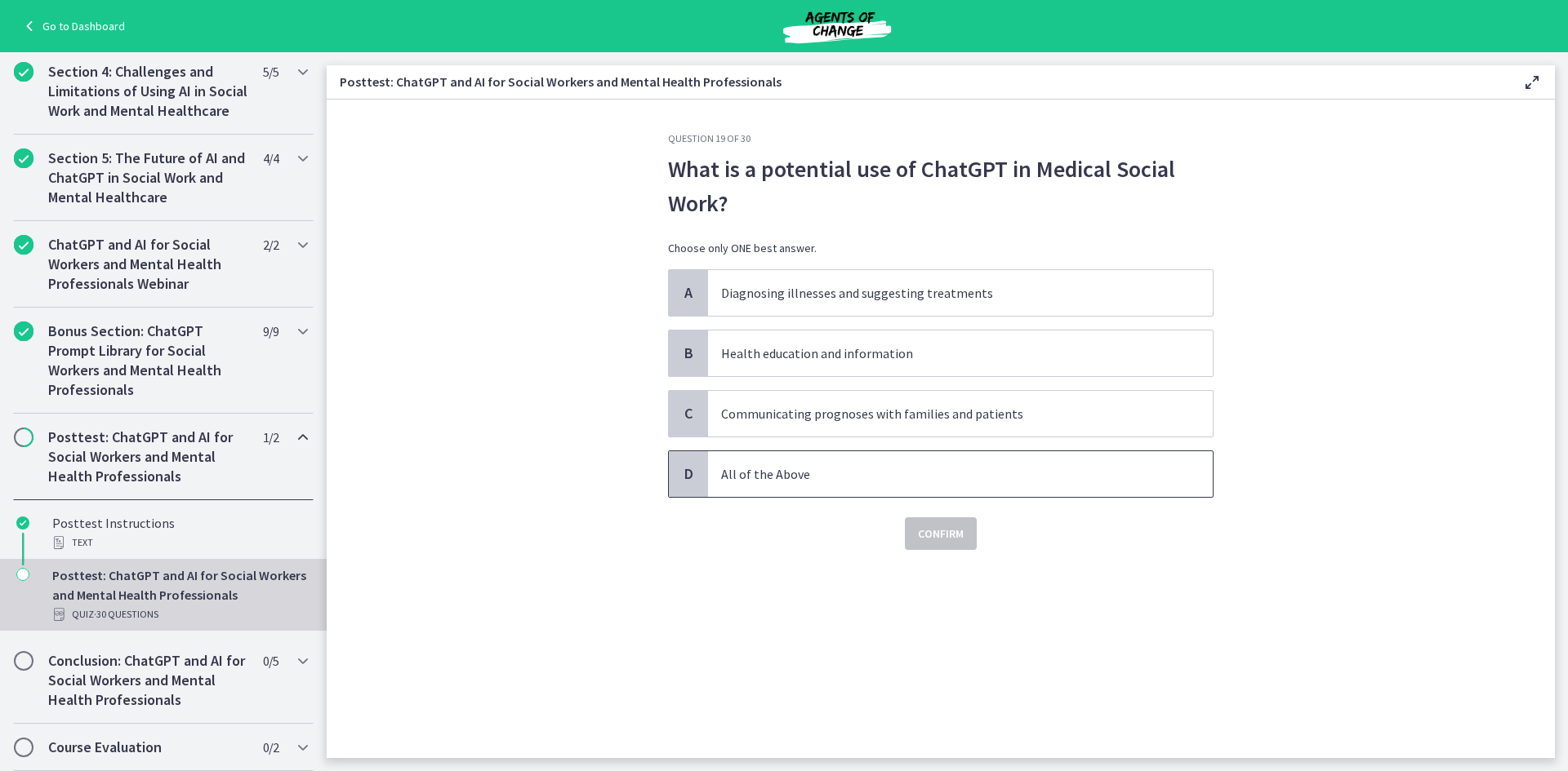
click at [915, 484] on span "All of the Above" at bounding box center [960, 474] width 505 height 46
click at [940, 546] on button "Confirm" at bounding box center [941, 534] width 72 height 32
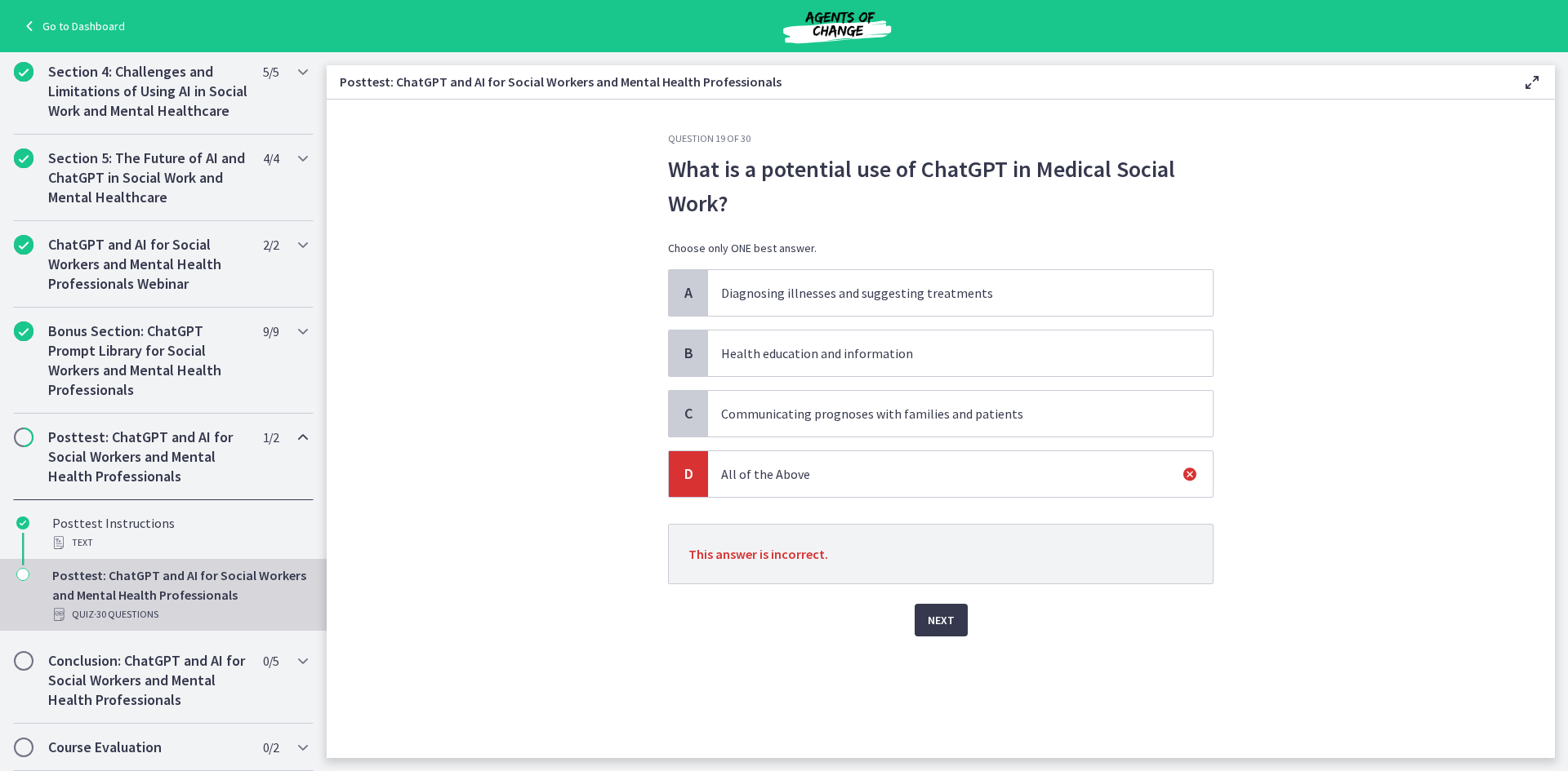
click at [951, 638] on div "Question 19 of 30 What is a potential use of ChatGPT in Medical Social Work? Ch…" at bounding box center [940, 445] width 571 height 626
click at [949, 622] on span "Next" at bounding box center [941, 620] width 27 height 20
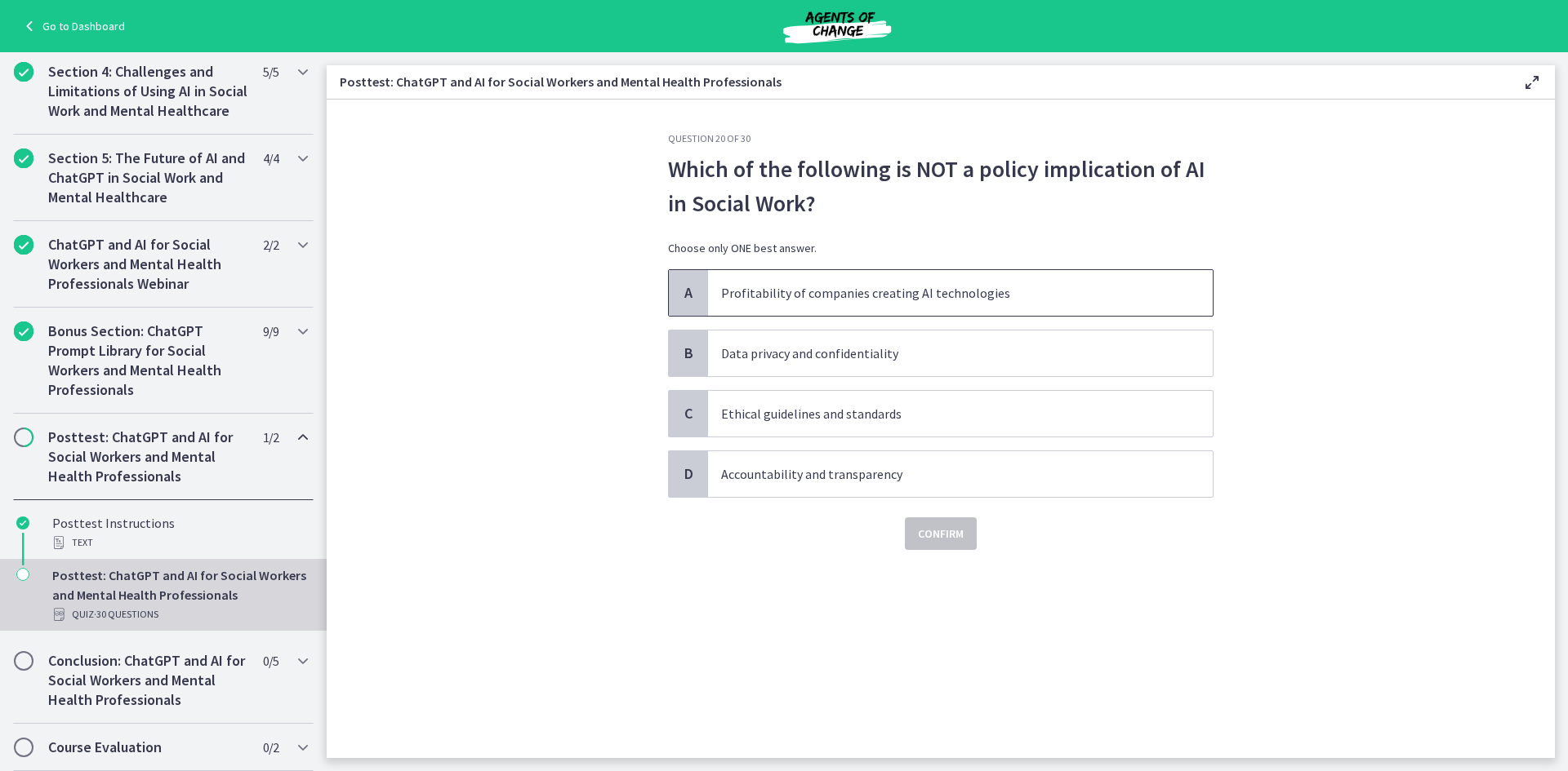
click at [964, 312] on span "Profitability of companies creating AI technologies" at bounding box center [960, 293] width 505 height 46
click at [936, 528] on span "Confirm" at bounding box center [940, 534] width 46 height 20
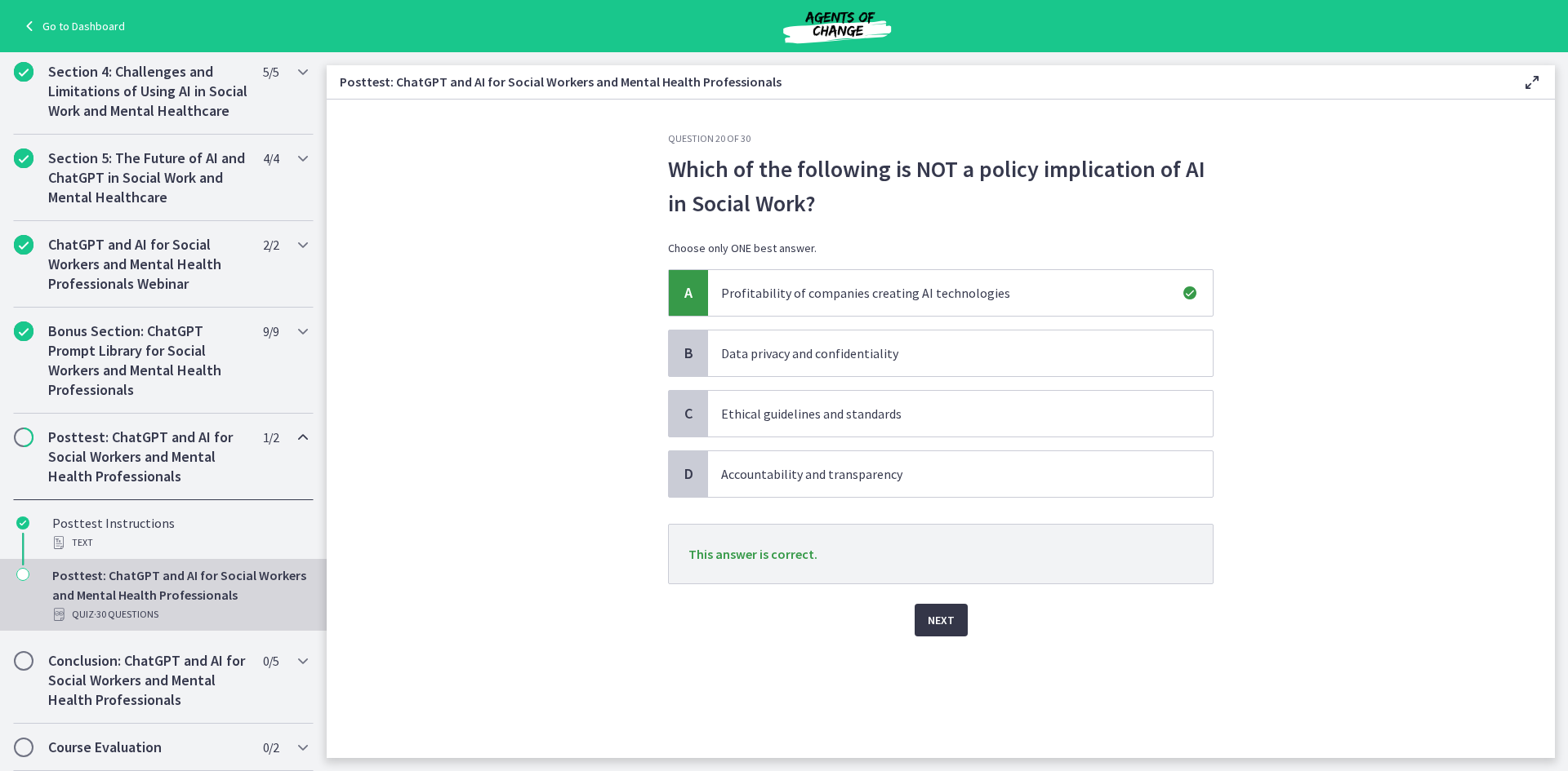
click at [953, 630] on button "Next" at bounding box center [941, 620] width 53 height 32
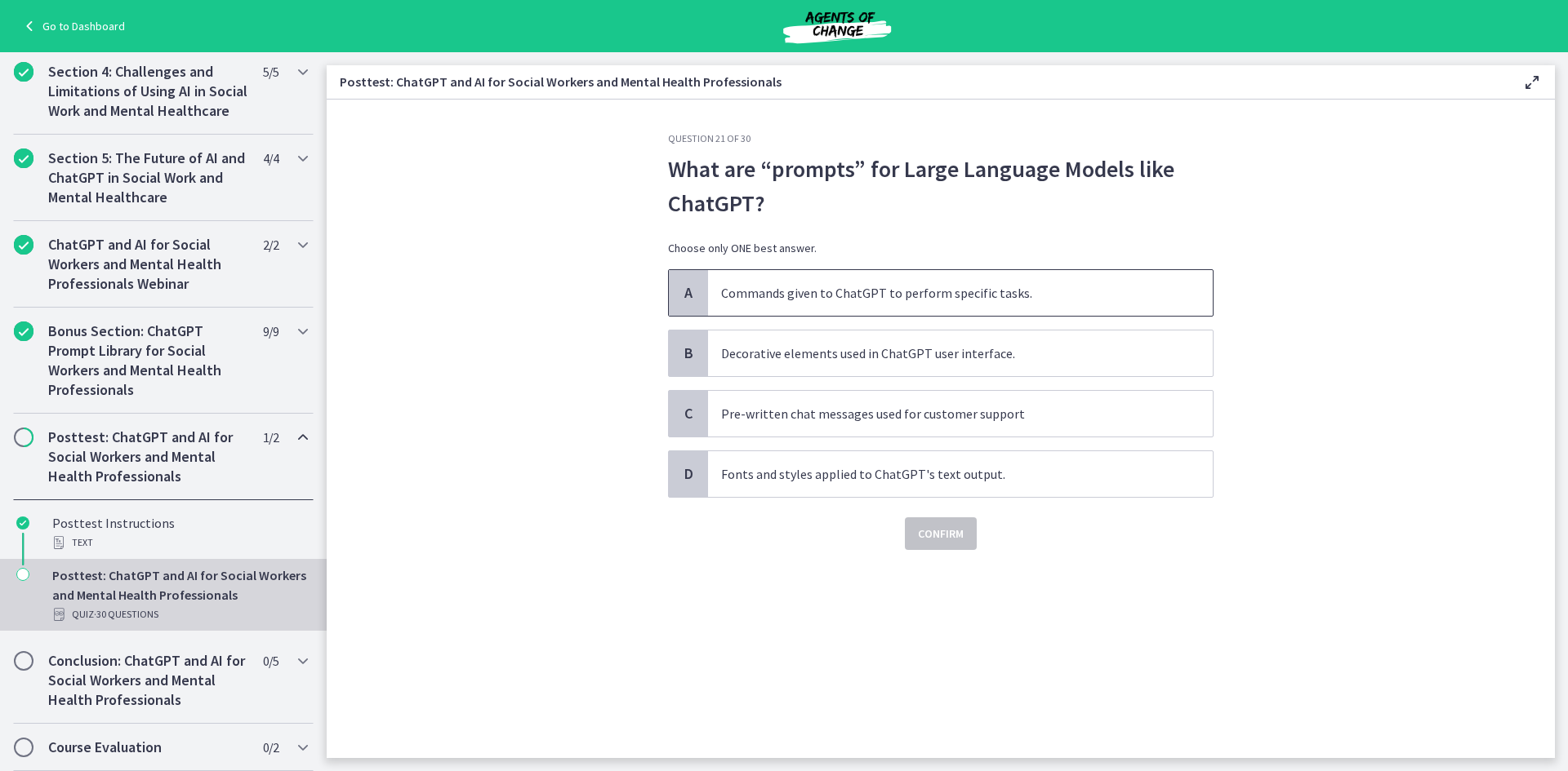
click at [1028, 296] on p "Commands given to ChatGPT to perform specific tasks." at bounding box center [944, 293] width 446 height 20
click at [958, 524] on span "Confirm" at bounding box center [940, 534] width 46 height 20
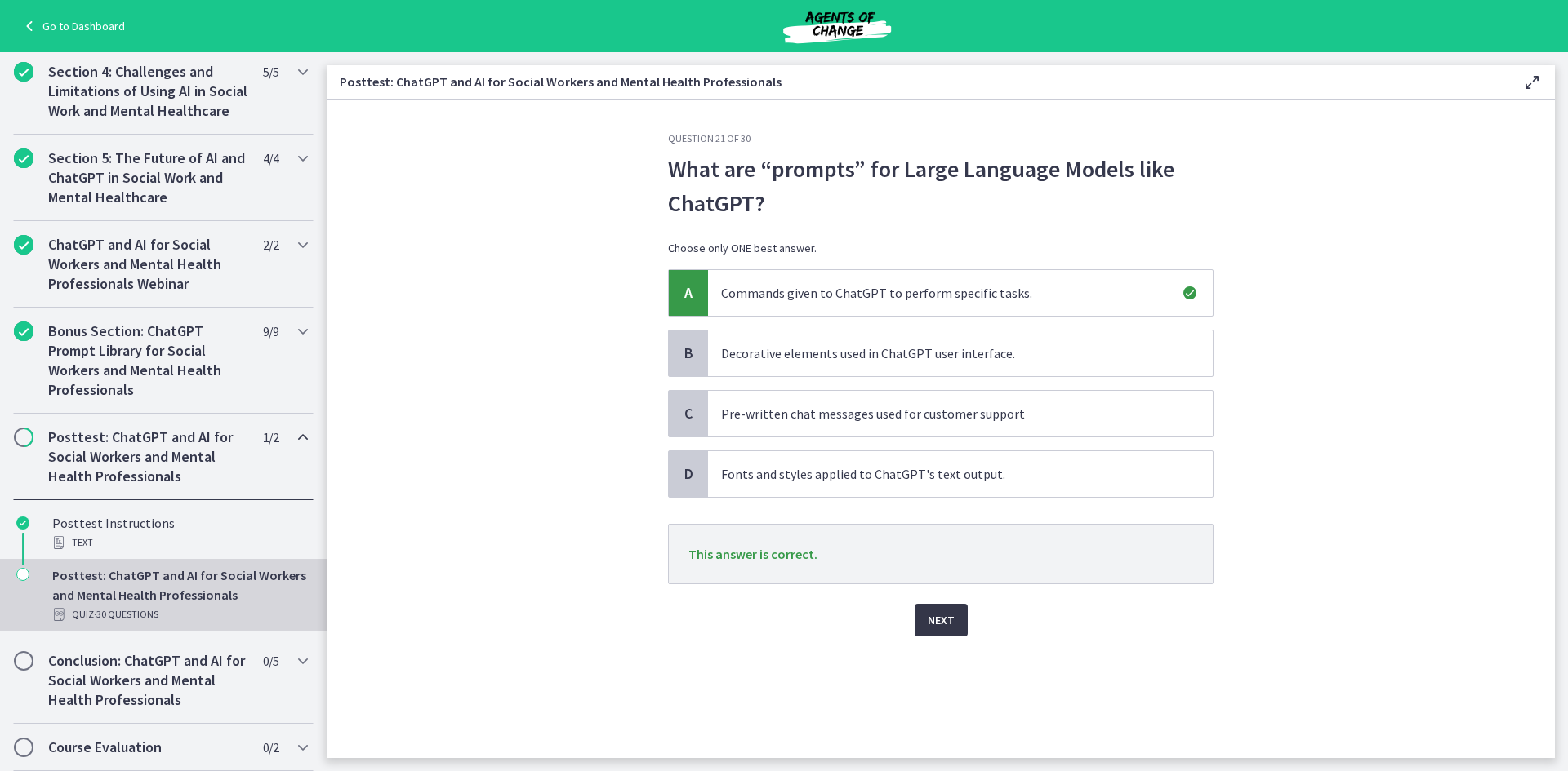
click at [955, 632] on button "Next" at bounding box center [941, 620] width 53 height 32
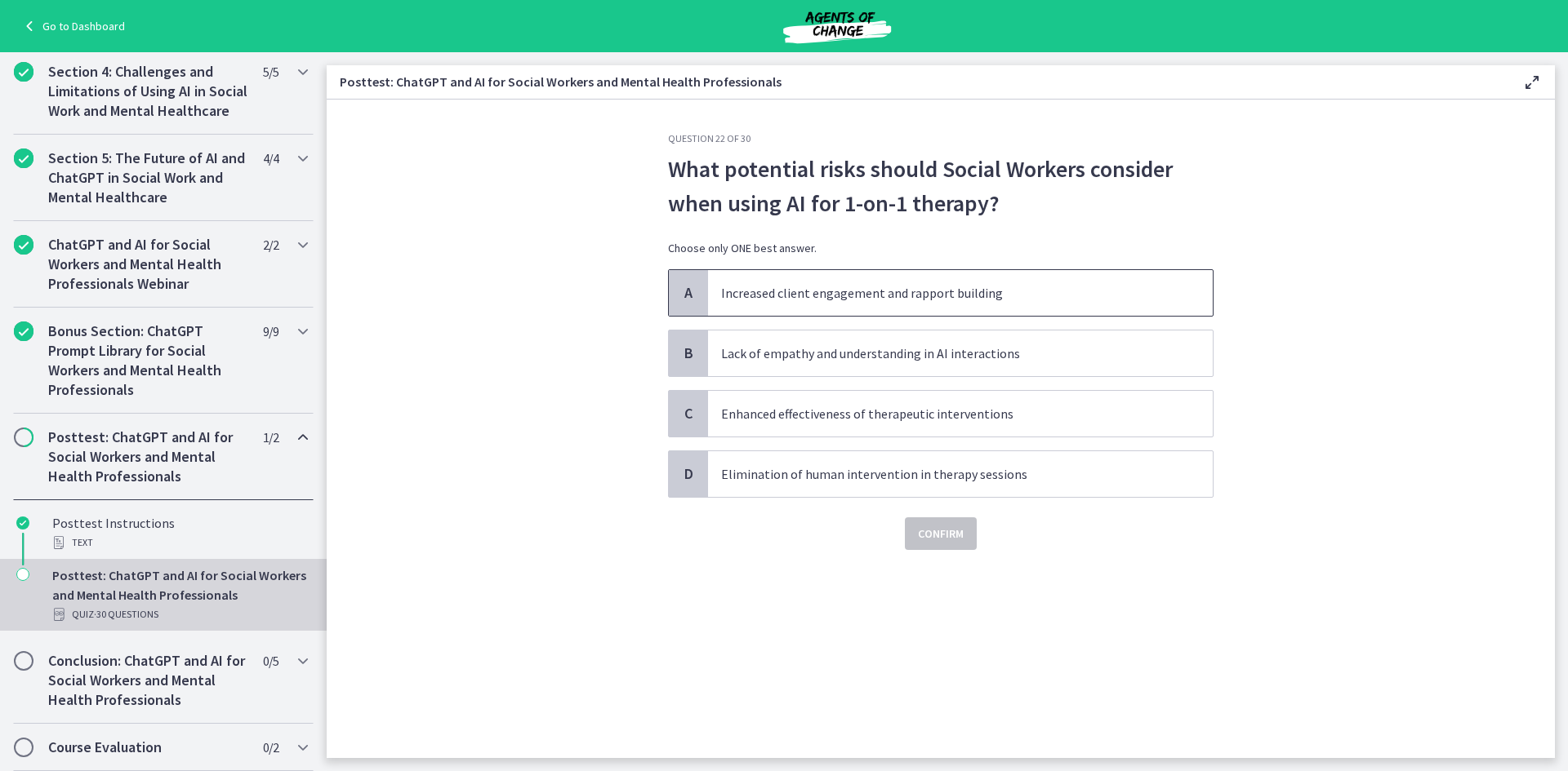
click at [1028, 285] on p "Increased client engagement and rapport building" at bounding box center [944, 293] width 446 height 20
click at [927, 525] on span "Confirm" at bounding box center [940, 534] width 46 height 20
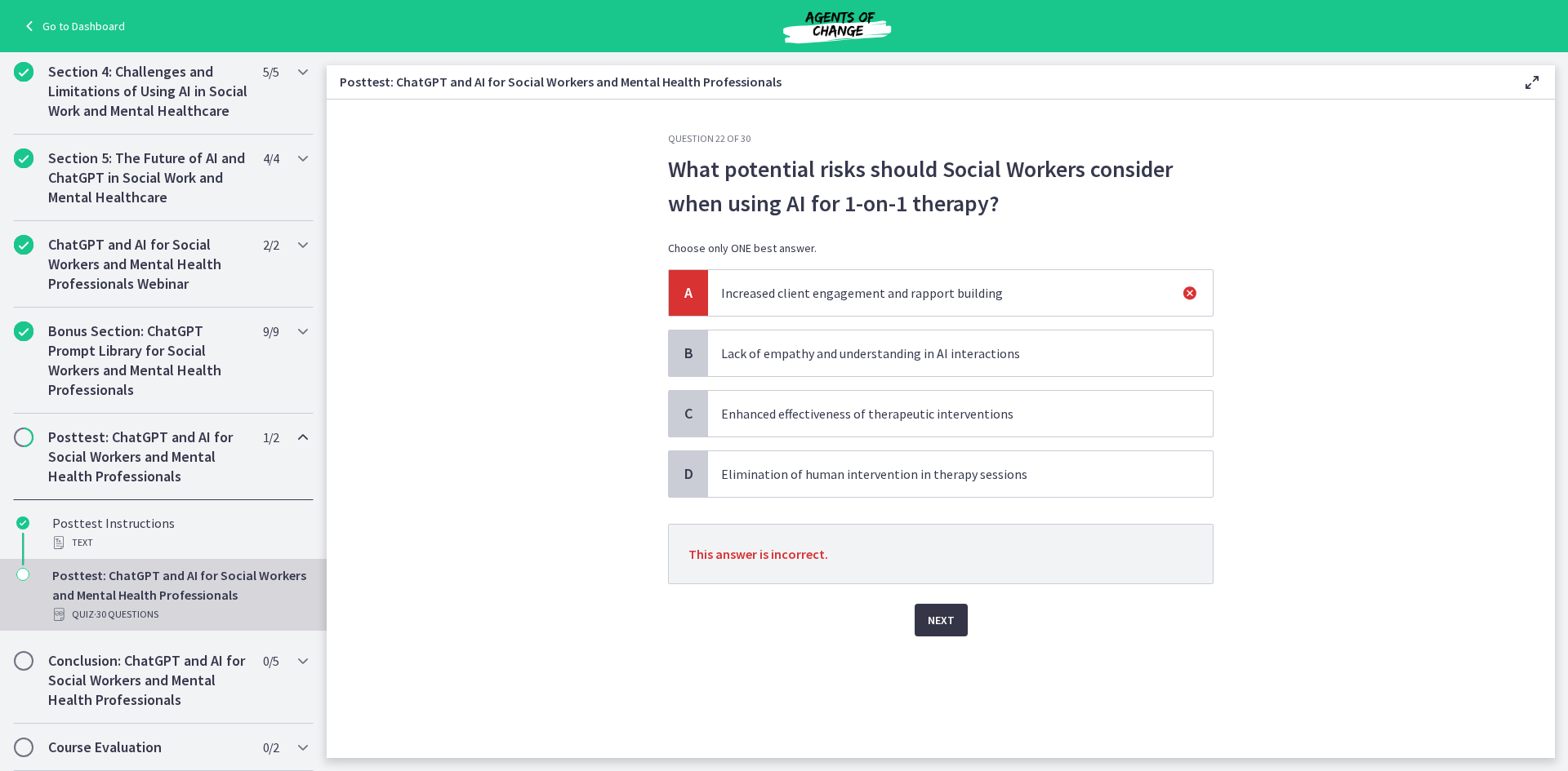
click at [933, 613] on span "Next" at bounding box center [941, 620] width 27 height 20
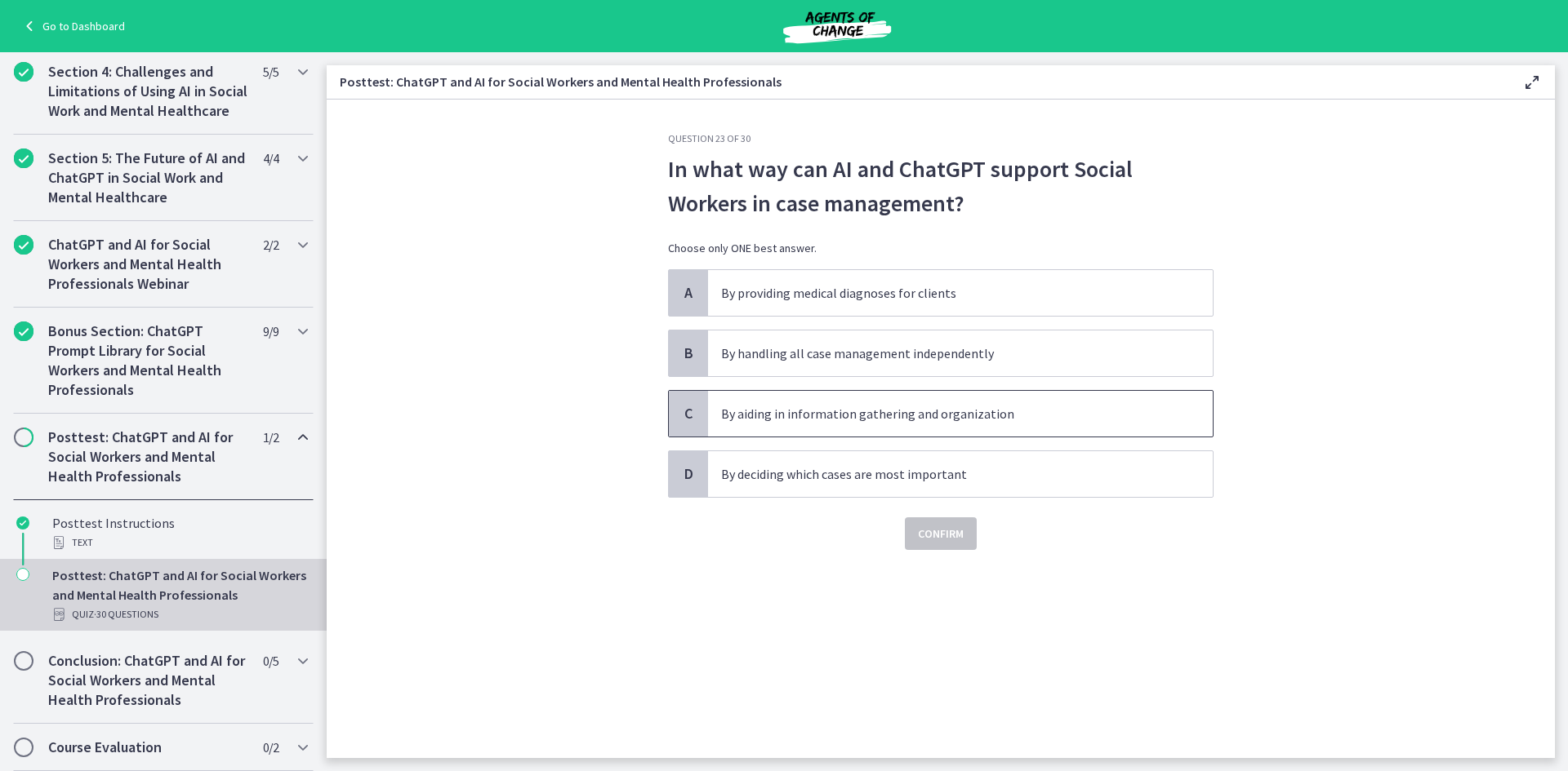
click at [1020, 424] on span "By aiding in information gathering and organization" at bounding box center [960, 413] width 505 height 46
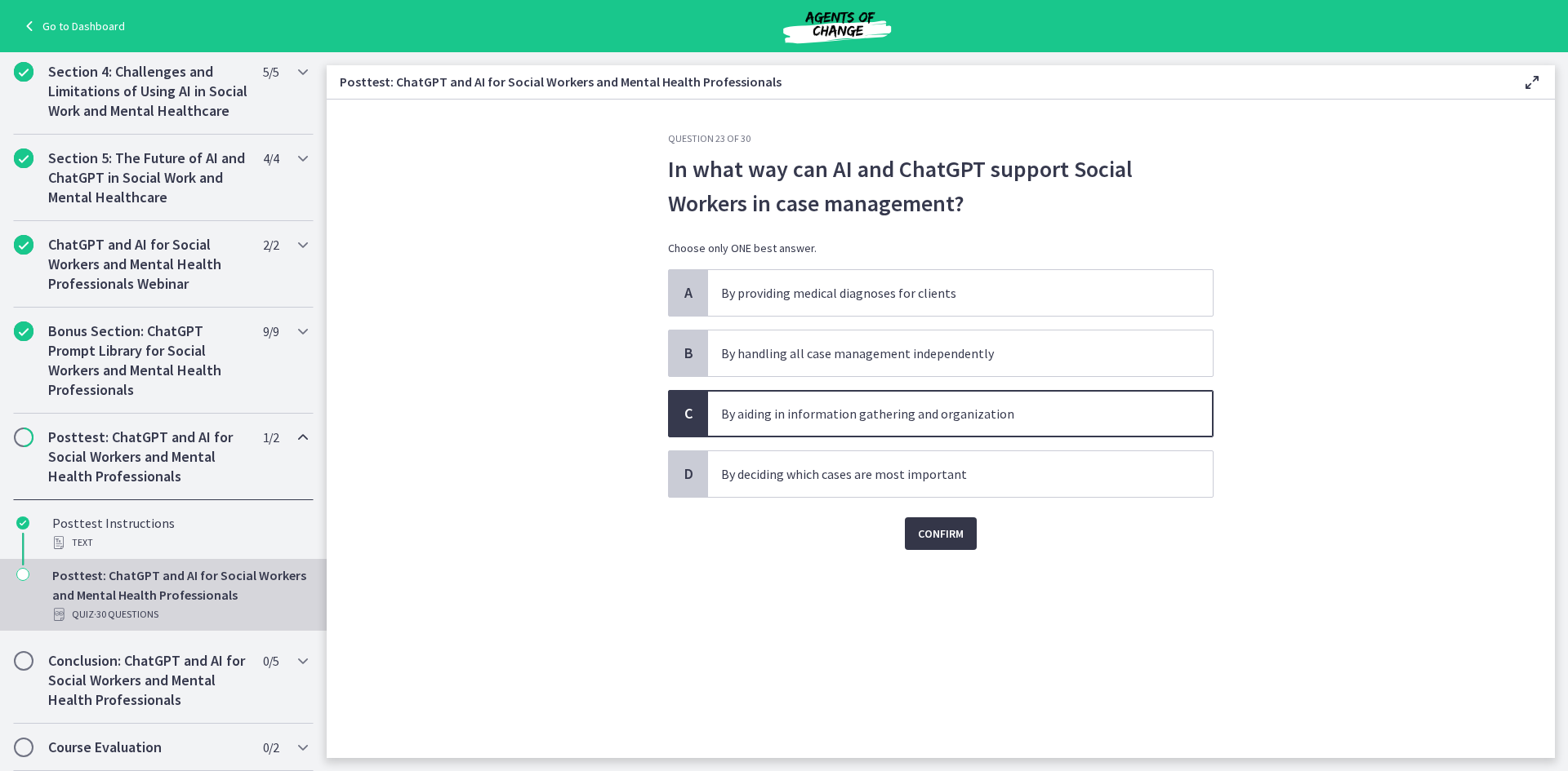
click at [952, 539] on span "Confirm" at bounding box center [940, 534] width 46 height 20
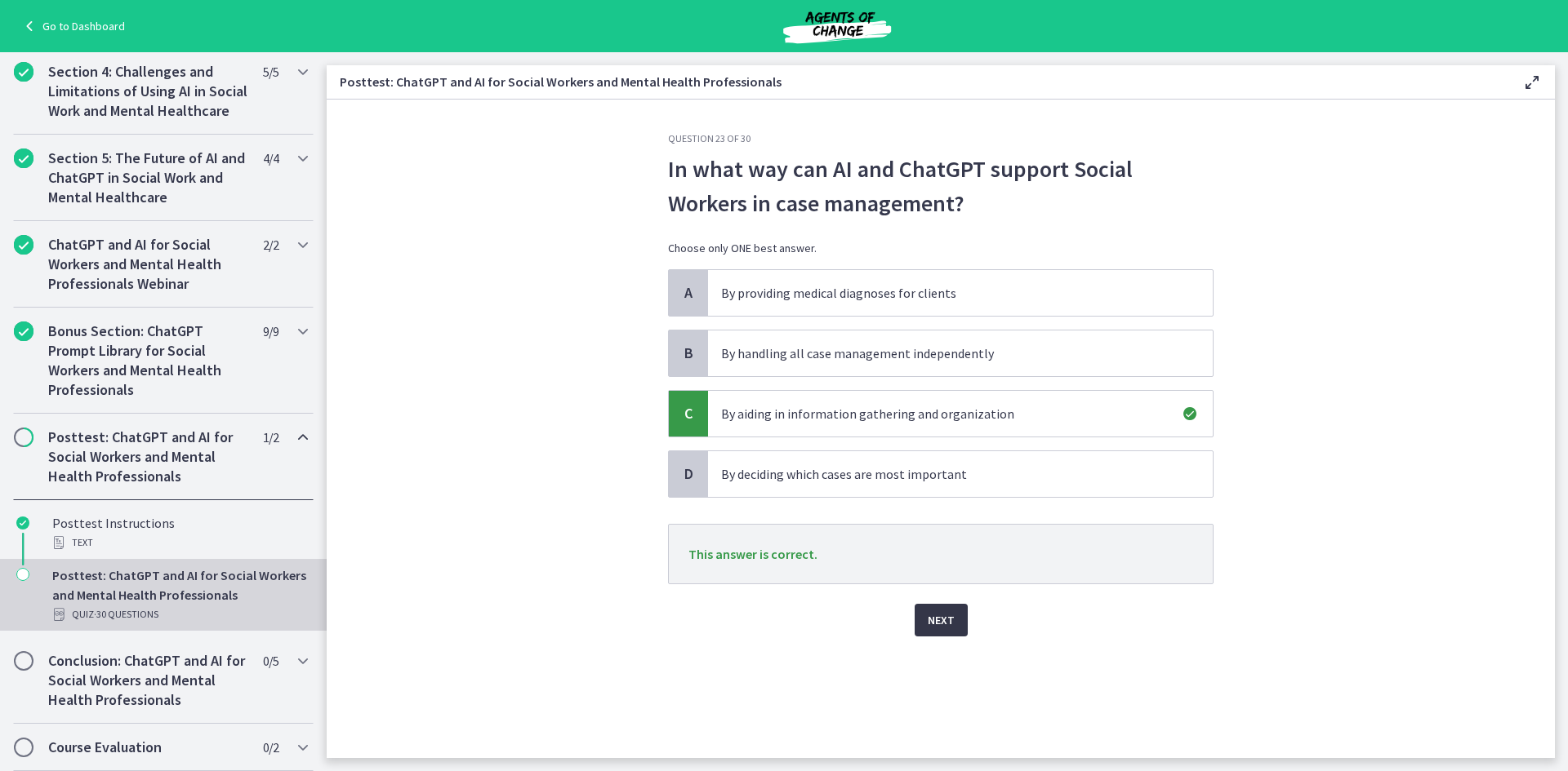
click at [947, 607] on button "Next" at bounding box center [941, 620] width 53 height 32
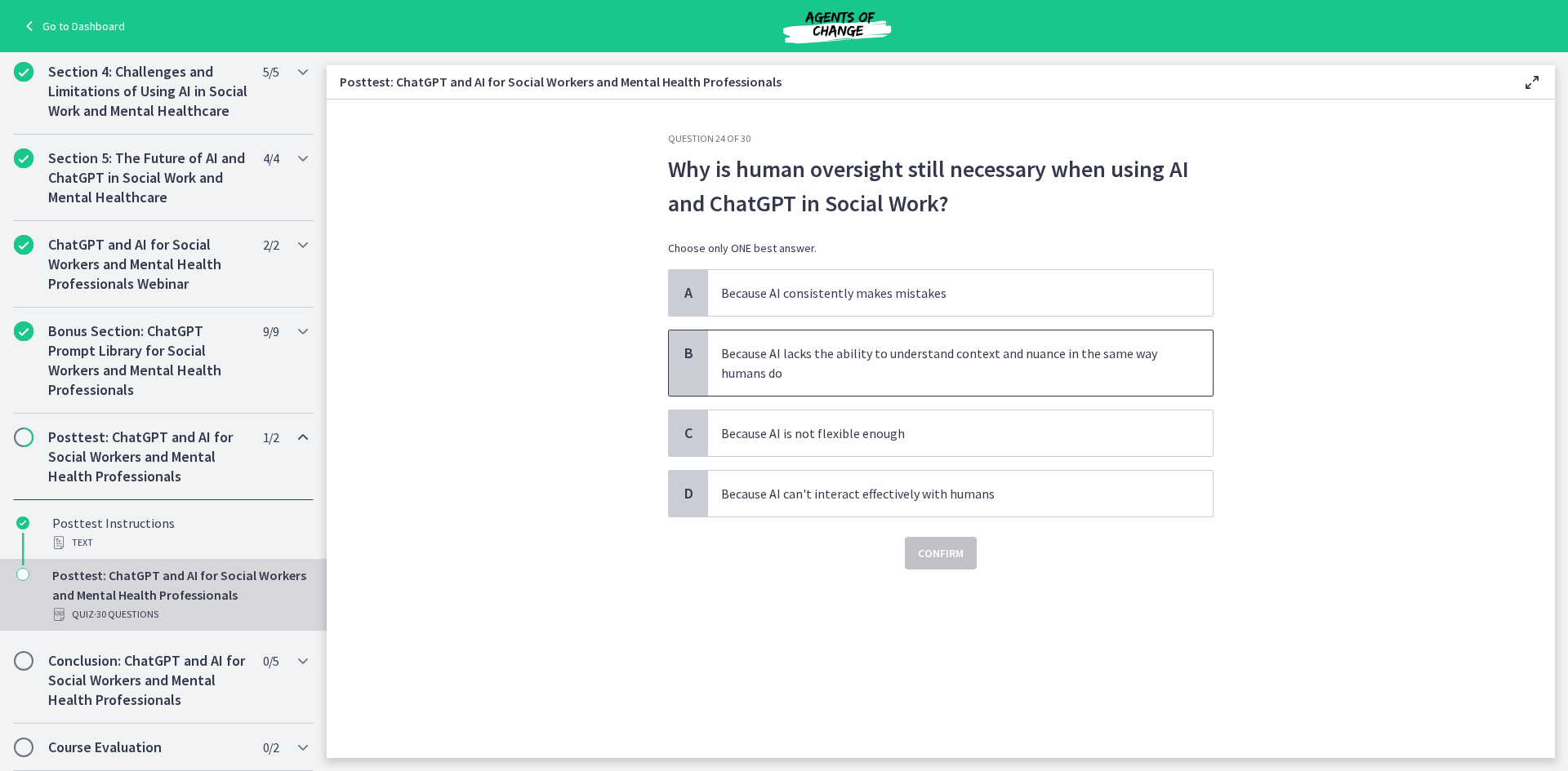
click at [1013, 370] on p "Because AI lacks the ability to understand context and nuance in the same way h…" at bounding box center [944, 362] width 446 height 39
click at [964, 556] on button "Confirm" at bounding box center [941, 553] width 72 height 32
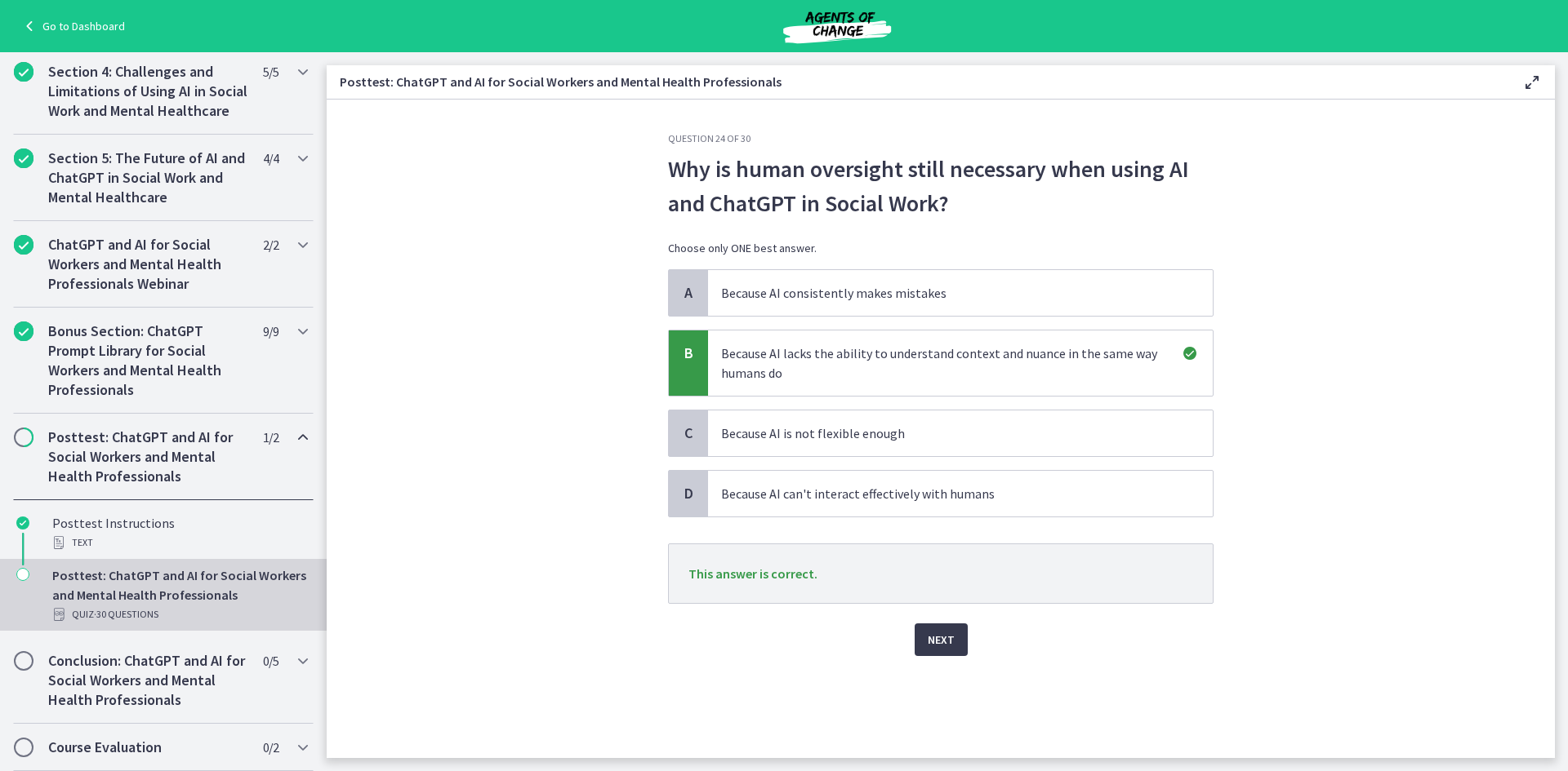
click at [968, 643] on div "Next" at bounding box center [940, 630] width 545 height 52
click at [963, 642] on button "Next" at bounding box center [941, 640] width 53 height 32
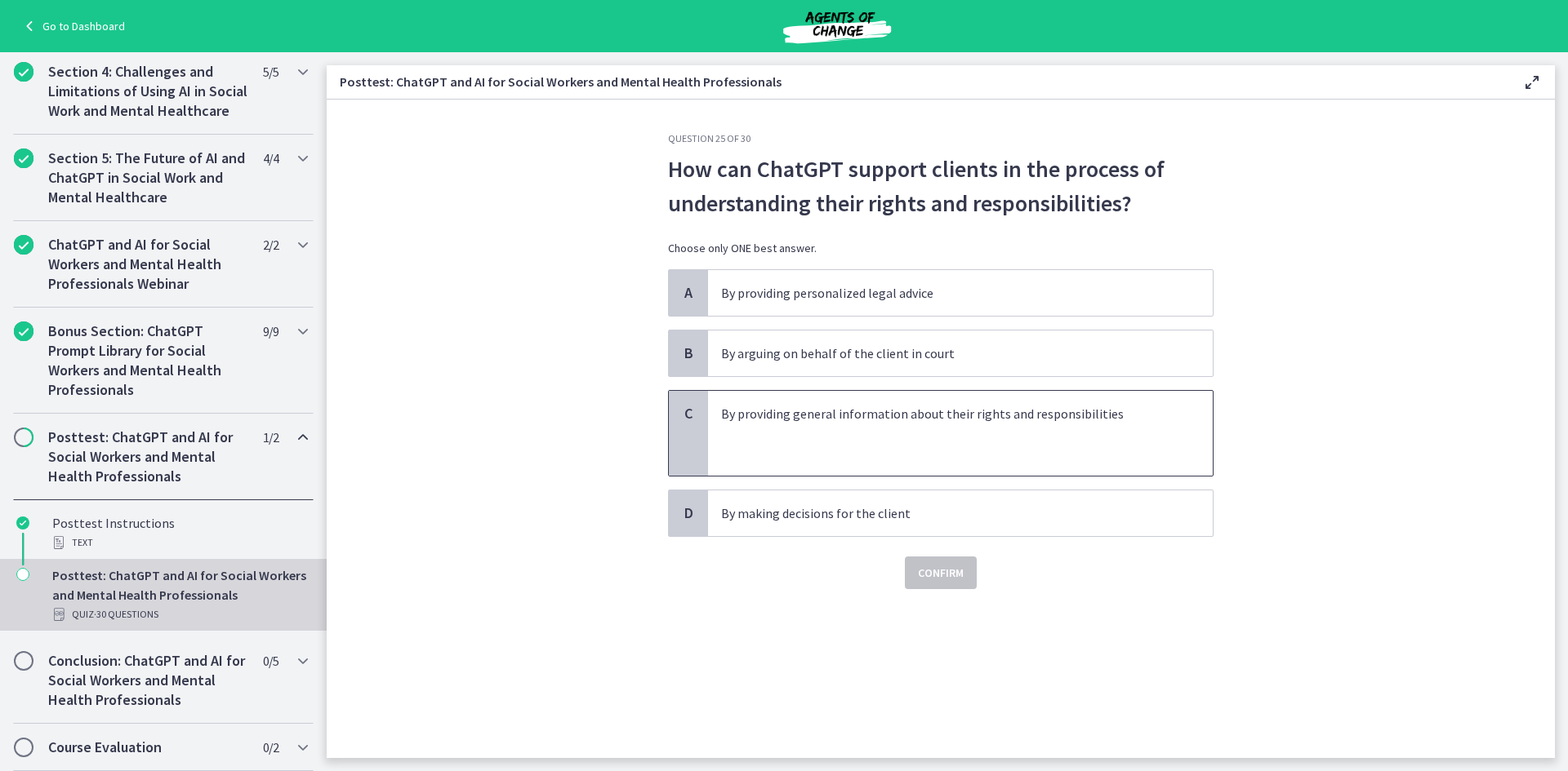
click at [1025, 425] on p at bounding box center [944, 433] width 446 height 20
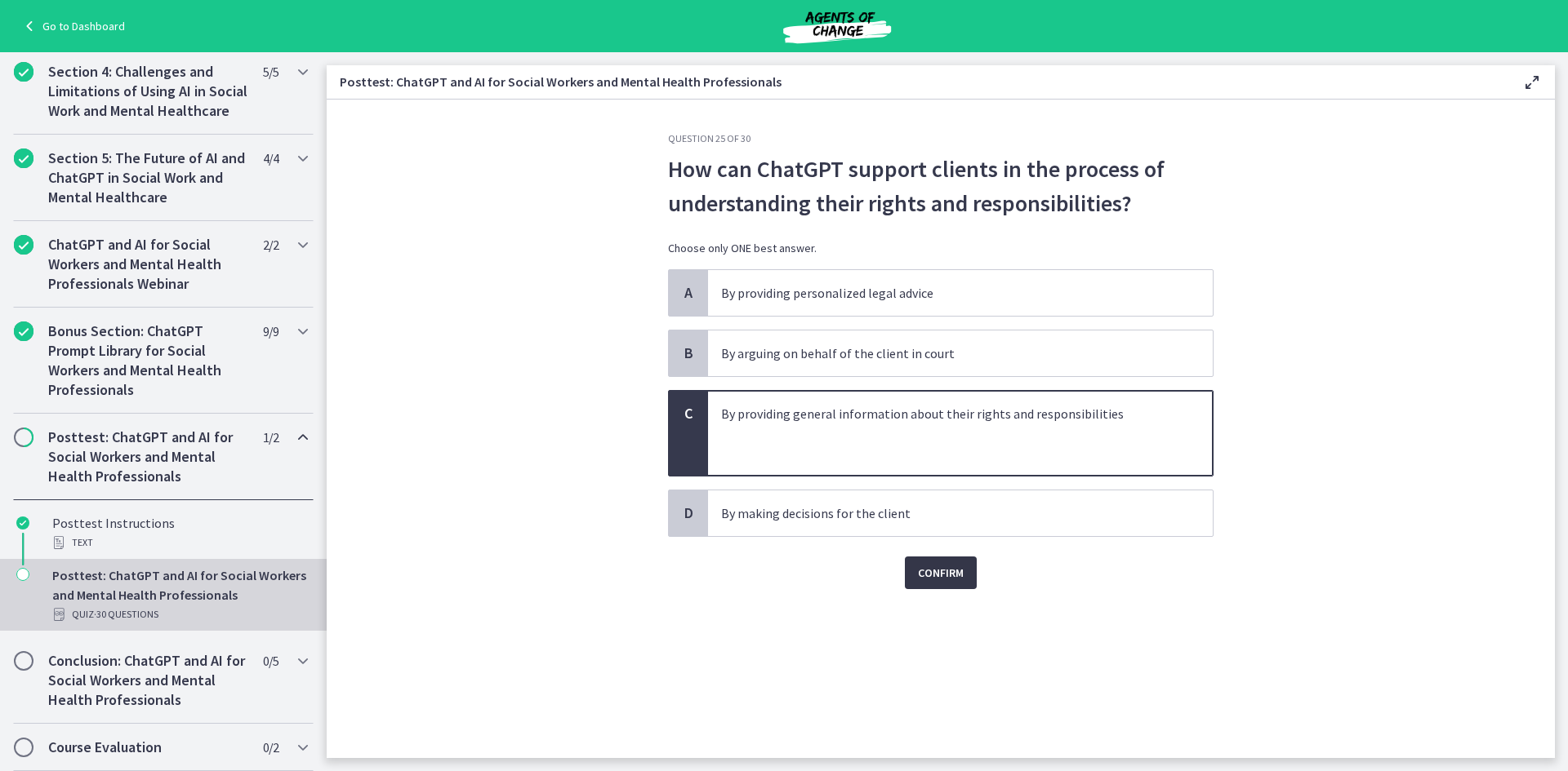
click at [951, 578] on span "Confirm" at bounding box center [940, 573] width 46 height 20
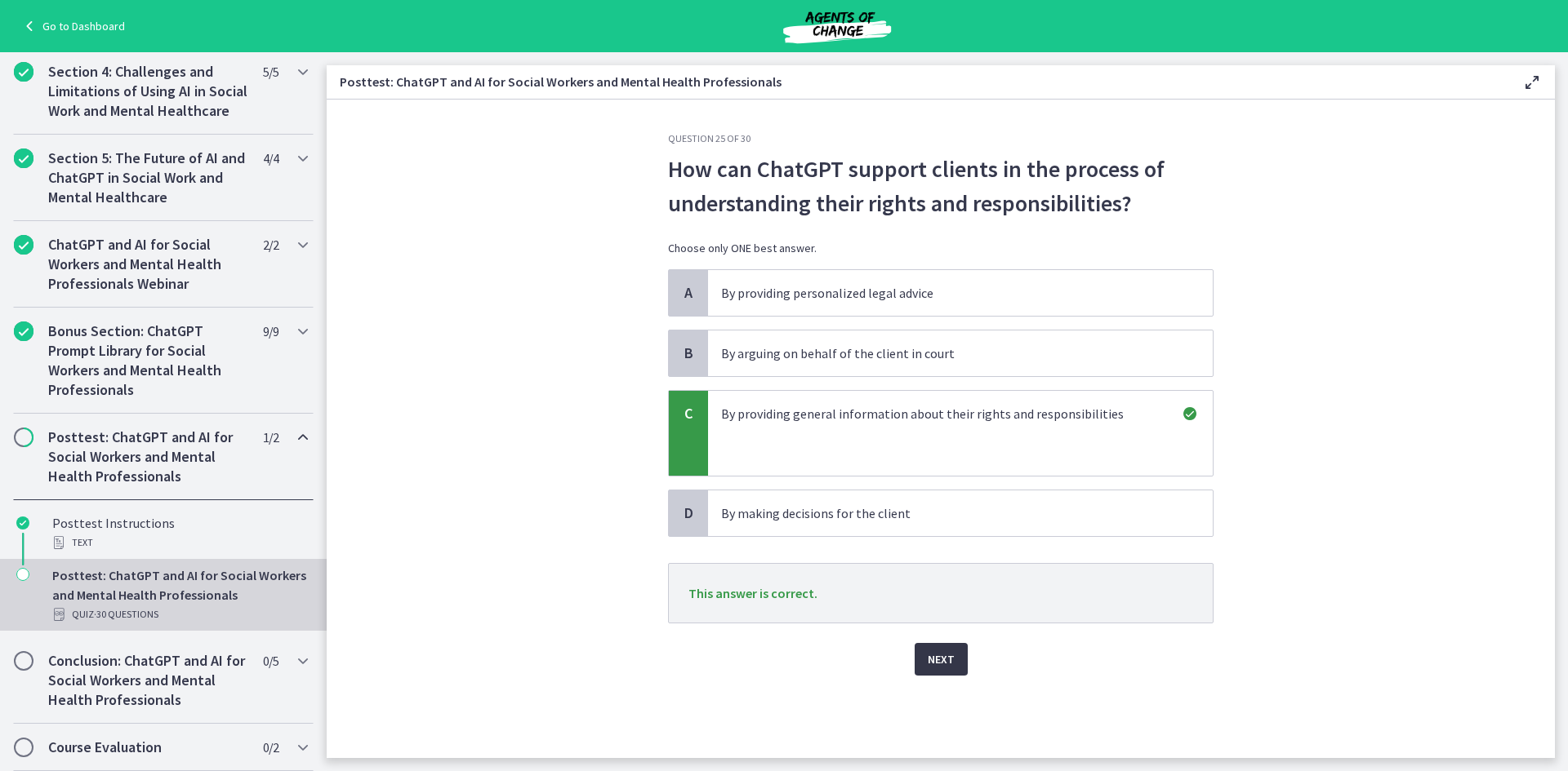
click at [956, 661] on button "Next" at bounding box center [941, 659] width 53 height 32
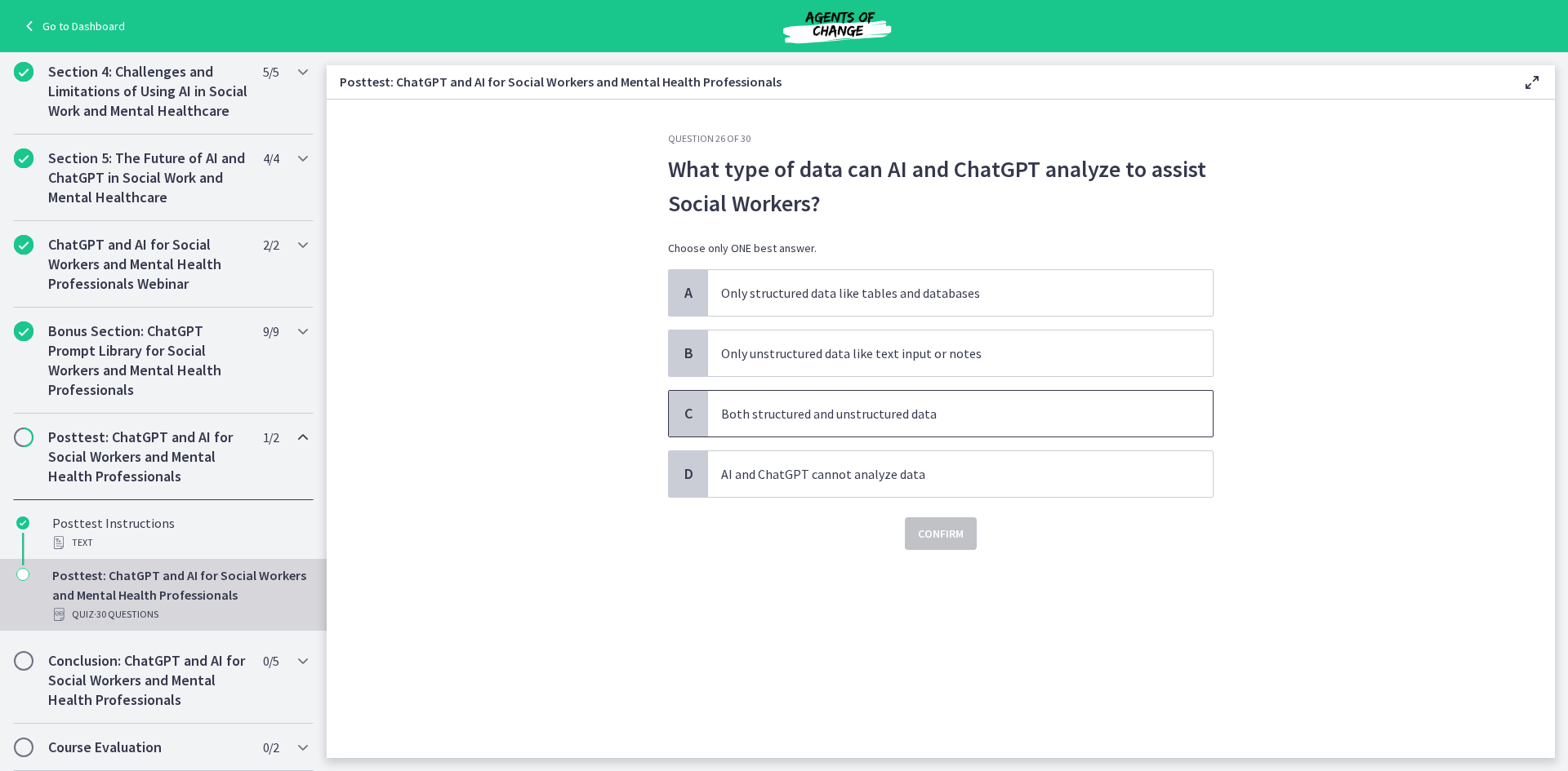
click at [947, 412] on p "Both structured and unstructured data" at bounding box center [944, 413] width 446 height 20
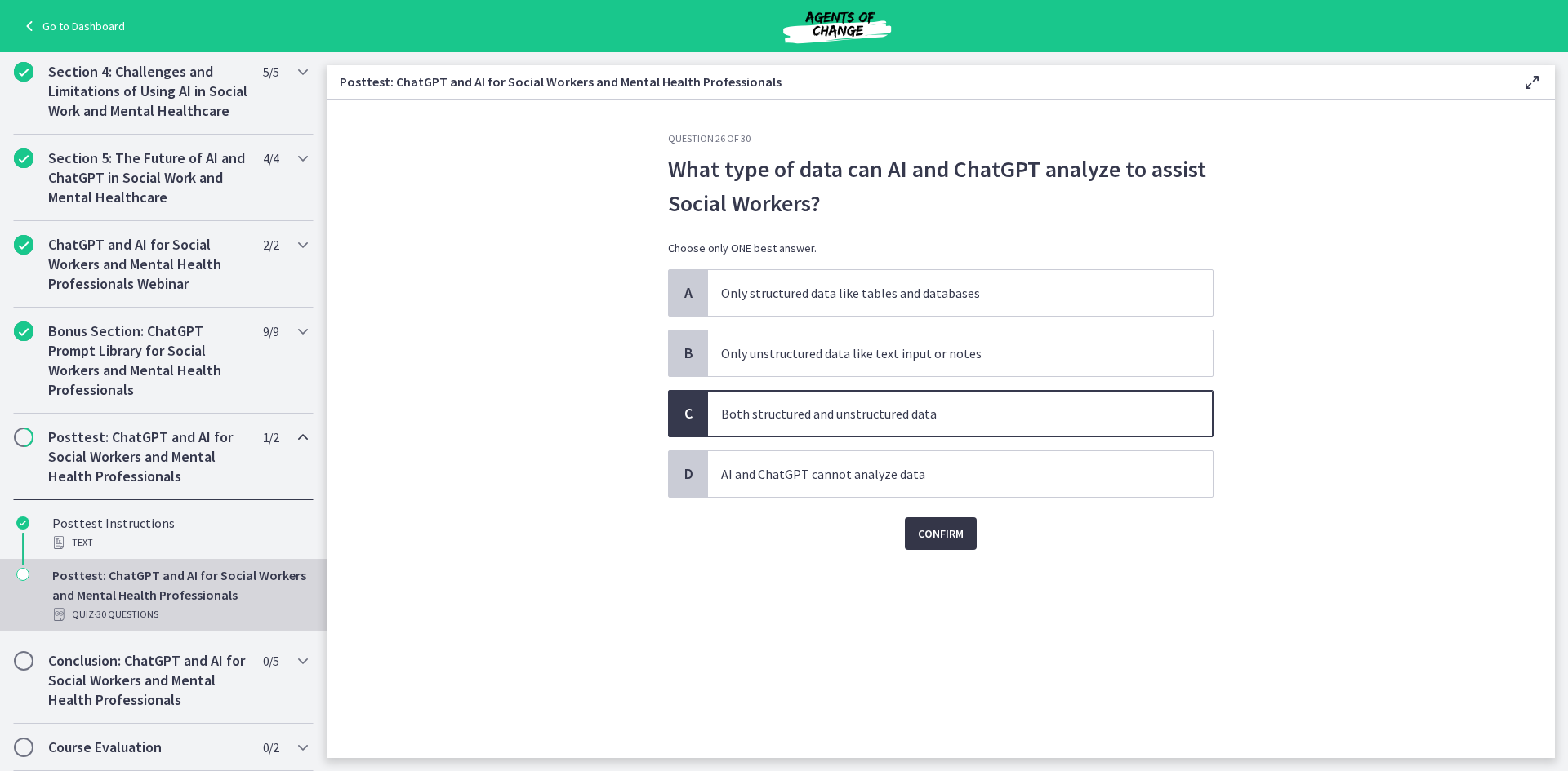
click at [937, 542] on span "Confirm" at bounding box center [940, 534] width 46 height 20
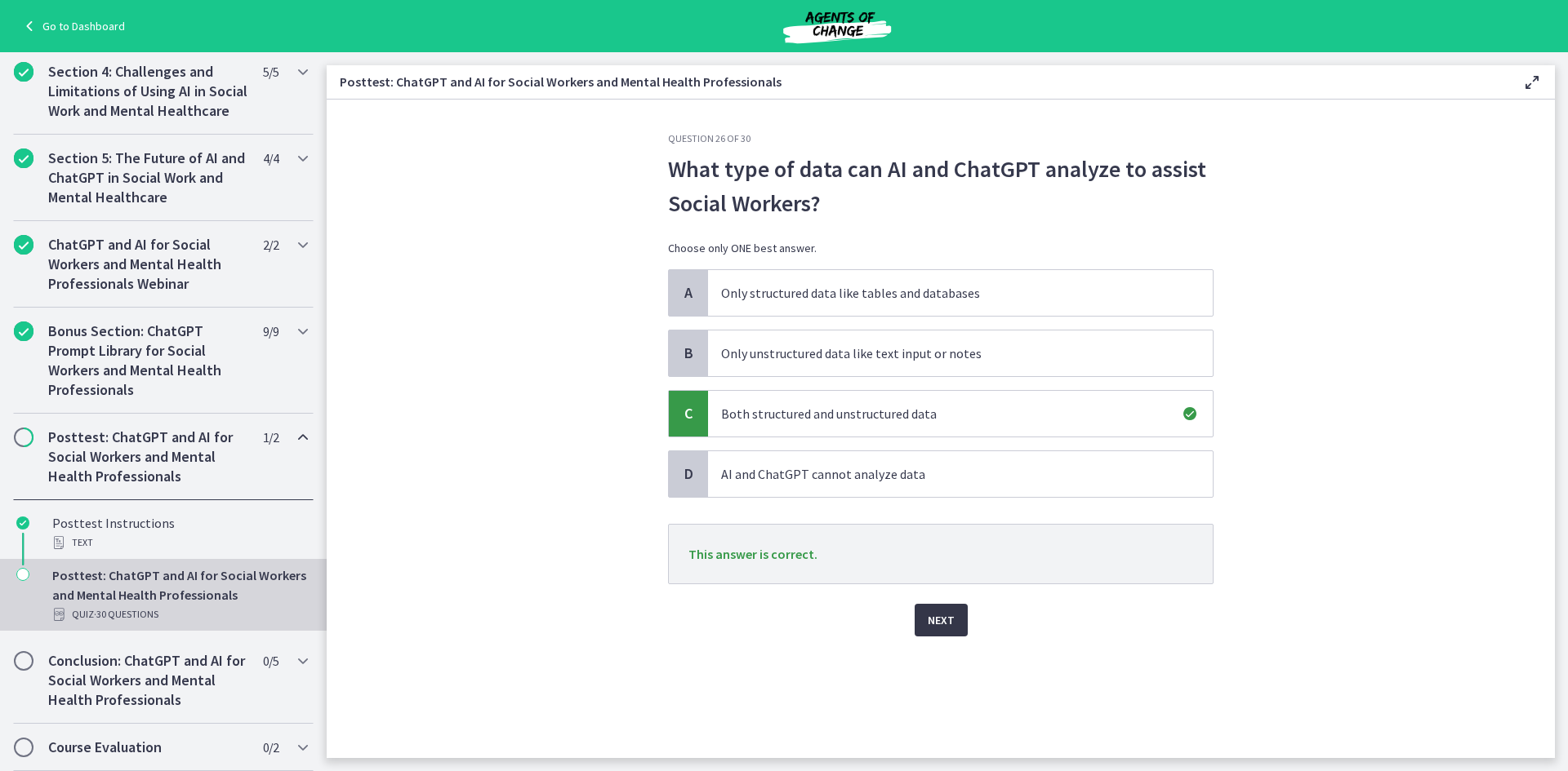
click at [941, 633] on button "Next" at bounding box center [941, 620] width 53 height 32
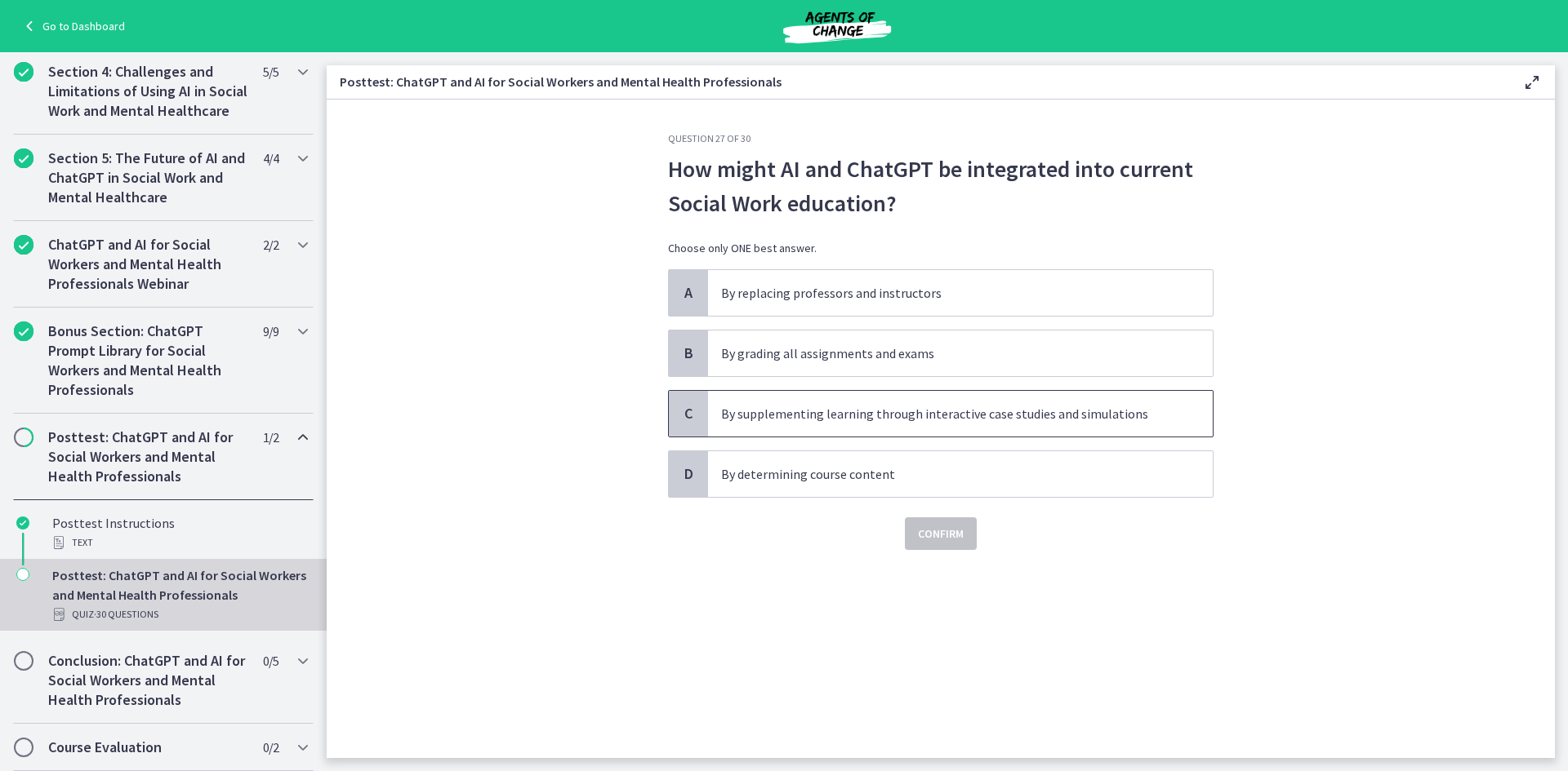
click at [1035, 428] on span "By supplementing learning through interactive case studies and simulations" at bounding box center [960, 413] width 505 height 46
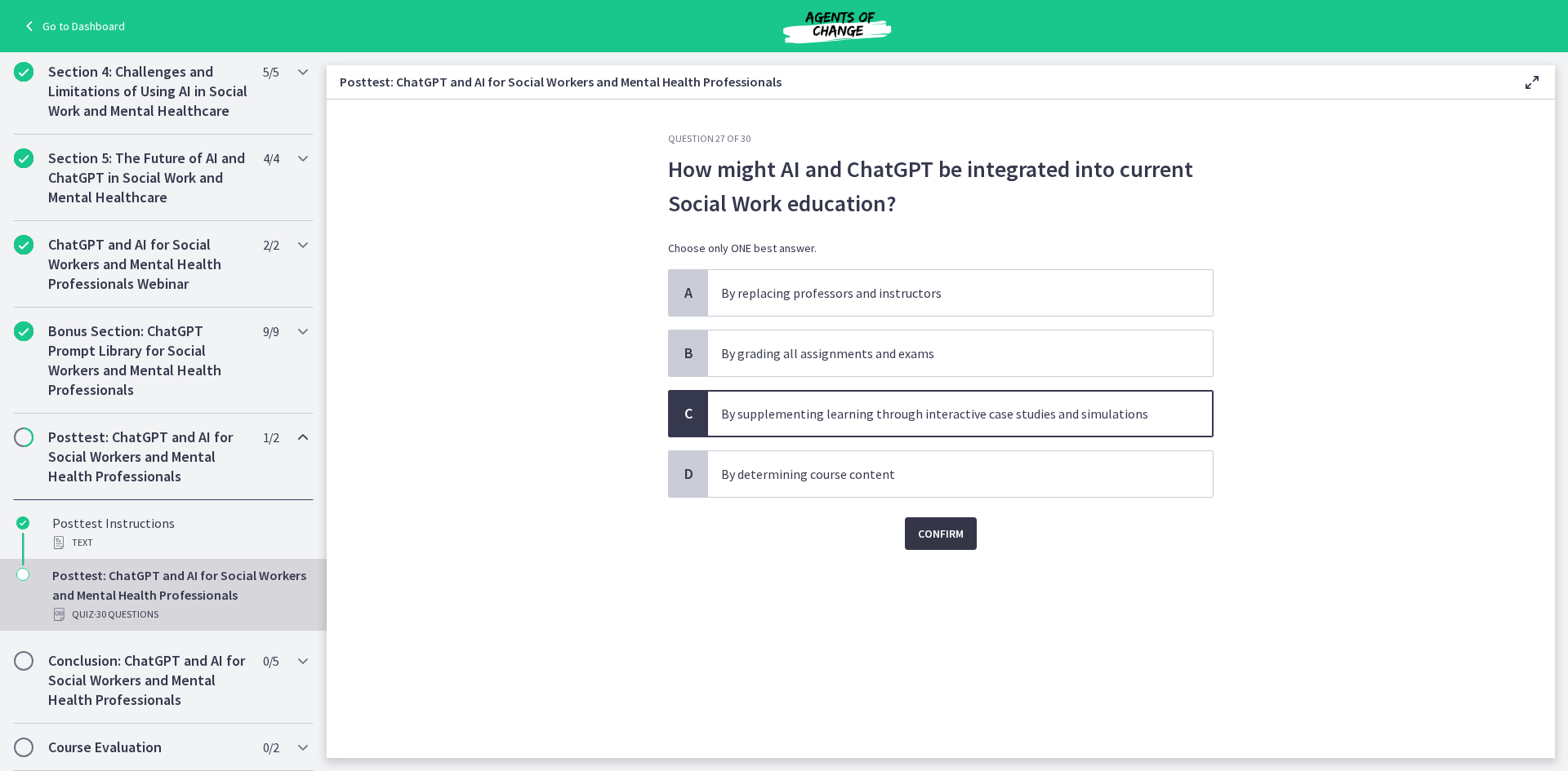
click at [950, 526] on span "Confirm" at bounding box center [940, 534] width 46 height 20
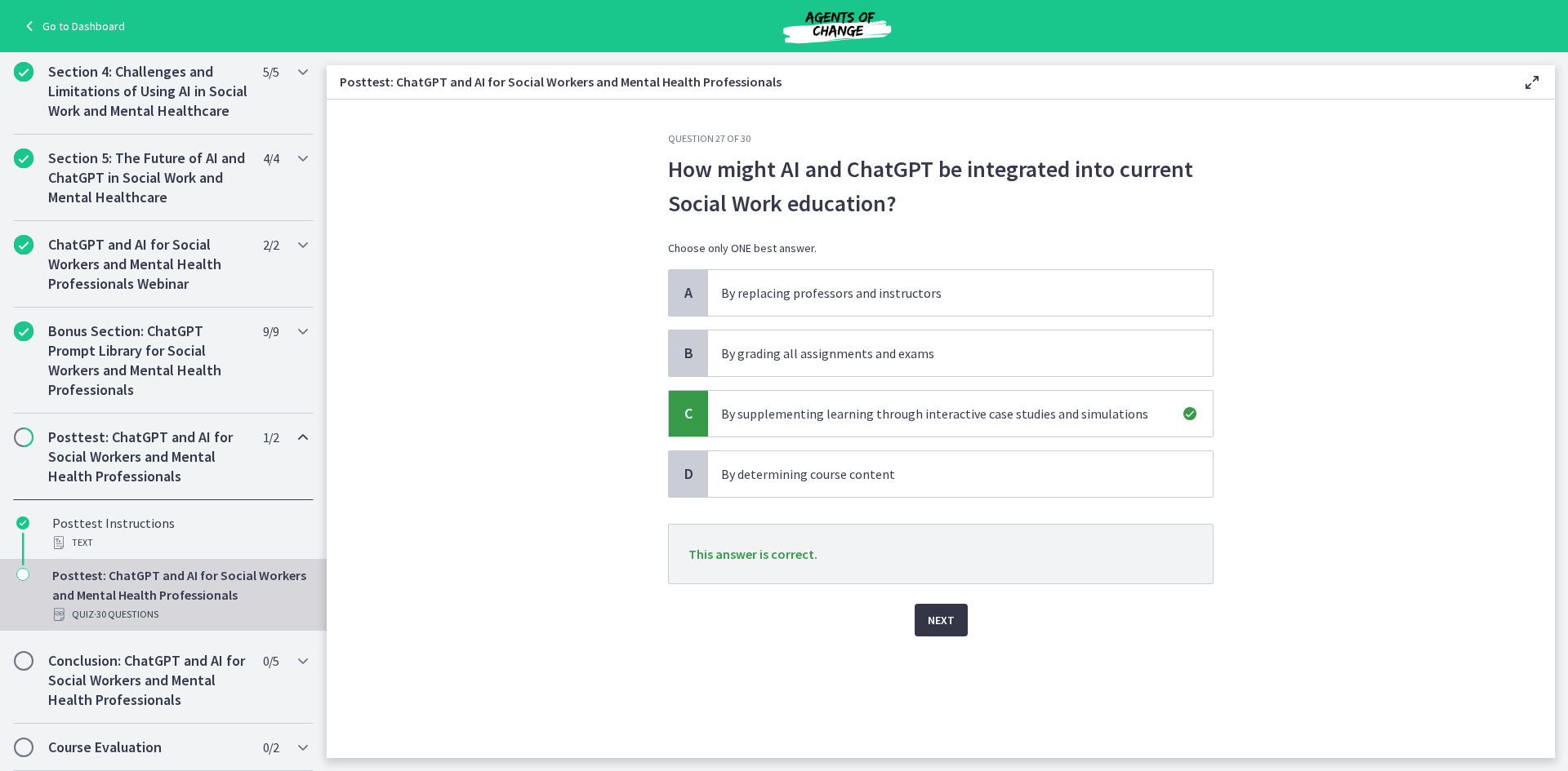
click at [953, 621] on button "Next" at bounding box center [941, 620] width 53 height 32
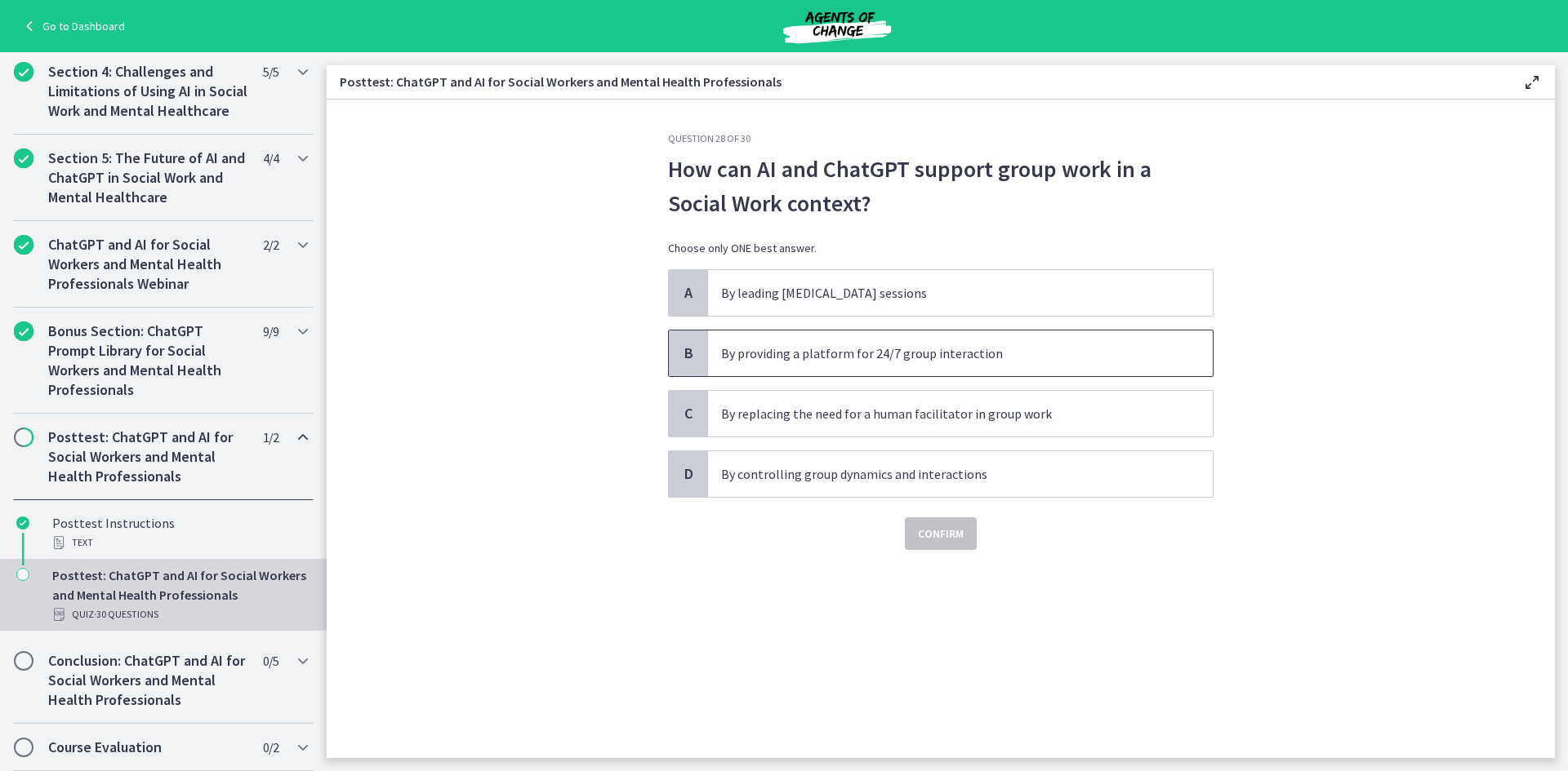
click at [914, 351] on p "By providing a platform for 24/7 group interaction" at bounding box center [944, 353] width 446 height 20
click at [923, 540] on span "Confirm" at bounding box center [940, 534] width 46 height 20
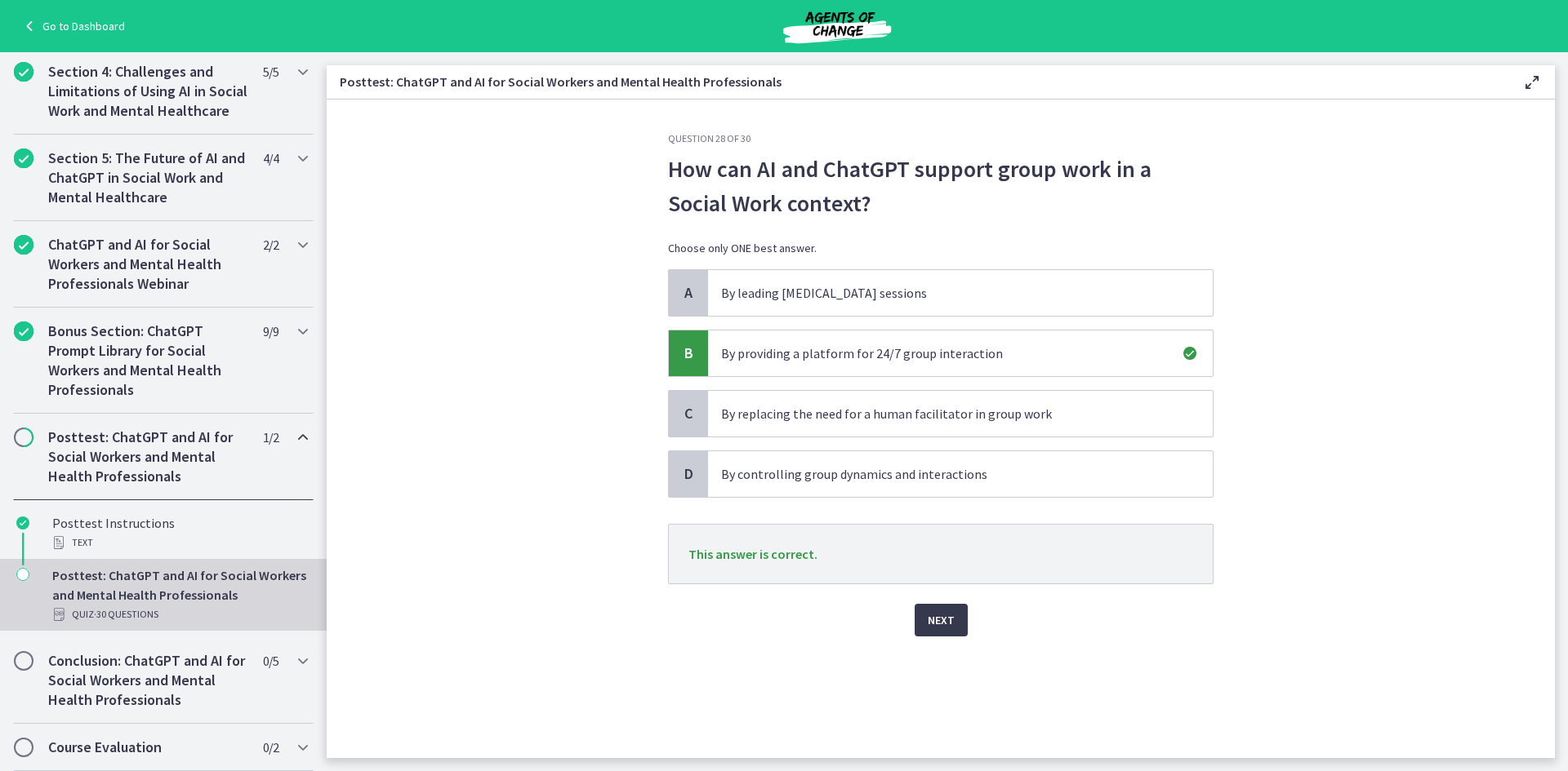
click at [955, 636] on div "Question 28 of 30 How can AI and ChatGPT support group work in a Social Work co…" at bounding box center [940, 445] width 571 height 626
click at [959, 618] on button "Next" at bounding box center [941, 620] width 53 height 32
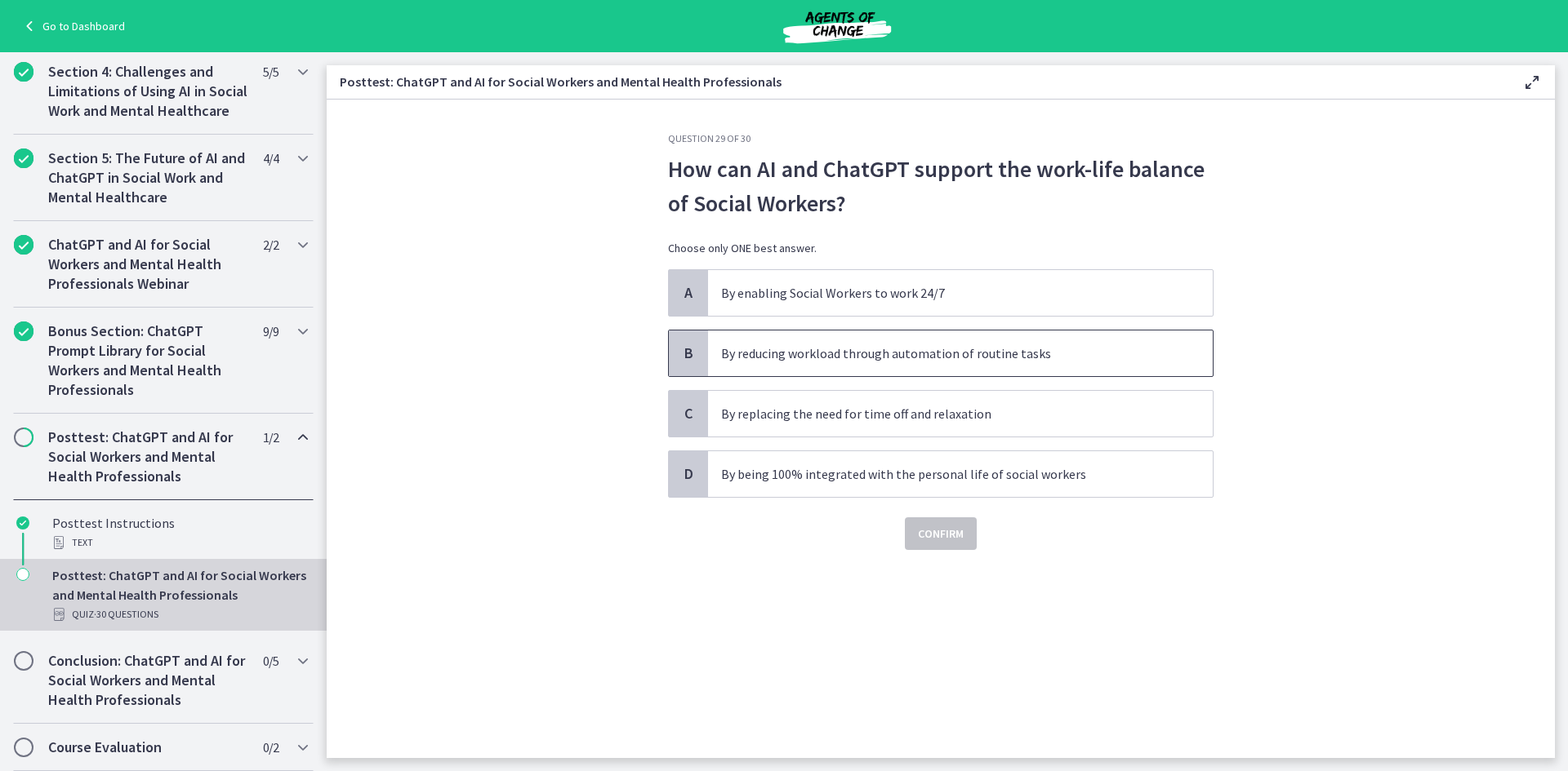
click at [1060, 361] on p "By reducing workload through automation of routine tasks" at bounding box center [944, 353] width 446 height 20
click at [958, 537] on span "Confirm" at bounding box center [940, 534] width 46 height 20
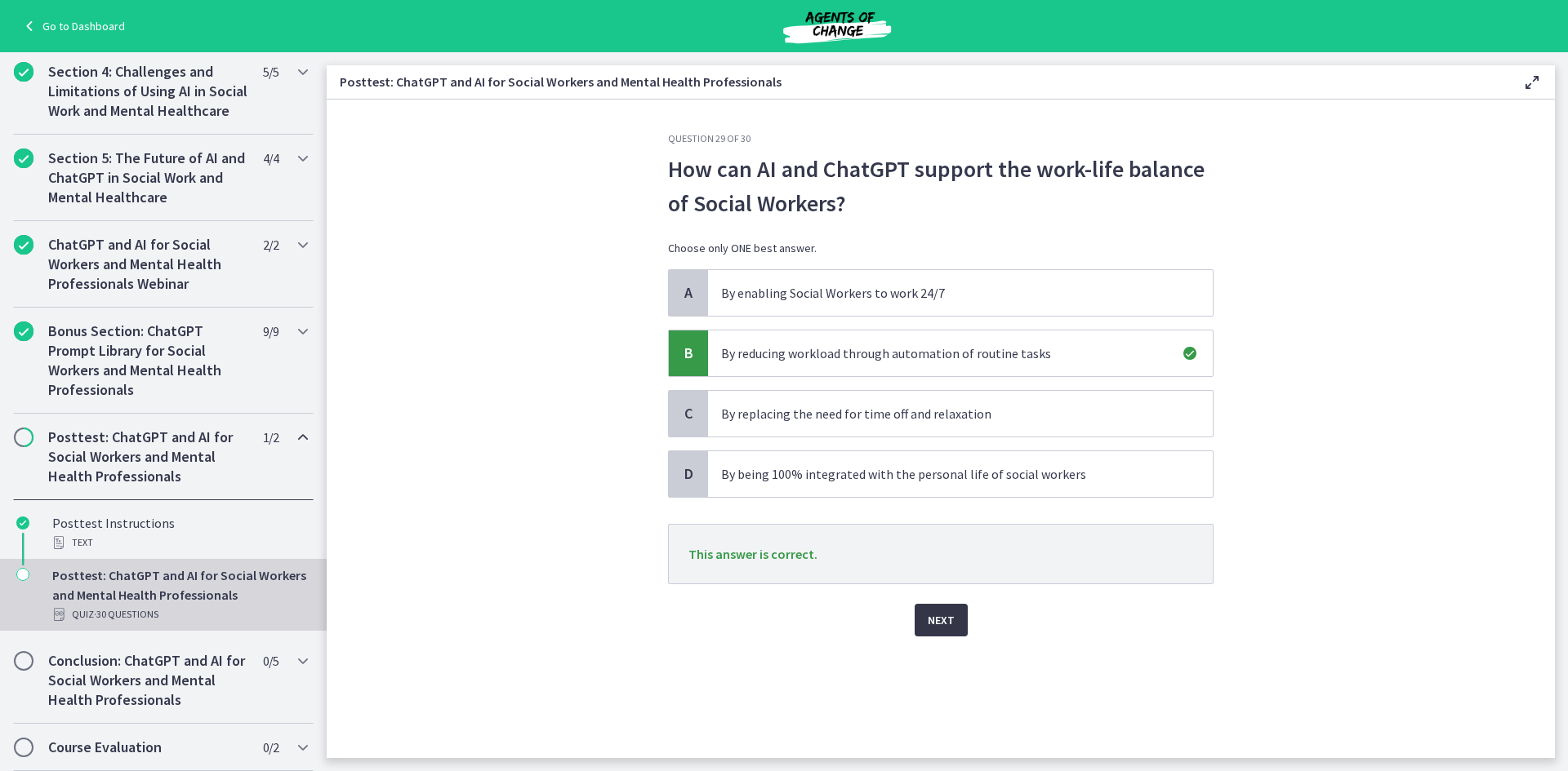
click at [943, 626] on span "Next" at bounding box center [941, 620] width 27 height 20
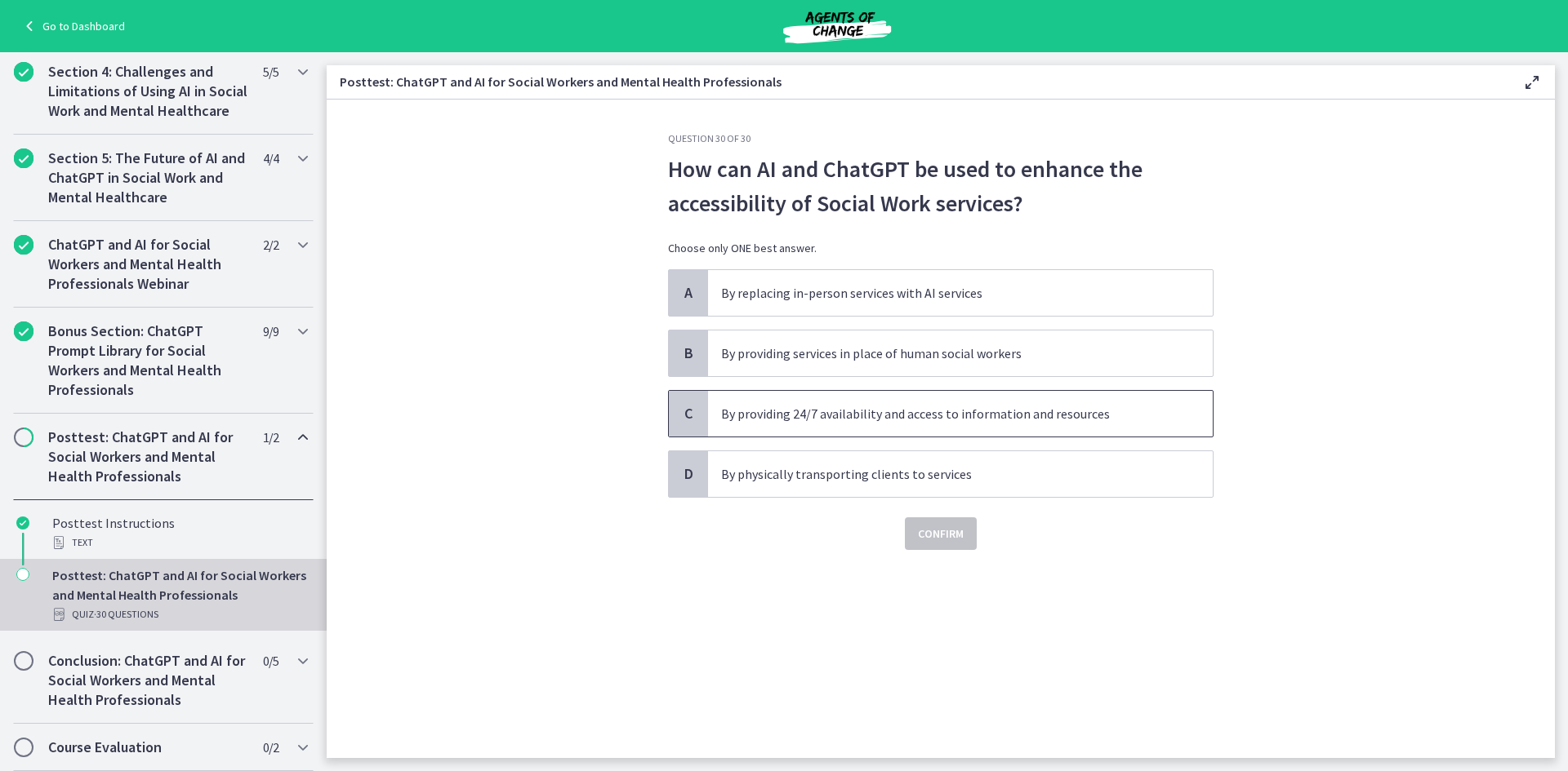
click at [1055, 417] on p "By providing 24/7 availability and access to information and resources" at bounding box center [944, 413] width 446 height 20
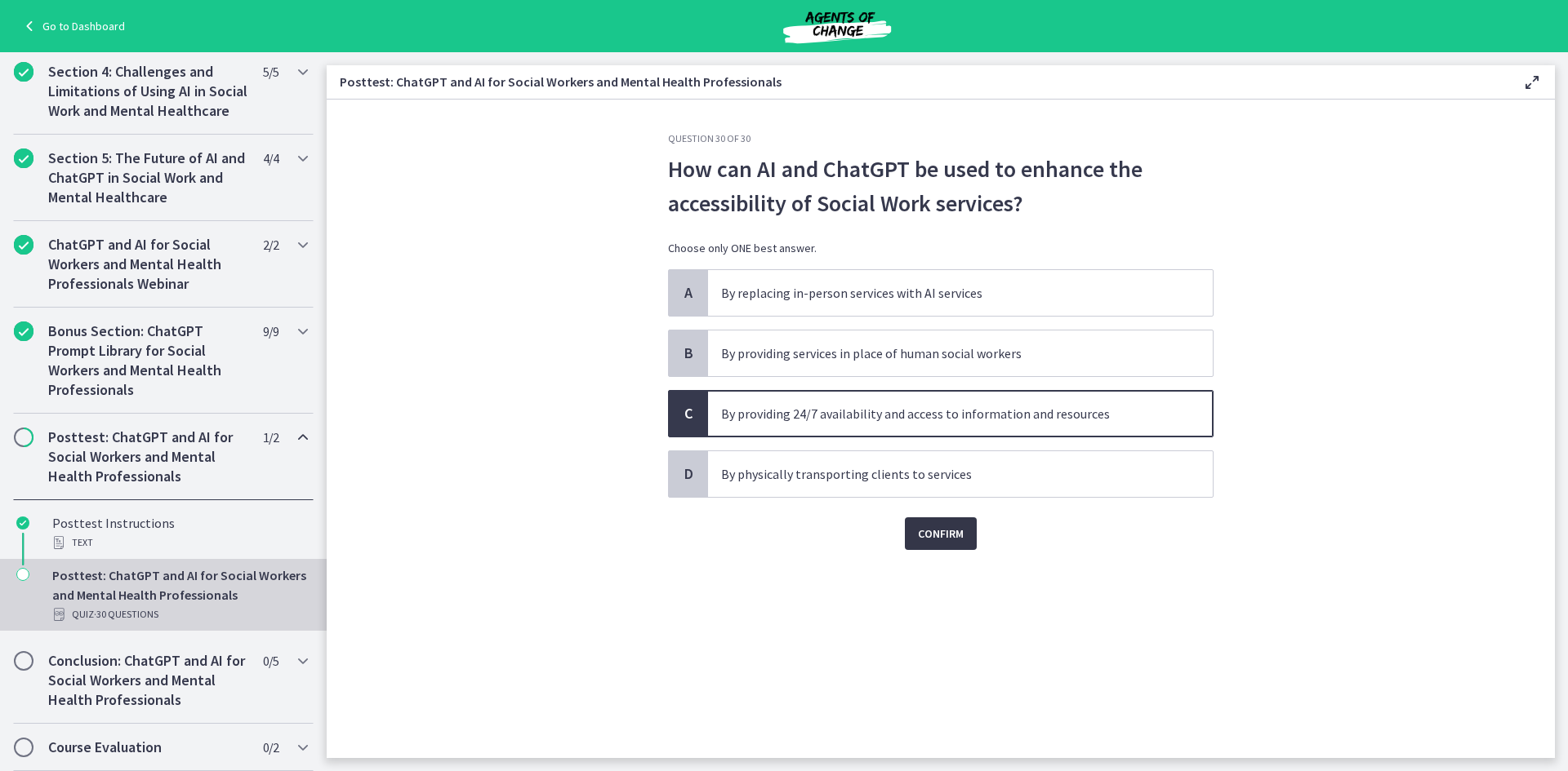
click at [964, 527] on span "Confirm" at bounding box center [940, 534] width 46 height 20
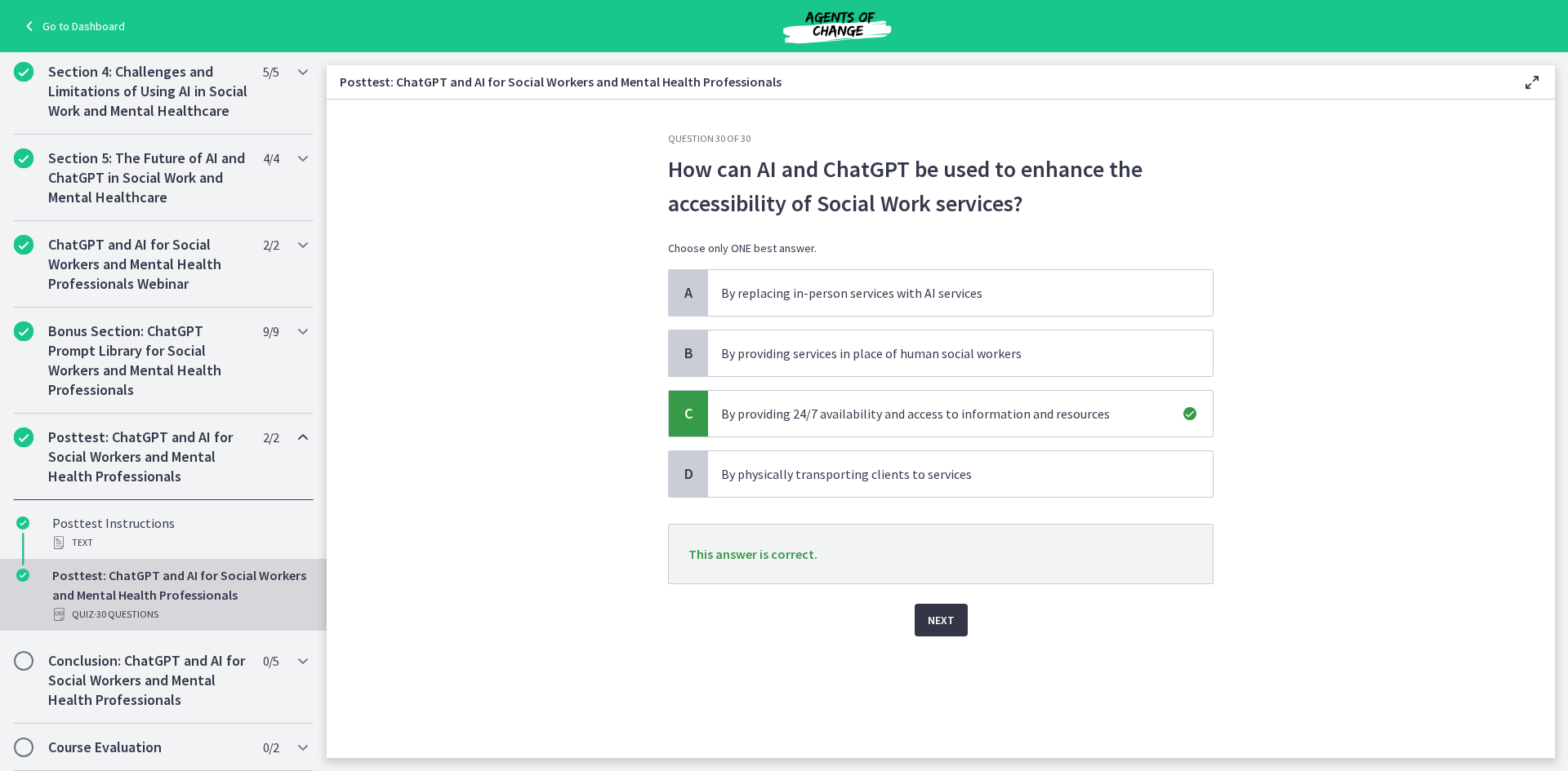
click at [964, 615] on button "Next" at bounding box center [941, 620] width 53 height 32
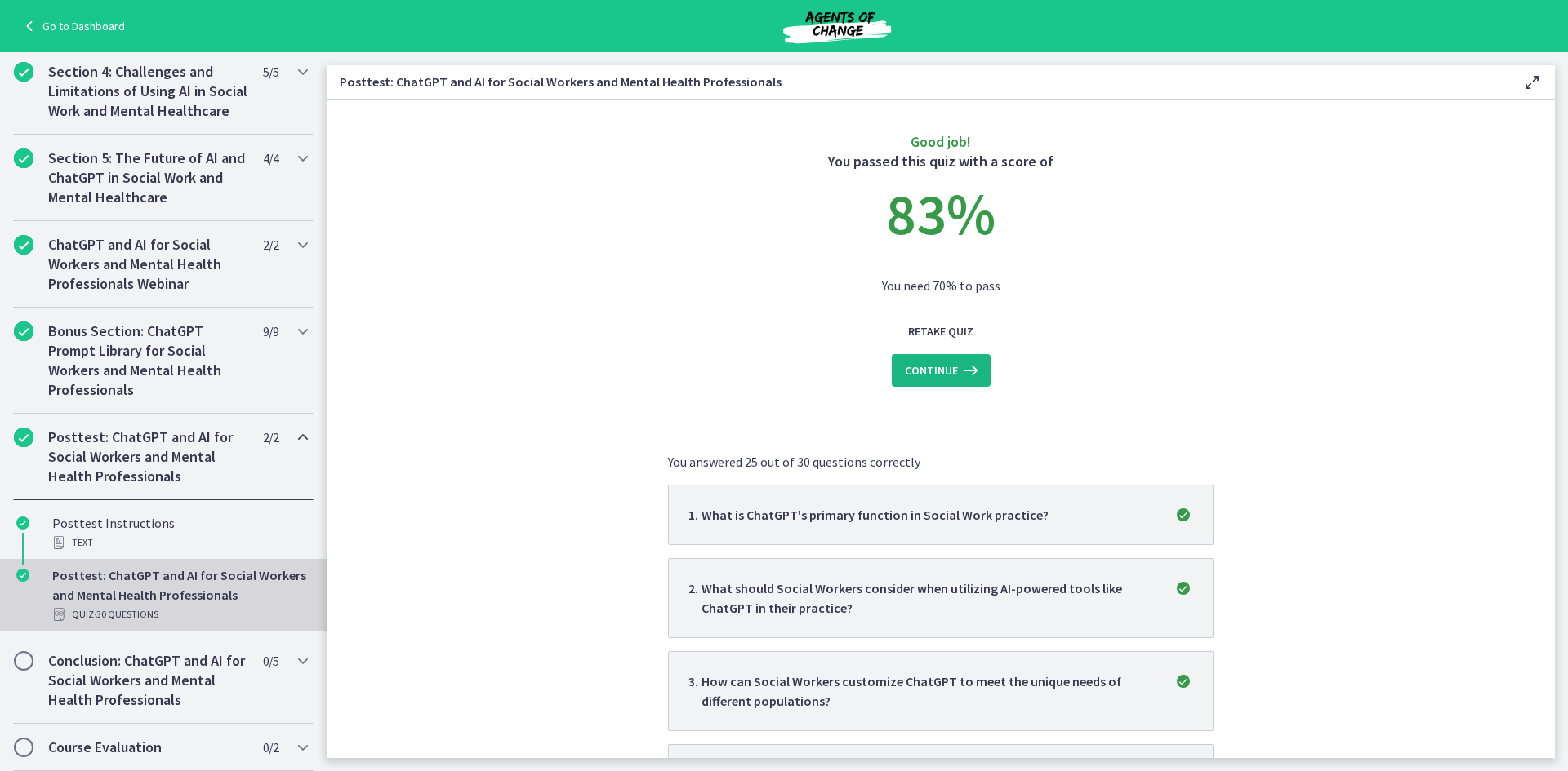
click at [929, 372] on span "Continue" at bounding box center [932, 370] width 53 height 20
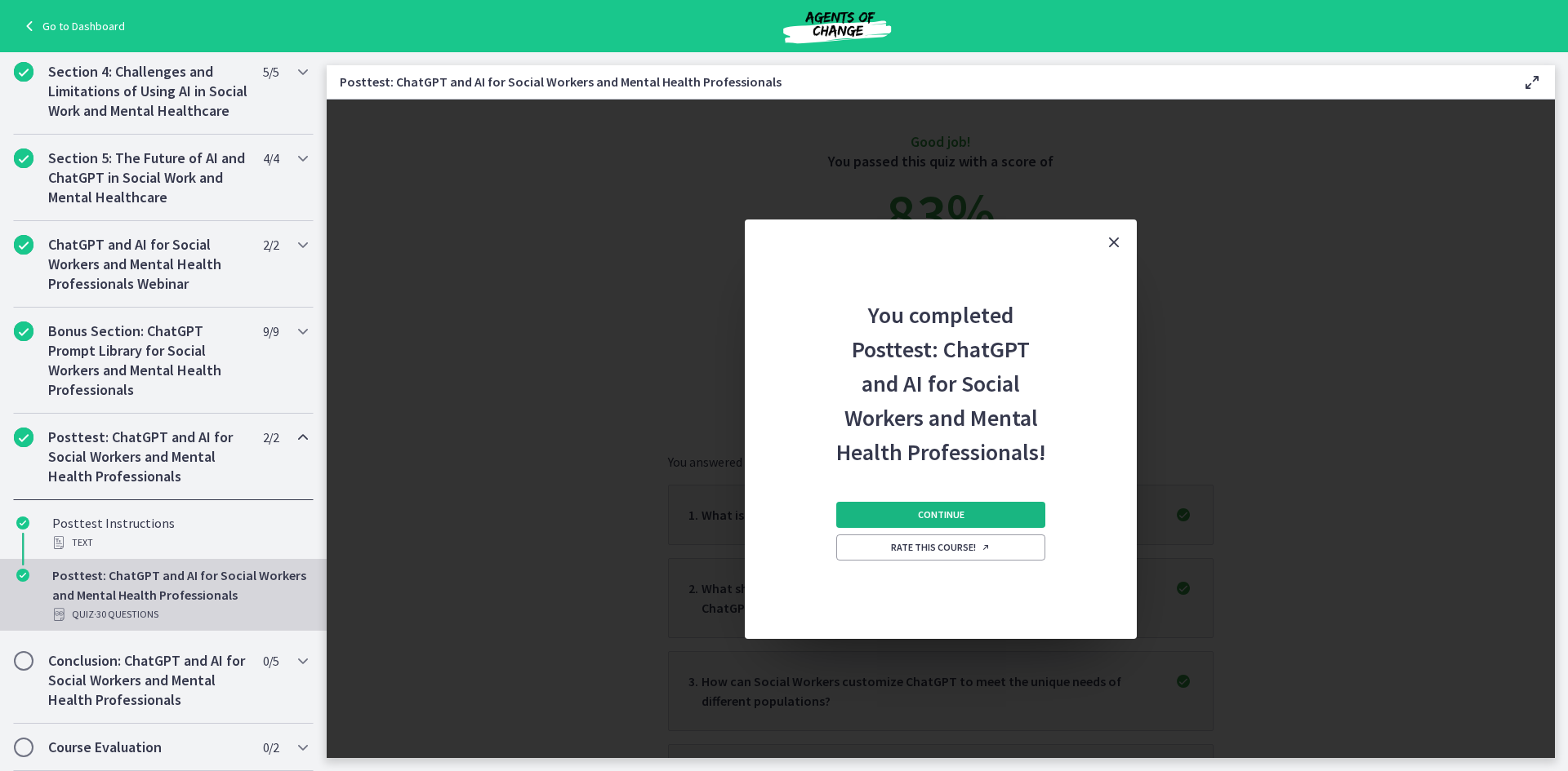
click at [965, 512] on button "Continue" at bounding box center [940, 515] width 209 height 27
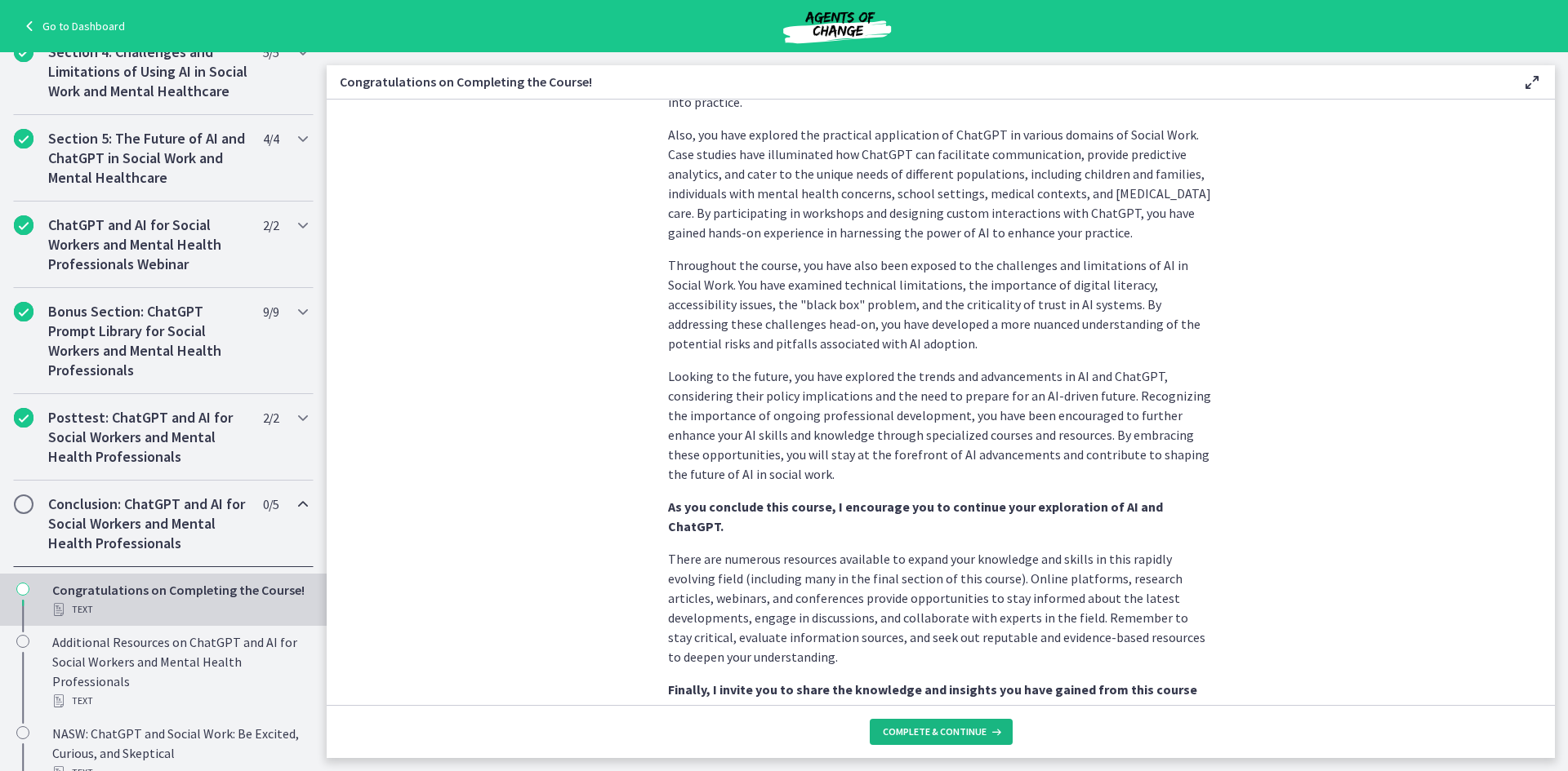
scroll to position [653, 0]
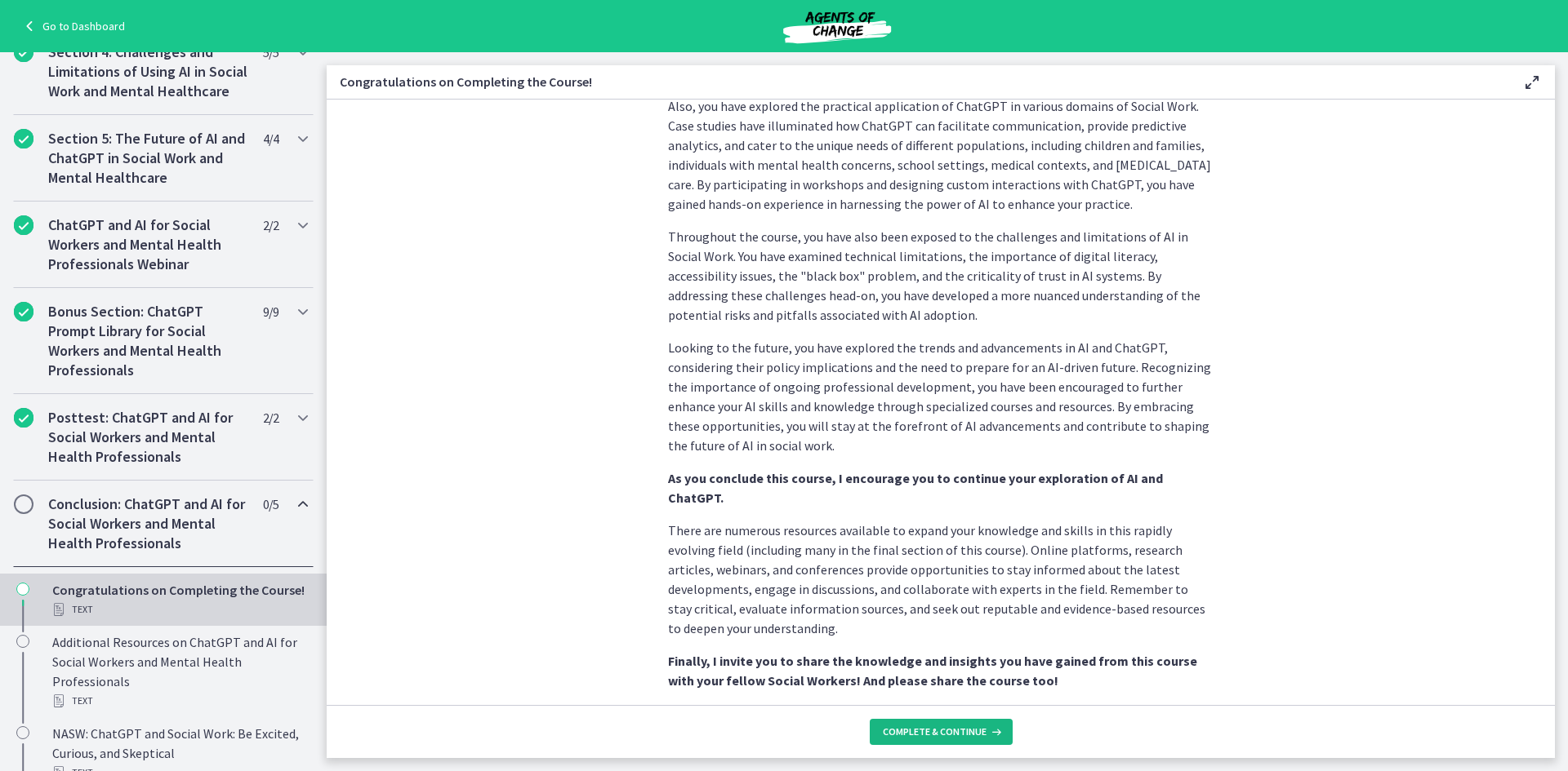
click at [949, 732] on span "Complete & continue" at bounding box center [933, 732] width 103 height 13
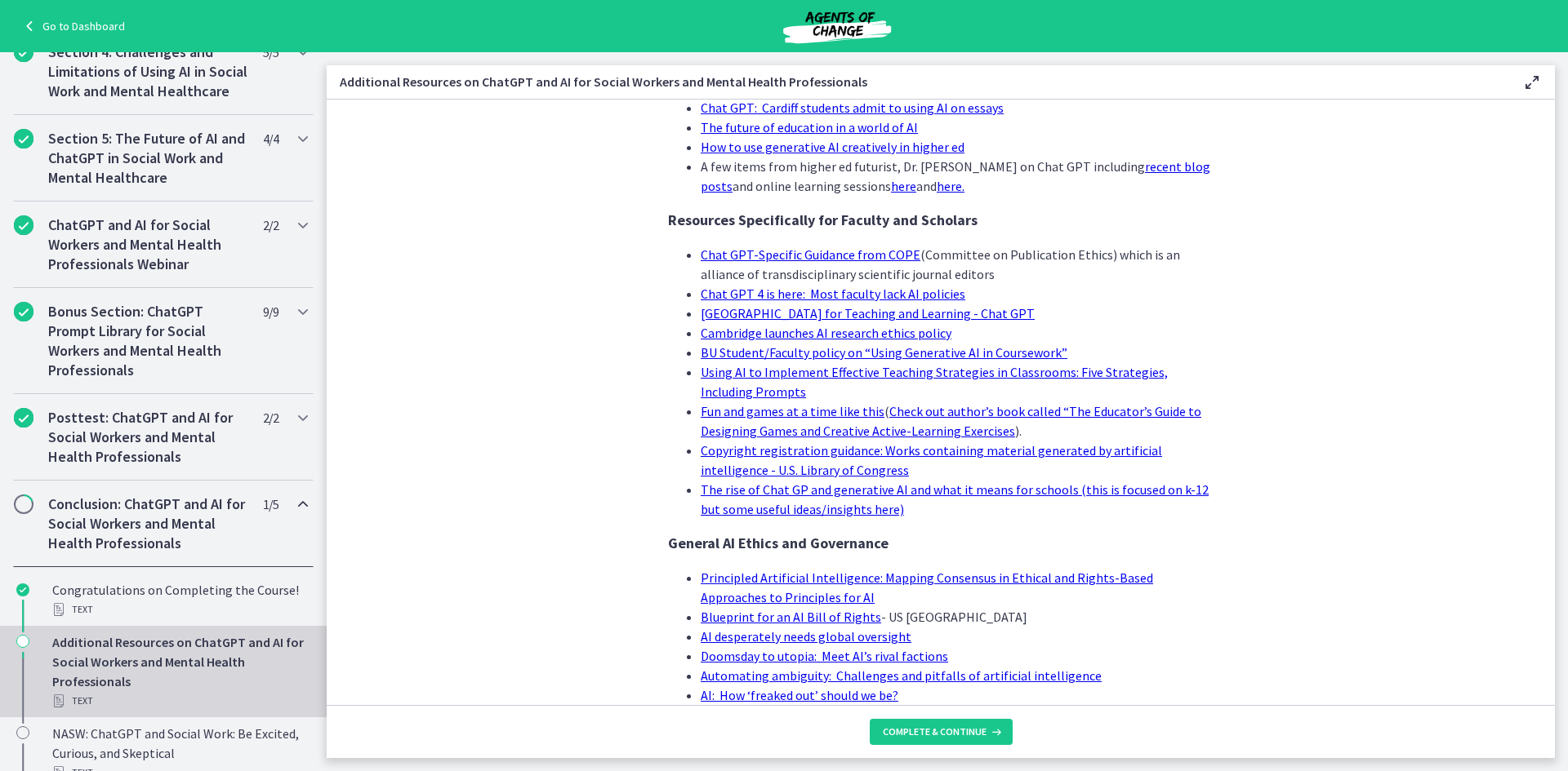
scroll to position [1306, 0]
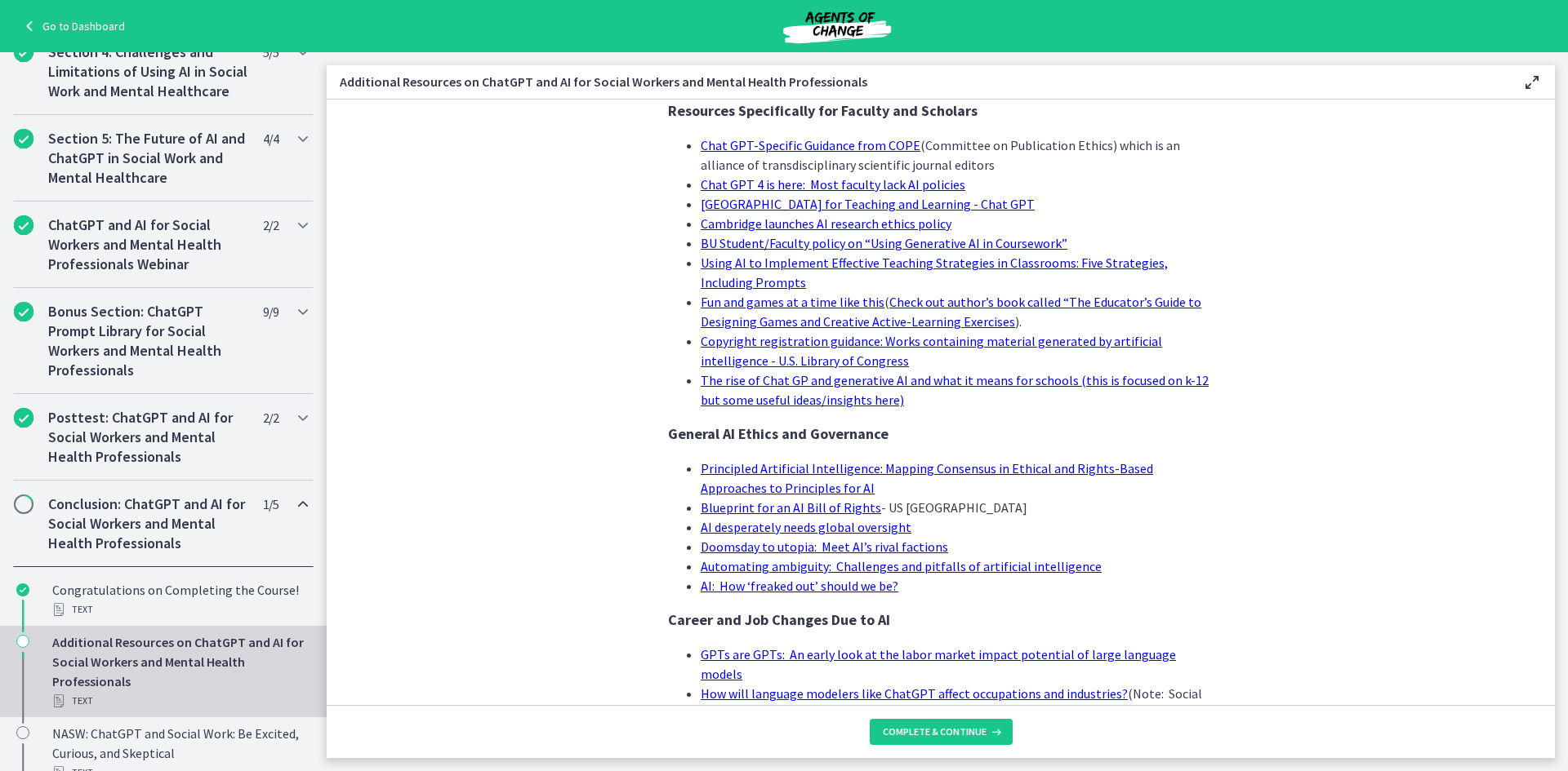
click at [978, 718] on footer "Complete & continue" at bounding box center [940, 732] width 1227 height 53
click at [977, 722] on button "Complete & continue" at bounding box center [941, 732] width 143 height 27
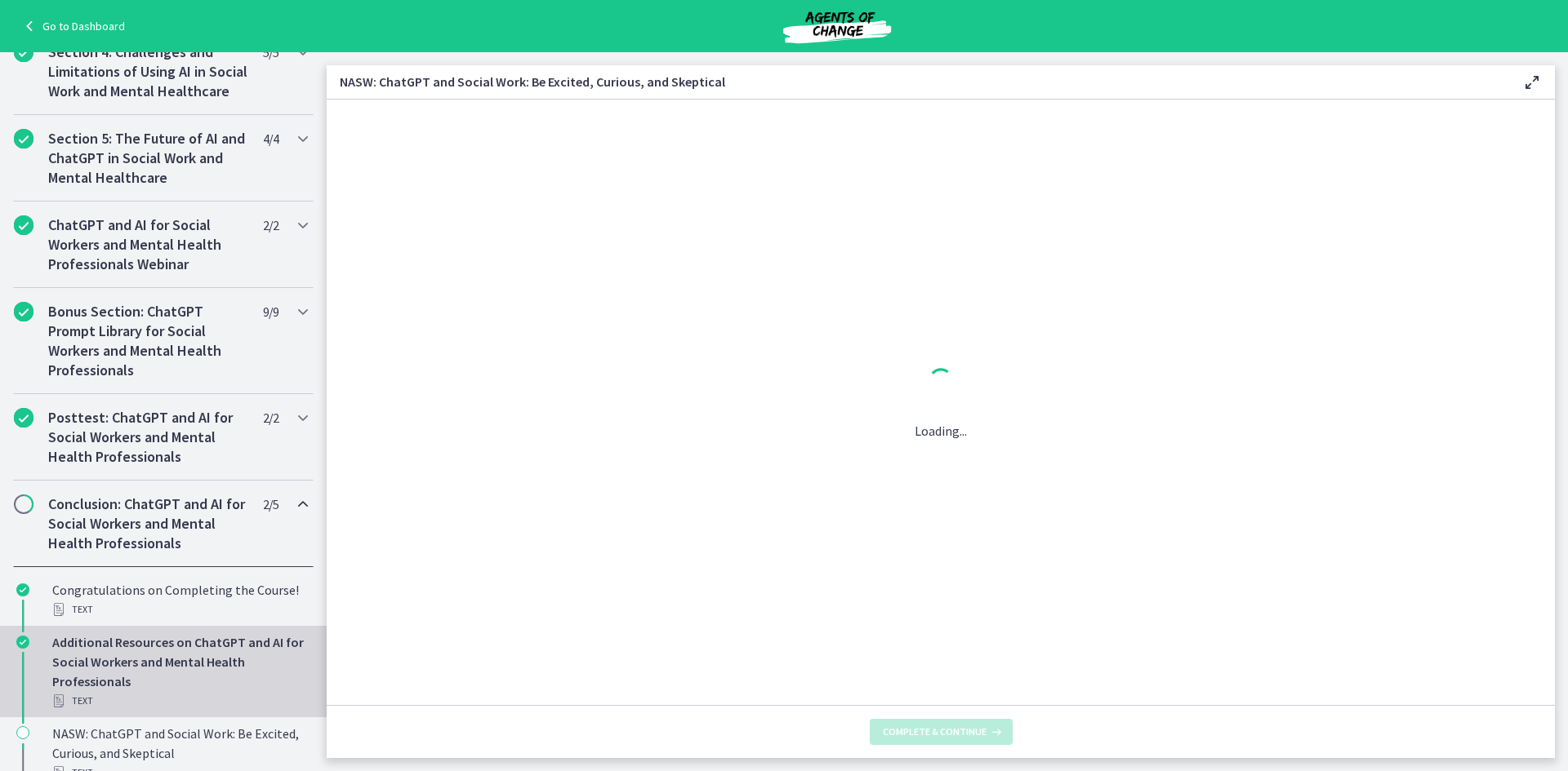
scroll to position [0, 0]
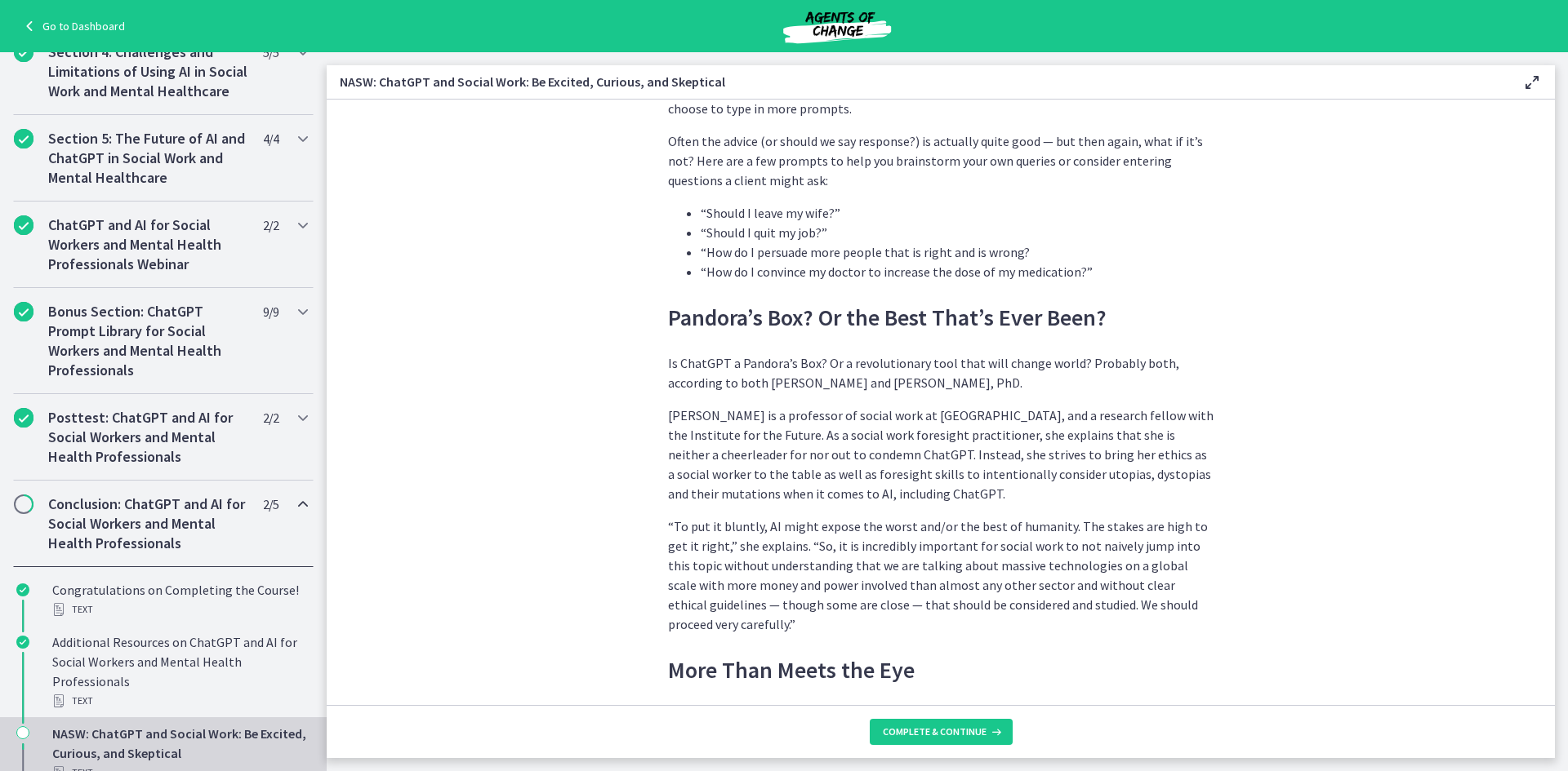
scroll to position [1796, 0]
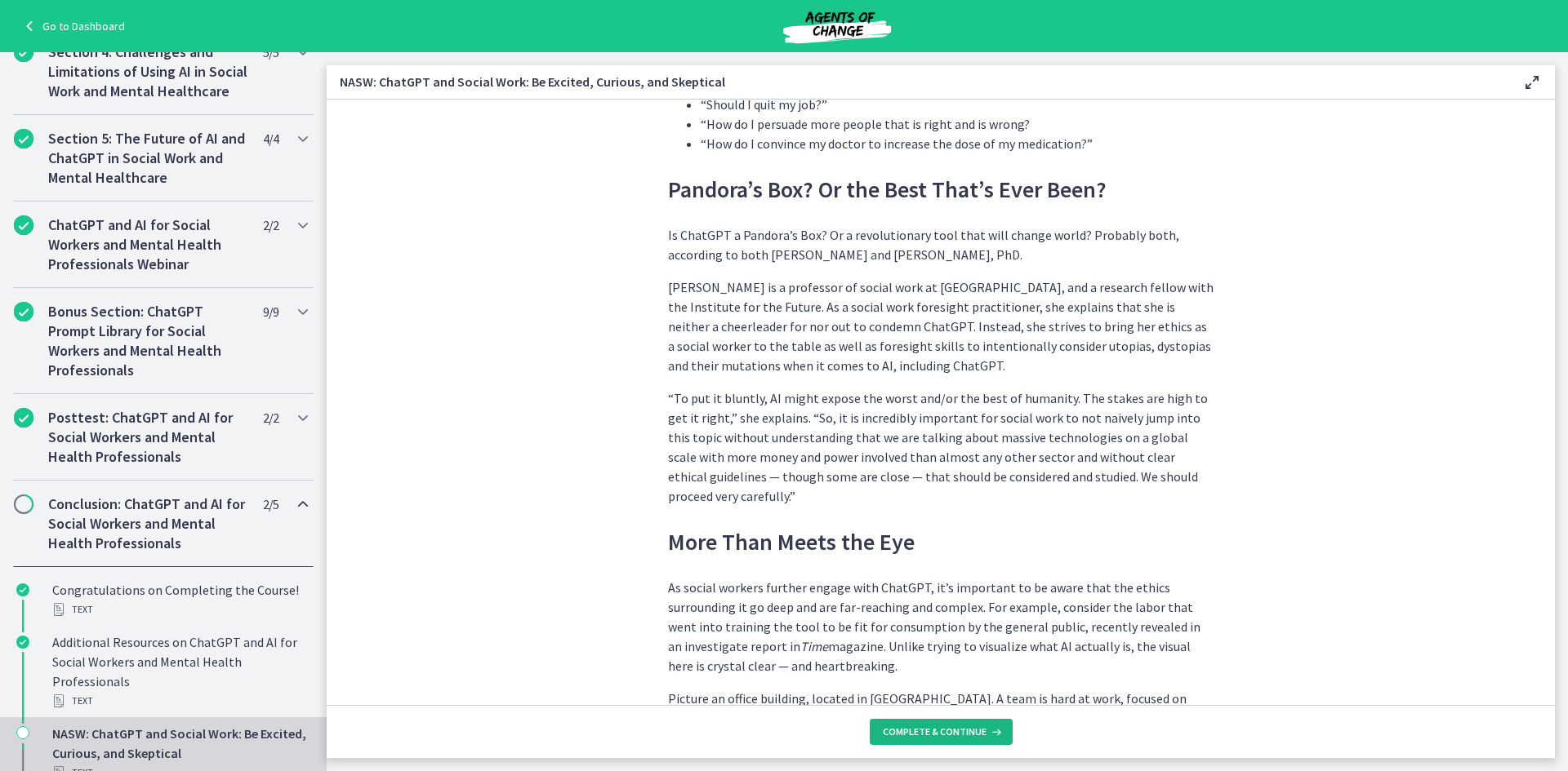
click at [977, 733] on span "Complete & continue" at bounding box center [933, 732] width 103 height 13
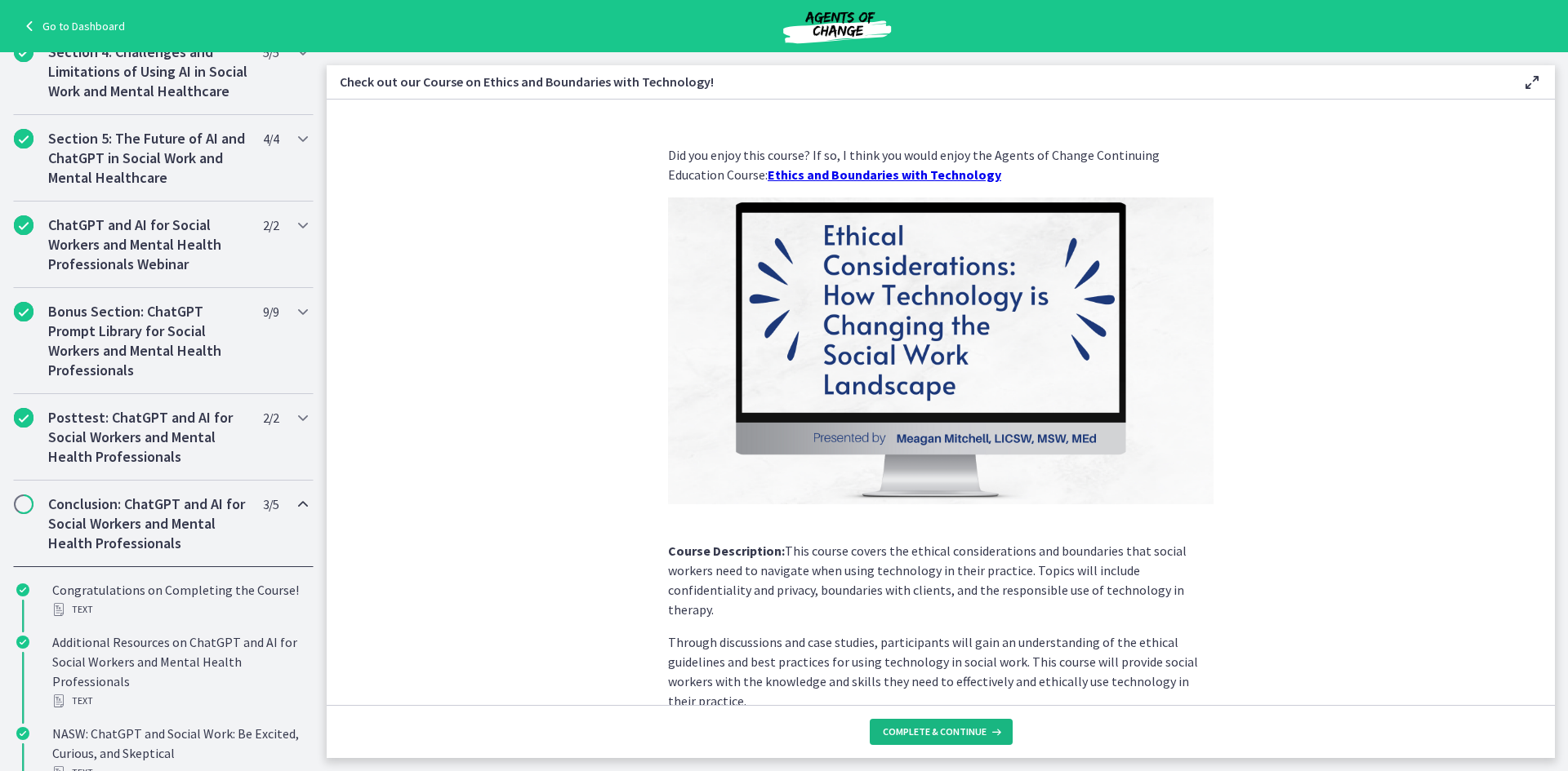
click at [977, 733] on span "Complete & continue" at bounding box center [933, 732] width 103 height 13
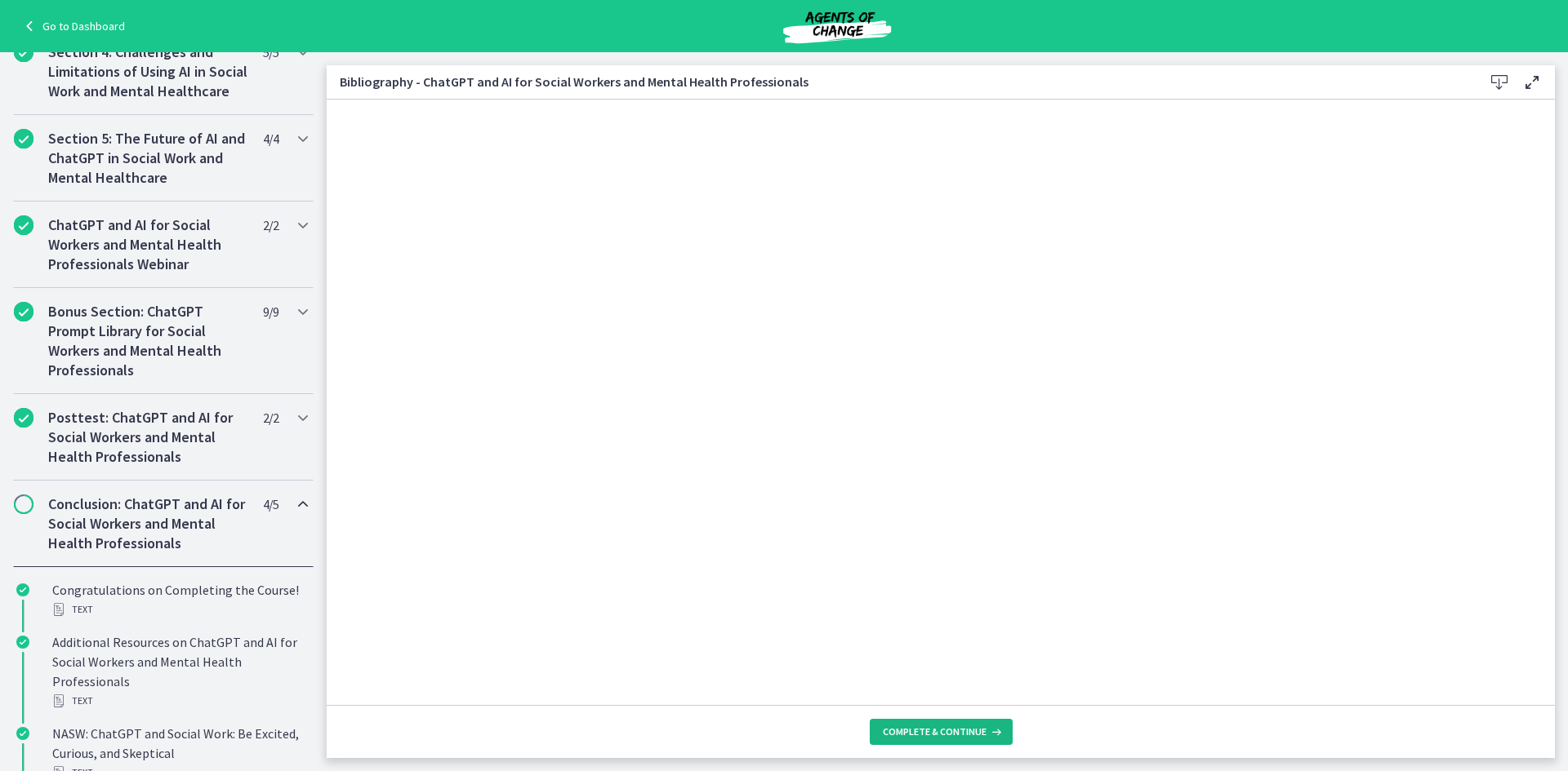
click at [955, 730] on span "Complete & continue" at bounding box center [933, 732] width 103 height 13
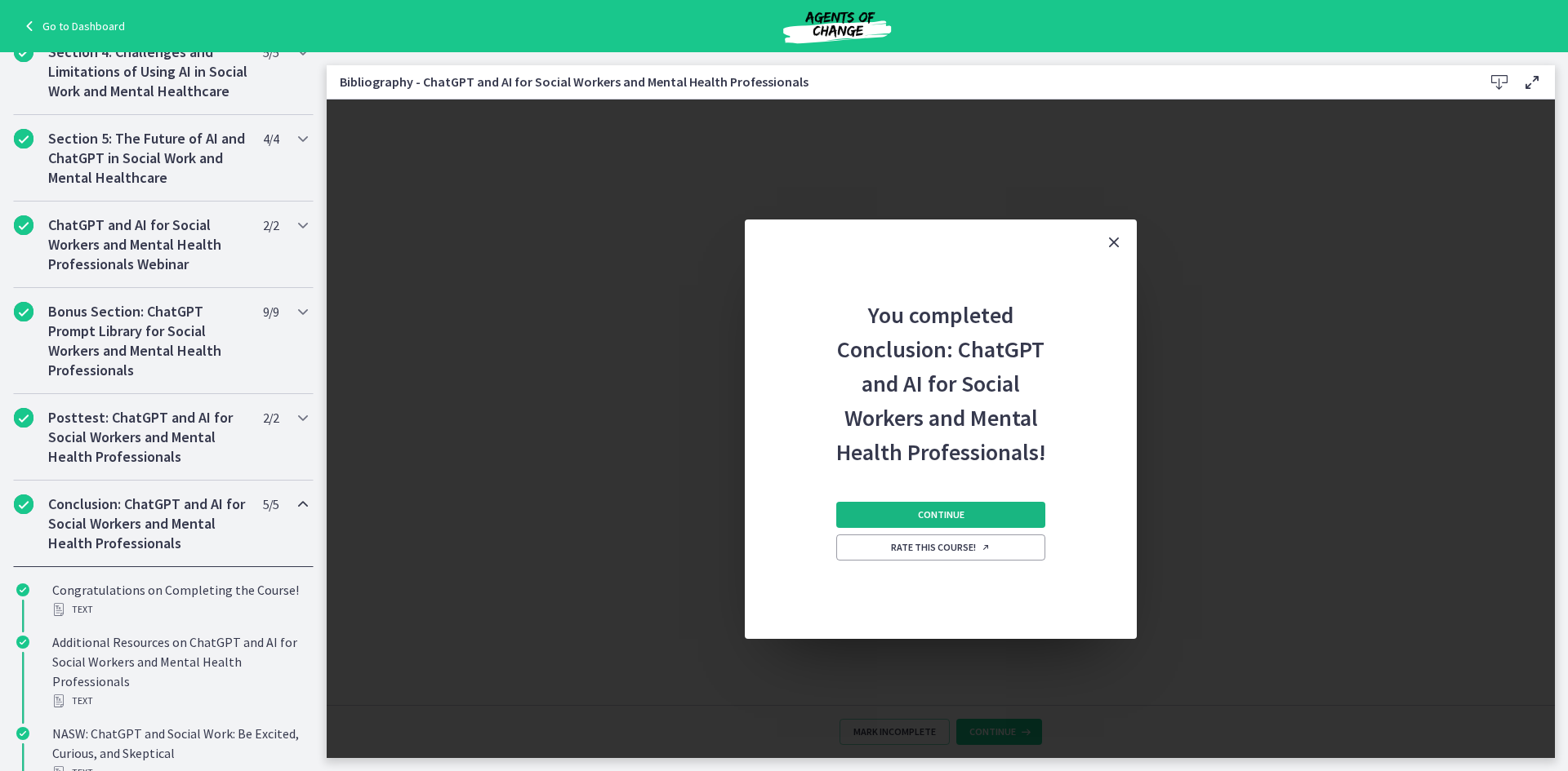
click at [929, 519] on span "Continue" at bounding box center [940, 515] width 46 height 13
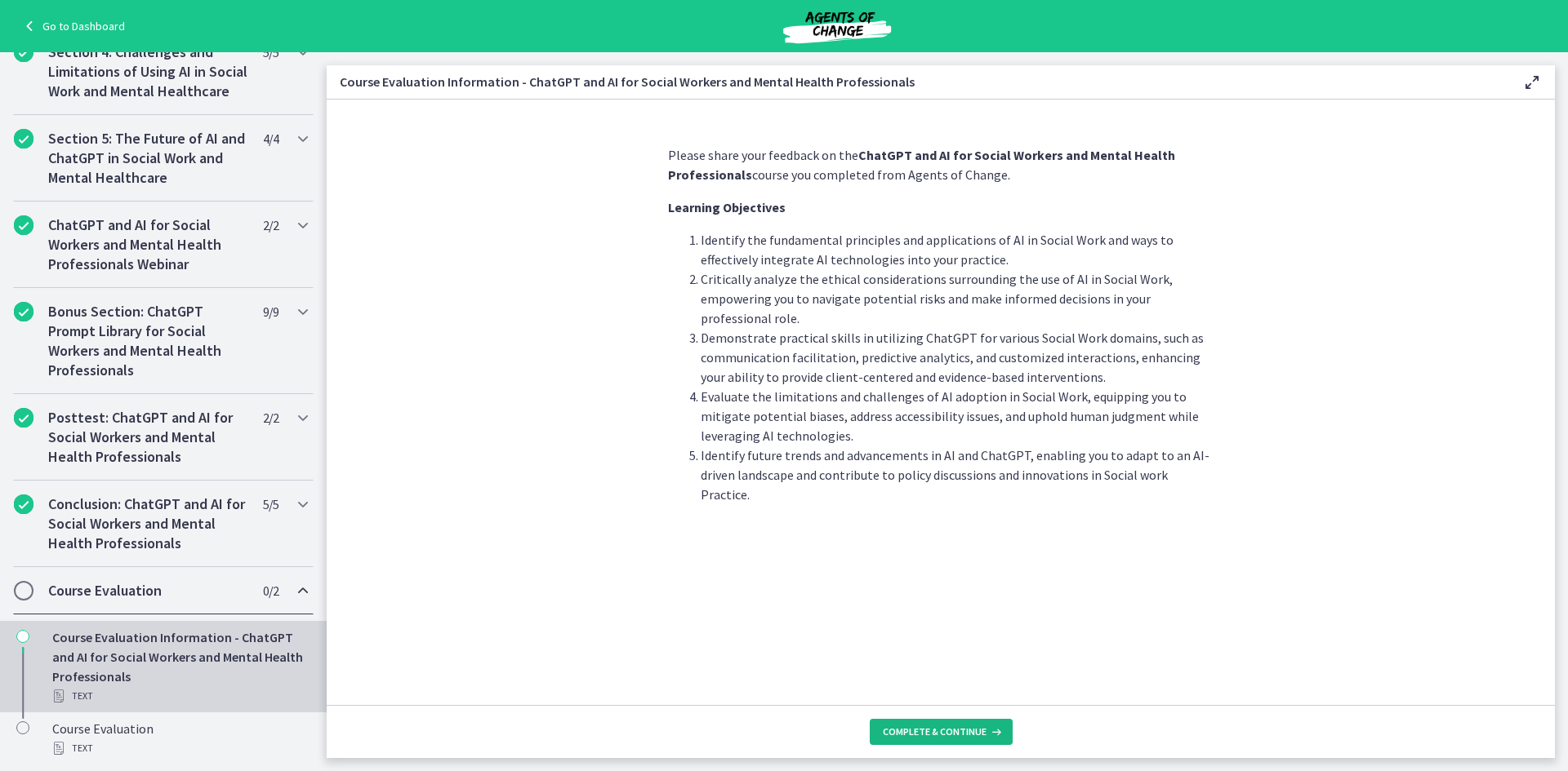
click at [916, 743] on button "Complete & continue" at bounding box center [941, 732] width 143 height 27
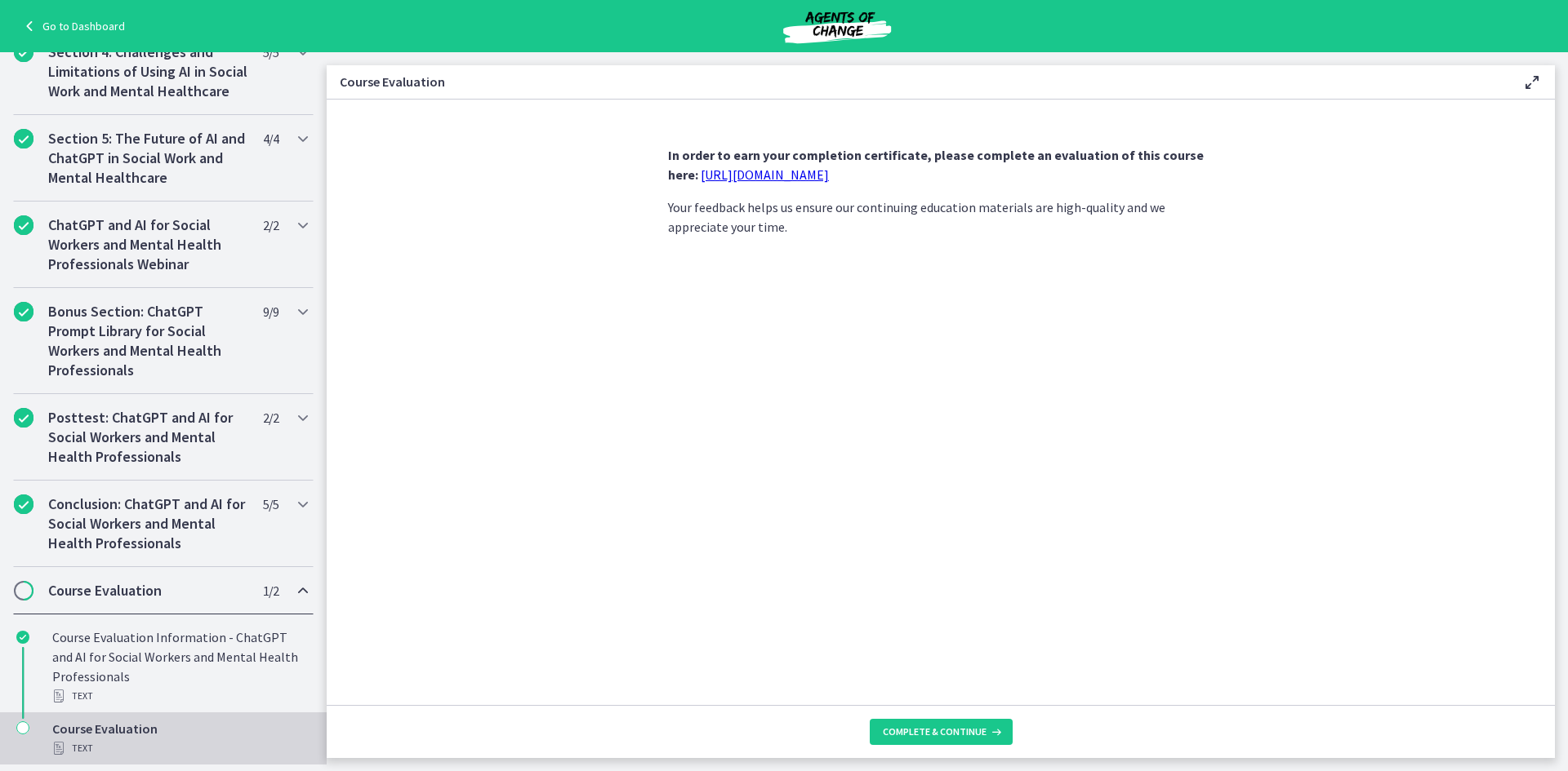
click at [788, 173] on link "https://forms.gle/jm1zbfhChZ2exBv78" at bounding box center [764, 174] width 128 height 16
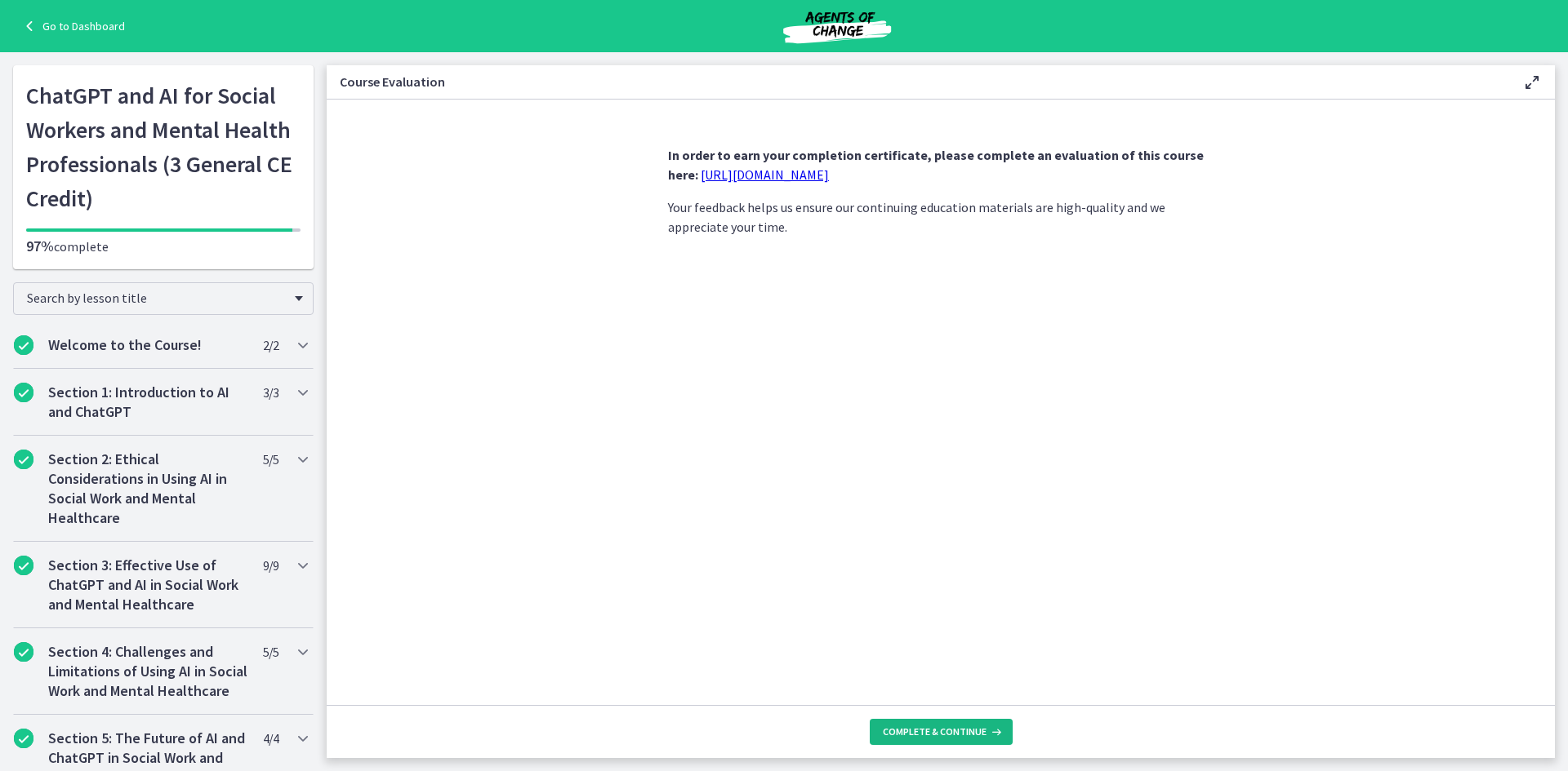
click at [949, 730] on span "Complete & continue" at bounding box center [933, 732] width 103 height 13
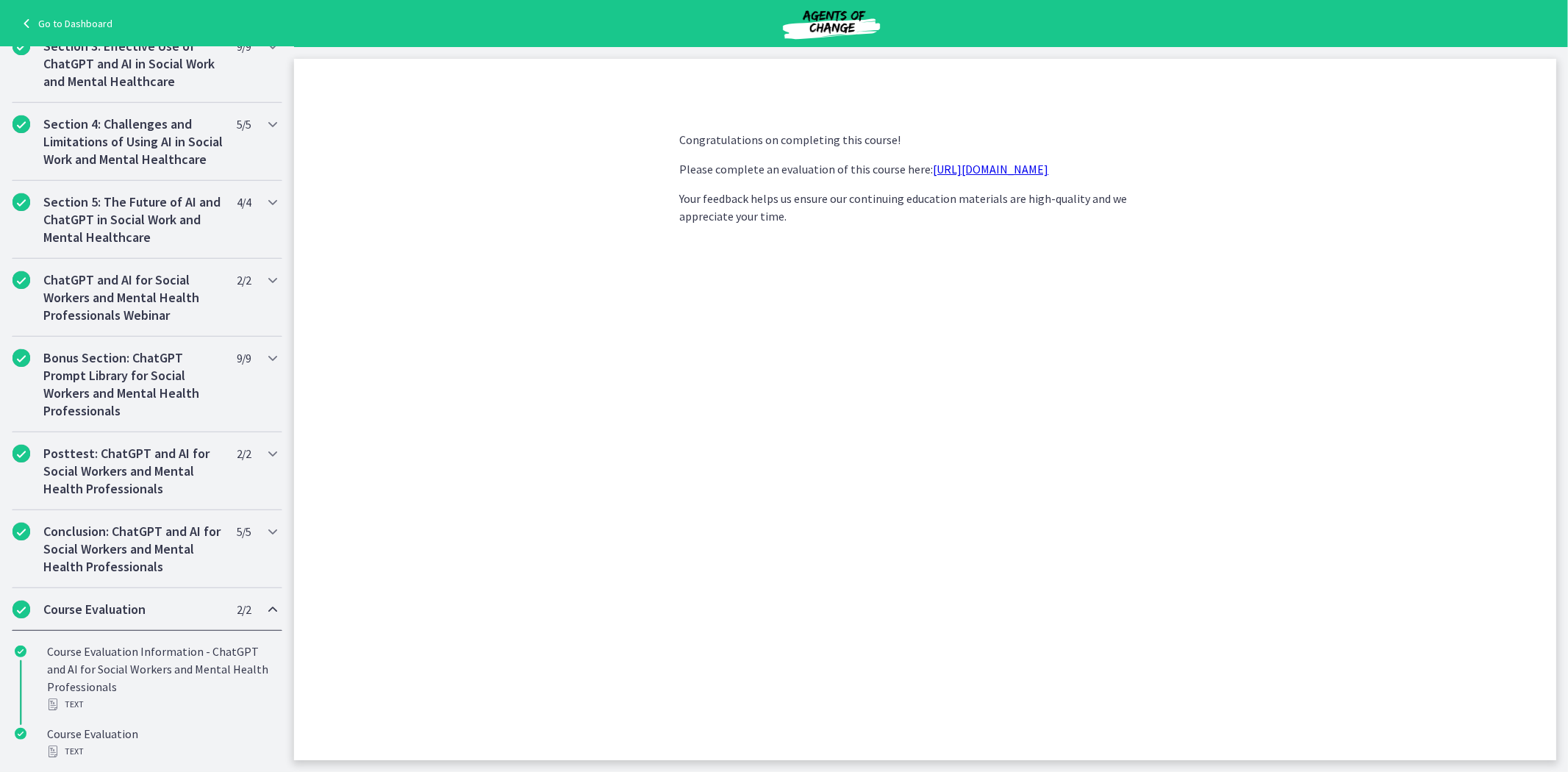
scroll to position [562, 0]
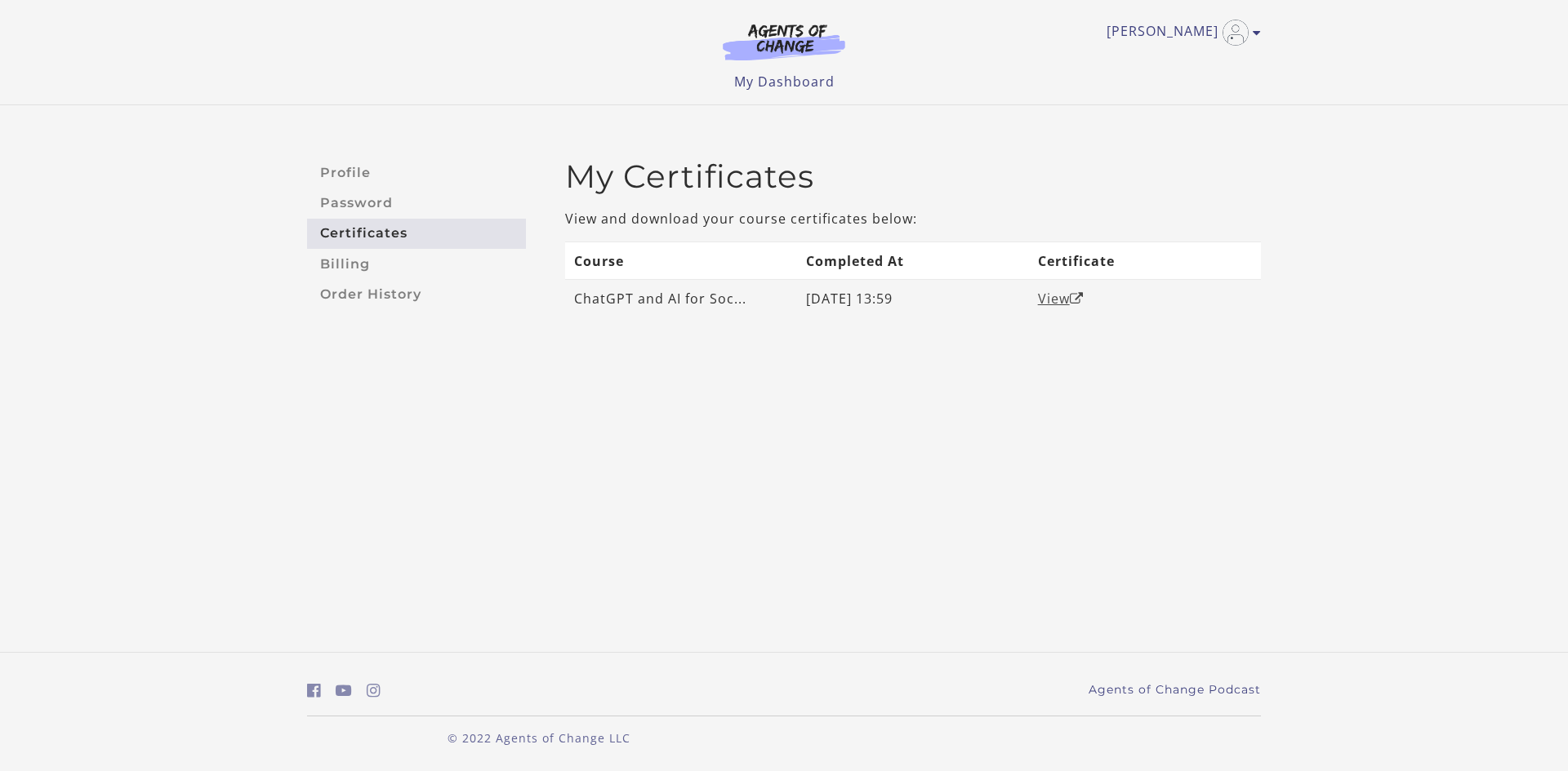
click at [1059, 302] on link "View" at bounding box center [1061, 299] width 46 height 18
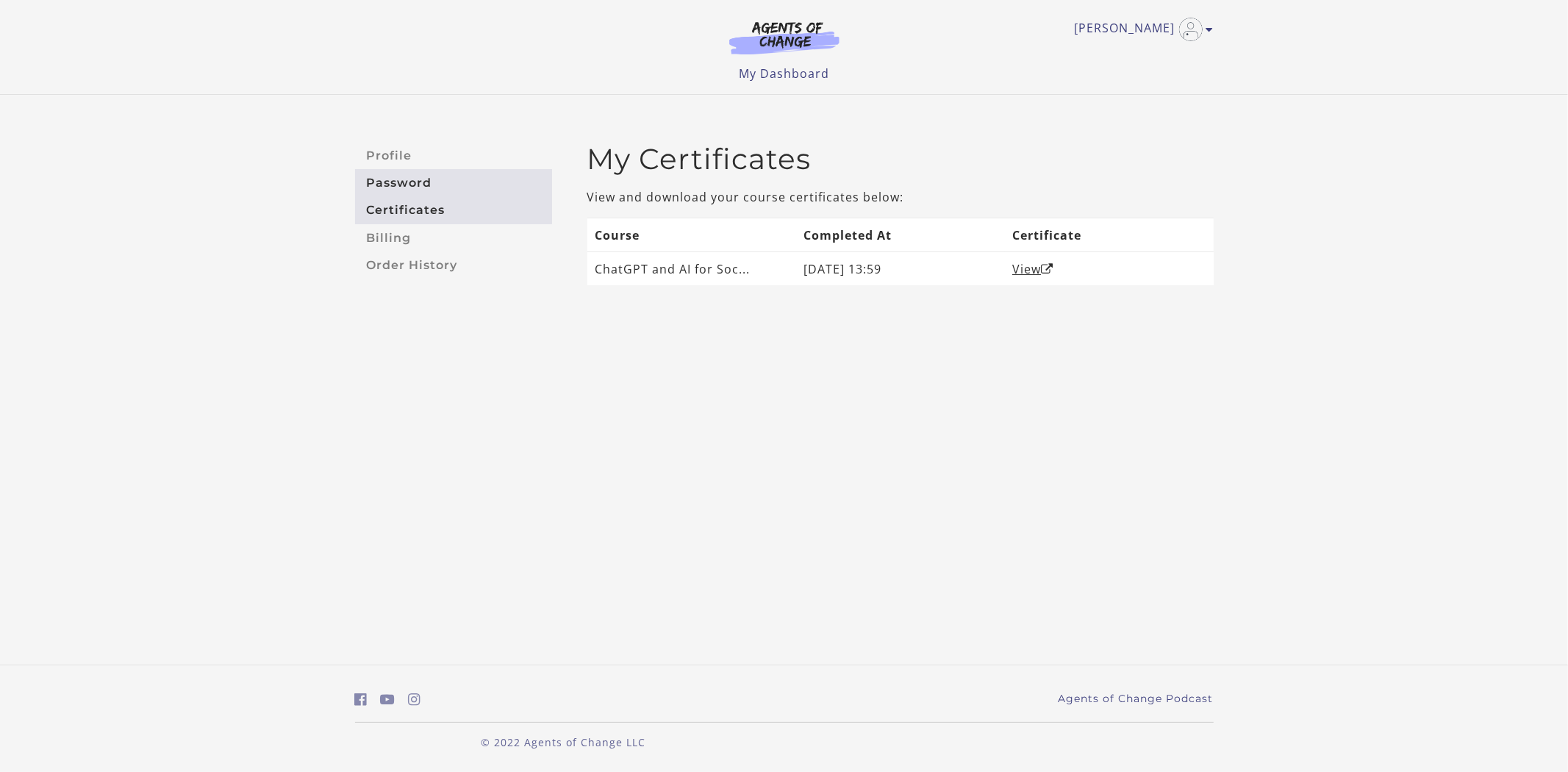
click at [442, 170] on link "Password" at bounding box center [453, 183] width 197 height 27
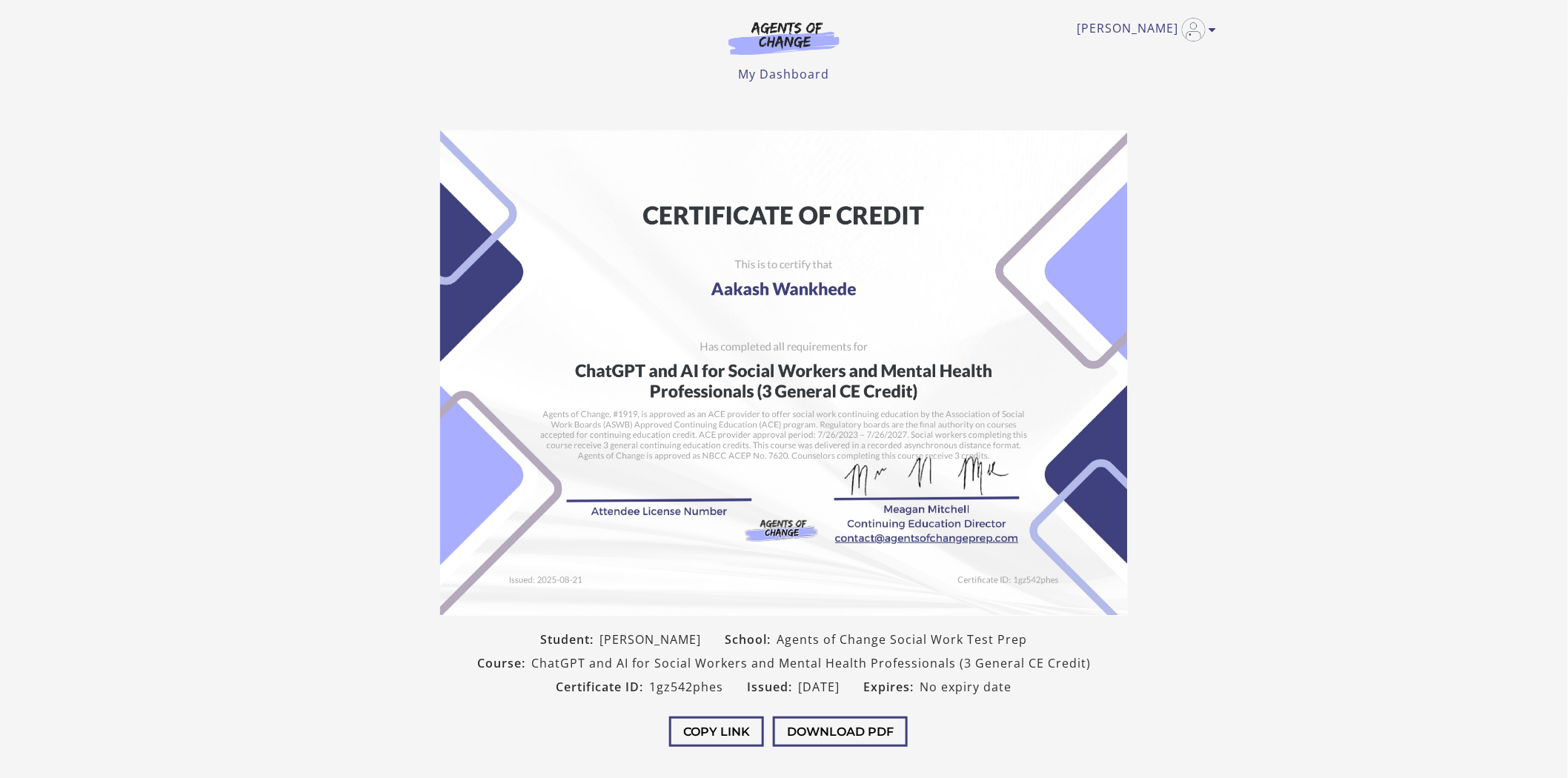
click at [625, 491] on img at bounding box center [784, 373] width 688 height 485
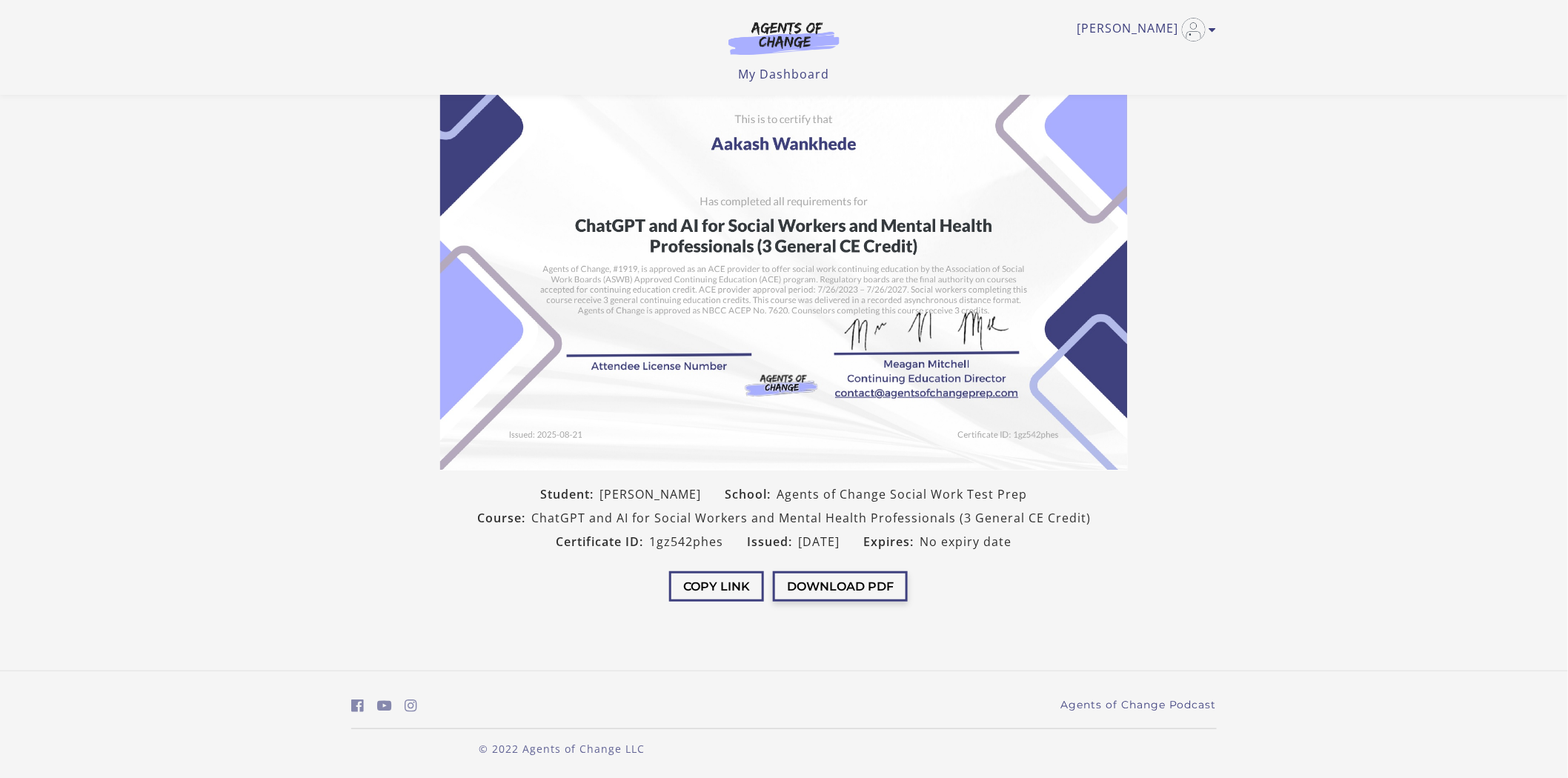
click at [848, 586] on button "Download PDF" at bounding box center [840, 586] width 135 height 30
click at [739, 582] on button "Copy Link" at bounding box center [716, 586] width 95 height 30
drag, startPoint x: 637, startPoint y: 542, endPoint x: 721, endPoint y: 545, distance: 84.1
click at [721, 545] on div "Certificate ID: 1gz542phes" at bounding box center [641, 541] width 191 height 24
copy span "1gz542phes"
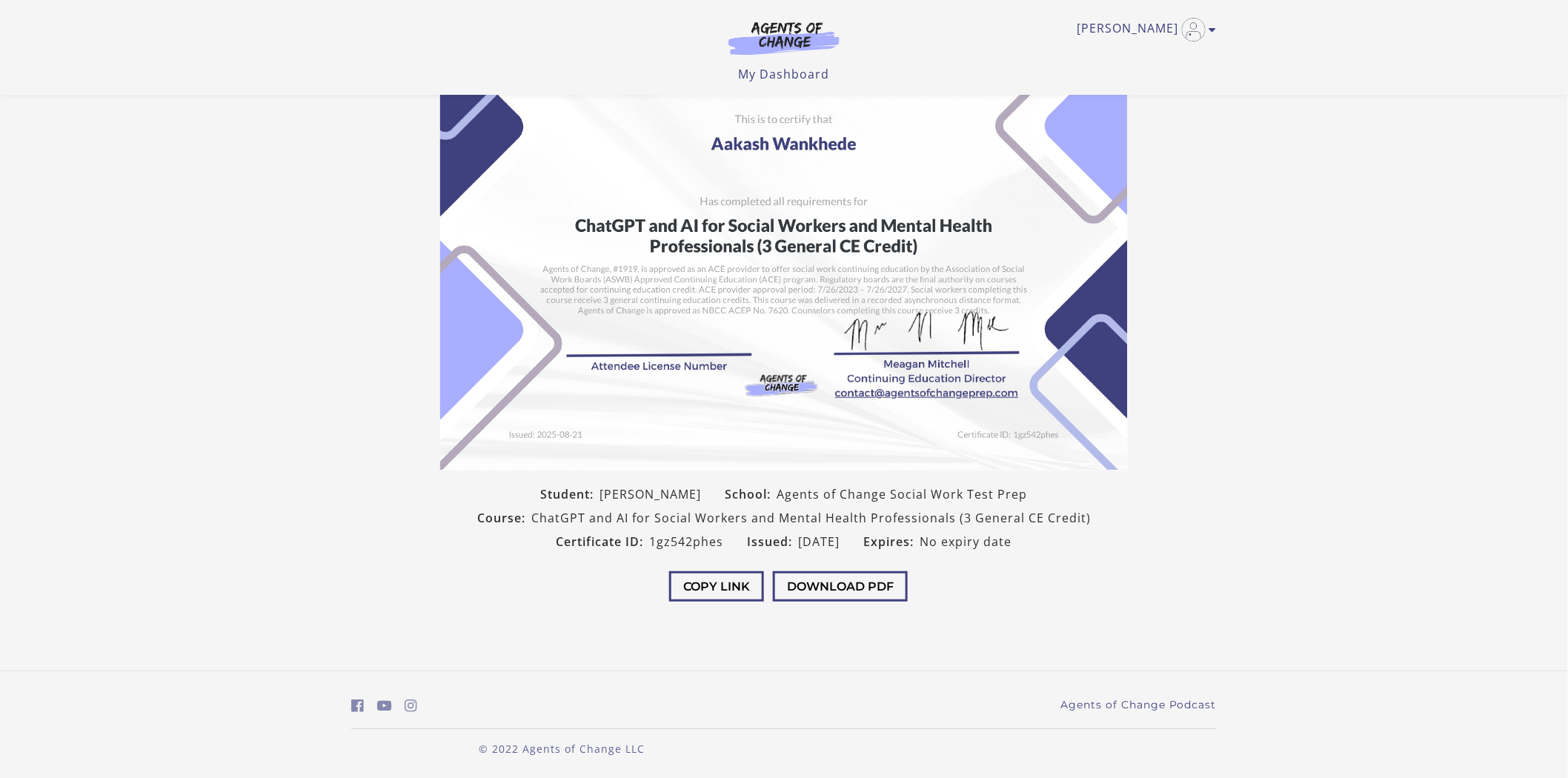
click at [1001, 611] on div "Copy Link Download PDF" at bounding box center [784, 588] width 711 height 70
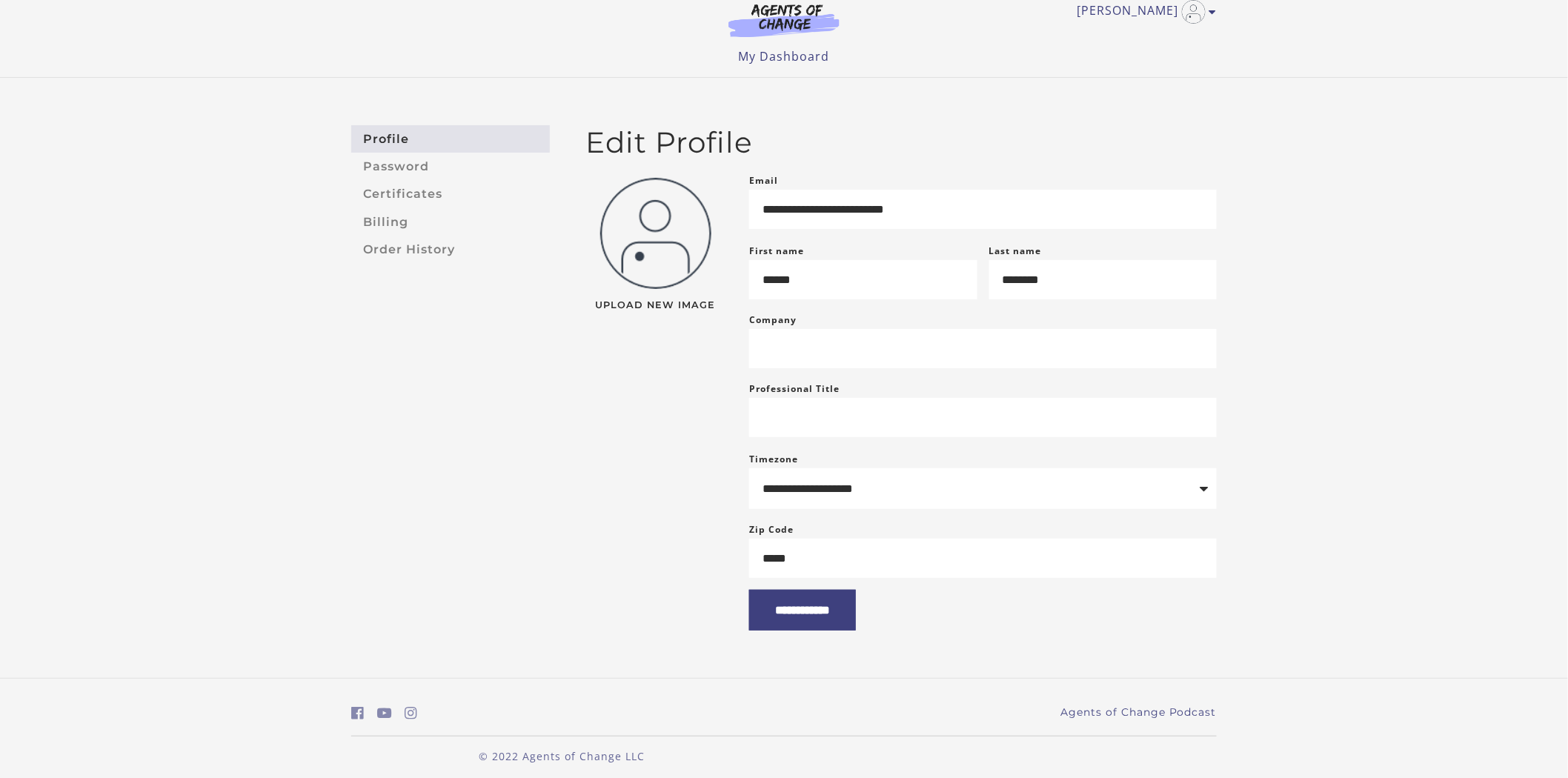
scroll to position [34, 0]
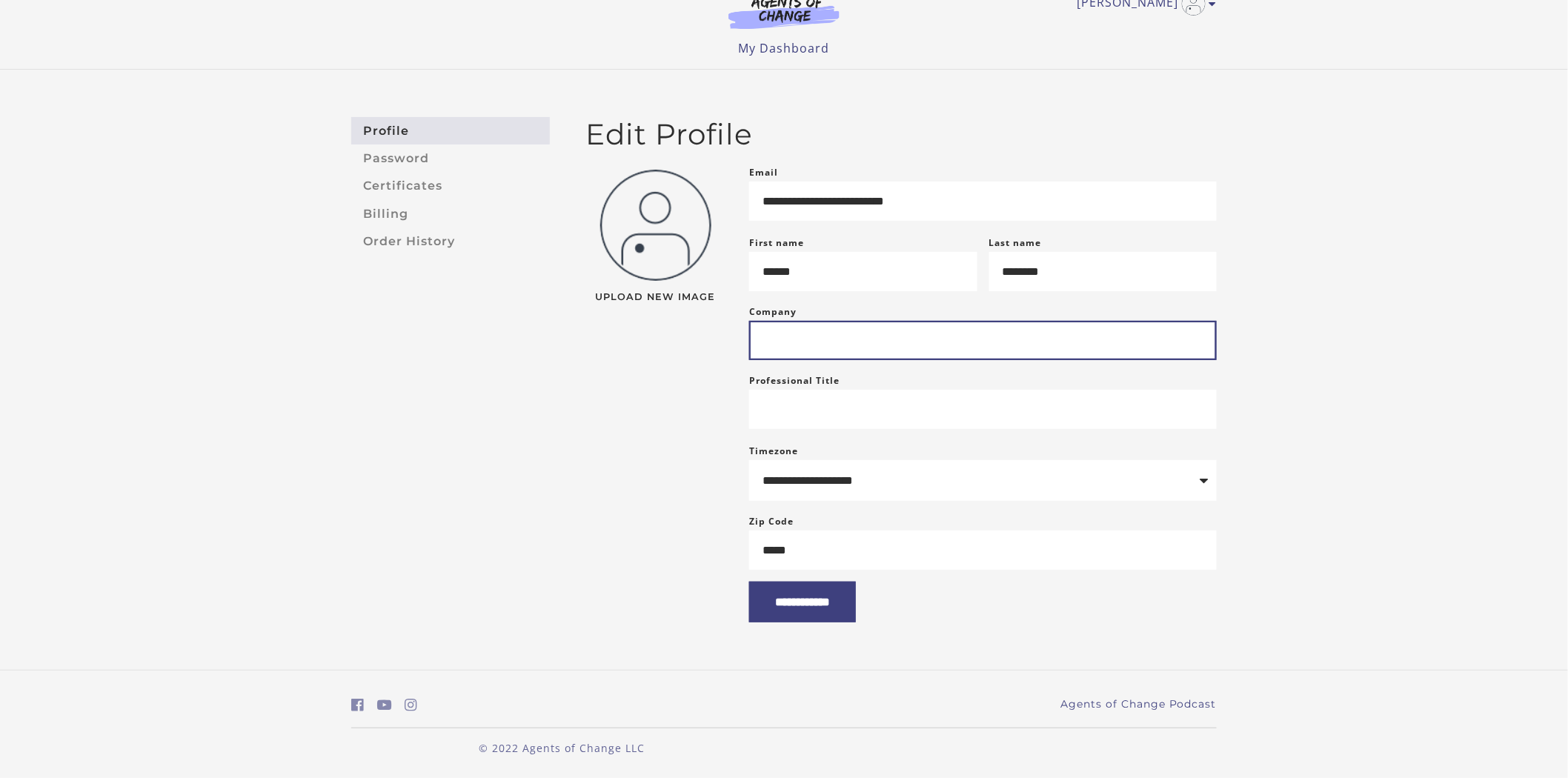
click at [1062, 326] on input "Company" at bounding box center [982, 341] width 468 height 40
type input "**********"
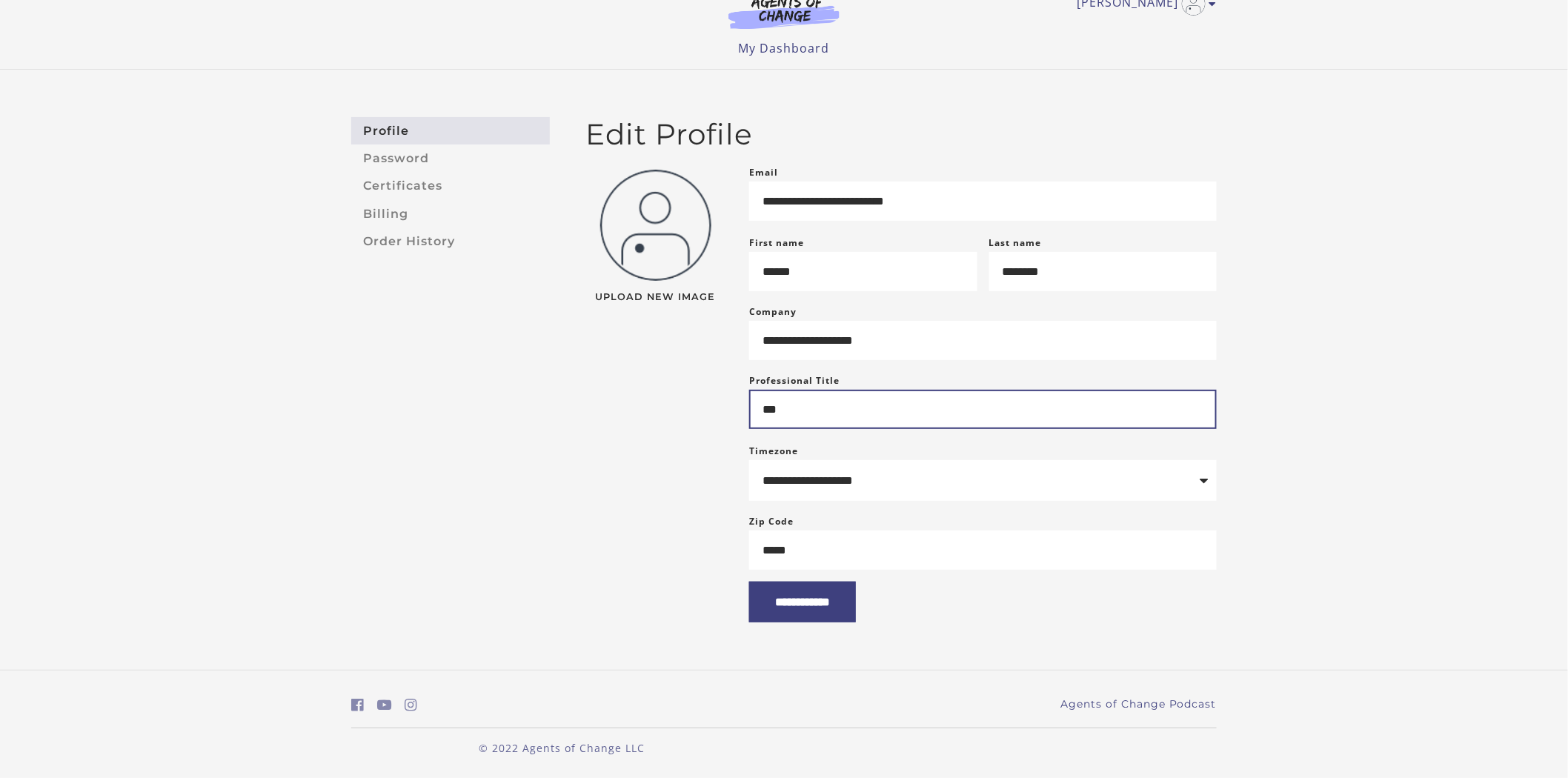
type input "**********"
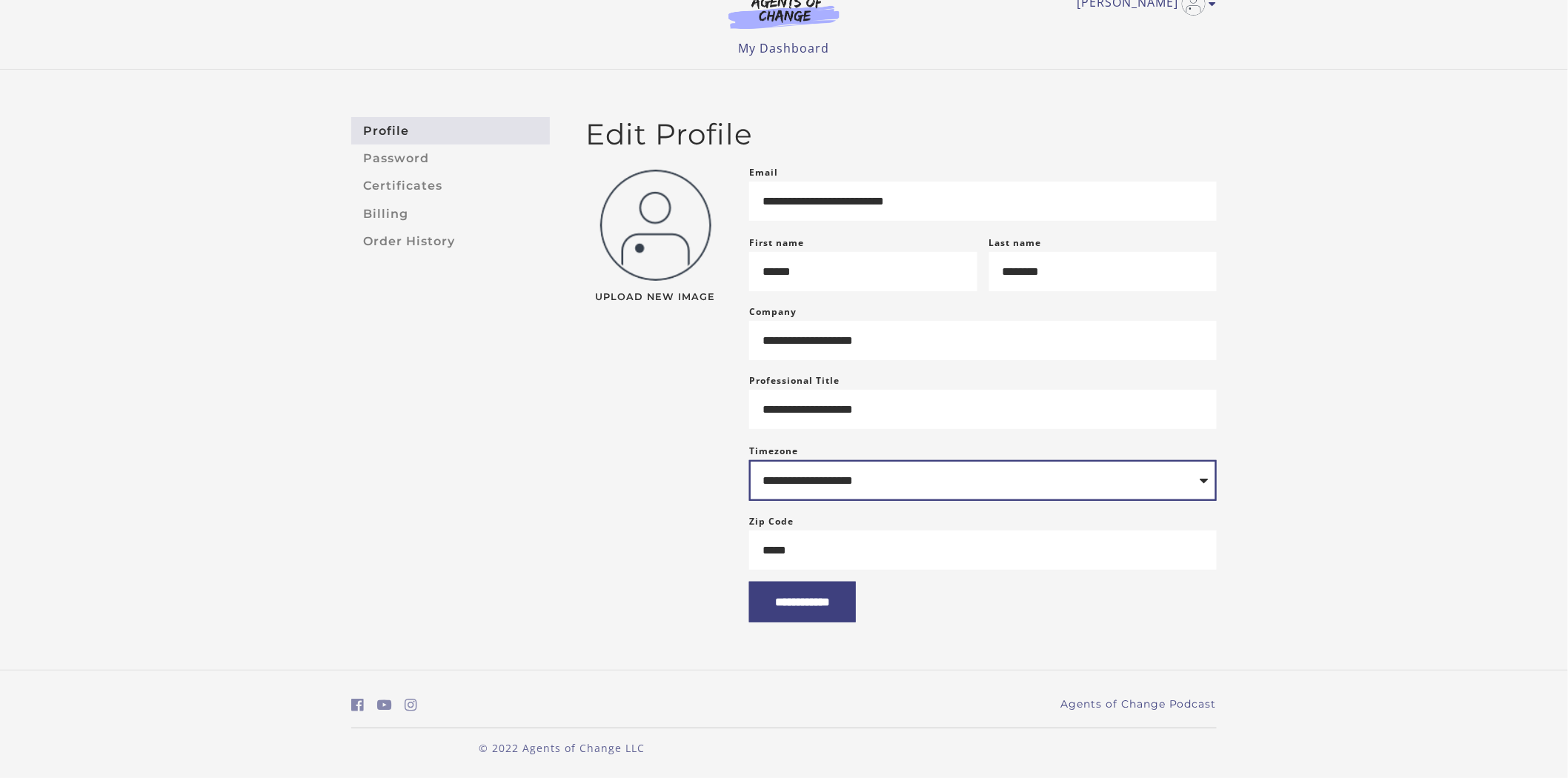
click at [861, 474] on select "**********" at bounding box center [982, 479] width 468 height 40
select select "**********"
click at [749, 460] on select "**********" at bounding box center [982, 479] width 468 height 40
click at [823, 602] on input "**********" at bounding box center [803, 602] width 107 height 40
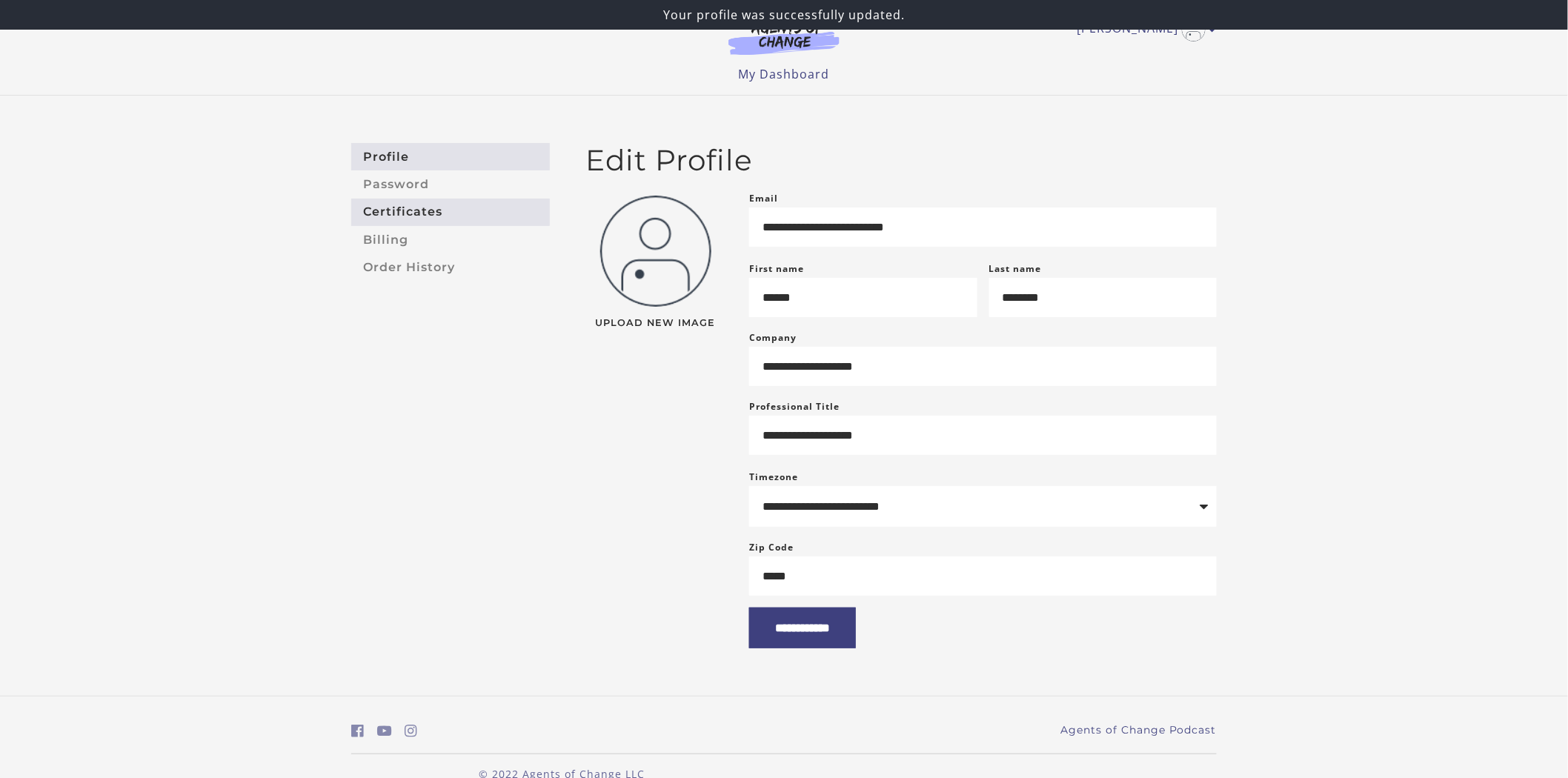
click at [396, 210] on link "Certificates" at bounding box center [450, 213] width 199 height 28
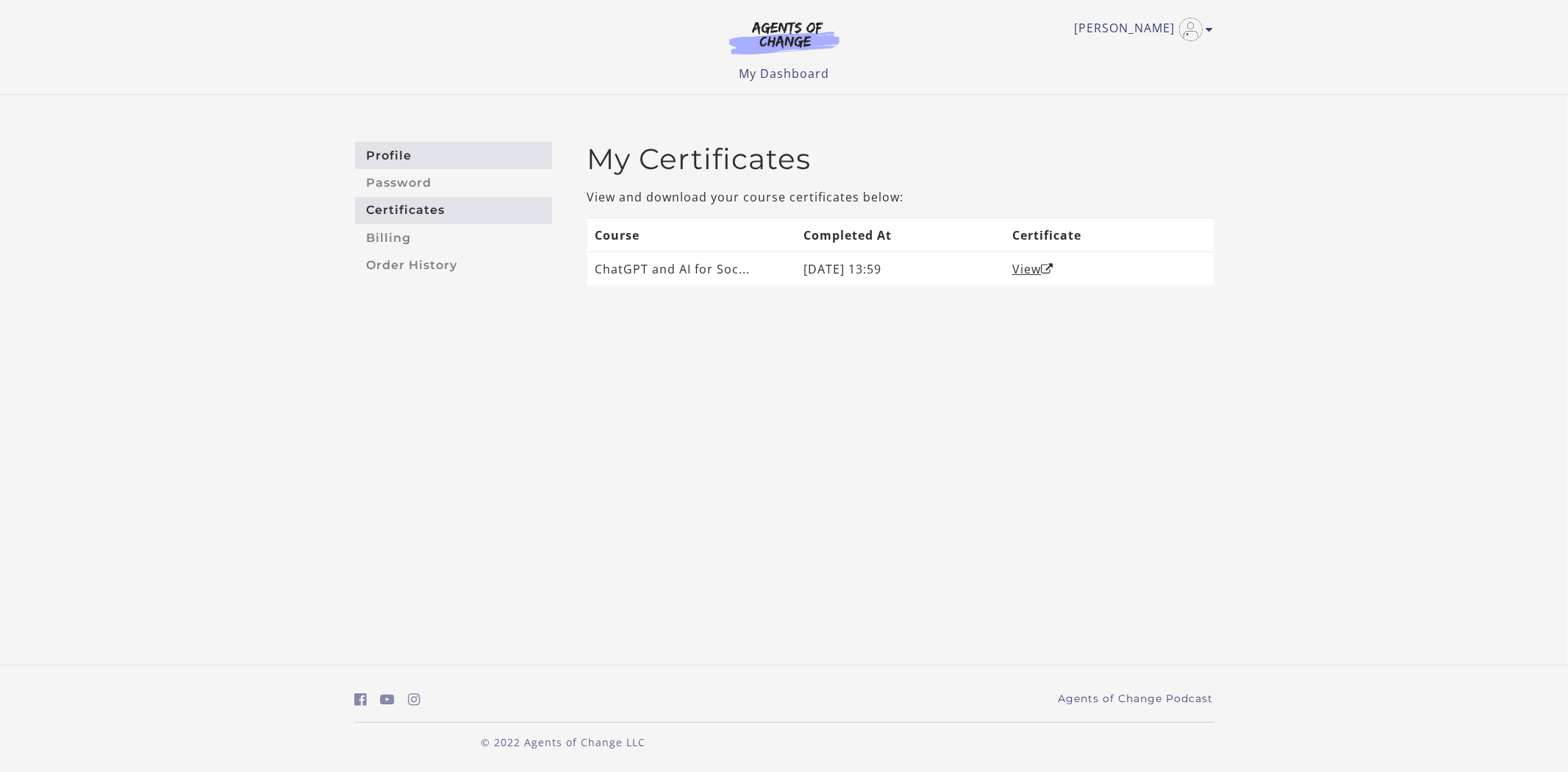
click at [397, 163] on link "Profile" at bounding box center [453, 155] width 197 height 27
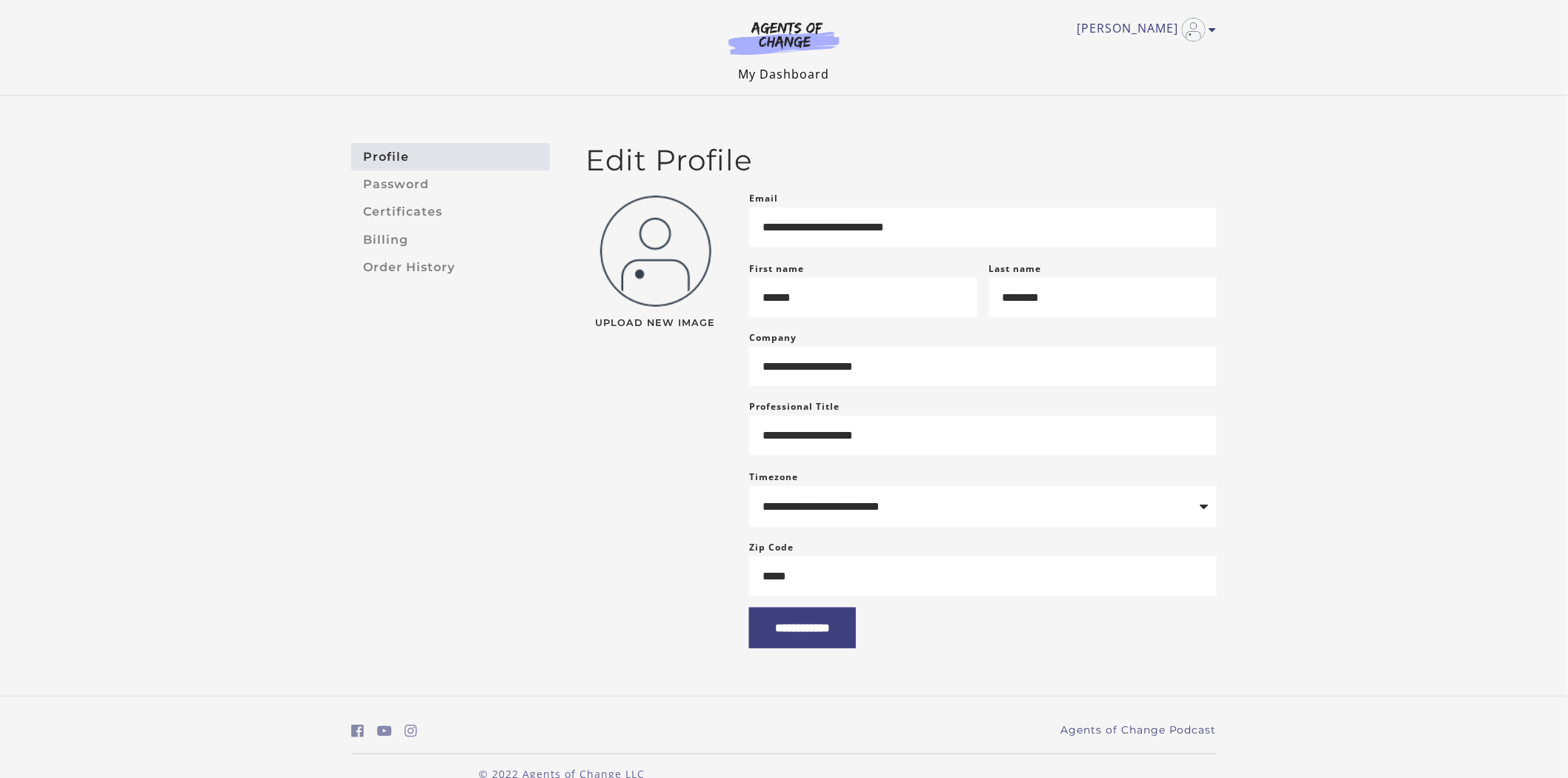
click at [769, 75] on link "My Dashboard" at bounding box center [784, 74] width 91 height 16
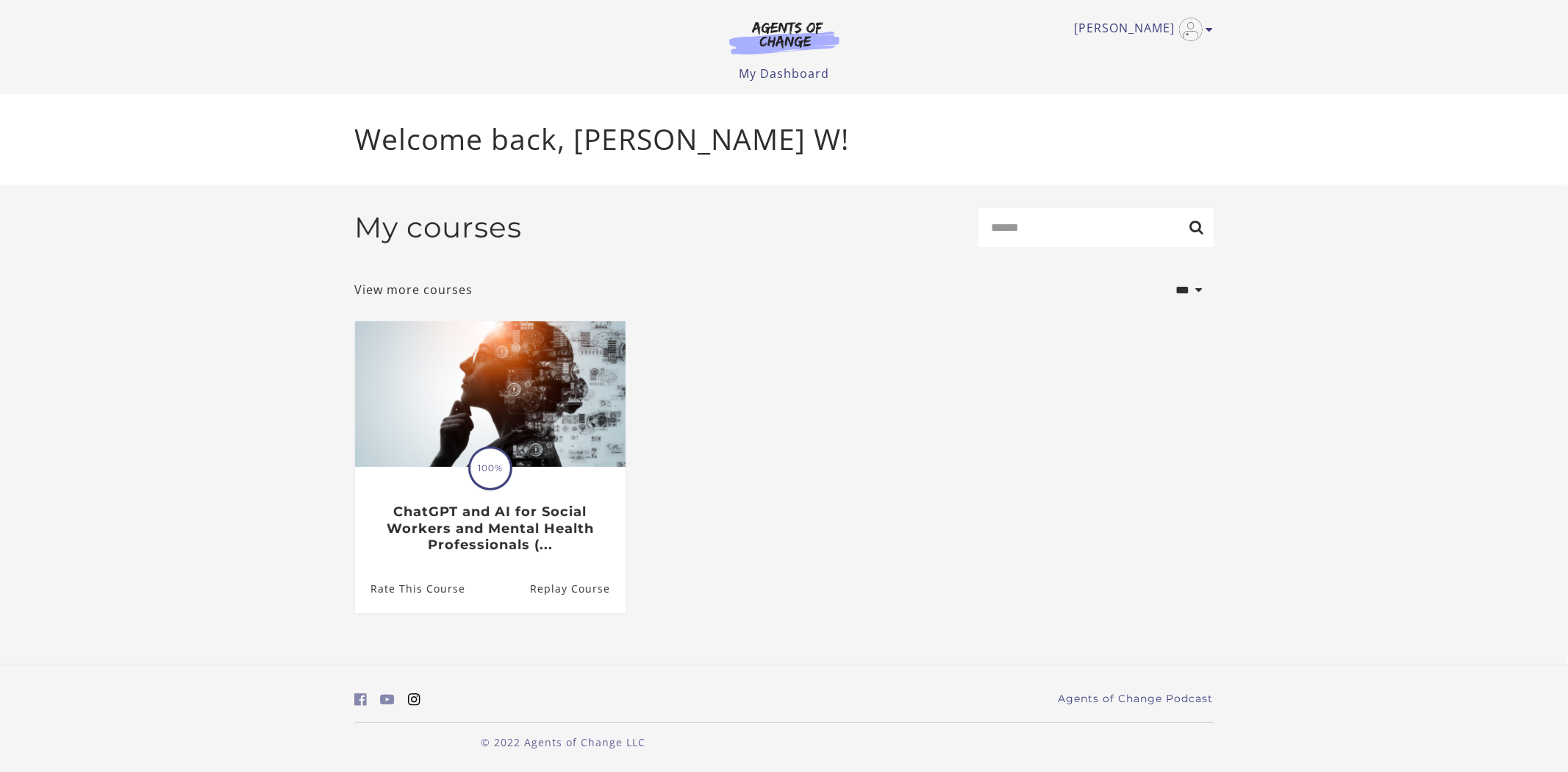
click at [417, 703] on icon "https://www.instagram.com/agentsofchangeprep/ (Open in a new window)" at bounding box center [414, 699] width 13 height 14
click at [1015, 220] on input "Search" at bounding box center [1096, 228] width 235 height 39
click at [1199, 302] on select "**********" at bounding box center [1165, 290] width 97 height 39
click at [1241, 303] on section "**********" at bounding box center [784, 422] width 1568 height 476
click at [783, 52] on img at bounding box center [784, 38] width 141 height 34
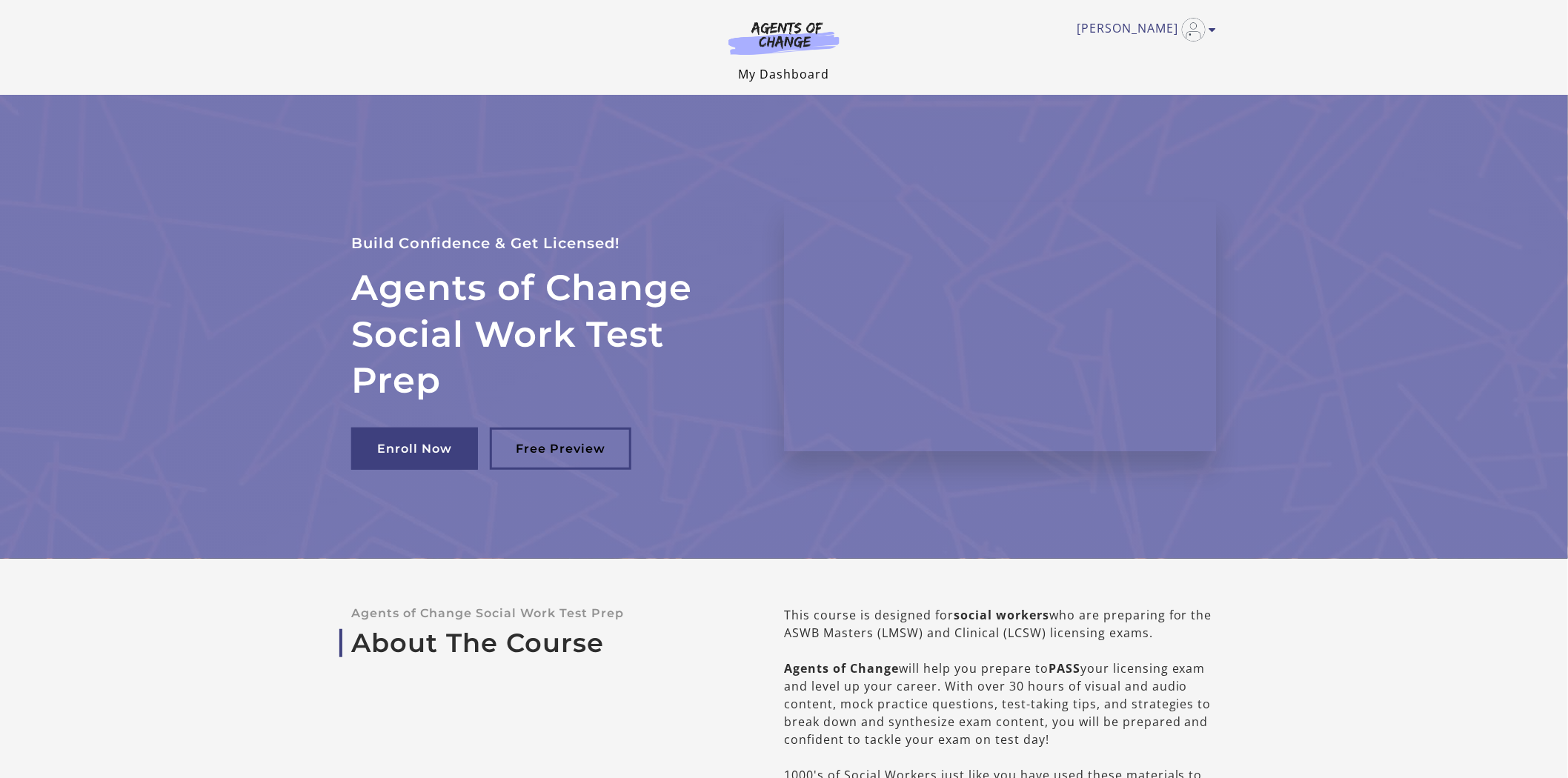
click at [753, 74] on link "My Dashboard" at bounding box center [784, 74] width 91 height 16
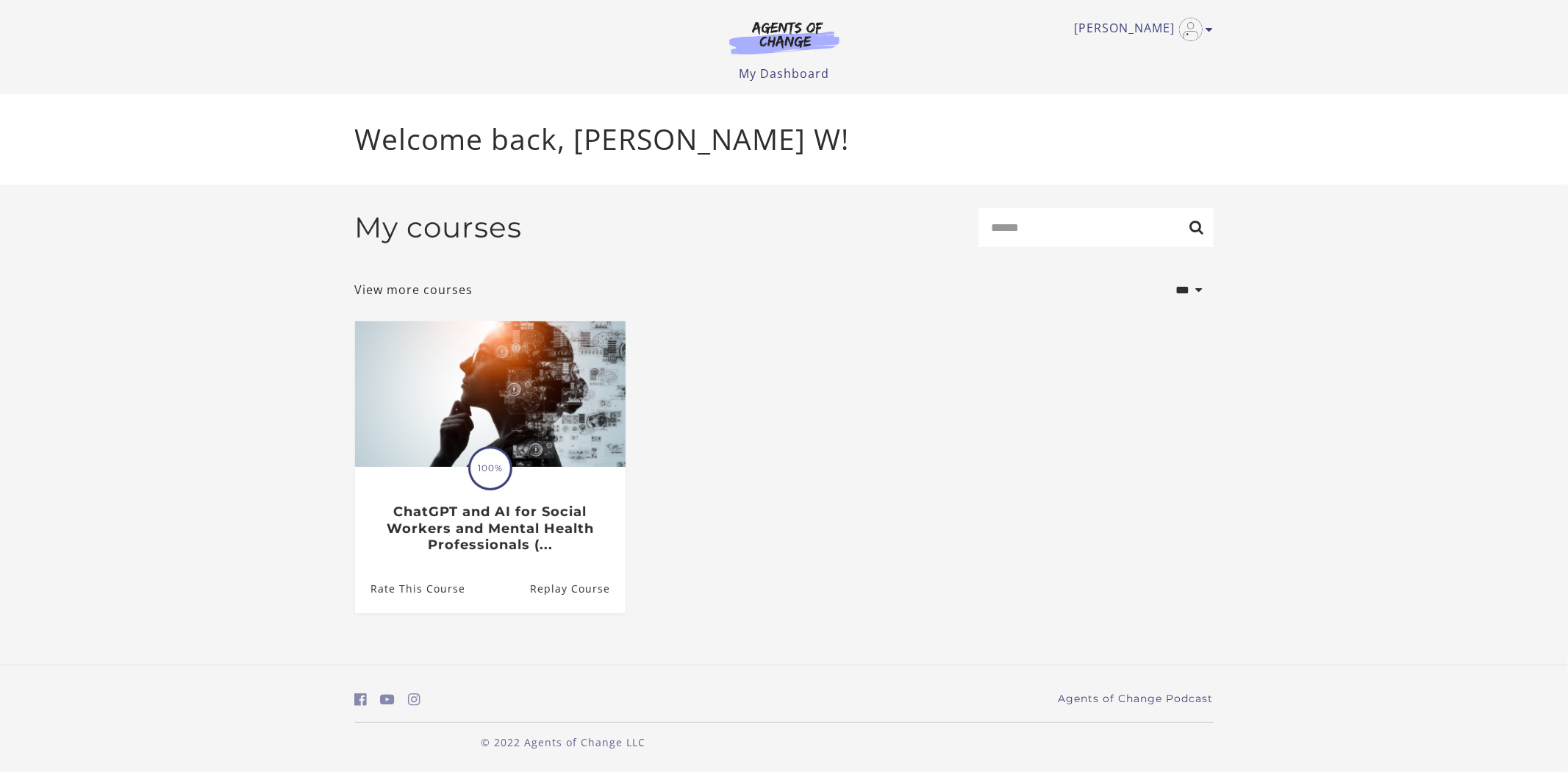
click at [789, 32] on img at bounding box center [784, 38] width 141 height 34
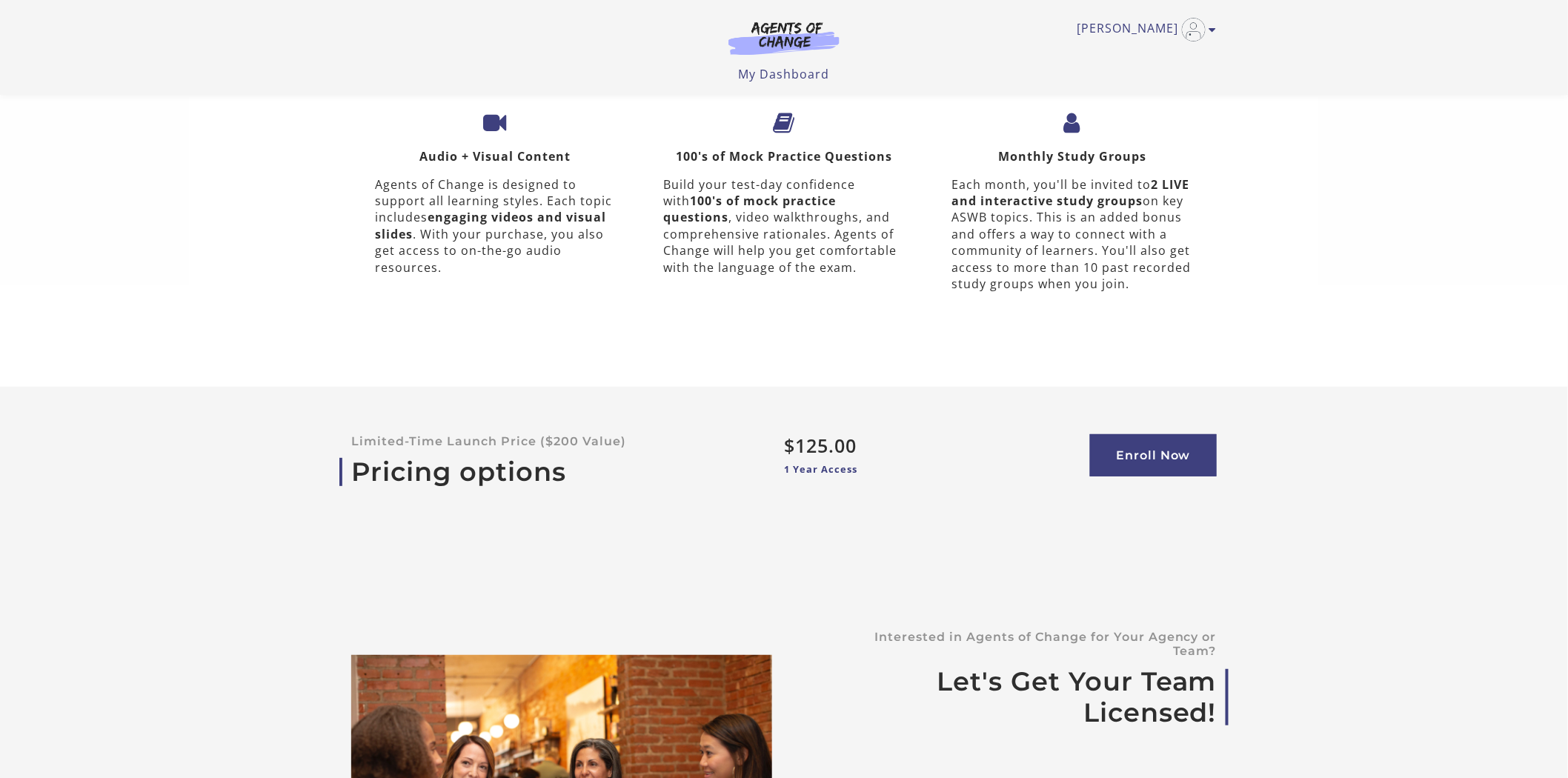
scroll to position [4937, 0]
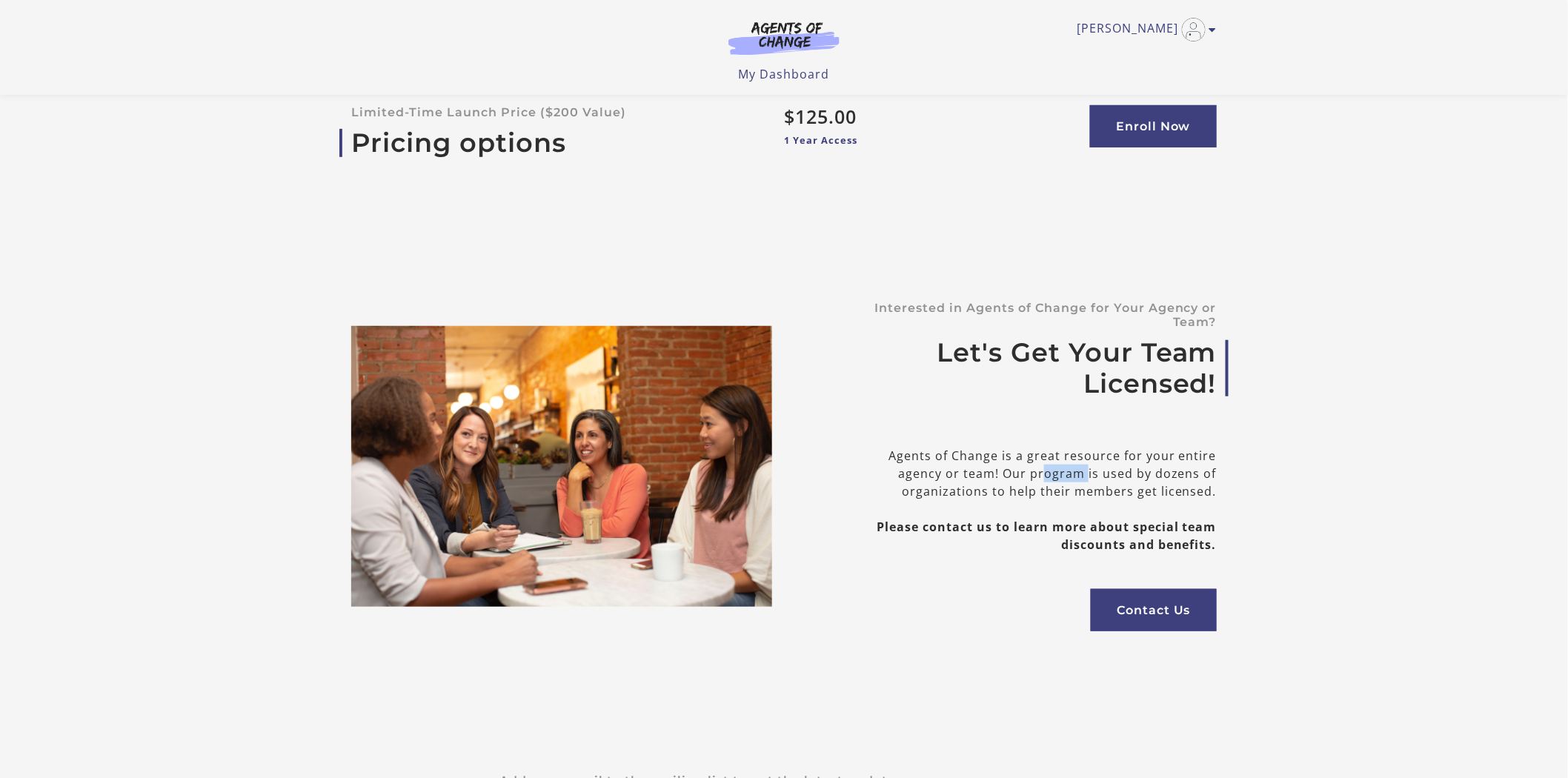
drag, startPoint x: 871, startPoint y: 434, endPoint x: 924, endPoint y: 434, distance: 53.0
click at [914, 447] on div "Agents of Change is a great resource for your entire agency or team! Our progra…" at bounding box center [1030, 500] width 374 height 107
drag, startPoint x: 971, startPoint y: 439, endPoint x: 1105, endPoint y: 446, distance: 134.2
click at [1105, 447] on div "Agents of Change is a great resource for your entire agency or team! Our progra…" at bounding box center [1030, 500] width 374 height 107
click at [1115, 447] on div "Agents of Change is a great resource for your entire agency or team! Our progra…" at bounding box center [1030, 500] width 374 height 107
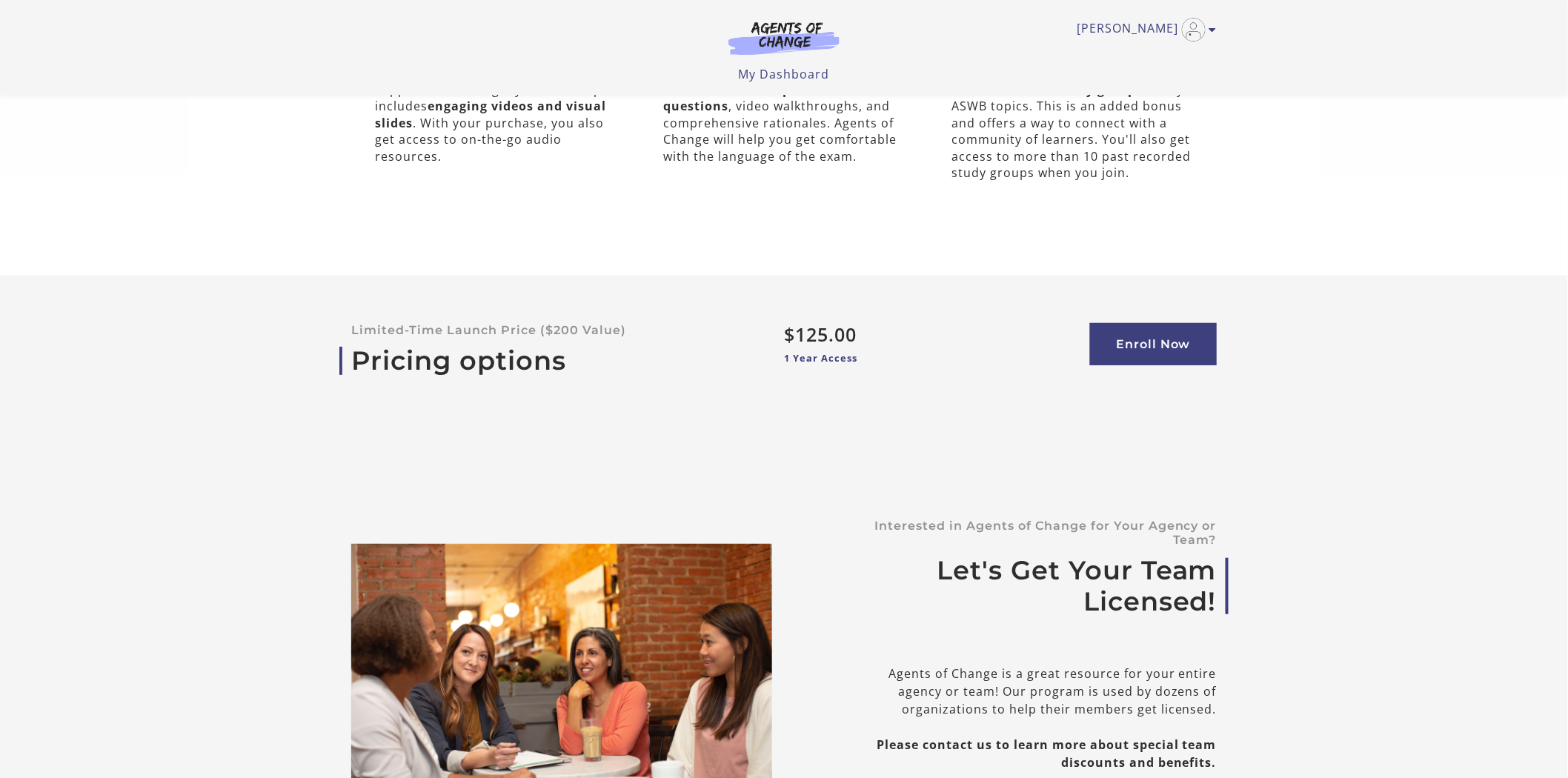
scroll to position [4691, 0]
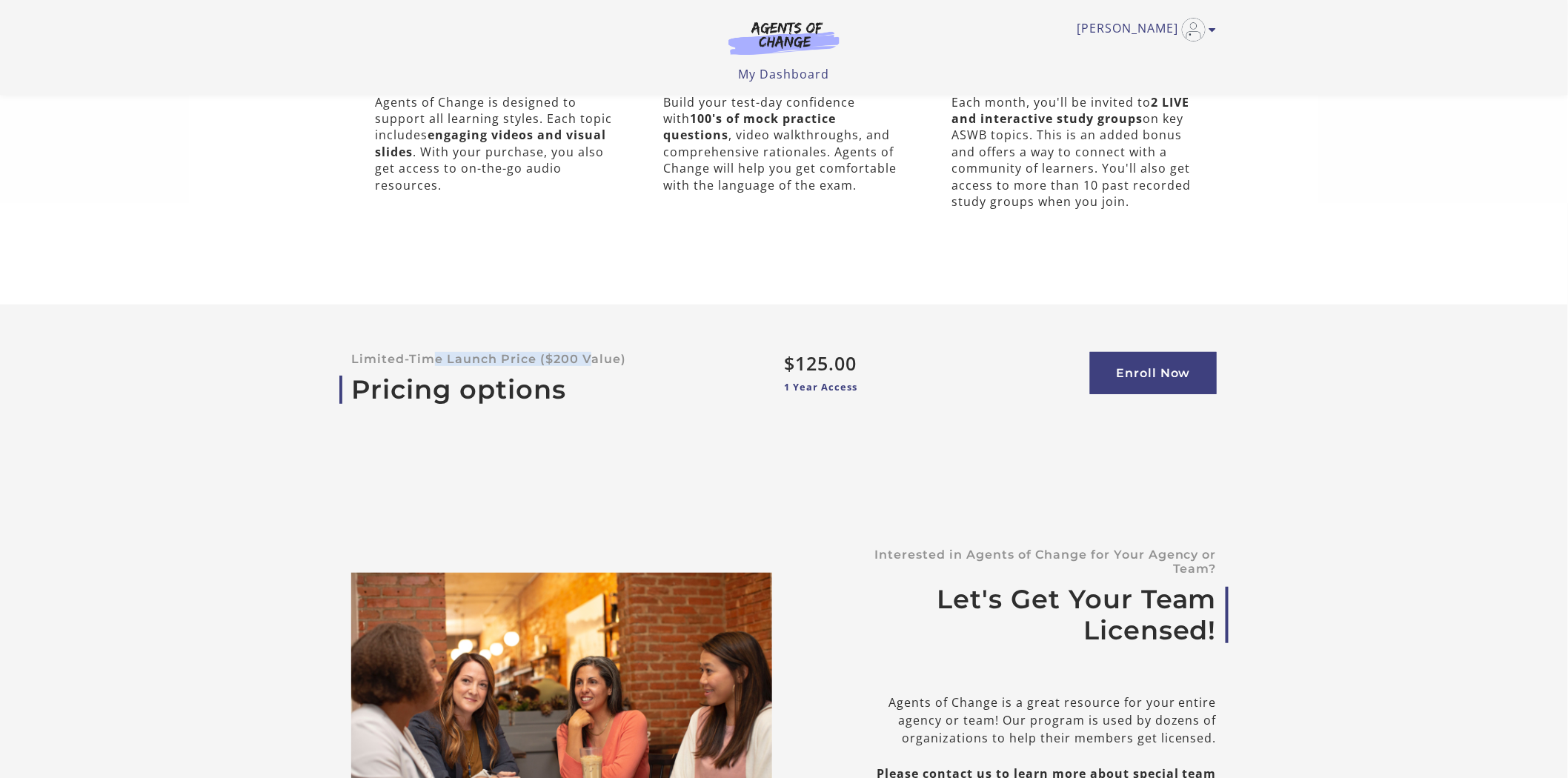
drag, startPoint x: 434, startPoint y: 319, endPoint x: 590, endPoint y: 319, distance: 156.0
click at [590, 352] on p "Limited-Time Launch Price ($200 Value)" at bounding box center [544, 359] width 386 height 14
click at [592, 374] on link "Pricing options" at bounding box center [544, 390] width 386 height 31
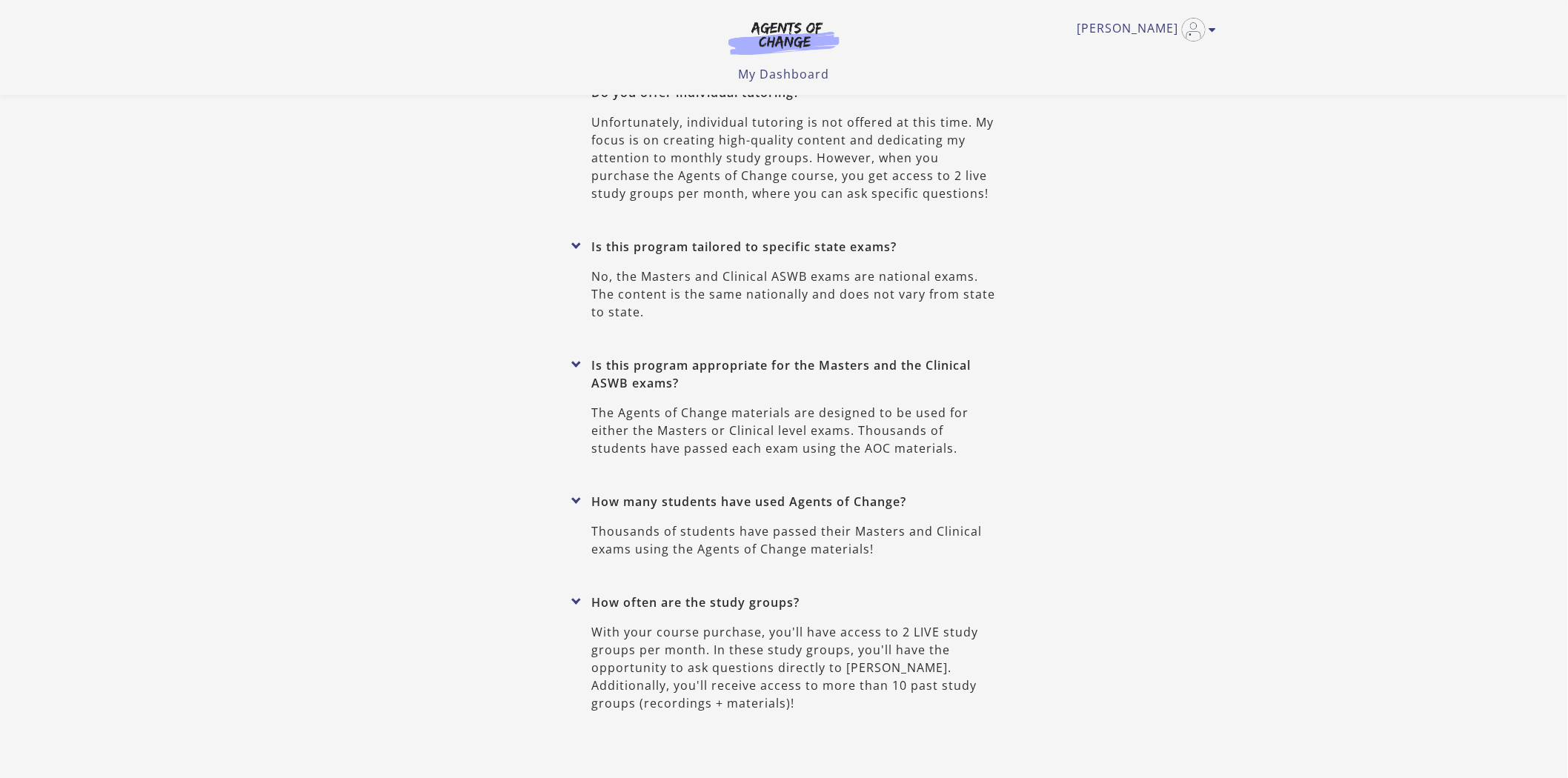
scroll to position [6570, 0]
click at [801, 32] on img at bounding box center [784, 38] width 142 height 34
